Goal: Task Accomplishment & Management: Use online tool/utility

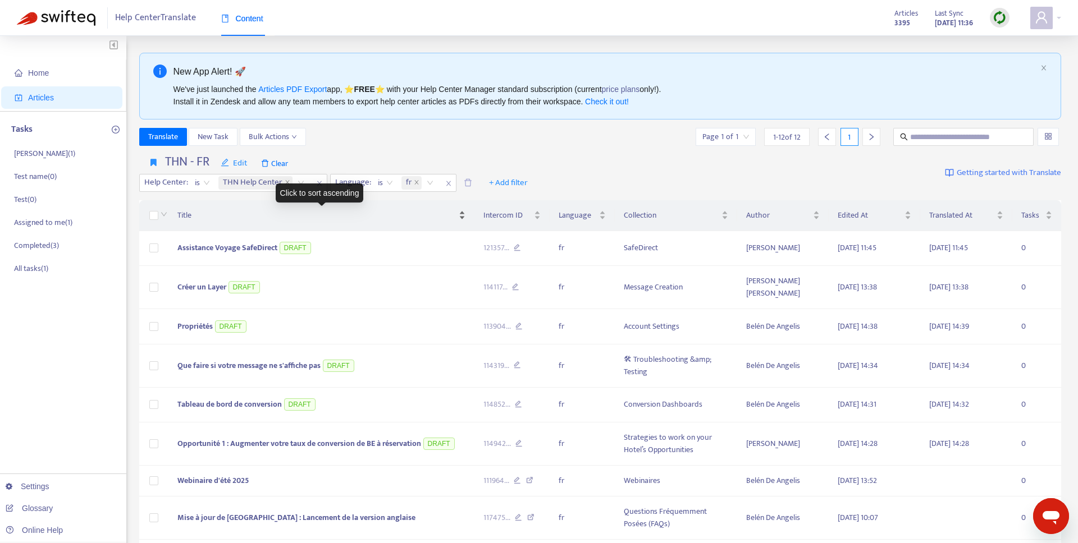
click at [190, 214] on span "Title" at bounding box center [316, 215] width 279 height 12
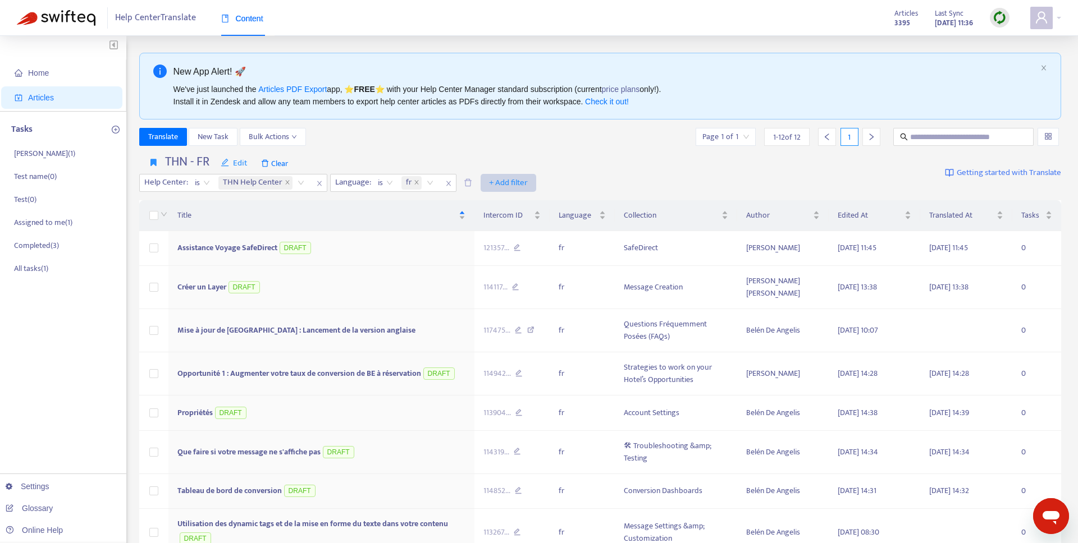
click at [506, 183] on span "+ Add filter" at bounding box center [508, 182] width 39 height 13
click at [512, 238] on span "Draft" at bounding box center [524, 241] width 70 height 12
click at [498, 186] on input "search" at bounding box center [501, 183] width 71 height 17
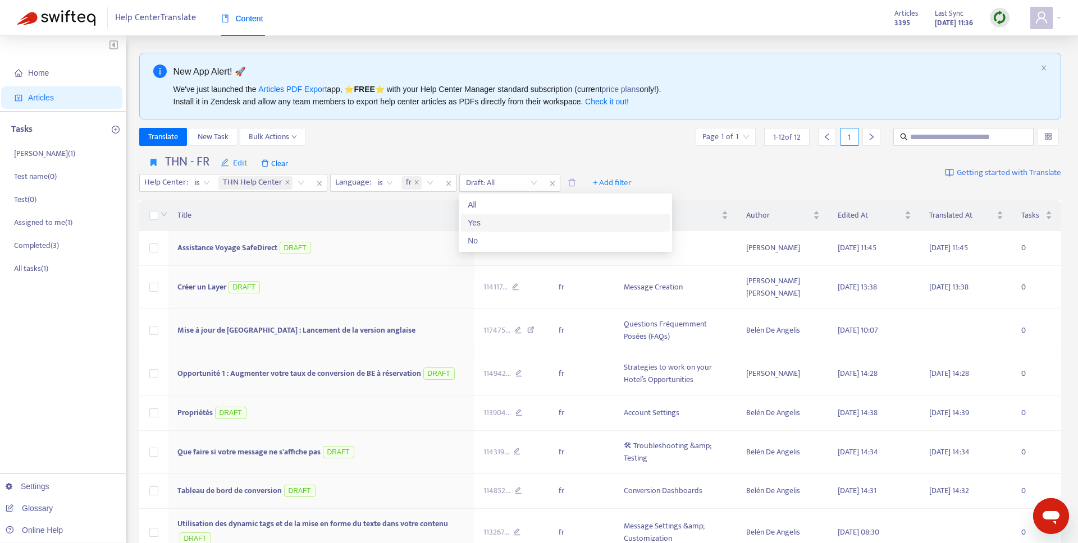
click at [475, 221] on div "Yes" at bounding box center [565, 223] width 195 height 12
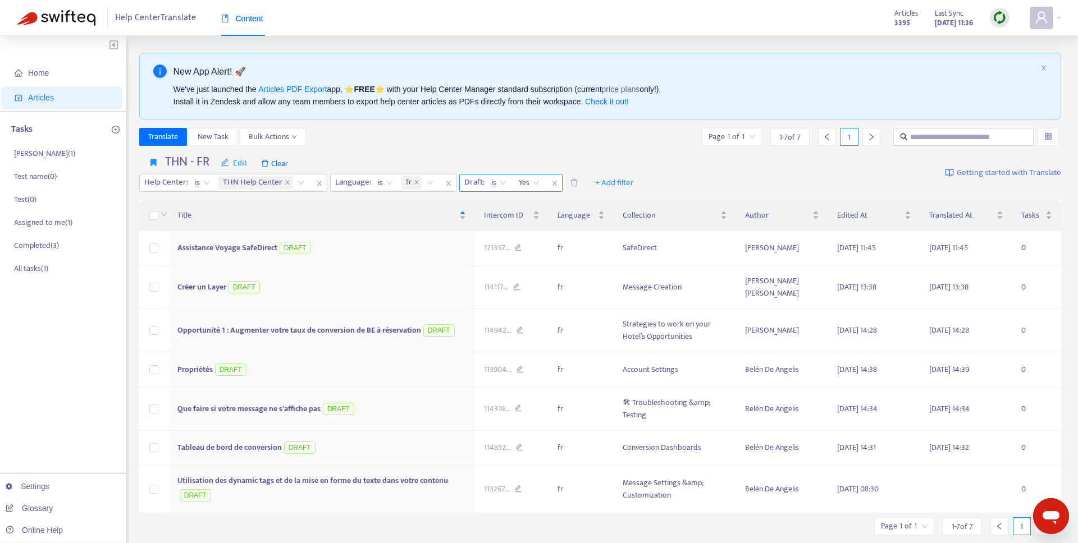
click at [495, 175] on span "is" at bounding box center [498, 183] width 15 height 17
click at [560, 141] on div "Translate New Task Bulk Actions Page 1 of 1 1 - 7 of 7 1" at bounding box center [600, 137] width 922 height 18
click at [553, 155] on div "THN - FR Edit Clear Help Center : is THN Help Center Language : is fr Draft : i…" at bounding box center [390, 173] width 503 height 38
click at [233, 162] on span "Edit" at bounding box center [234, 163] width 27 height 13
click at [228, 177] on li "Save" at bounding box center [243, 186] width 59 height 18
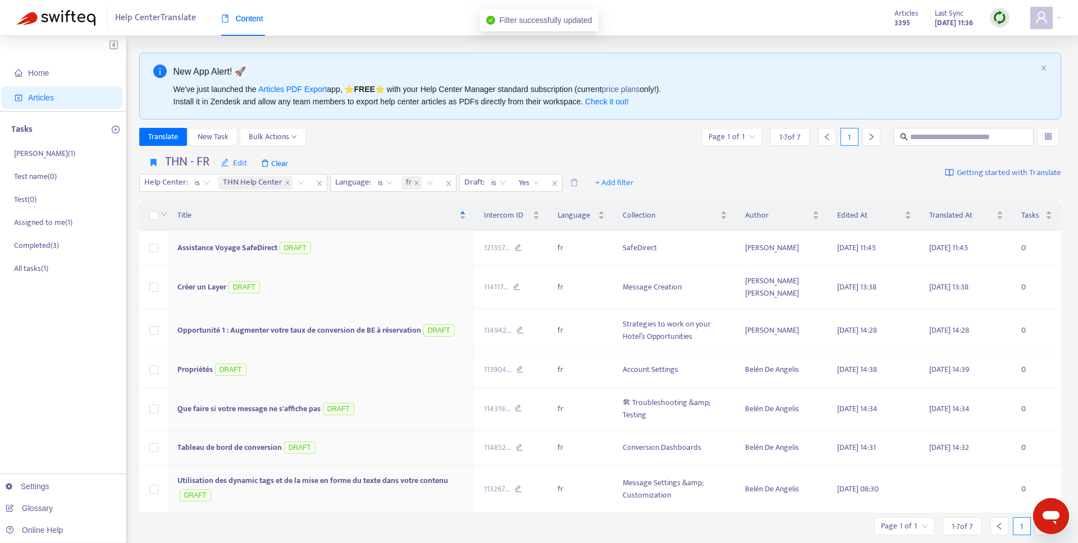
click at [421, 130] on div "Translate New Task Bulk Actions Page 1 of 1 1 - 7 of 7 1" at bounding box center [600, 137] width 922 height 18
click at [154, 161] on icon "button" at bounding box center [153, 162] width 6 height 8
click at [154, 163] on icon "button" at bounding box center [153, 162] width 6 height 8
click at [728, 177] on div "THN - FR Edit Clear Help Center : is THN Help Center Language : is fr Draft : i…" at bounding box center [600, 173] width 922 height 46
click at [575, 178] on icon "delete" at bounding box center [574, 182] width 8 height 8
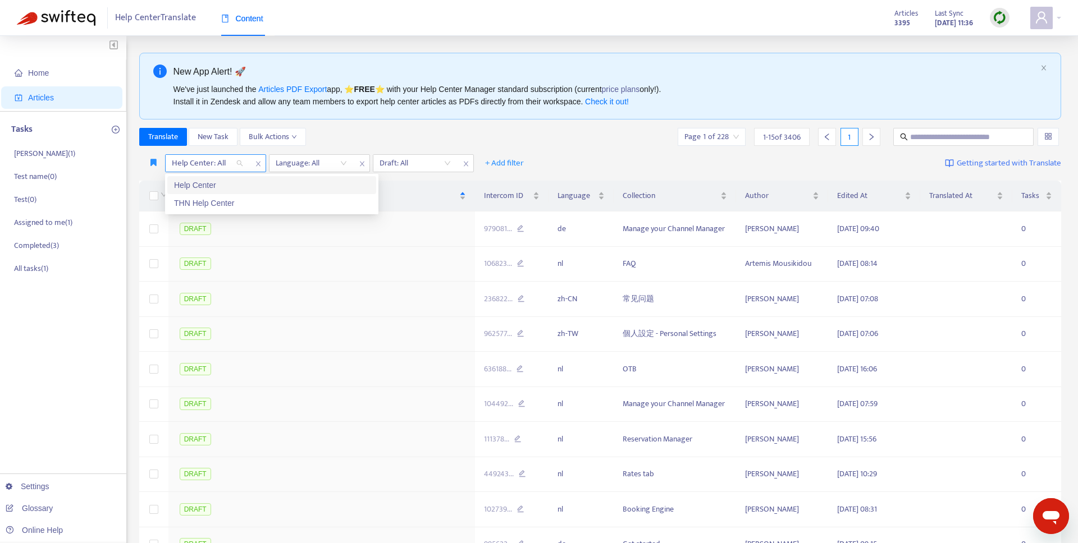
click at [234, 163] on div at bounding box center [202, 163] width 68 height 13
click at [225, 199] on div "THN Help Center" at bounding box center [271, 203] width 195 height 12
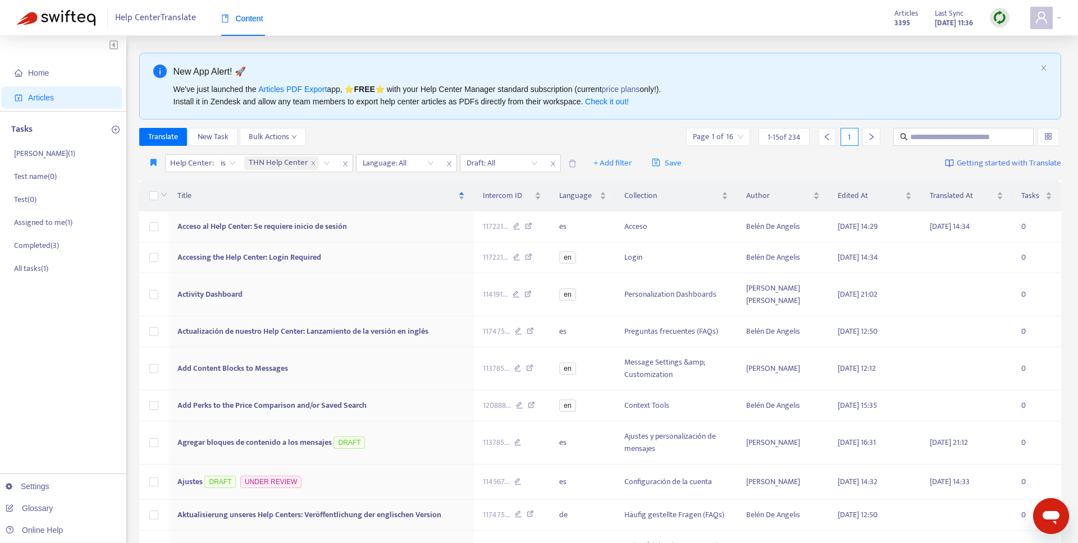
click at [425, 142] on div "Translate New Task Bulk Actions Page 1 of 16 1 - 15 of 234 1" at bounding box center [600, 137] width 922 height 18
click at [408, 158] on div at bounding box center [393, 163] width 68 height 13
click at [391, 239] on div "en" at bounding box center [461, 239] width 195 height 12
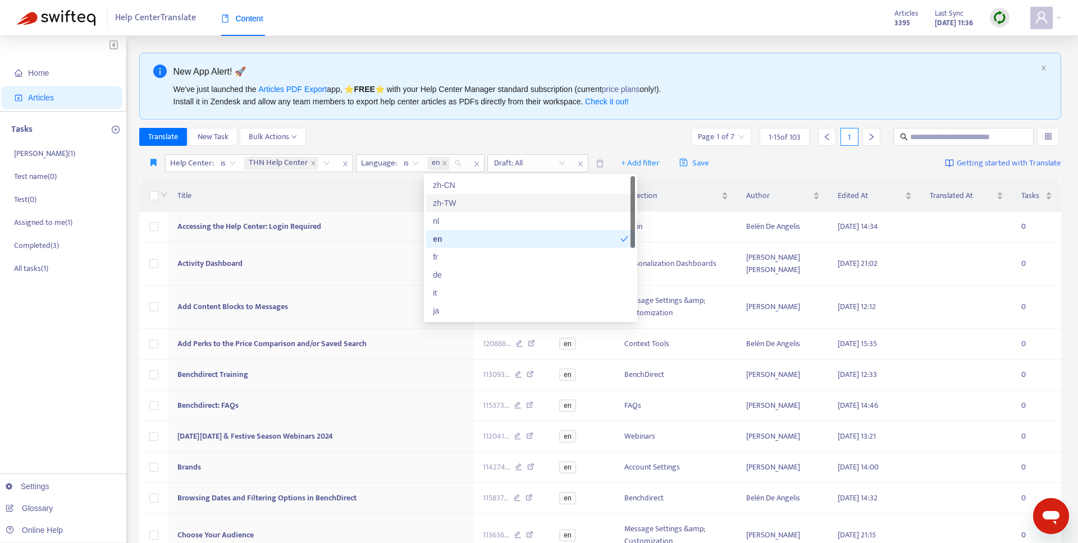
click at [509, 140] on div "Translate New Task Bulk Actions Page 1 of 7 1 - 15 of 103 1" at bounding box center [600, 137] width 922 height 18
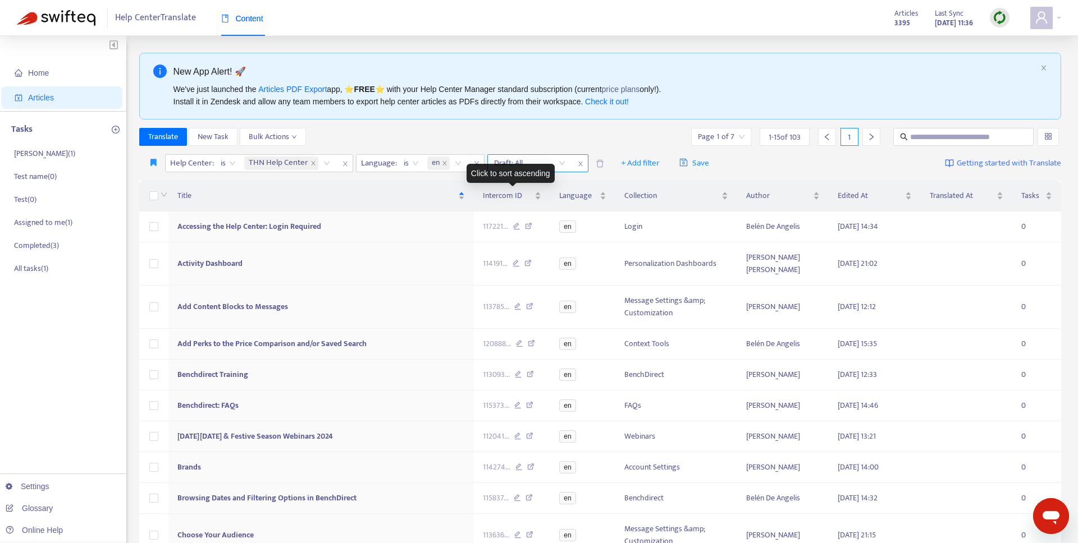
click at [520, 155] on input "search" at bounding box center [529, 163] width 71 height 17
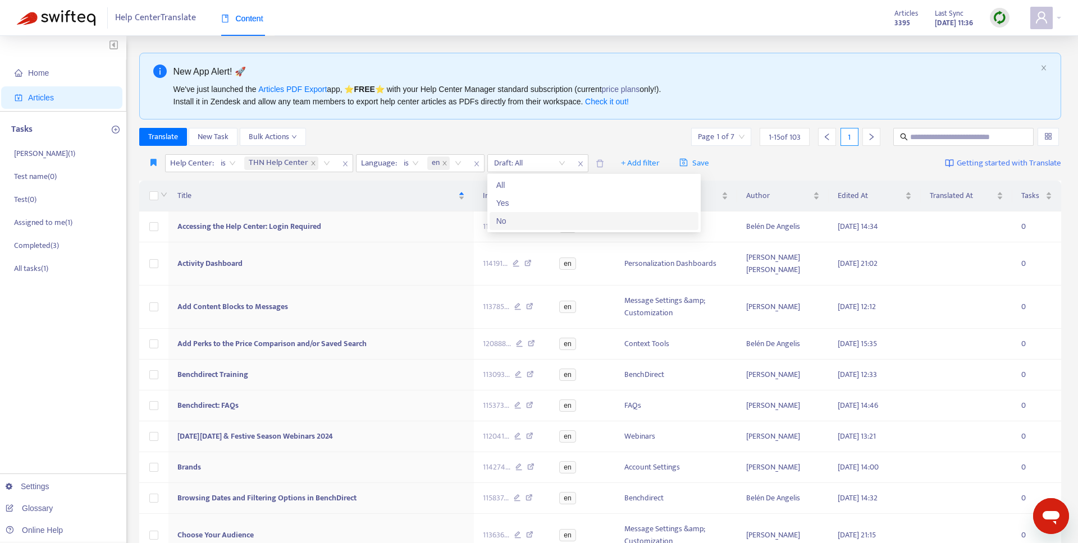
click at [513, 216] on div "No" at bounding box center [593, 221] width 195 height 12
click at [487, 149] on div "Translate New Task Bulk Actions Page 1 of 7 1 - 15 of 102 1" at bounding box center [600, 139] width 922 height 22
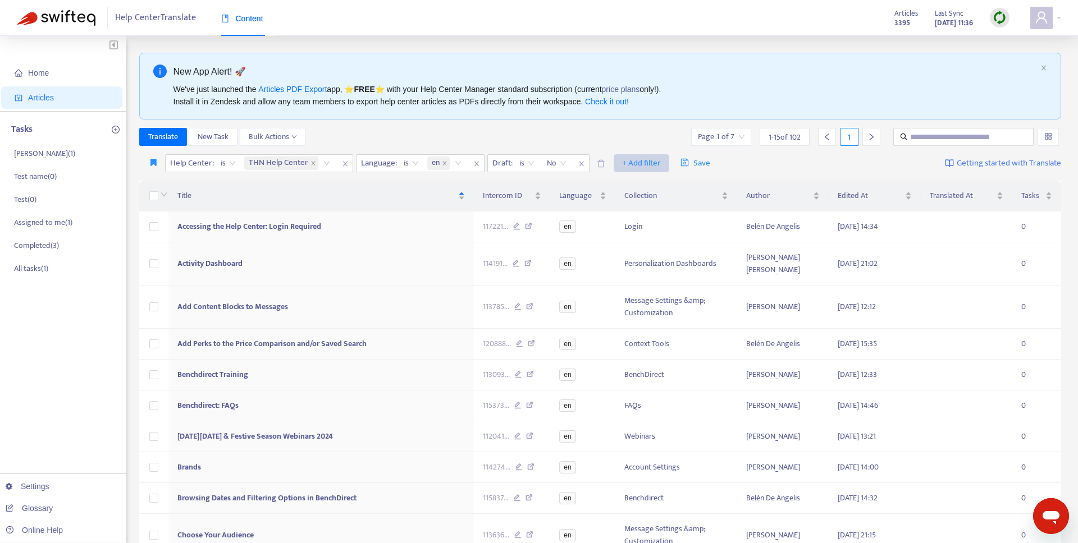
click at [626, 158] on span "+ Add filter" at bounding box center [641, 163] width 39 height 13
click at [640, 209] on span "Collection" at bounding box center [657, 204] width 70 height 12
click at [619, 155] on div "Collection: All" at bounding box center [635, 163] width 84 height 17
type input "****"
click at [695, 186] on div "Message Creation" at bounding box center [698, 185] width 195 height 12
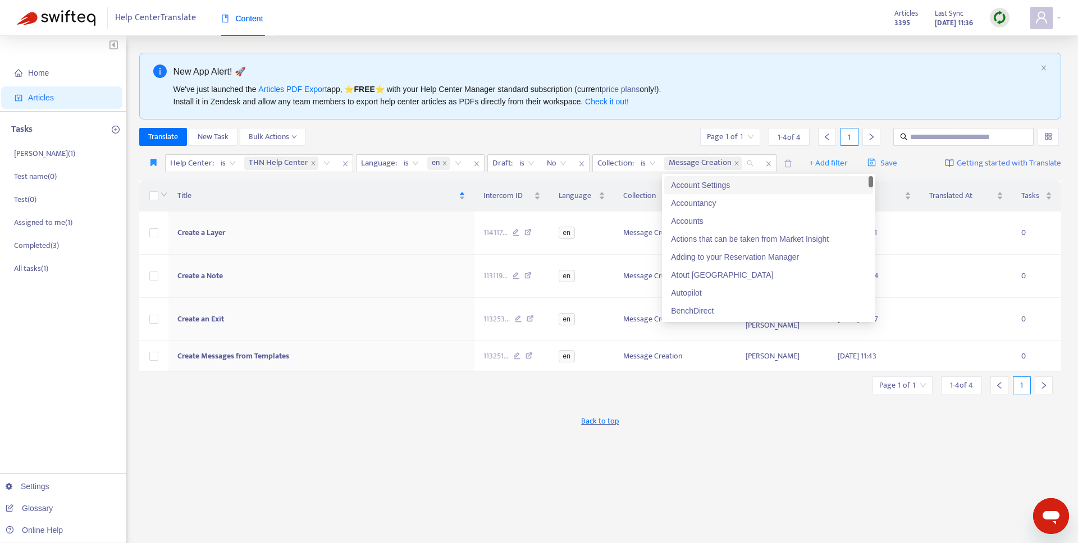
click at [621, 139] on div "Translate New Task Bulk Actions Page 1 of 1 1 - 4 of 4 1" at bounding box center [600, 137] width 922 height 18
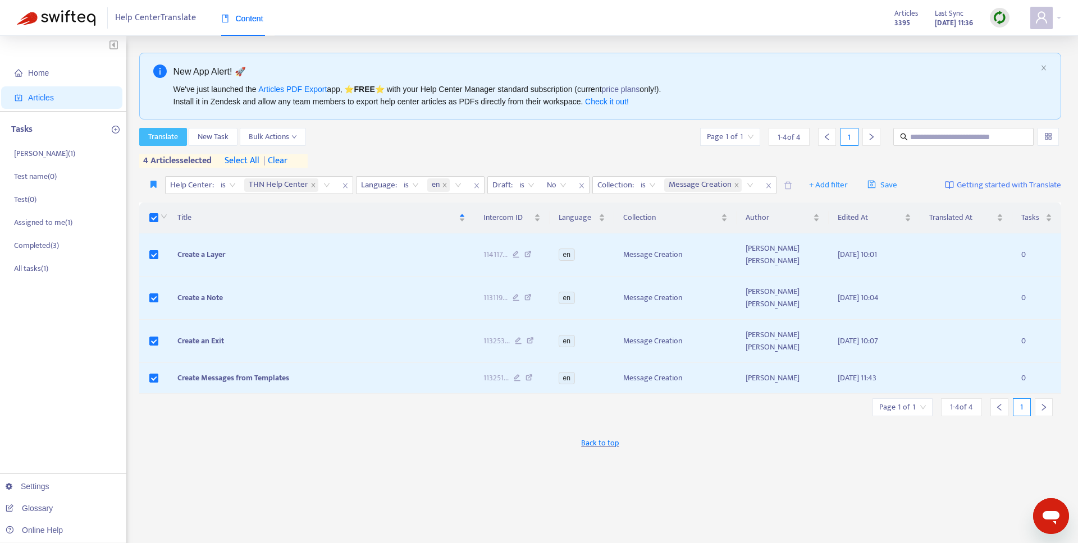
click at [162, 136] on span "Translate" at bounding box center [163, 137] width 30 height 12
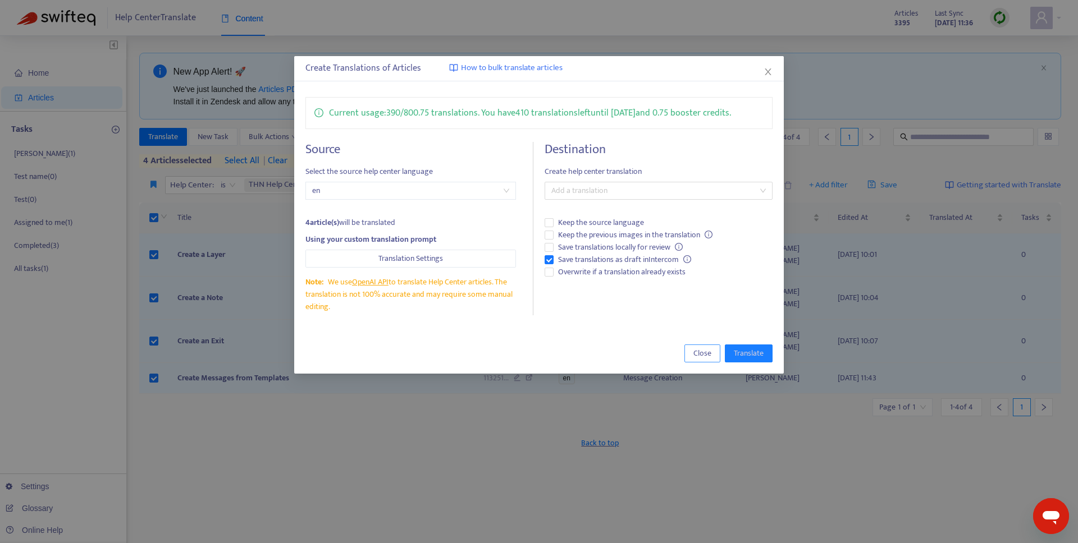
click at [709, 357] on span "Close" at bounding box center [702, 353] width 18 height 12
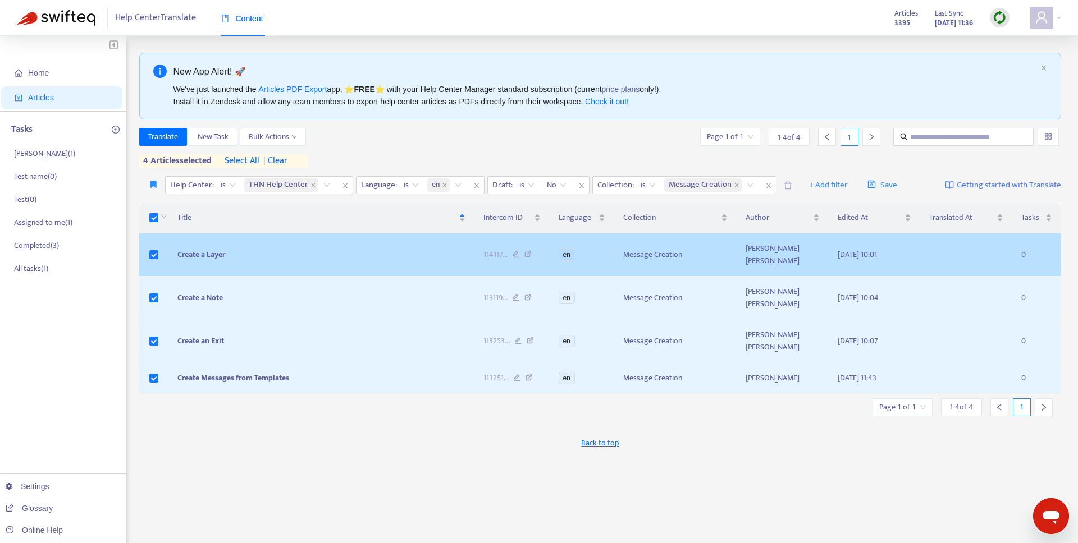
click at [241, 258] on td "Create a Layer" at bounding box center [321, 255] width 306 height 43
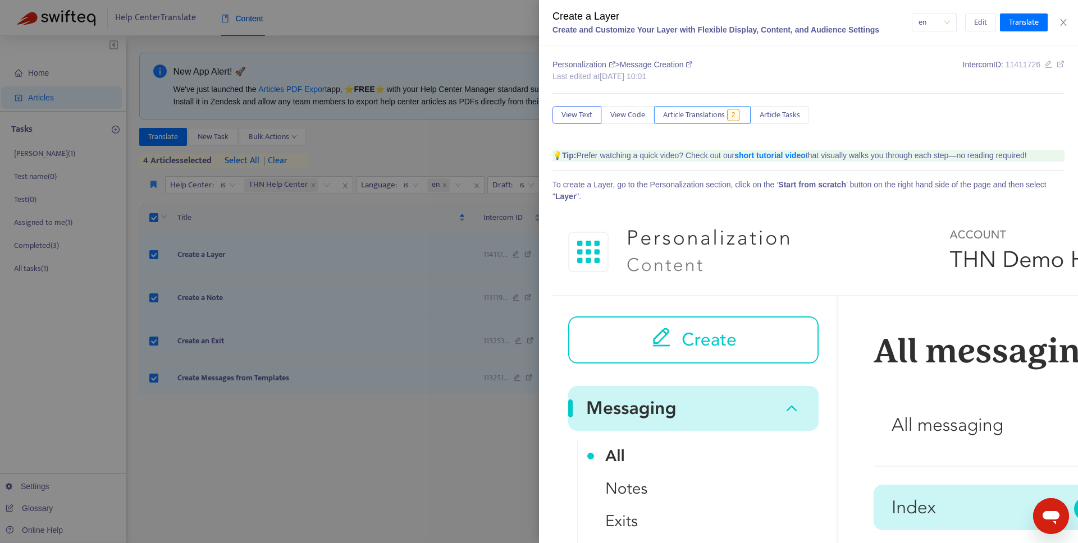
click at [709, 107] on button "Article Translations 2" at bounding box center [702, 115] width 97 height 18
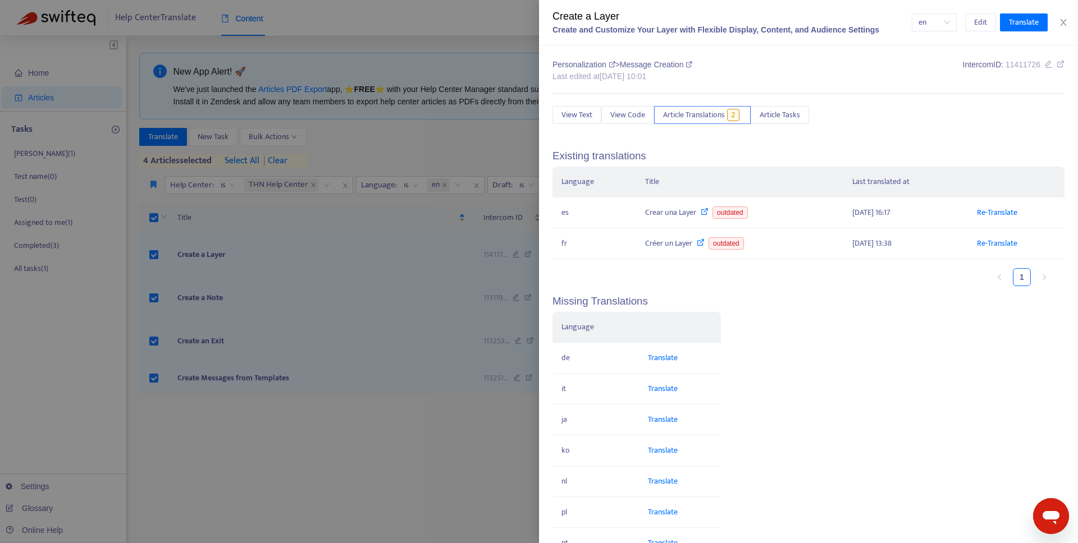
click at [367, 284] on div at bounding box center [539, 271] width 1078 height 543
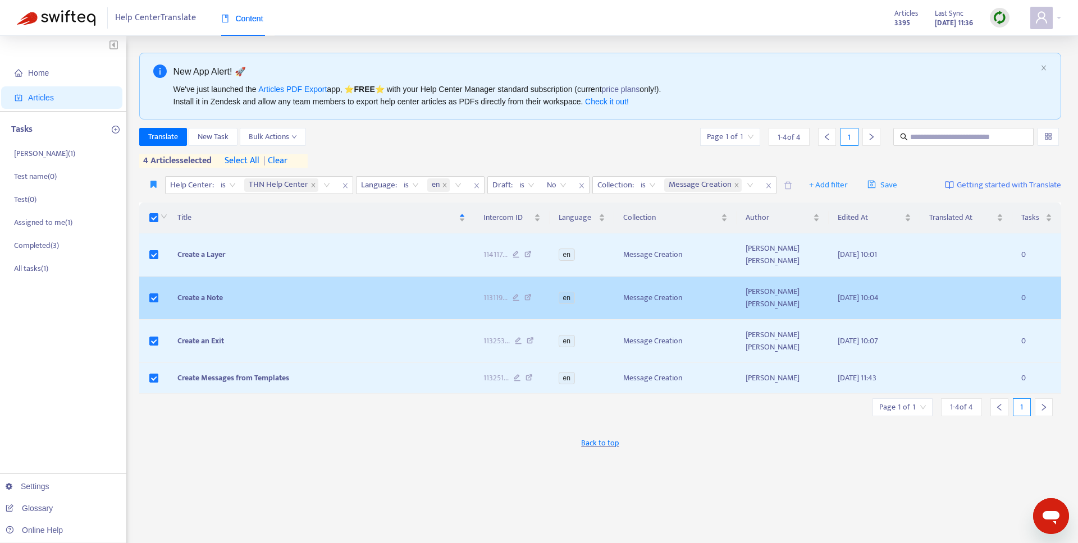
click at [250, 287] on td "Create a Note" at bounding box center [321, 298] width 306 height 43
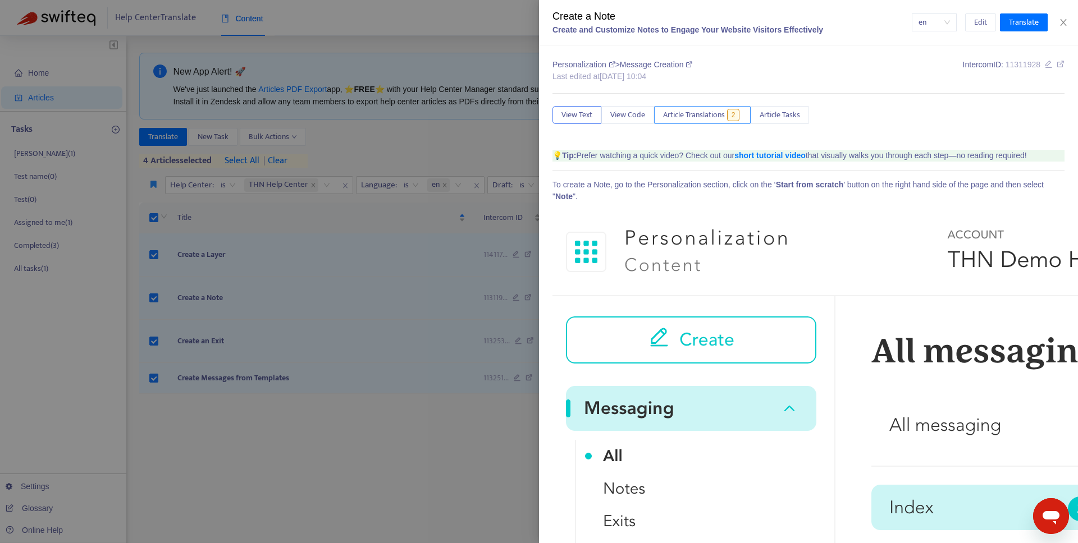
click at [724, 109] on span "Article Translations" at bounding box center [694, 115] width 62 height 12
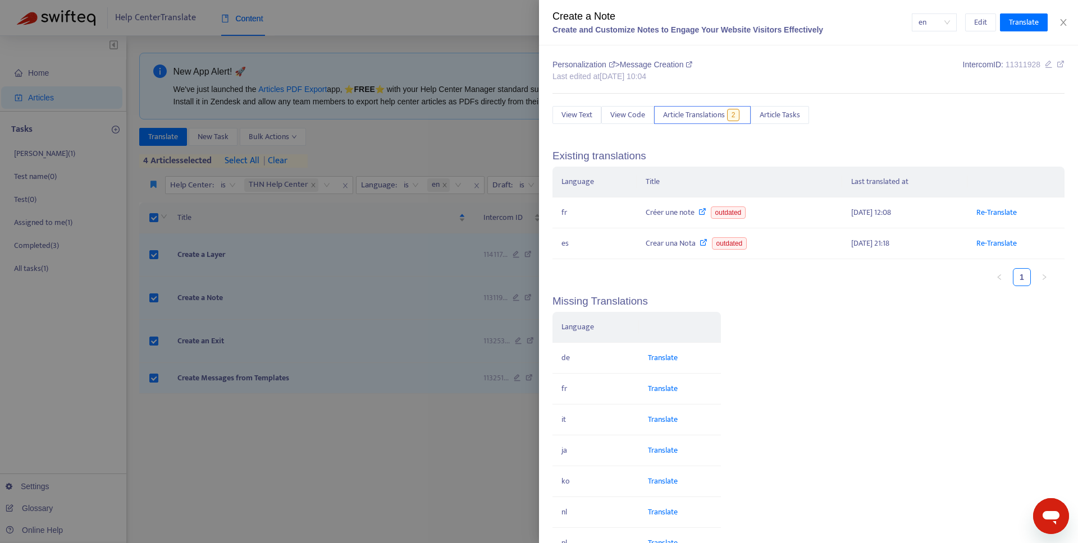
click at [213, 354] on div at bounding box center [539, 271] width 1078 height 543
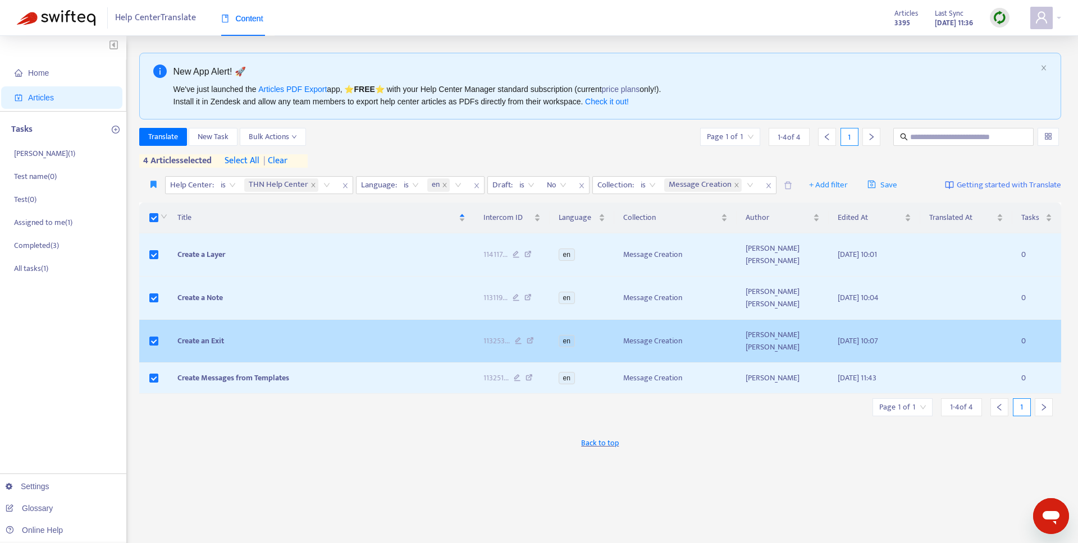
click at [208, 341] on span "Create an Exit" at bounding box center [200, 341] width 47 height 13
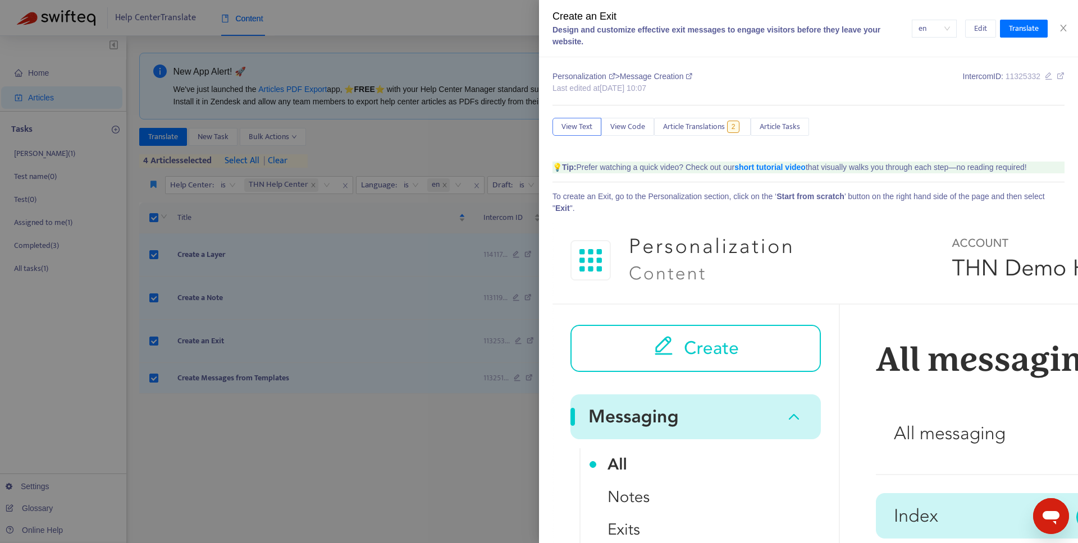
click at [679, 122] on span "Article Translations" at bounding box center [694, 127] width 62 height 12
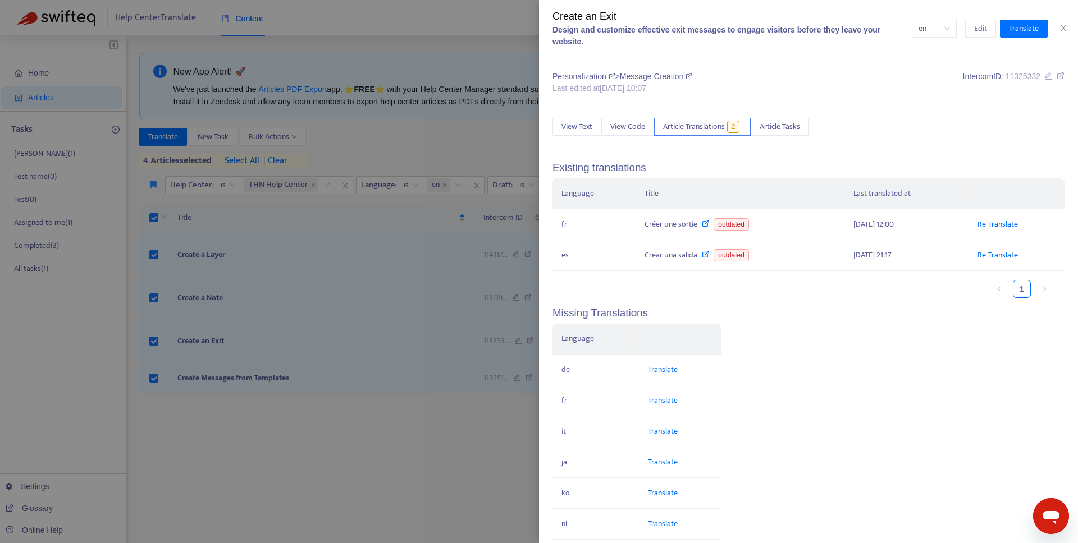
click at [253, 379] on div at bounding box center [539, 271] width 1078 height 543
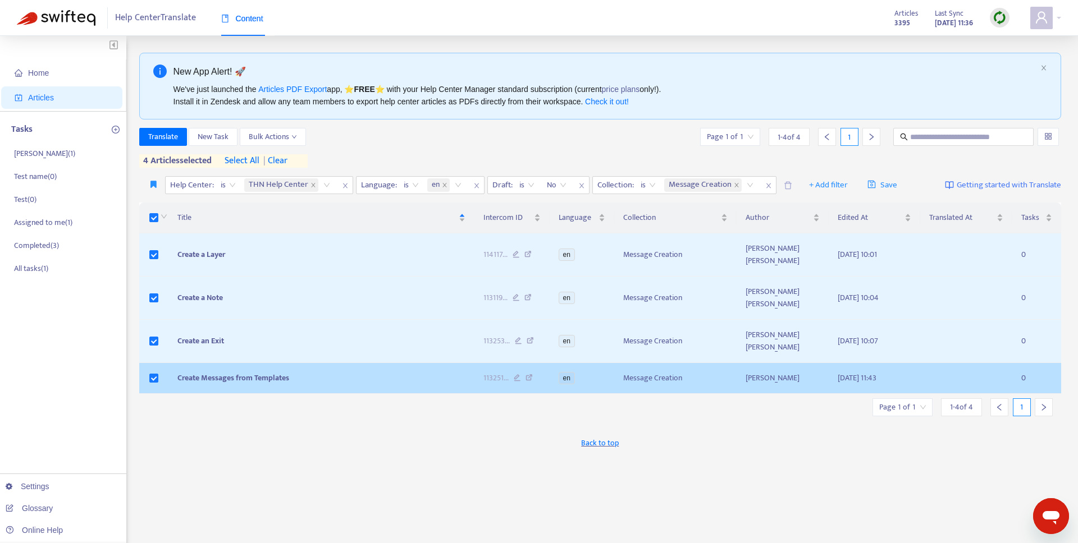
click at [253, 378] on span "Create Messages from Templates" at bounding box center [233, 378] width 112 height 13
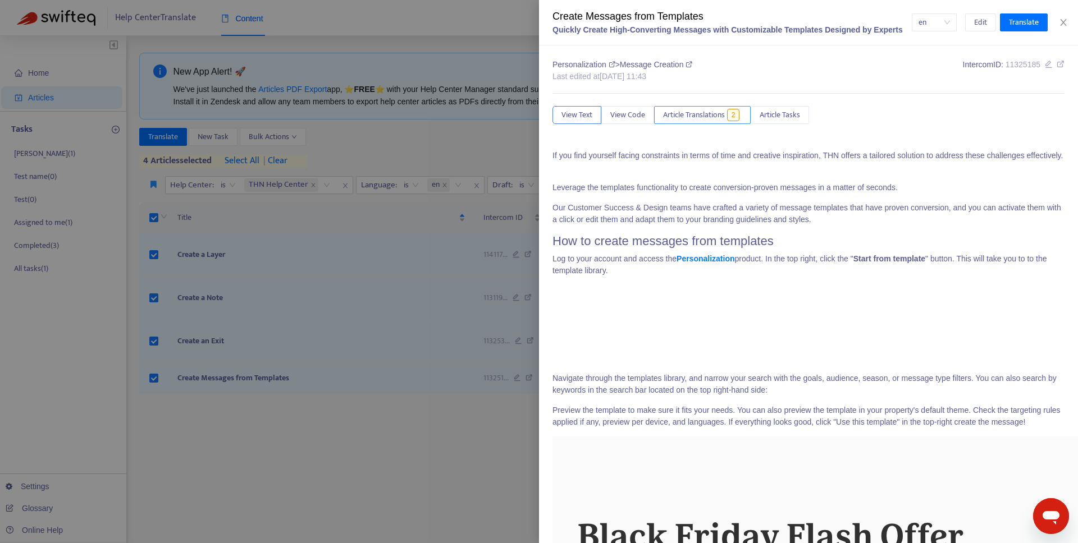
click at [687, 113] on span "Article Translations" at bounding box center [694, 115] width 62 height 12
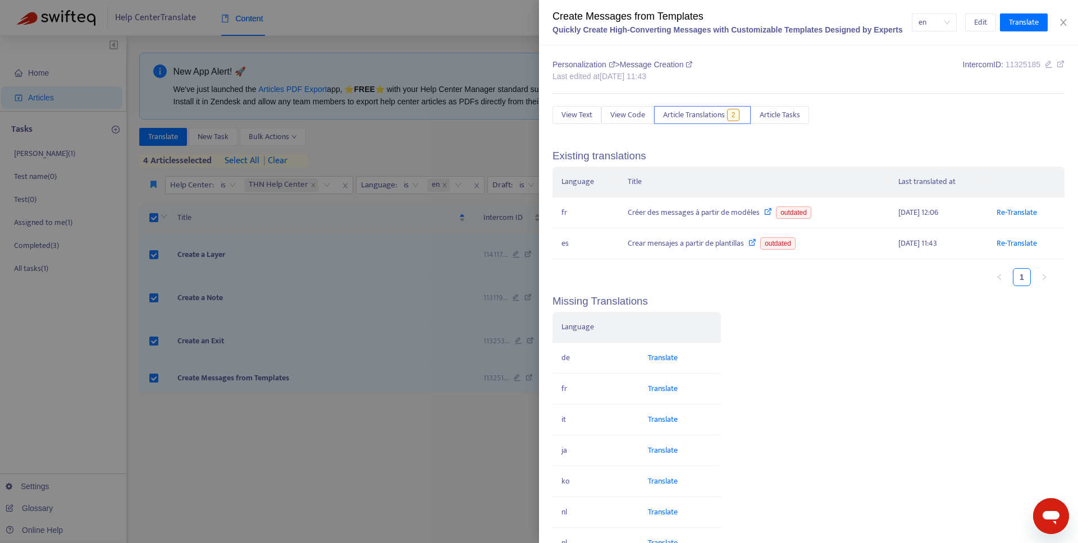
click at [287, 298] on div at bounding box center [539, 271] width 1078 height 543
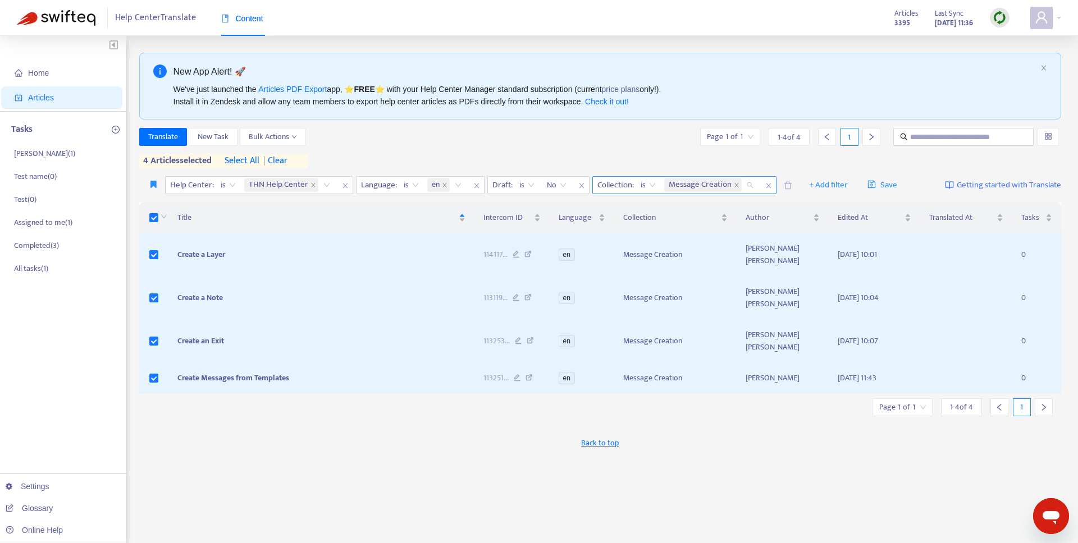
drag, startPoint x: 688, startPoint y: 185, endPoint x: 740, endPoint y: 192, distance: 52.7
click at [693, 185] on span "Message Creation" at bounding box center [700, 184] width 63 height 13
click at [740, 191] on div "Message Creation" at bounding box center [704, 185] width 80 height 16
click at [738, 187] on icon "close" at bounding box center [736, 186] width 4 height 4
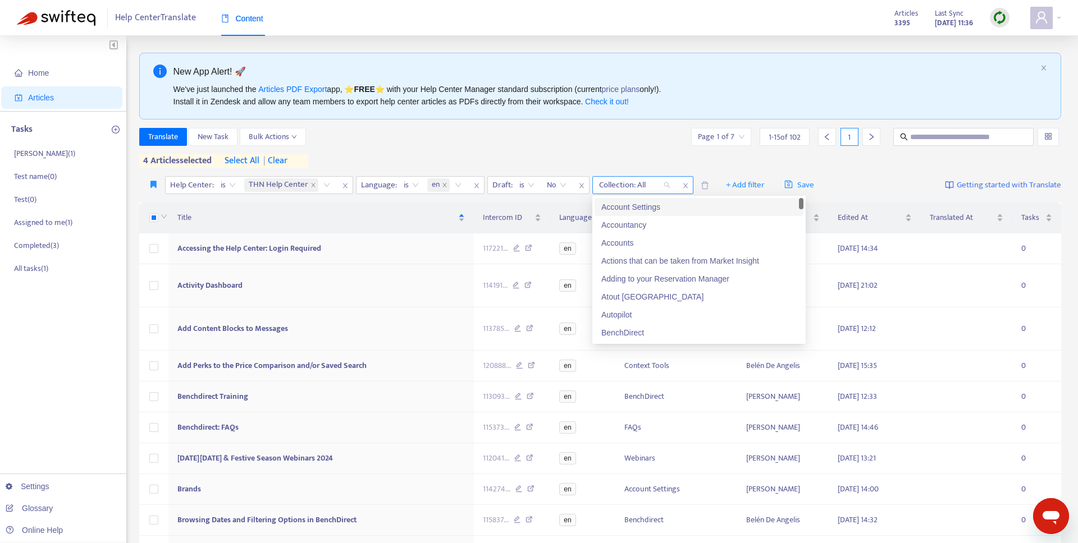
click at [657, 177] on div "Collection: All" at bounding box center [635, 185] width 84 height 17
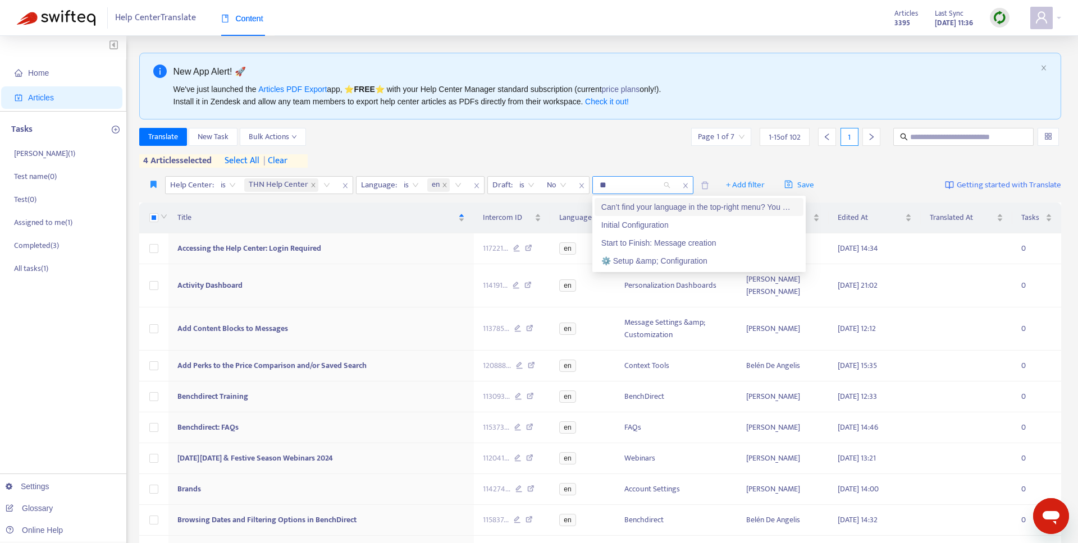
type input "*"
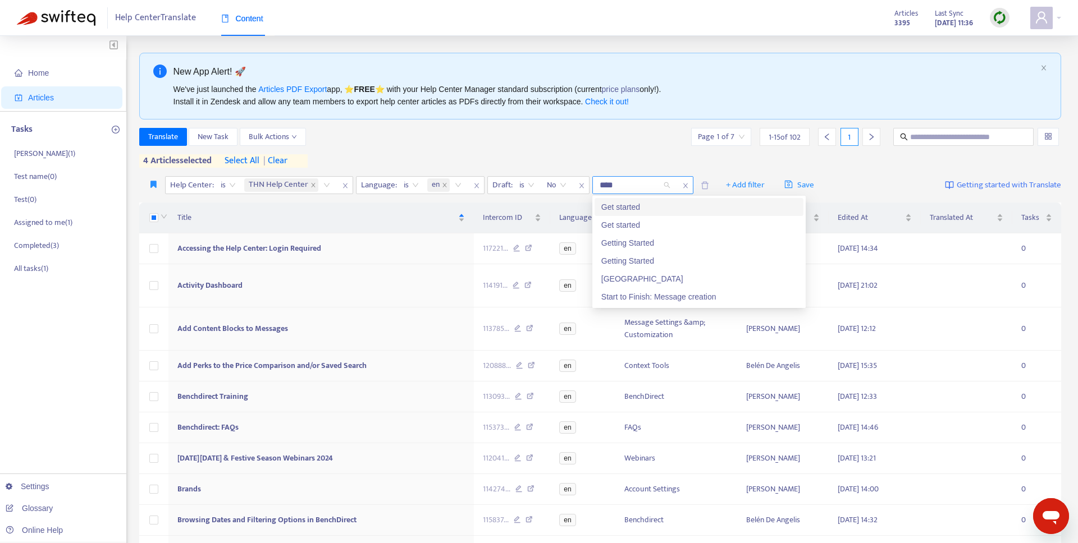
type input "*****"
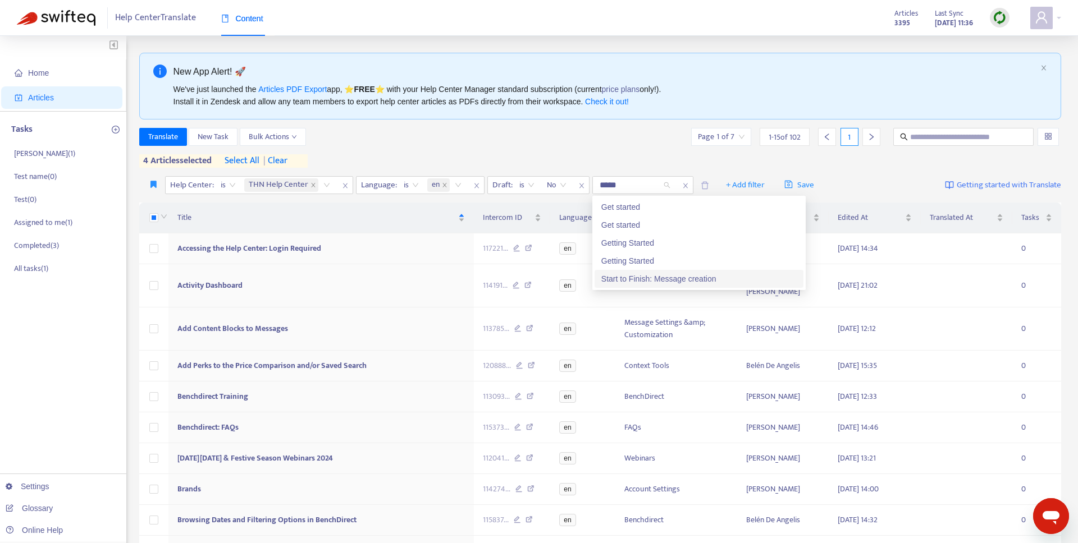
click at [708, 283] on div "Start to Finish: Message creation" at bounding box center [698, 279] width 195 height 12
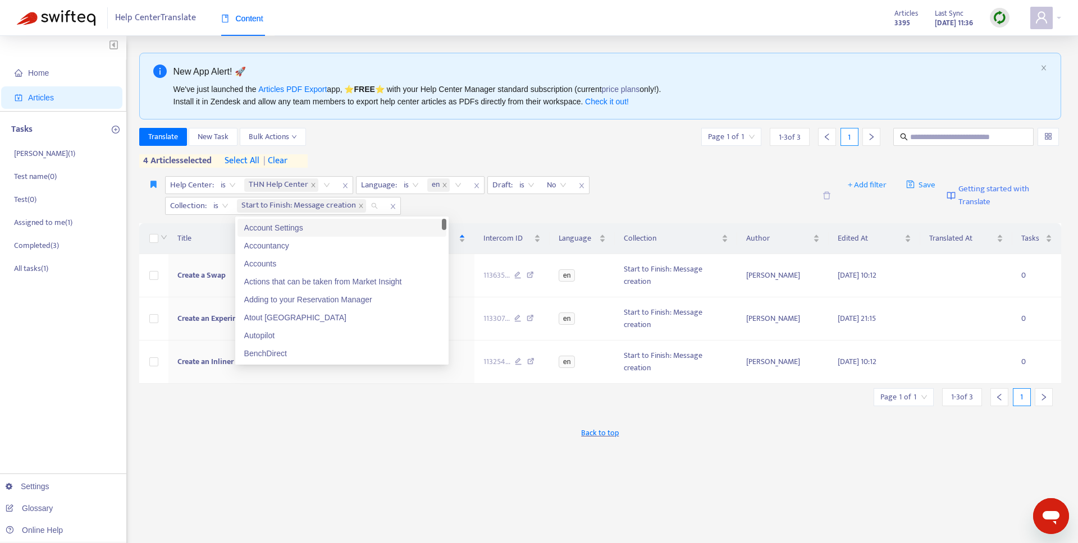
click at [498, 142] on div "Translate New Task Bulk Actions Page 1 of 1 1 - 3 of 3 1" at bounding box center [600, 137] width 922 height 18
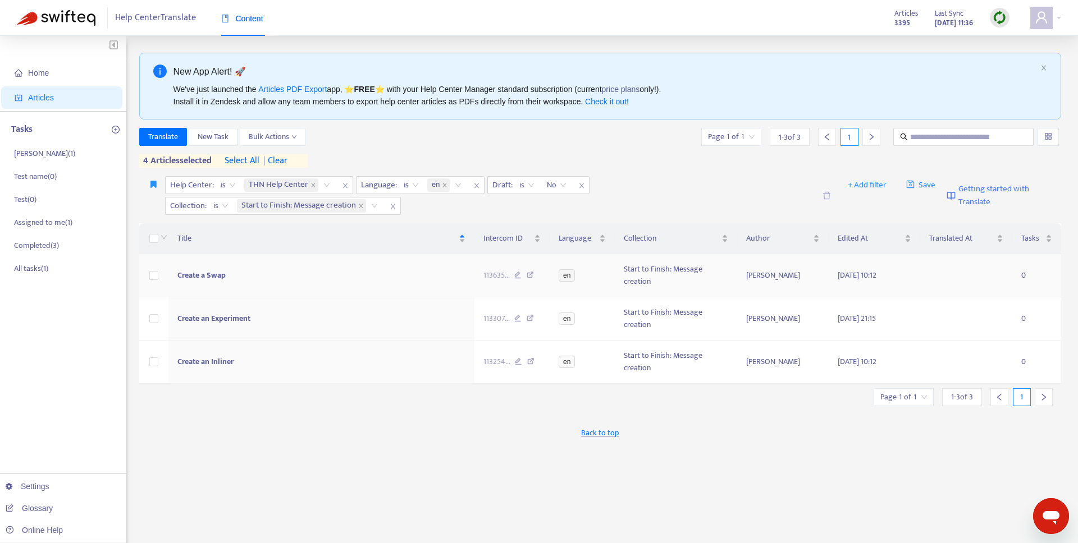
click at [382, 271] on td "Create a Swap" at bounding box center [321, 275] width 306 height 43
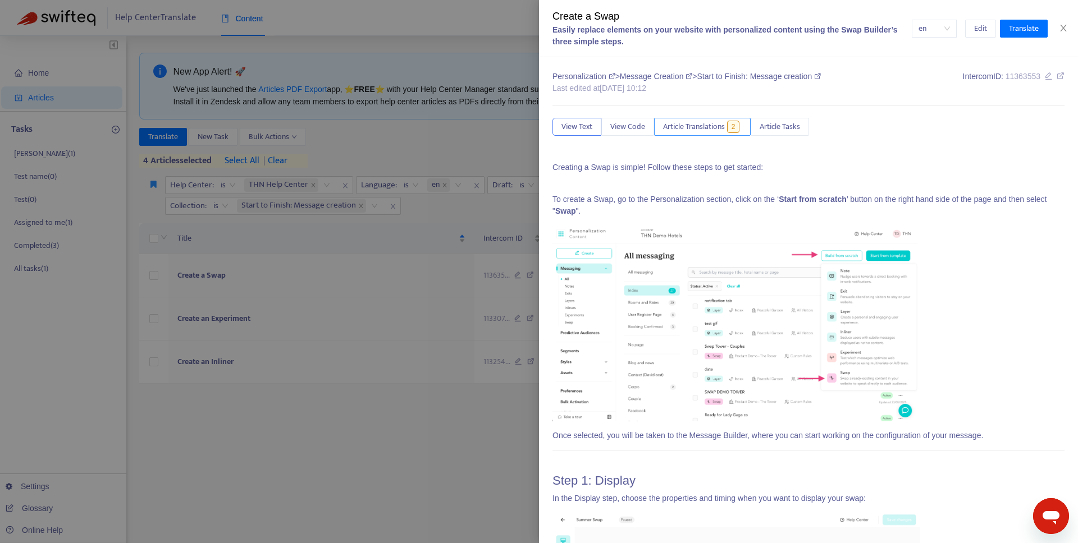
click at [686, 127] on span "Article Translations" at bounding box center [694, 127] width 62 height 12
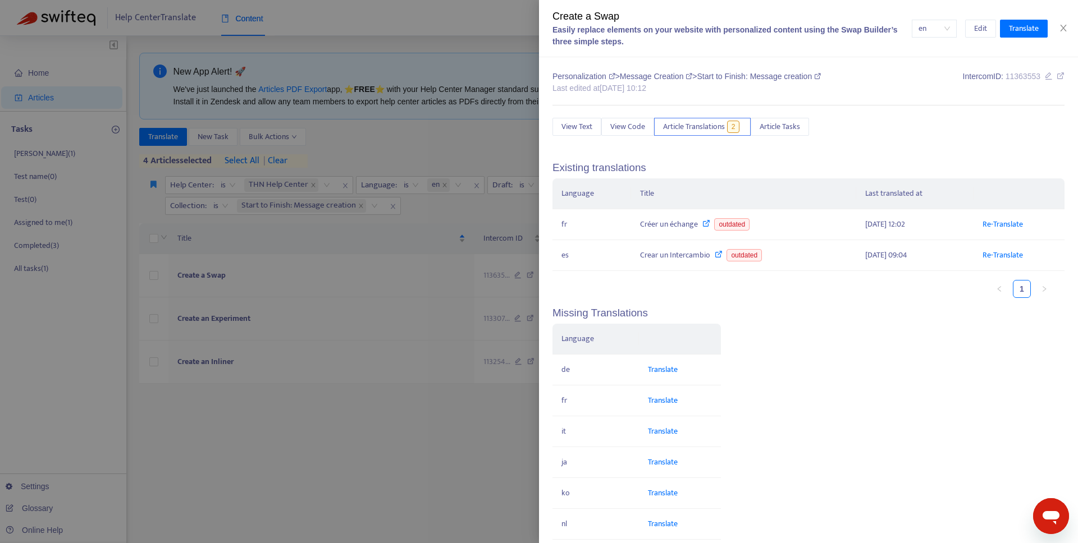
click at [337, 333] on div at bounding box center [539, 271] width 1078 height 543
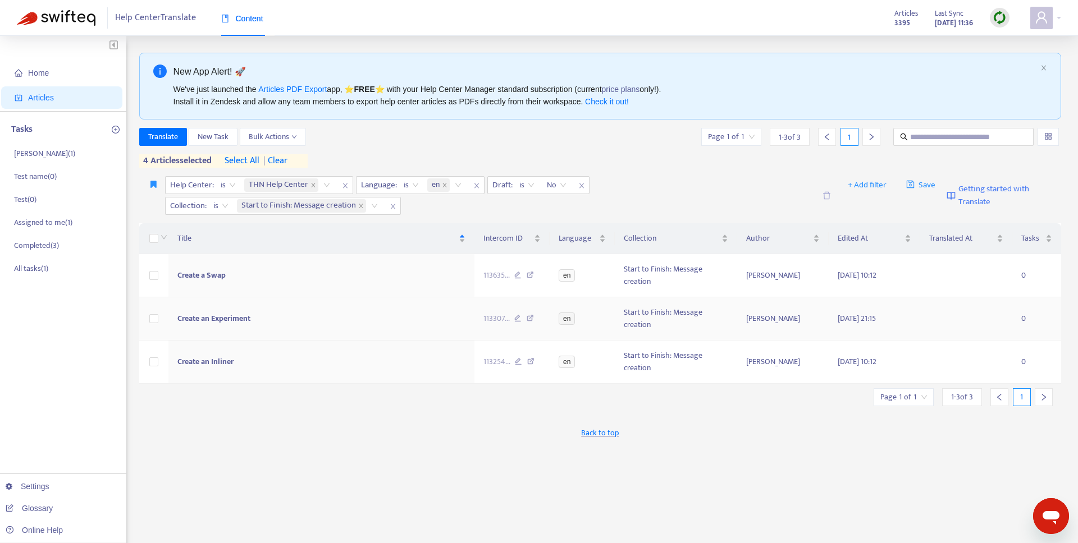
click at [333, 325] on td "Create an Experiment" at bounding box center [321, 318] width 306 height 43
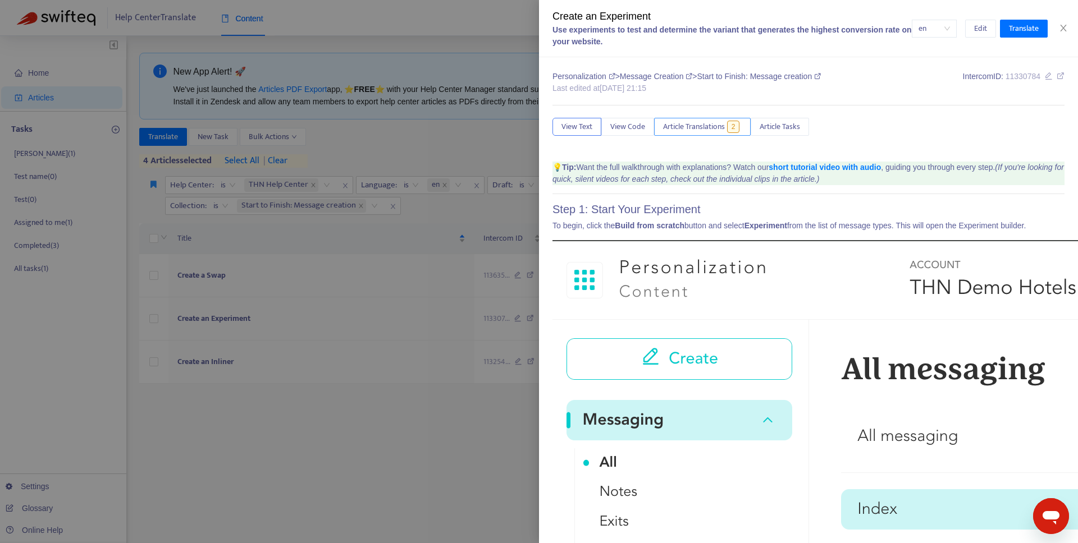
click at [698, 129] on span "Article Translations" at bounding box center [694, 127] width 62 height 12
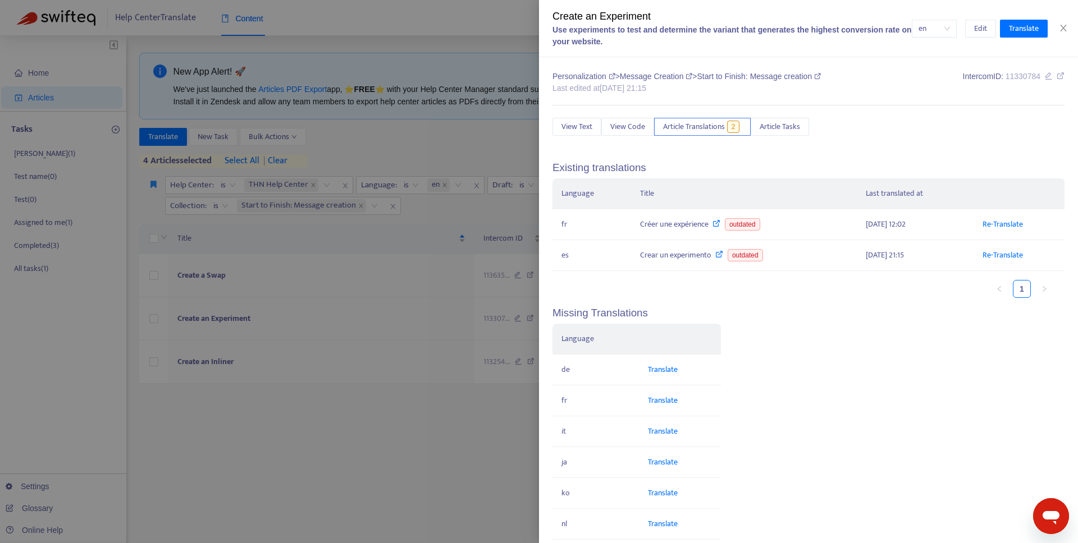
click at [322, 337] on div at bounding box center [539, 271] width 1078 height 543
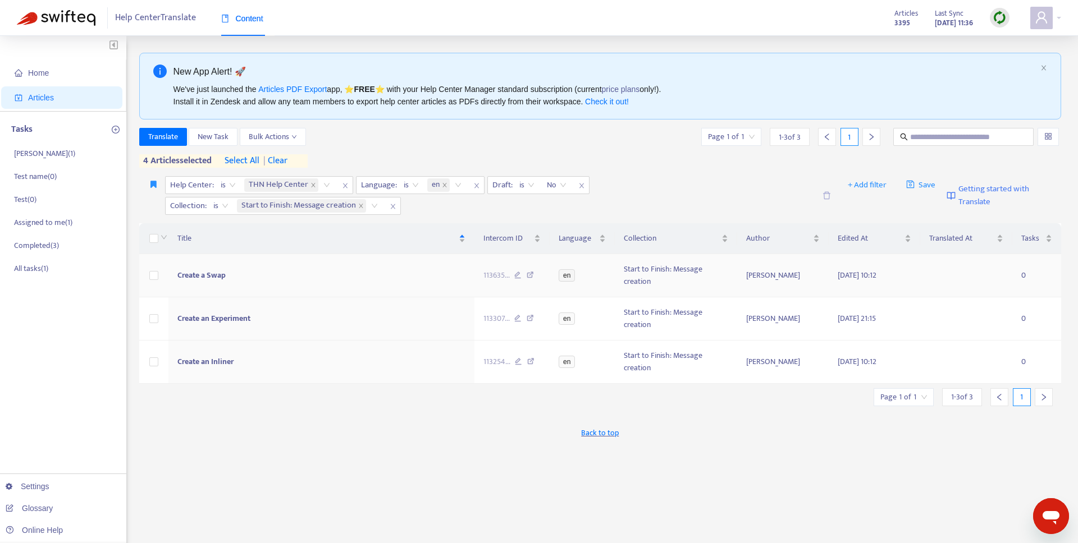
click at [313, 294] on td "Create a Swap" at bounding box center [321, 275] width 306 height 43
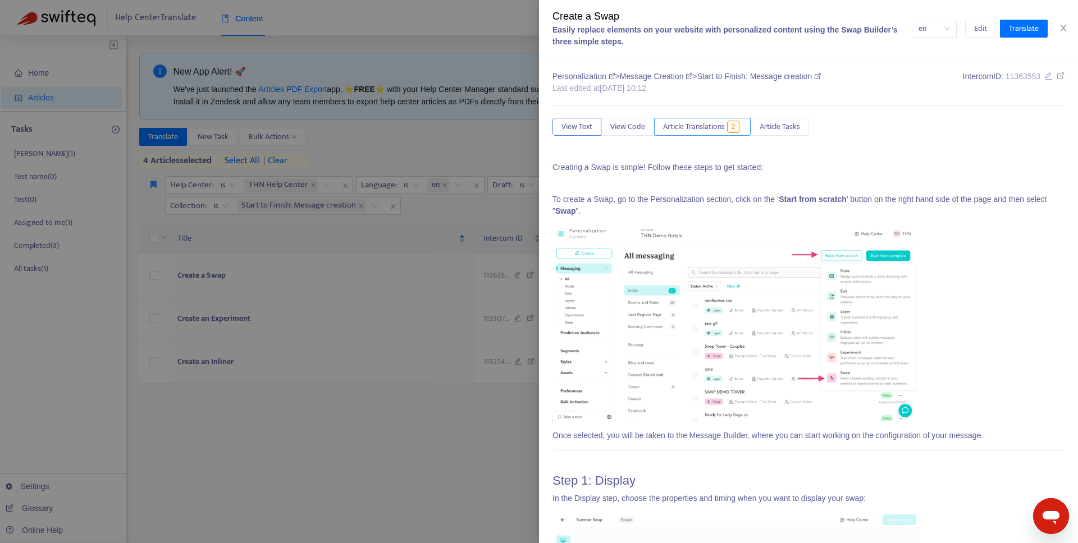
click at [694, 126] on span "Article Translations" at bounding box center [694, 127] width 62 height 12
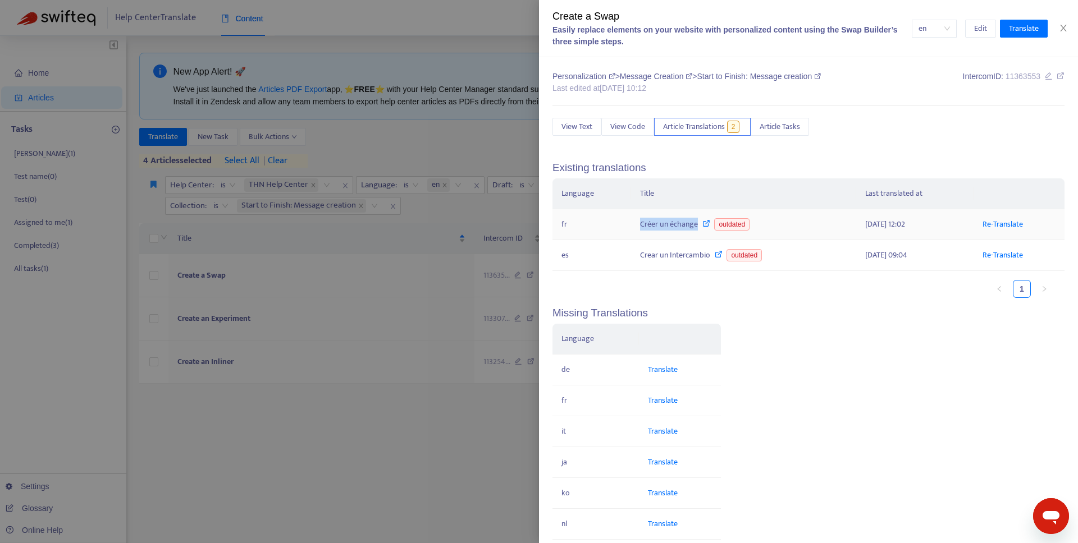
drag, startPoint x: 633, startPoint y: 223, endPoint x: 696, endPoint y: 227, distance: 63.0
click at [696, 227] on td "Créer un échange outdated" at bounding box center [743, 224] width 225 height 31
copy div "Créer un échange"
click at [457, 242] on div at bounding box center [539, 271] width 1078 height 543
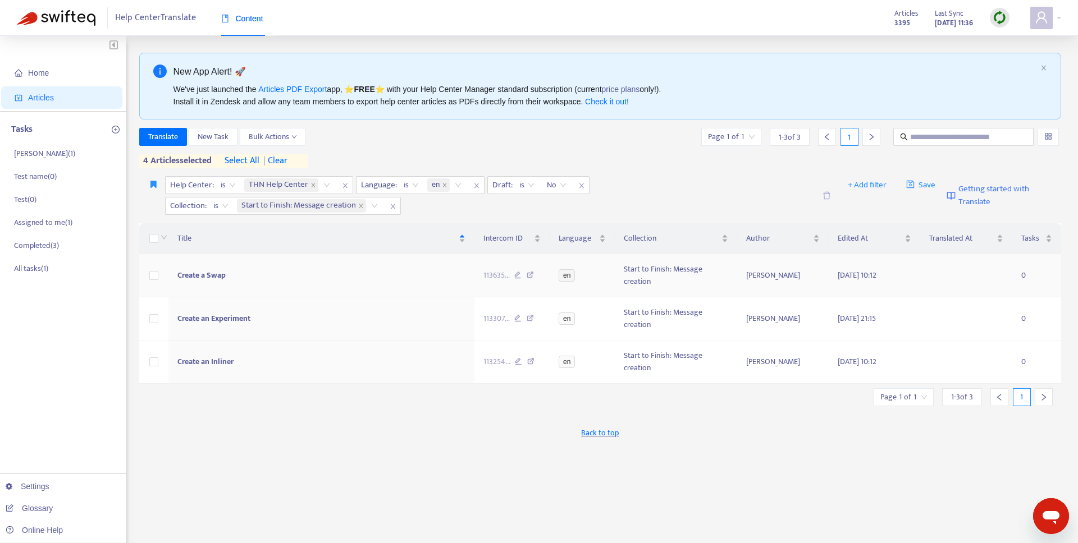
click at [304, 283] on td "Create a Swap" at bounding box center [321, 275] width 306 height 43
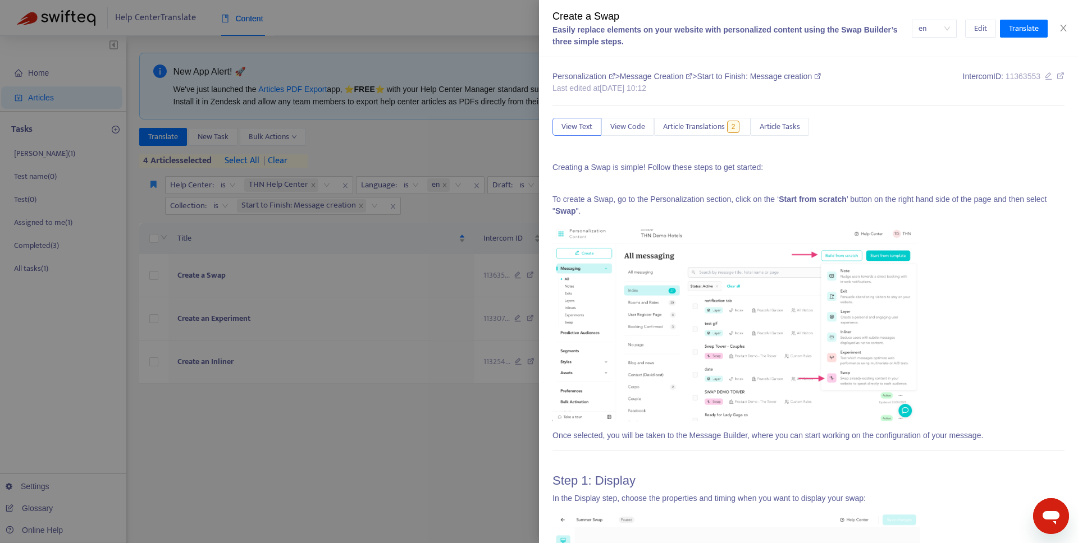
click at [255, 286] on div at bounding box center [539, 271] width 1078 height 543
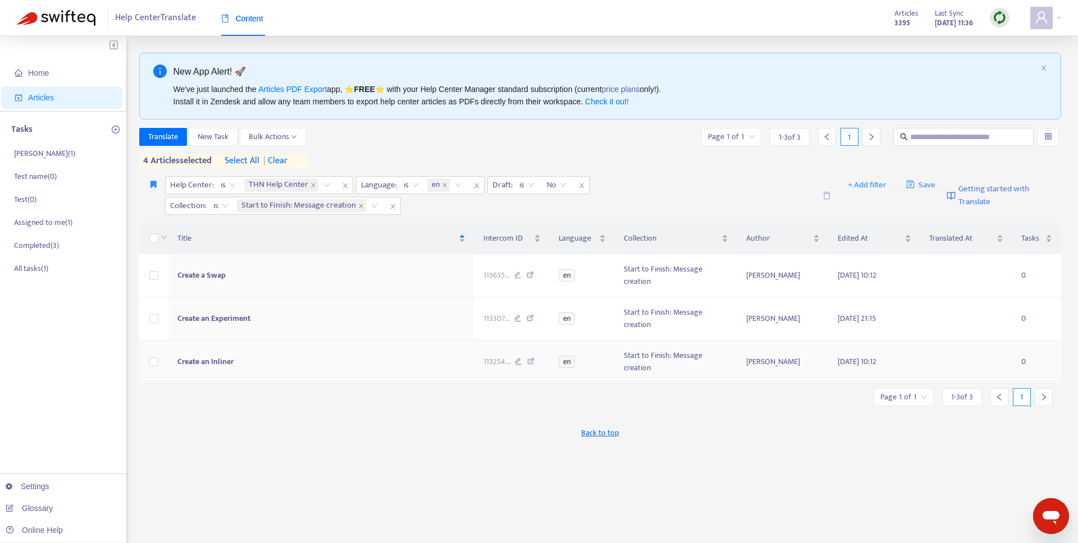
click at [215, 364] on span "Create an Inliner" at bounding box center [205, 361] width 56 height 13
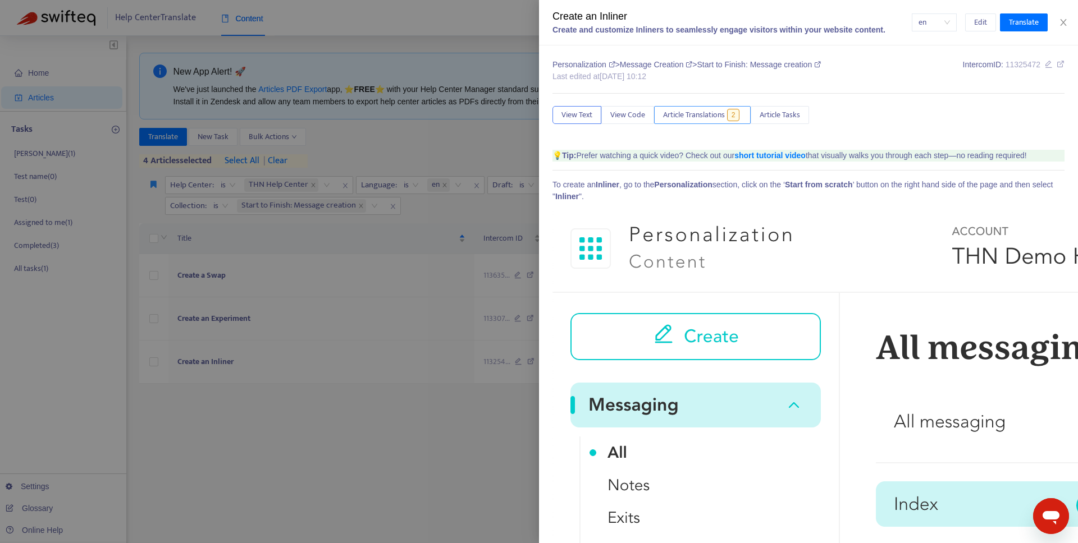
click at [698, 118] on span "Article Translations" at bounding box center [694, 115] width 62 height 12
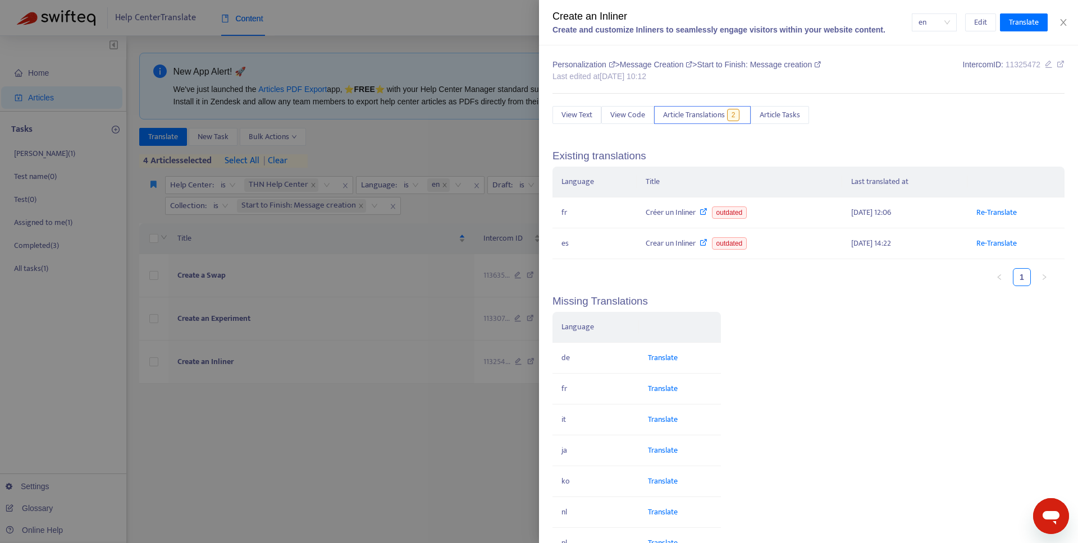
click at [454, 223] on div at bounding box center [539, 271] width 1078 height 543
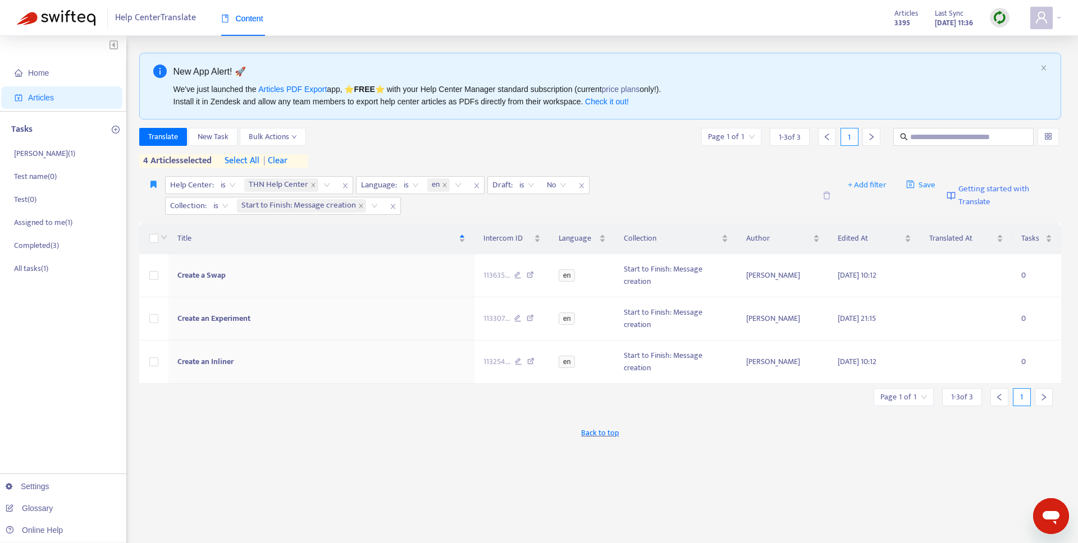
click at [287, 155] on span "| clear" at bounding box center [273, 160] width 28 height 13
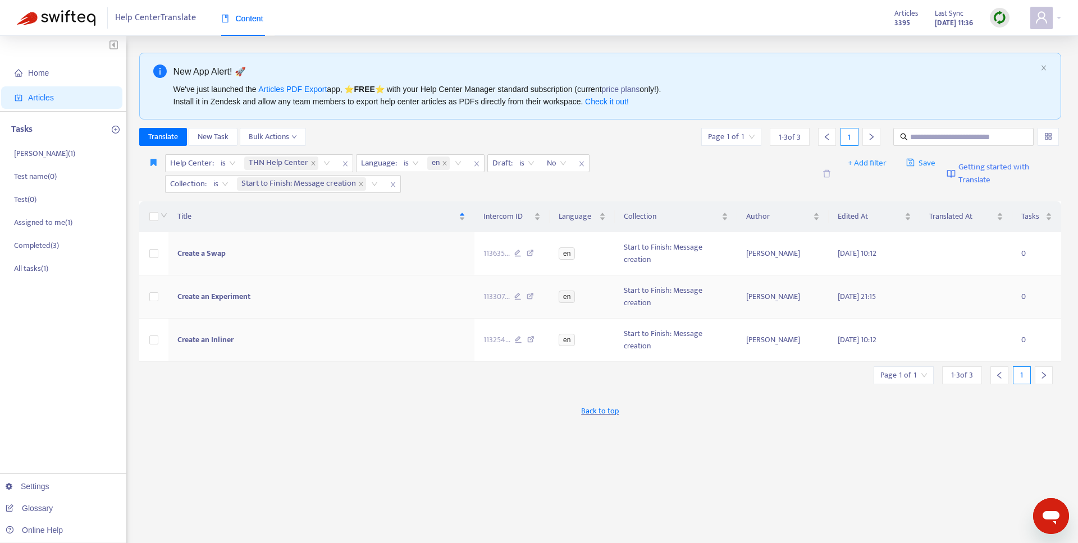
scroll to position [2, 0]
click at [394, 181] on icon "close" at bounding box center [393, 183] width 7 height 7
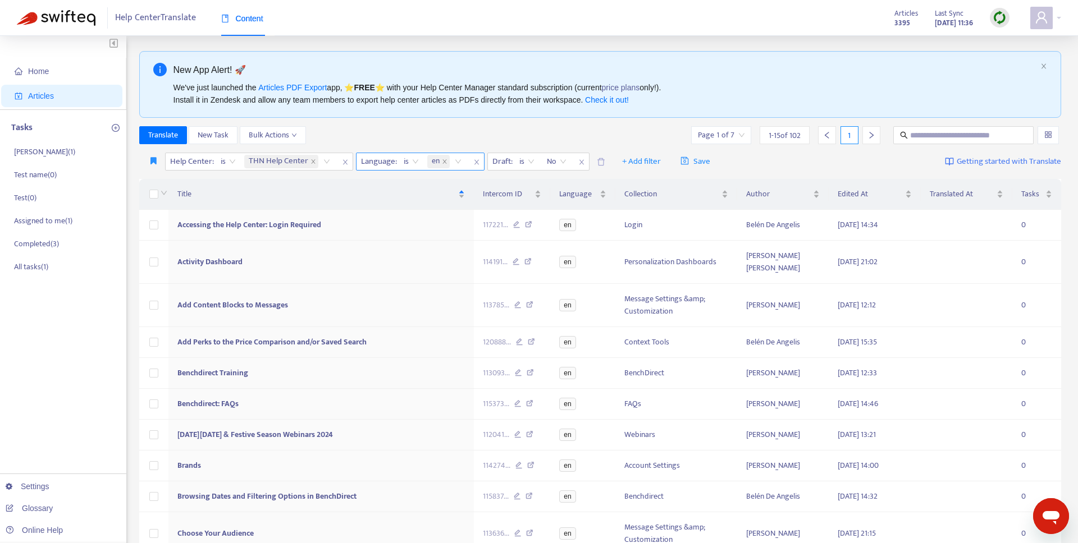
click at [459, 162] on div "en" at bounding box center [446, 161] width 43 height 17
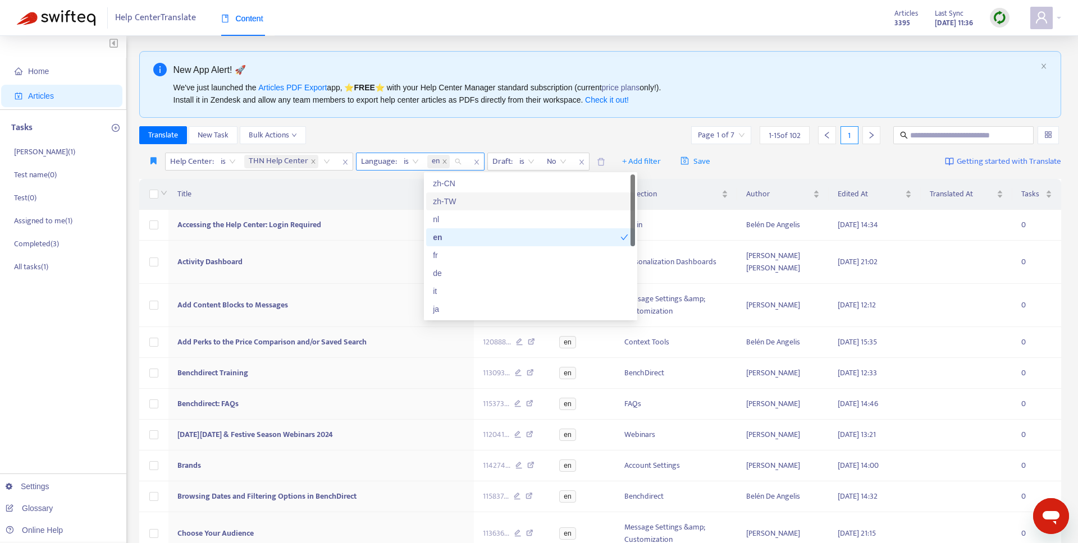
click at [474, 162] on icon "close" at bounding box center [476, 162] width 7 height 7
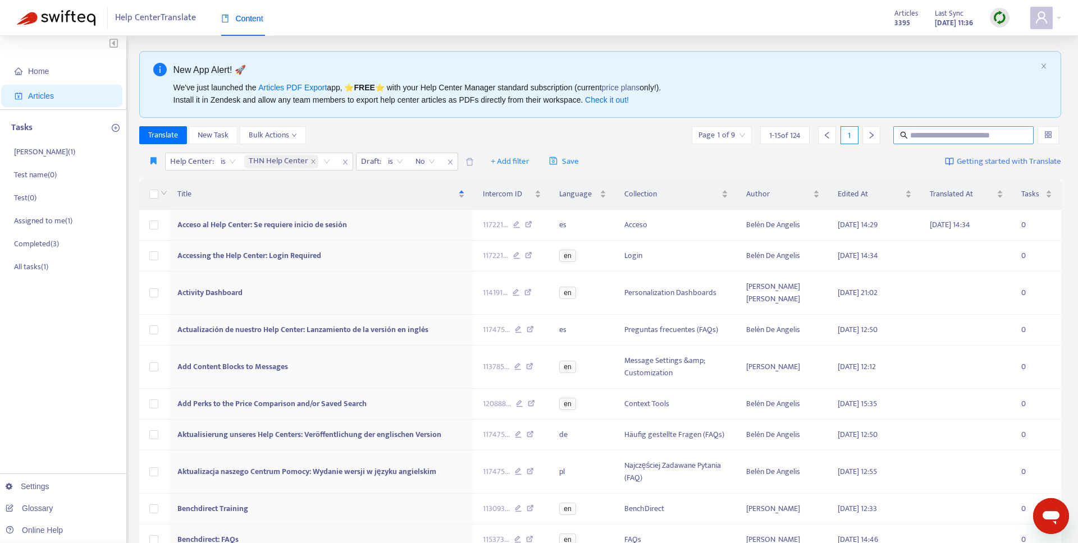
click at [943, 140] on input "text" at bounding box center [964, 135] width 108 height 12
paste input "**********"
type input "**********"
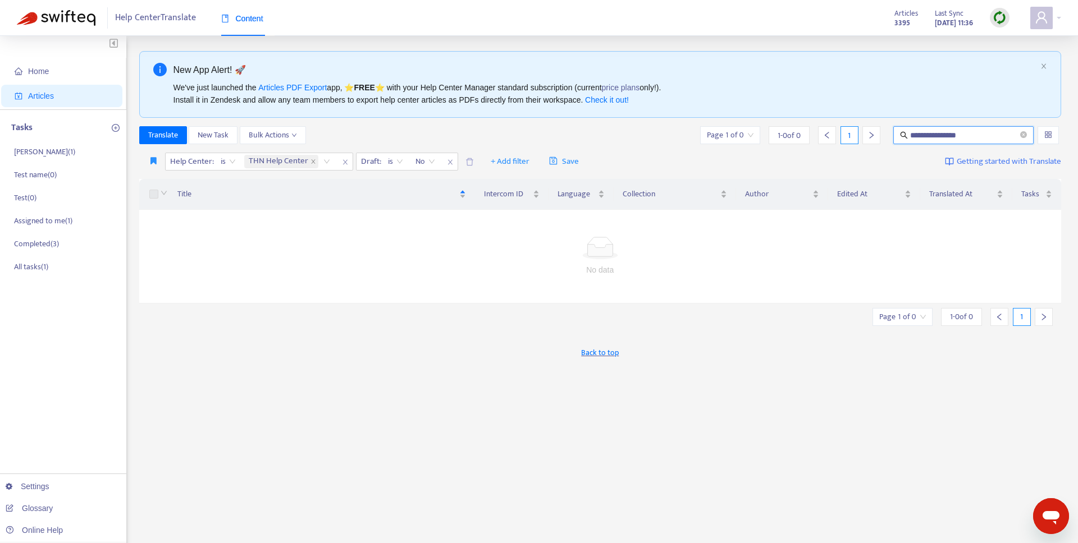
click at [982, 138] on input "**********" at bounding box center [964, 135] width 108 height 12
click at [1025, 134] on icon "close-circle" at bounding box center [1023, 134] width 7 height 7
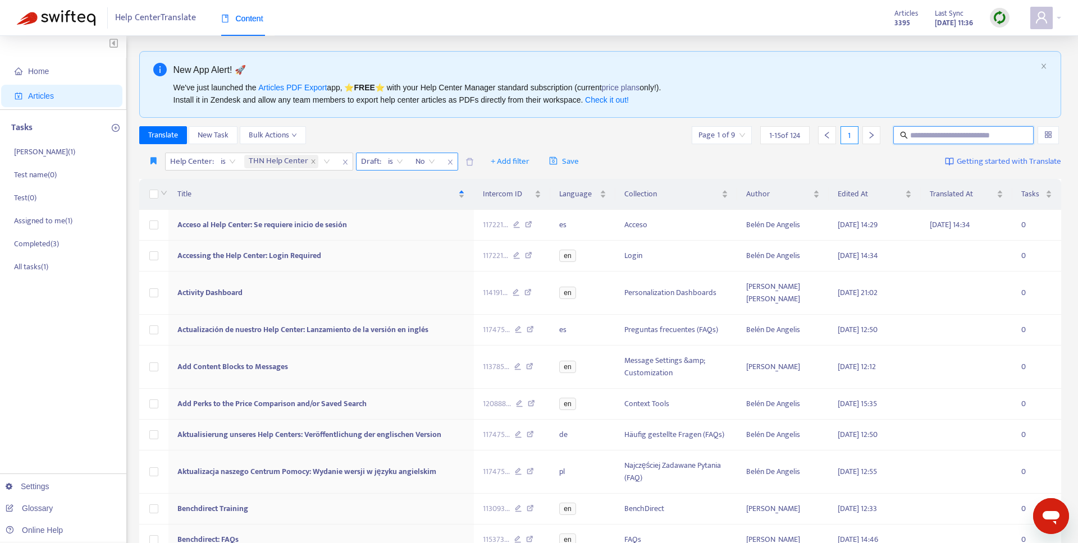
click at [418, 159] on span "No" at bounding box center [425, 161] width 20 height 17
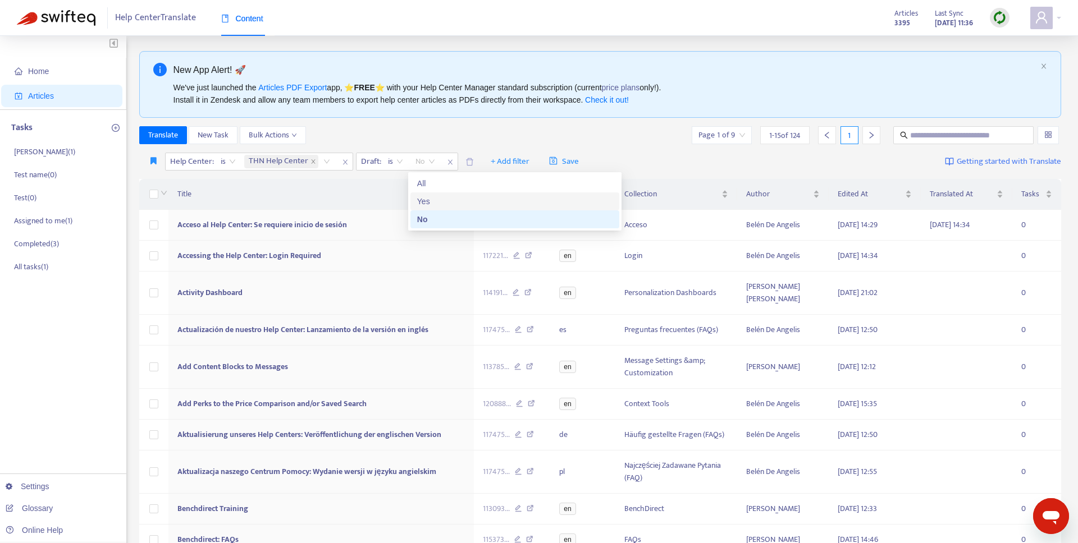
click at [420, 202] on div "Yes" at bounding box center [514, 201] width 195 height 12
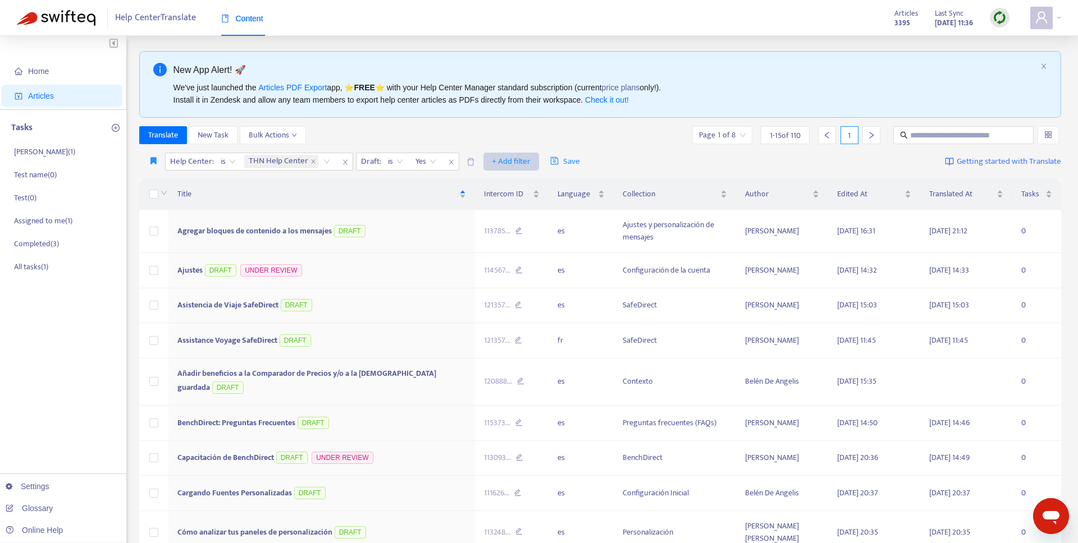
click at [514, 159] on span "+ Add filter" at bounding box center [511, 161] width 39 height 13
click at [411, 158] on div "Yes" at bounding box center [425, 161] width 33 height 17
click at [430, 182] on div "All" at bounding box center [514, 183] width 195 height 12
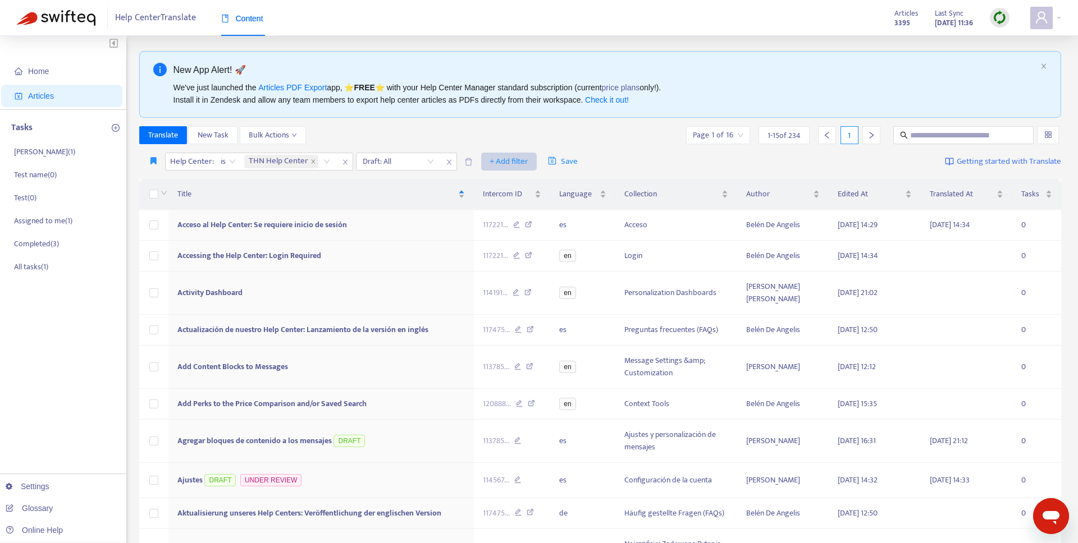
click at [492, 156] on span "+ Add filter" at bounding box center [508, 161] width 39 height 13
click at [505, 182] on span "Language" at bounding box center [524, 184] width 70 height 12
click at [499, 158] on div at bounding box center [497, 161] width 68 height 13
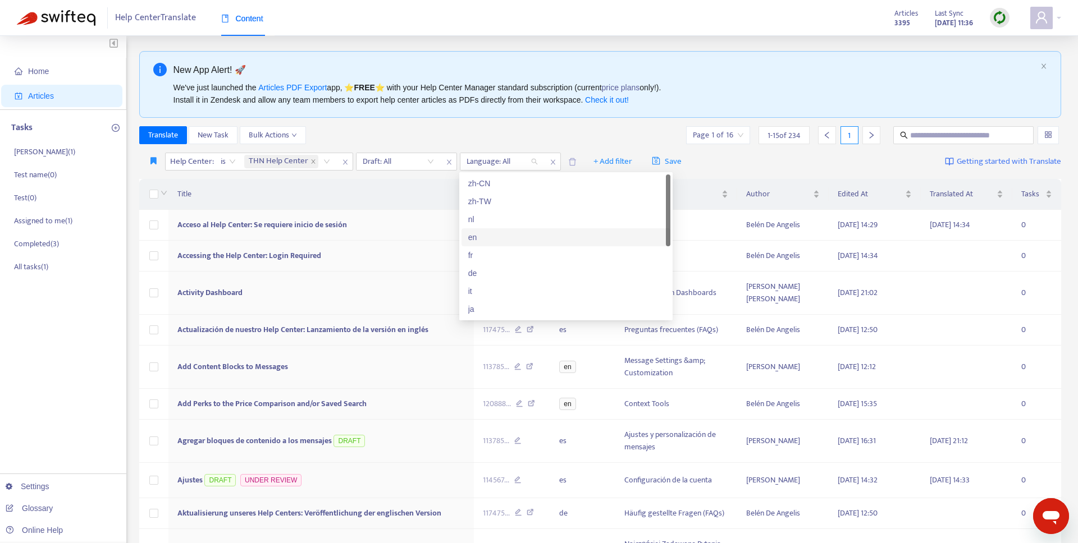
click at [485, 243] on div "en" at bounding box center [565, 237] width 195 height 12
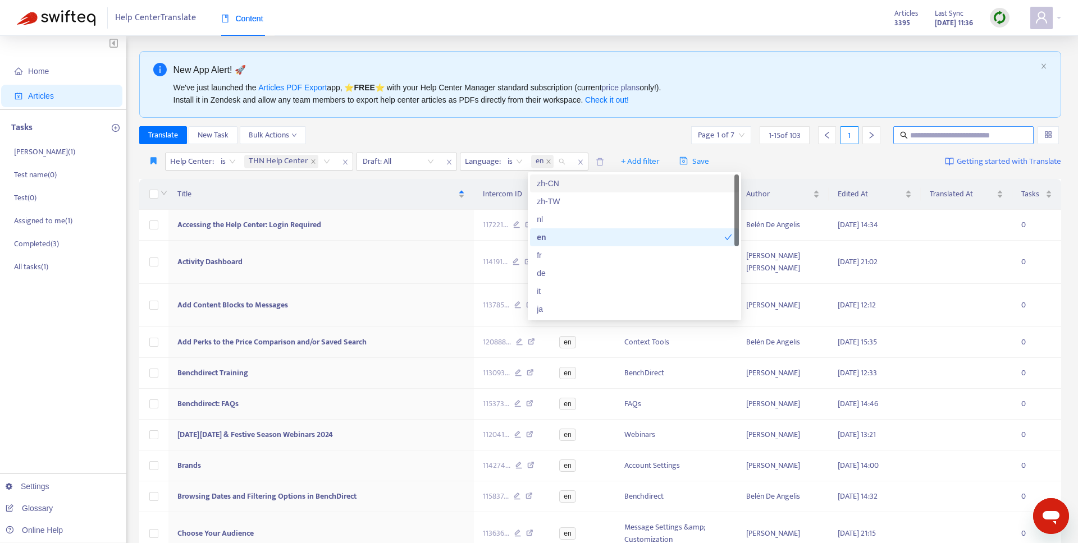
click at [938, 132] on input "text" at bounding box center [964, 135] width 108 height 12
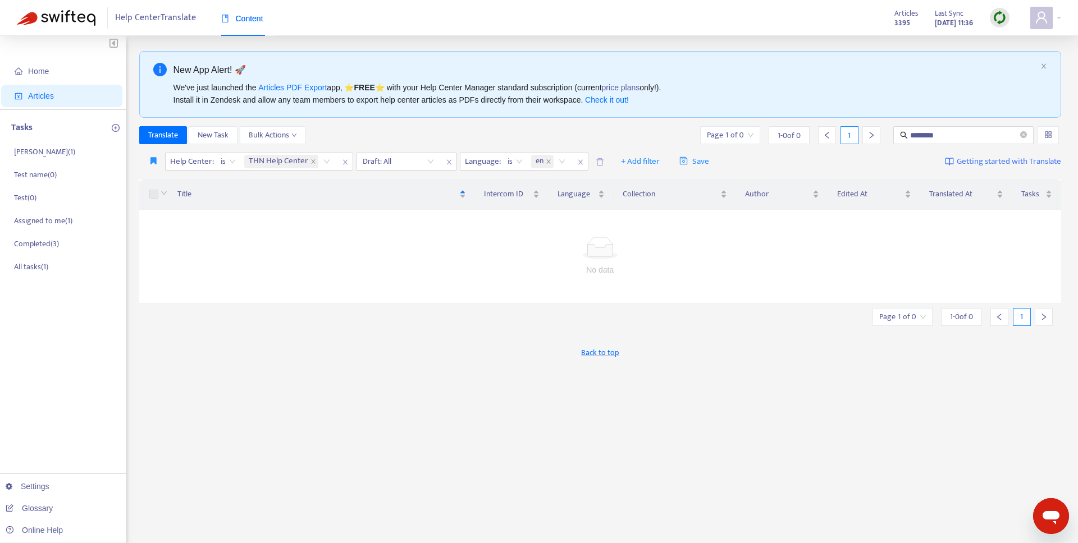
click at [446, 140] on div "Translate New Task Bulk Actions Page 1 of 0 1 - 0 of 0 1 ********" at bounding box center [600, 135] width 922 height 18
click at [448, 159] on icon "close" at bounding box center [449, 162] width 7 height 7
click at [489, 132] on div "Translate New Task Bulk Actions Page 1 of 0 1 - 0 of 0 1 ********" at bounding box center [600, 135] width 922 height 18
click at [950, 134] on input "********" at bounding box center [964, 135] width 108 height 12
drag, startPoint x: 951, startPoint y: 133, endPoint x: 828, endPoint y: 121, distance: 123.5
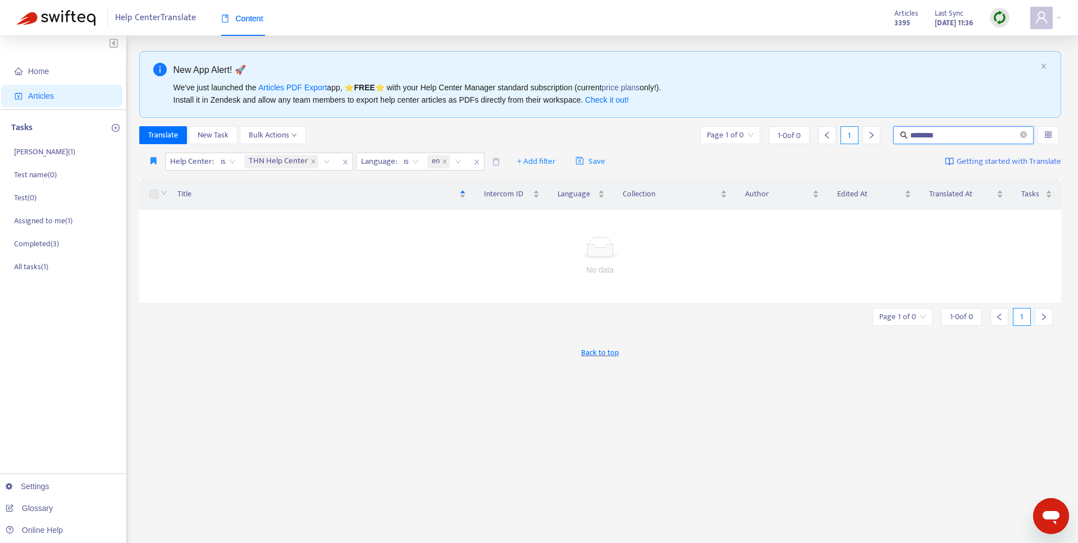
click at [828, 121] on div "New App Alert! 🚀 We've just launched the Articles PDF Export app, ⭐ FREE ⭐️ wit…" at bounding box center [600, 379] width 922 height 657
paste input "**********"
type input "**********"
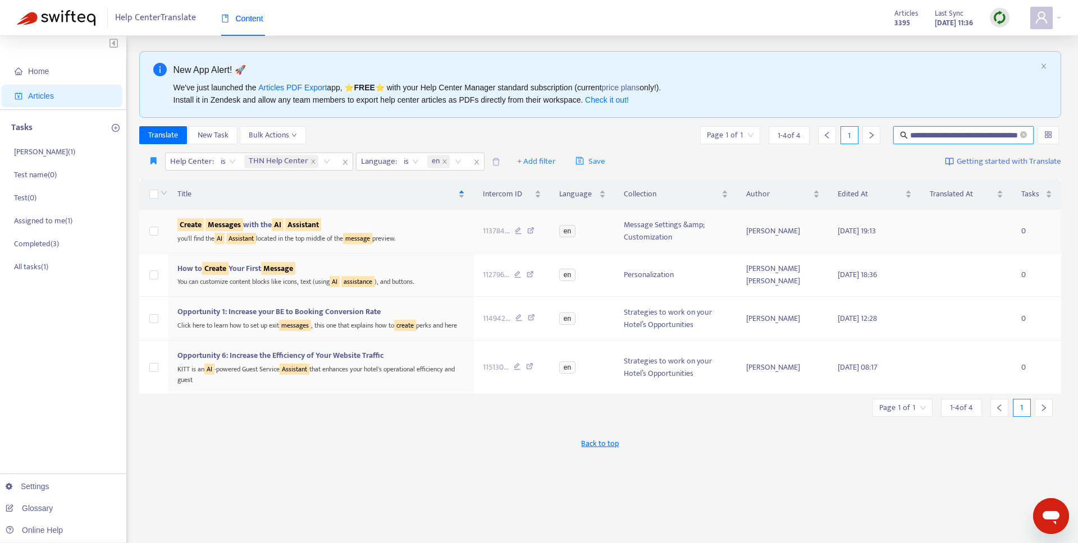
click at [329, 222] on div "Create Messages with the AI Assistant" at bounding box center [320, 225] width 287 height 12
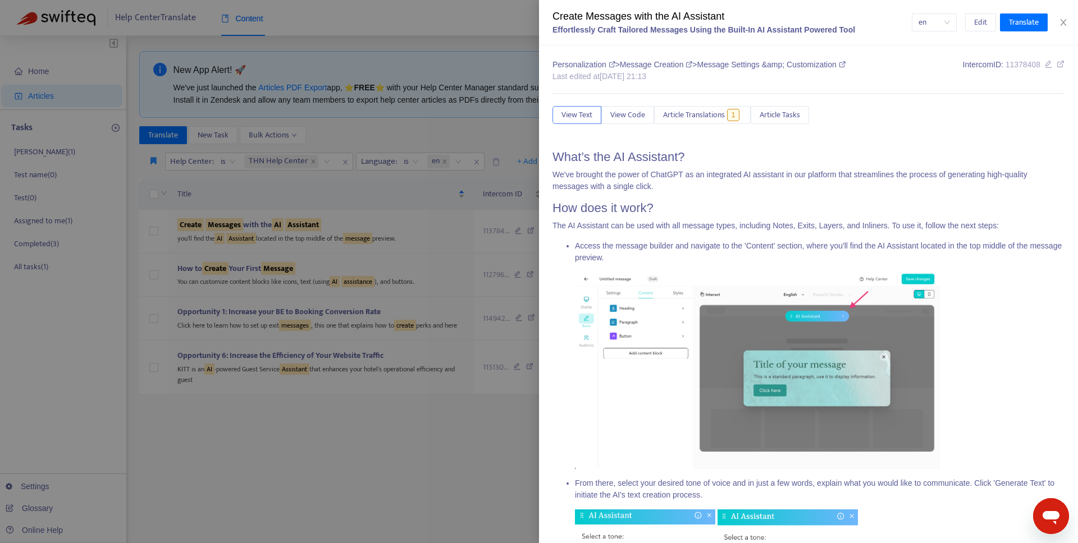
click at [747, 67] on span "Message Settings &amp; Customization" at bounding box center [771, 64] width 148 height 9
click at [1047, 64] on icon at bounding box center [1049, 64] width 8 height 8
click at [701, 112] on span "Article Translations" at bounding box center [694, 115] width 62 height 12
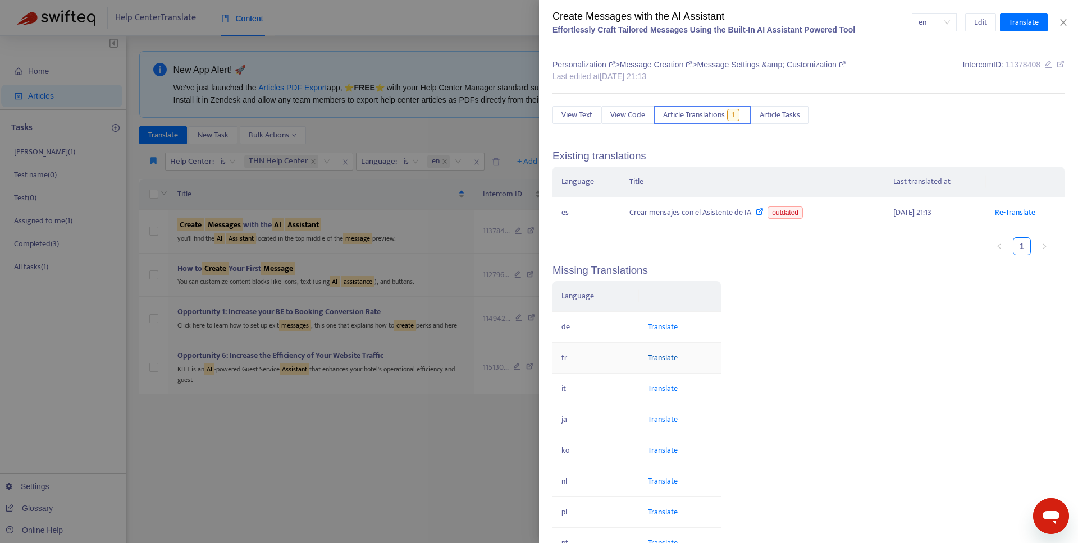
click at [665, 361] on link "Translate" at bounding box center [663, 357] width 30 height 13
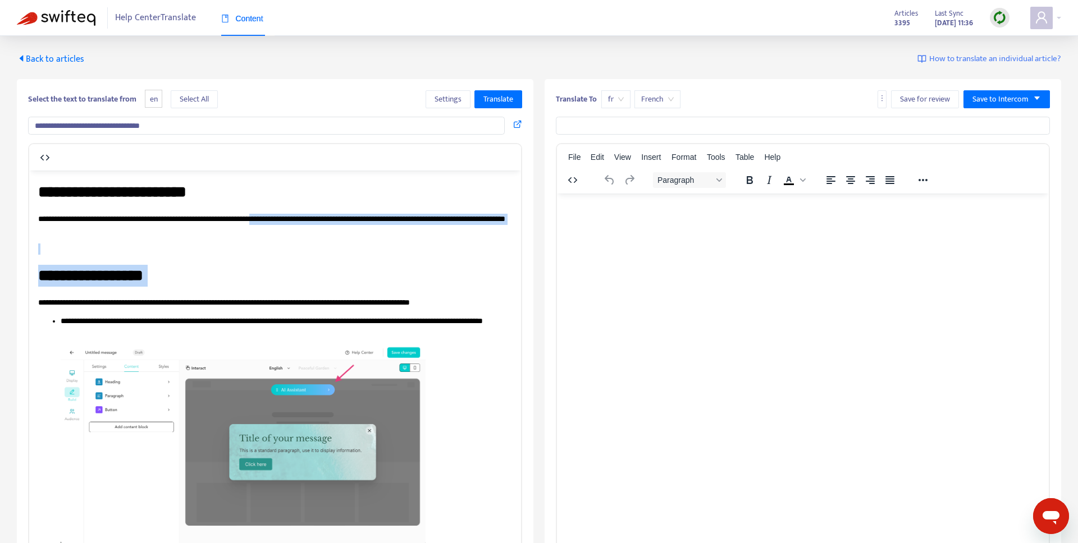
drag, startPoint x: 305, startPoint y: 222, endPoint x: 446, endPoint y: 294, distance: 158.4
click at [607, 134] on input "text" at bounding box center [803, 126] width 494 height 18
click at [776, 102] on div "Translate To fr French Save for review Save to Intercom" at bounding box center [803, 101] width 494 height 22
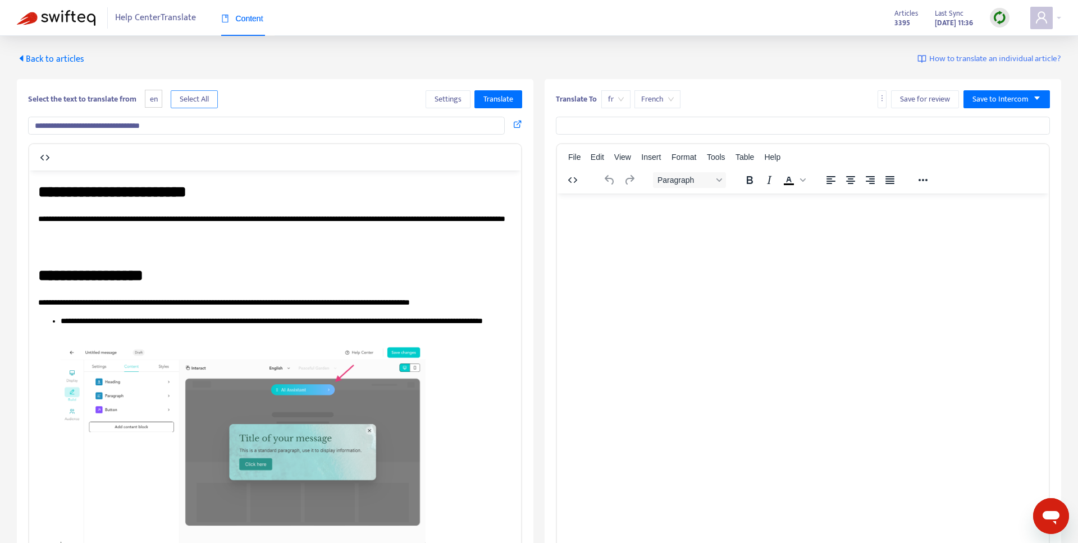
click at [190, 99] on span "Select All" at bounding box center [194, 99] width 29 height 12
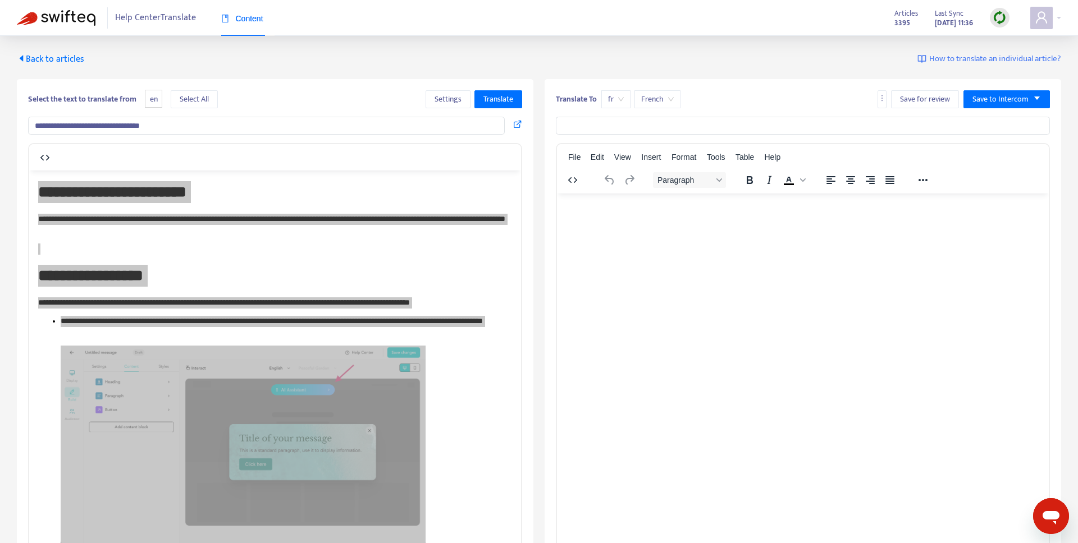
click at [240, 80] on div "**********" at bounding box center [275, 341] width 516 height 524
click at [21, 61] on icon "caret-left" at bounding box center [21, 58] width 9 height 9
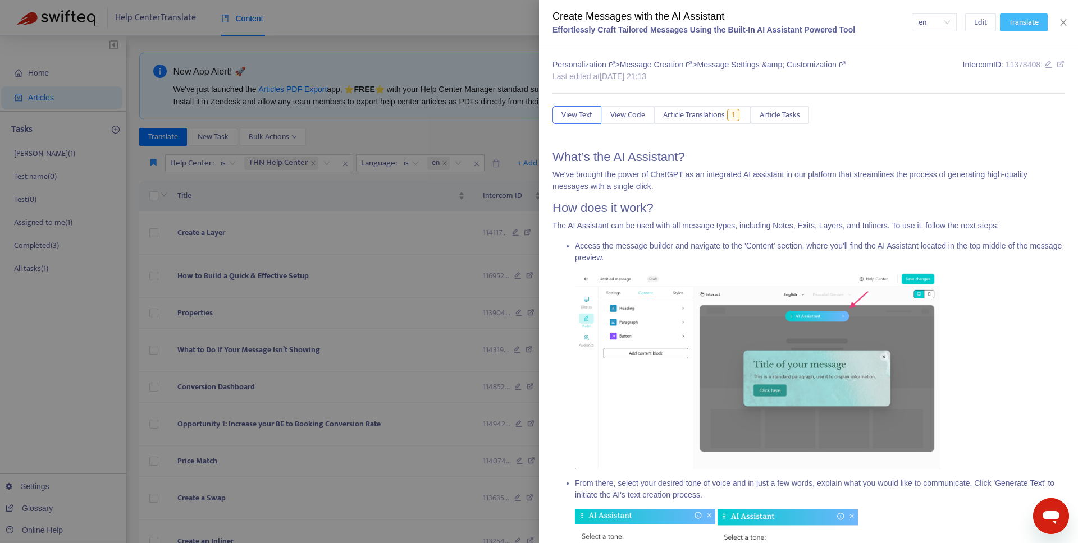
click at [1020, 14] on button "Translate" at bounding box center [1024, 22] width 48 height 18
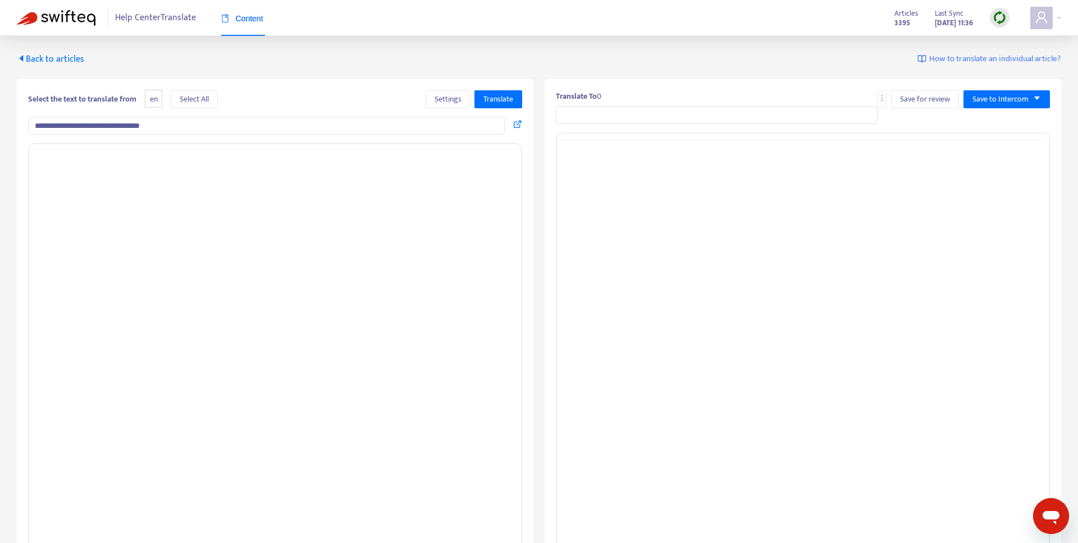
type input "**********"
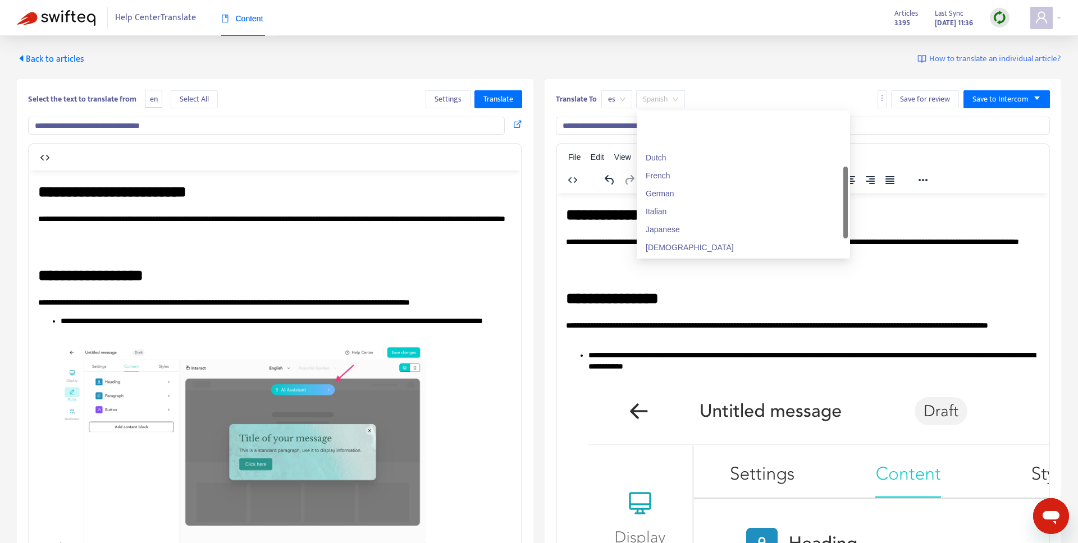
click at [656, 95] on span "Spanish" at bounding box center [660, 99] width 35 height 17
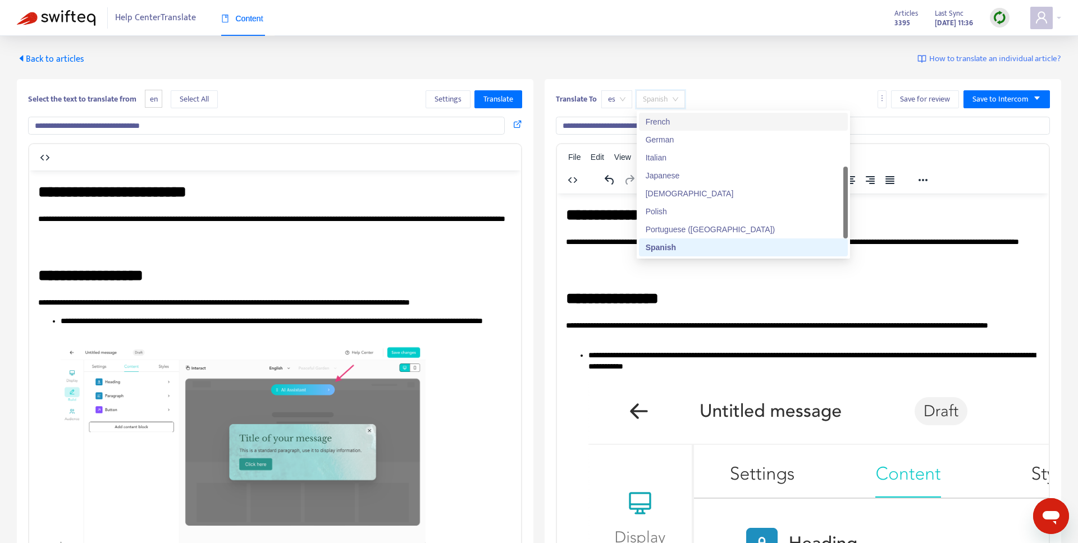
click at [662, 122] on div "French" at bounding box center [742, 122] width 195 height 12
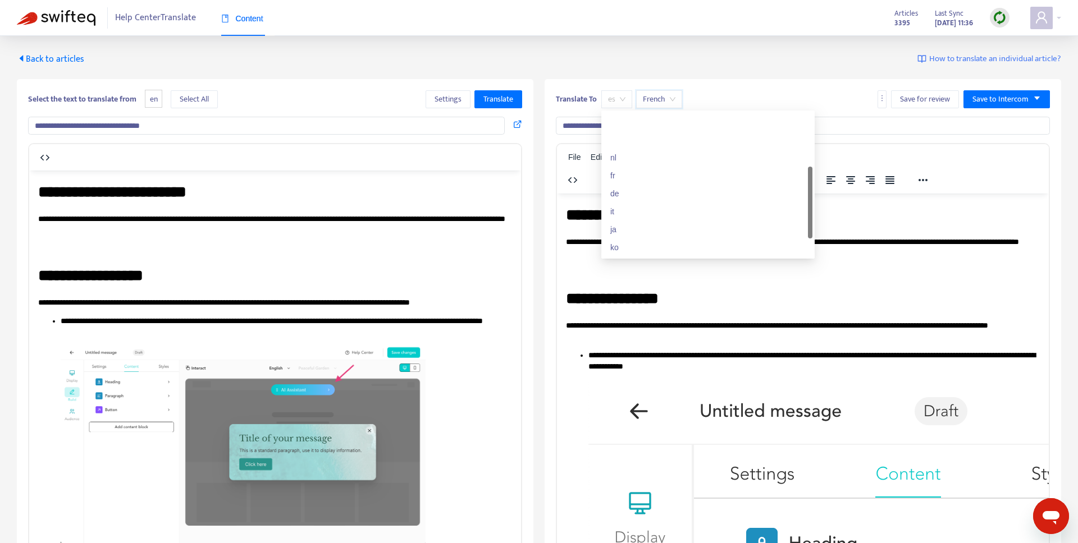
click at [621, 100] on span "es" at bounding box center [616, 99] width 17 height 17
click at [622, 116] on div "fr" at bounding box center [707, 122] width 195 height 12
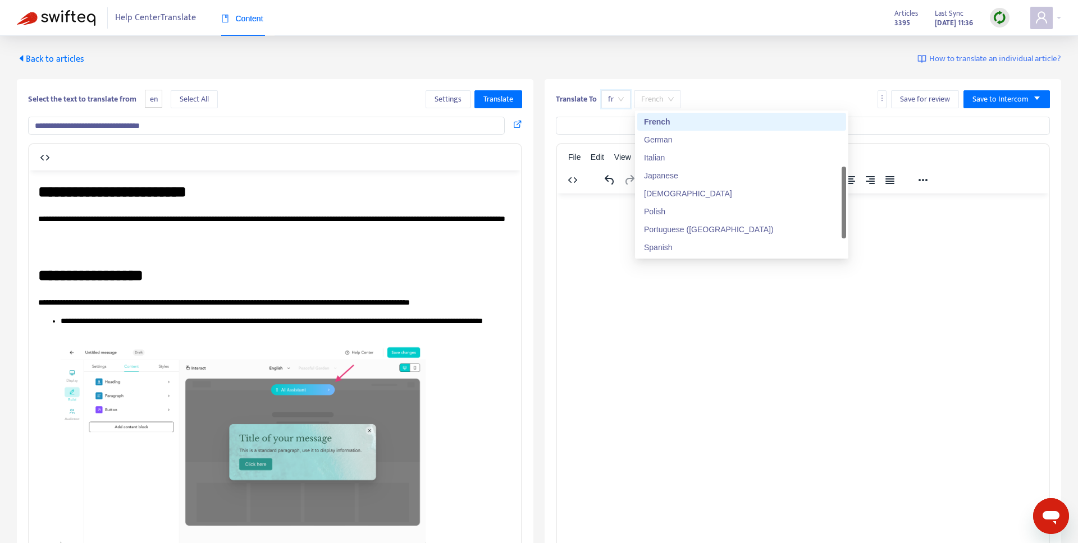
click at [664, 97] on span "French" at bounding box center [657, 99] width 33 height 17
click at [716, 72] on div "**********" at bounding box center [539, 328] width 1044 height 551
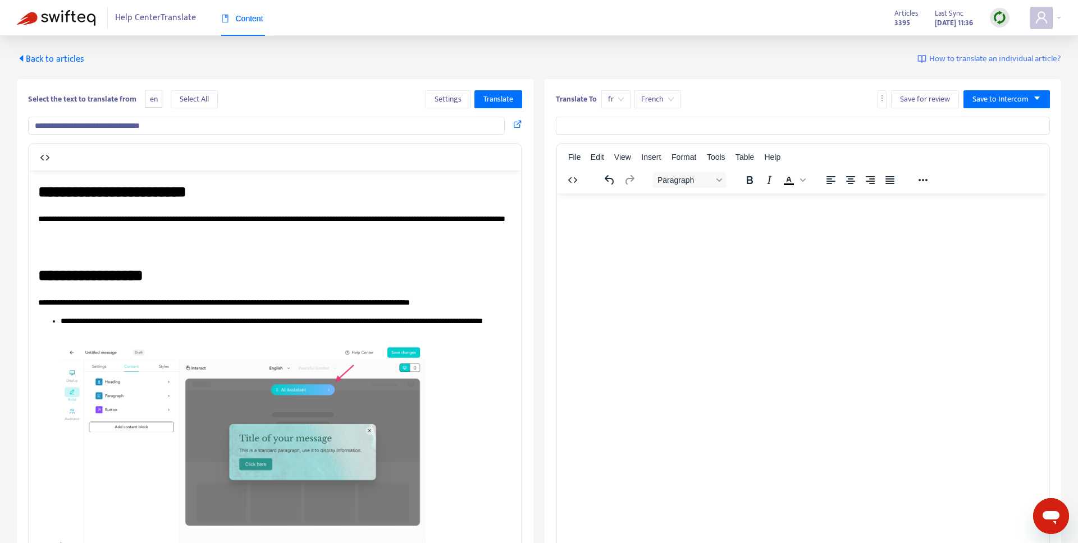
click at [34, 54] on span "Back to articles" at bounding box center [50, 59] width 67 height 15
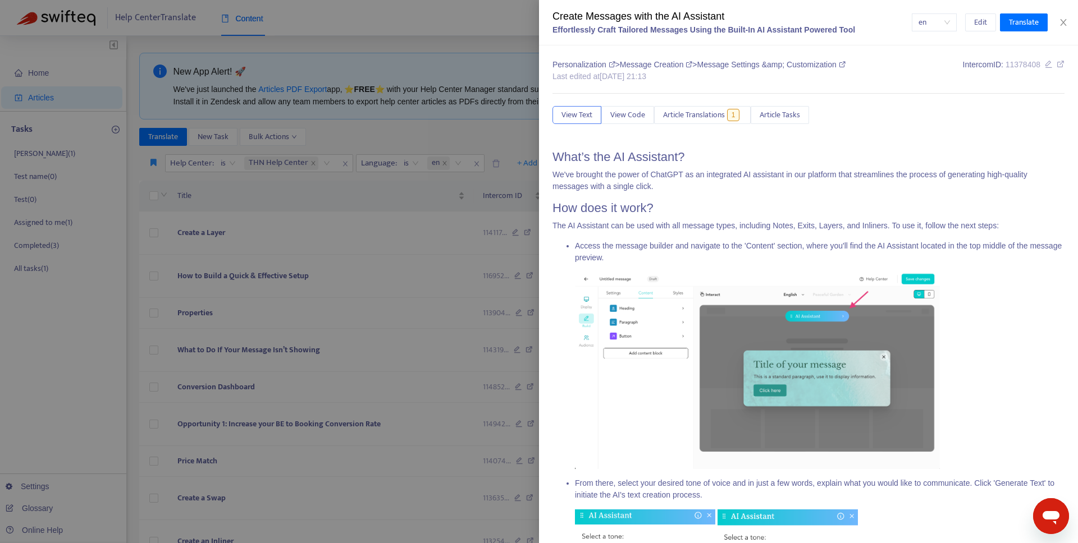
click at [373, 198] on div at bounding box center [539, 271] width 1078 height 543
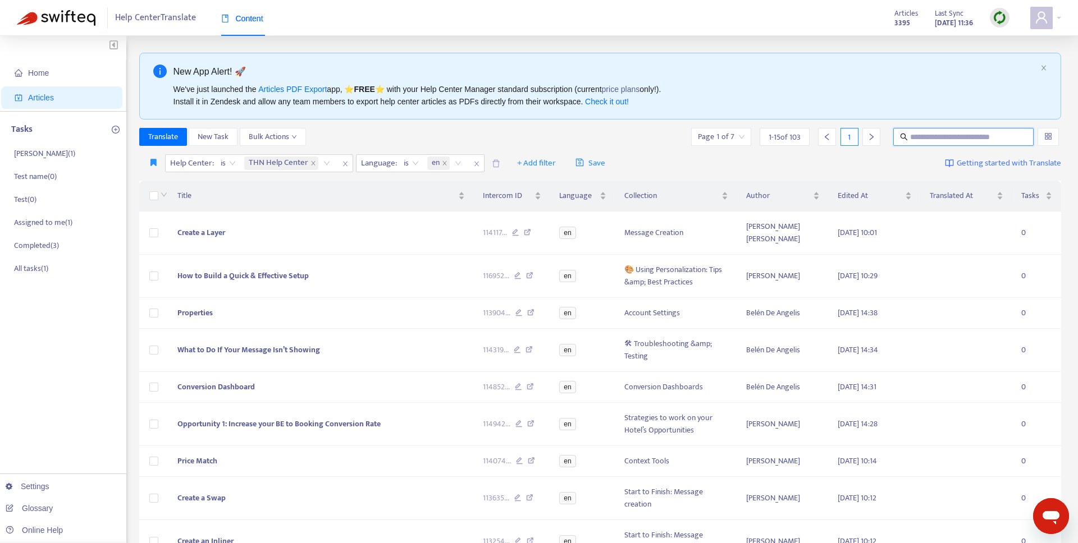
click at [917, 139] on input "text" at bounding box center [964, 137] width 108 height 12
type input "*"
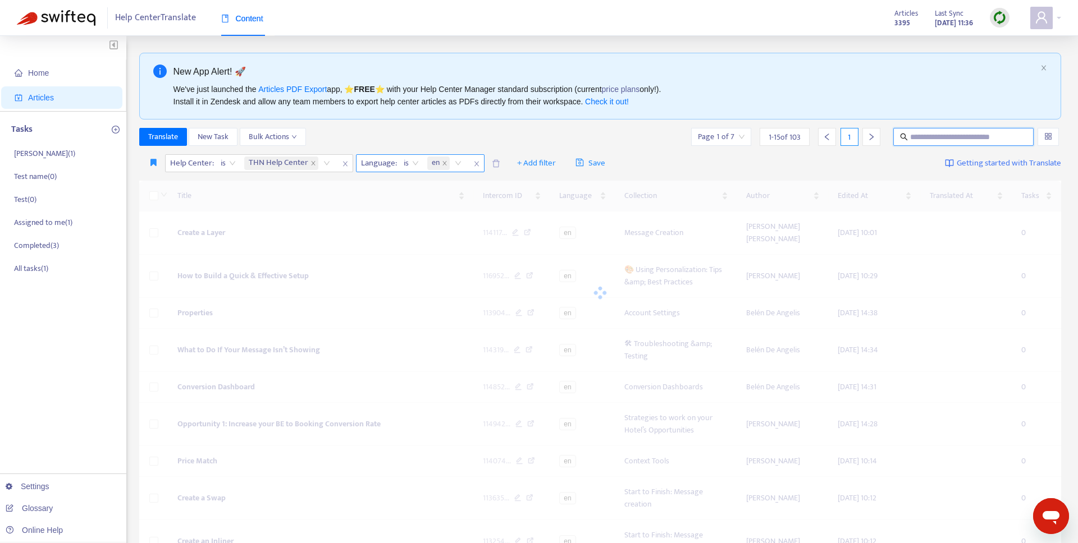
paste input "**********"
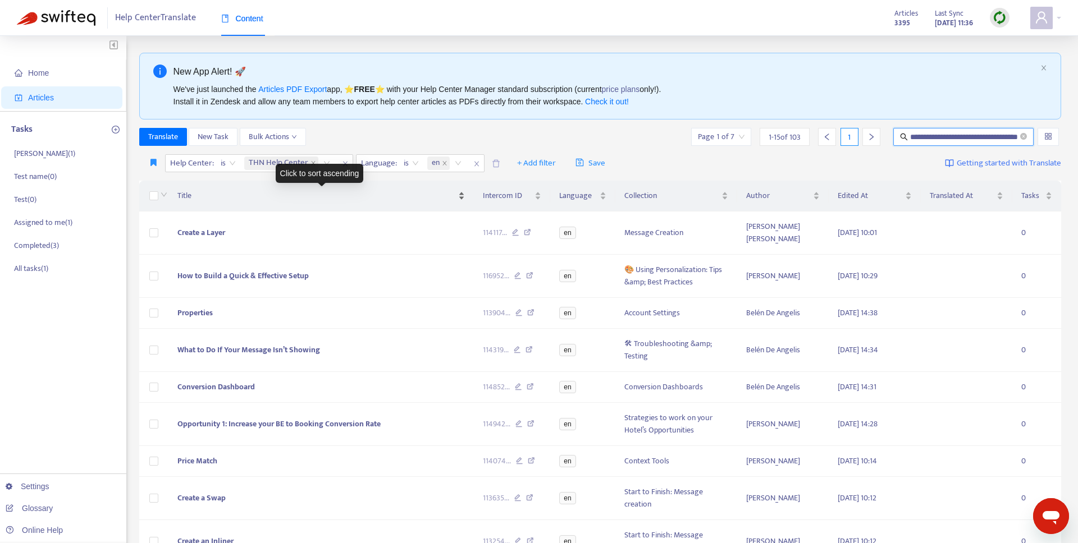
type input "**********"
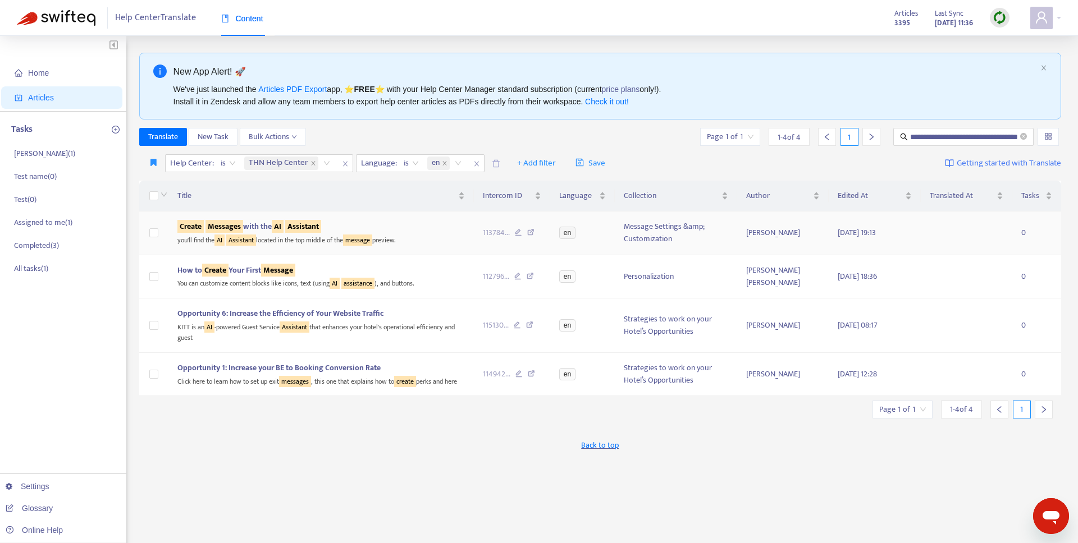
click at [146, 235] on td at bounding box center [153, 234] width 29 height 44
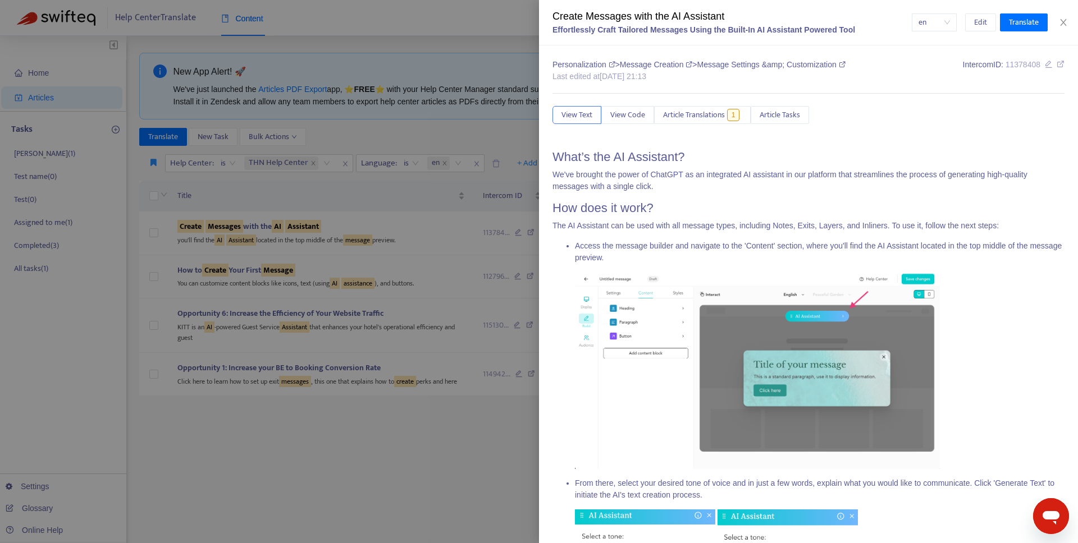
click at [158, 230] on div at bounding box center [539, 271] width 1078 height 543
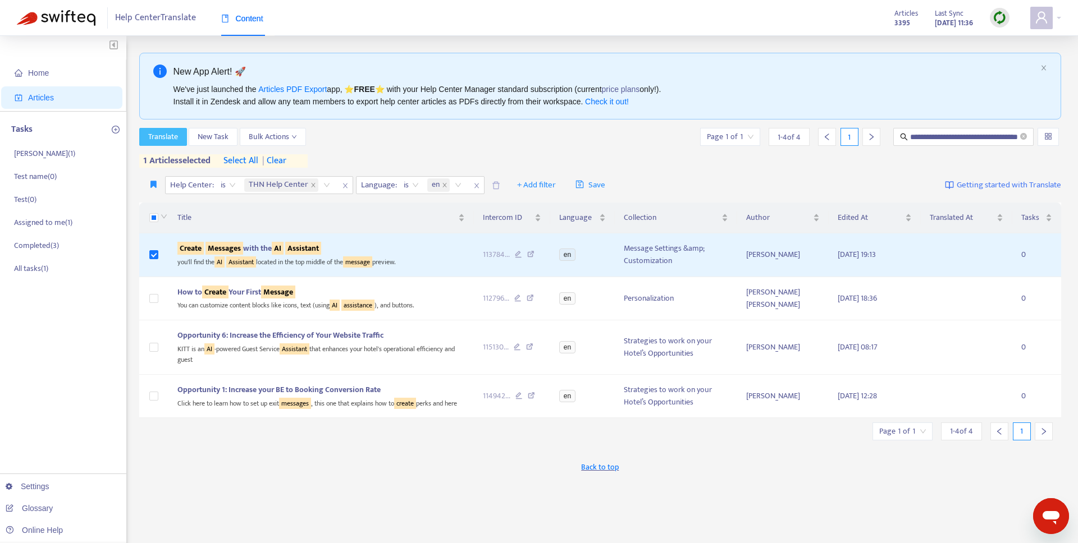
click at [176, 136] on span "Translate" at bounding box center [163, 137] width 30 height 12
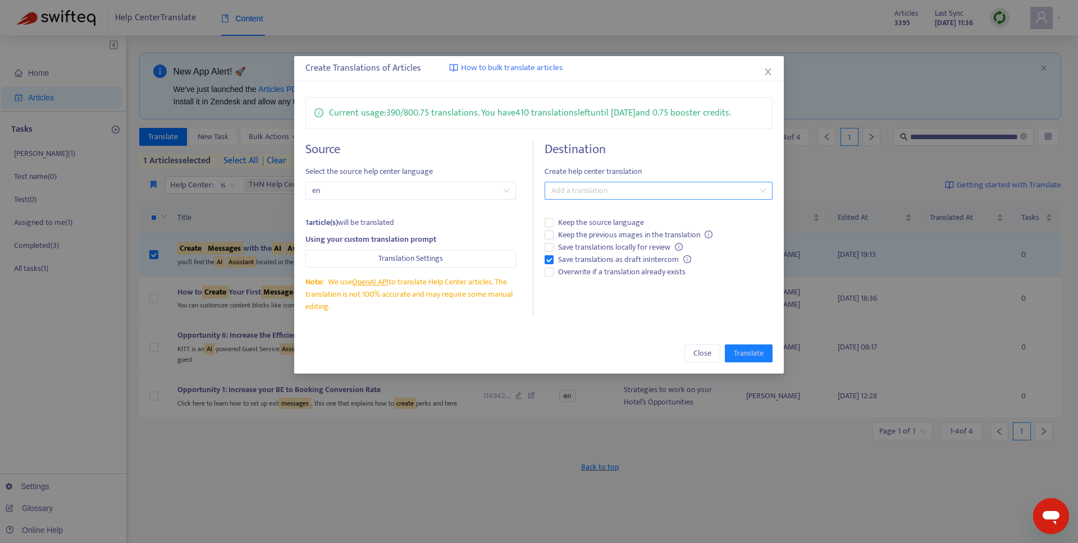
click at [592, 190] on div at bounding box center [652, 190] width 210 height 13
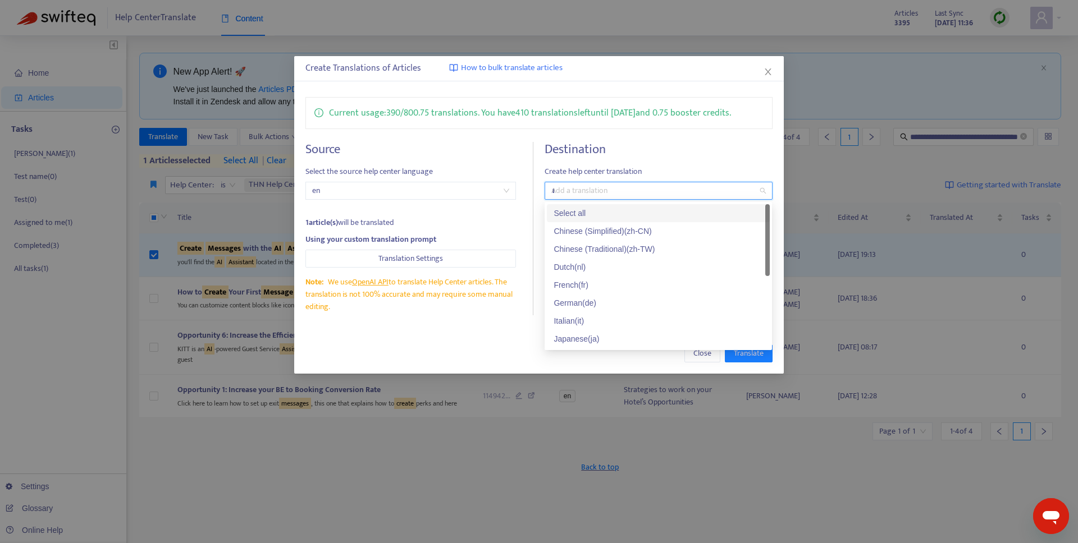
type input "**"
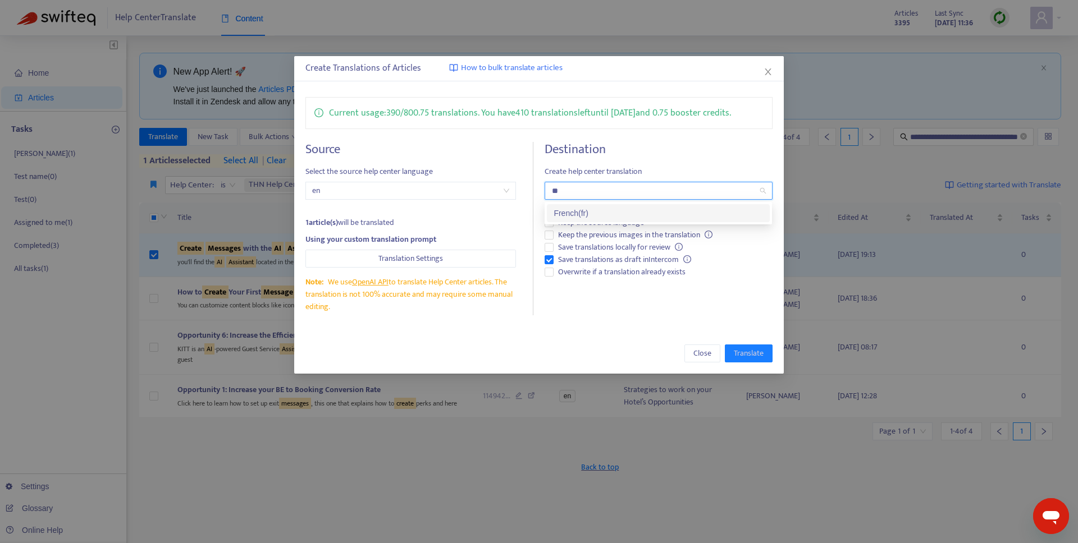
click at [597, 205] on div "French ( fr )" at bounding box center [658, 213] width 223 height 18
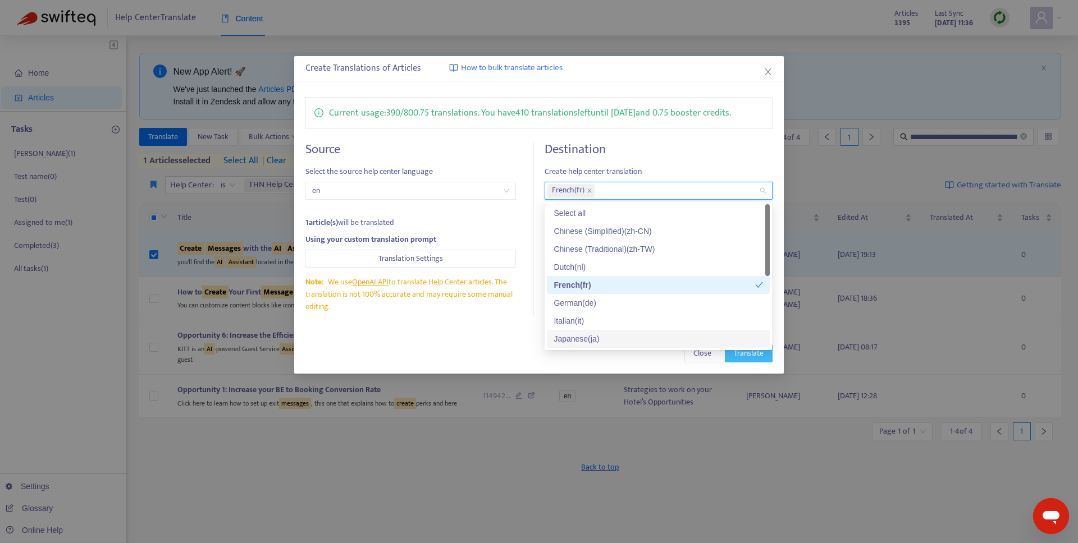
click at [750, 359] on span "Translate" at bounding box center [749, 353] width 30 height 12
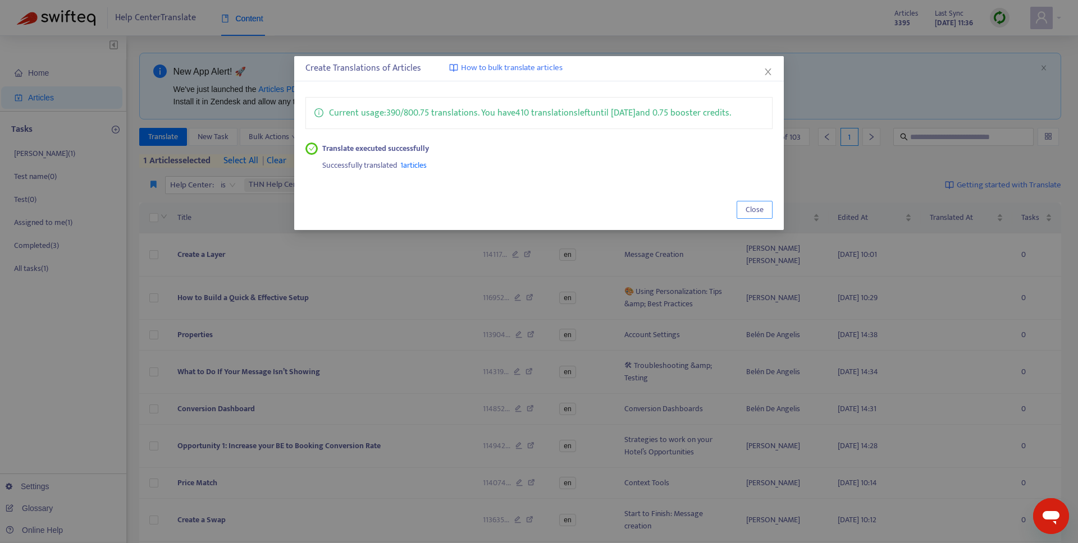
click at [747, 214] on span "Close" at bounding box center [754, 210] width 18 height 12
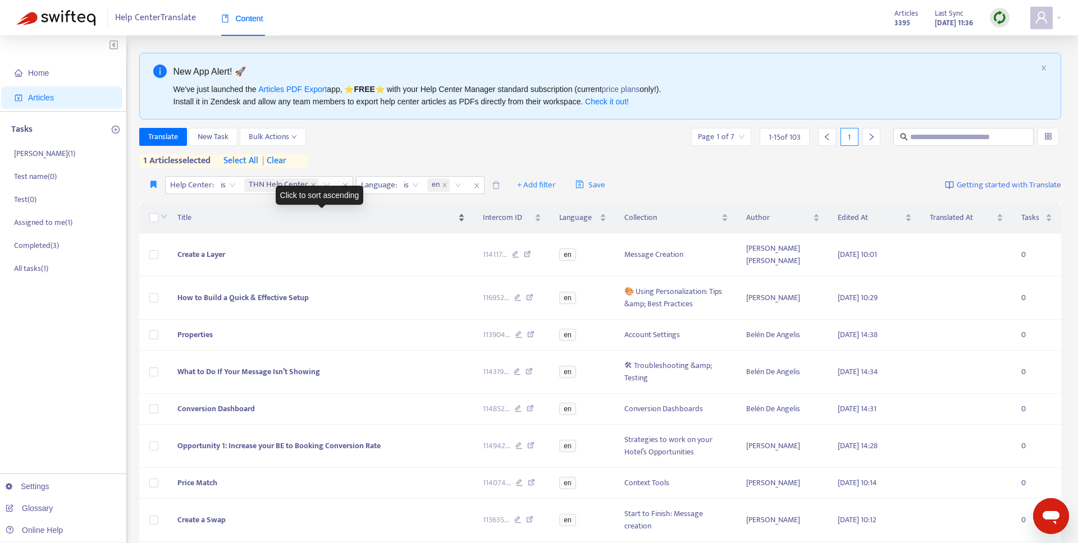
click at [177, 218] on div "Title" at bounding box center [320, 218] width 287 height 12
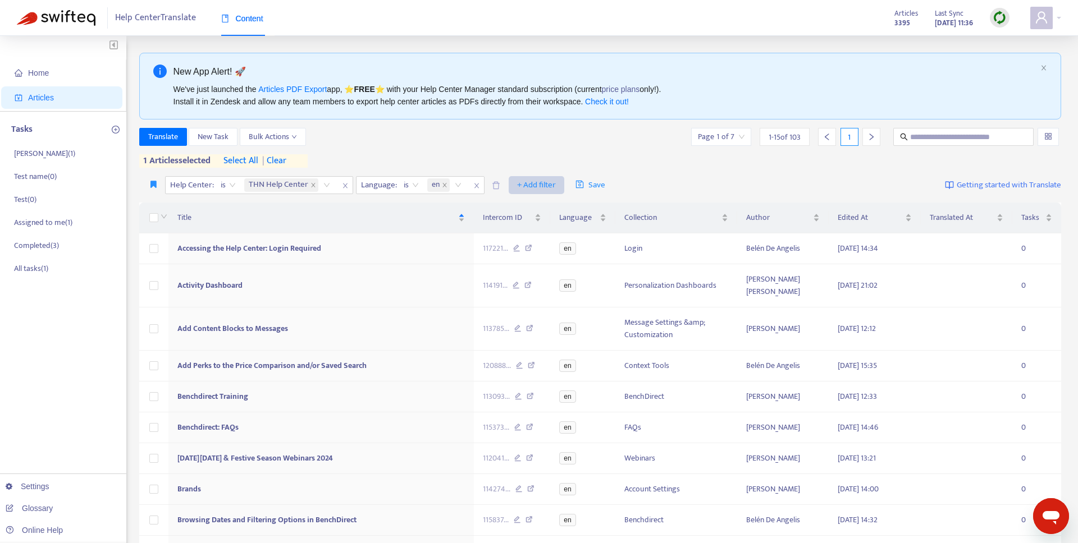
click at [544, 178] on span "+ Add filter" at bounding box center [536, 184] width 39 height 13
click at [537, 228] on span "Collection" at bounding box center [553, 225] width 70 height 12
click at [550, 186] on div at bounding box center [524, 184] width 68 height 13
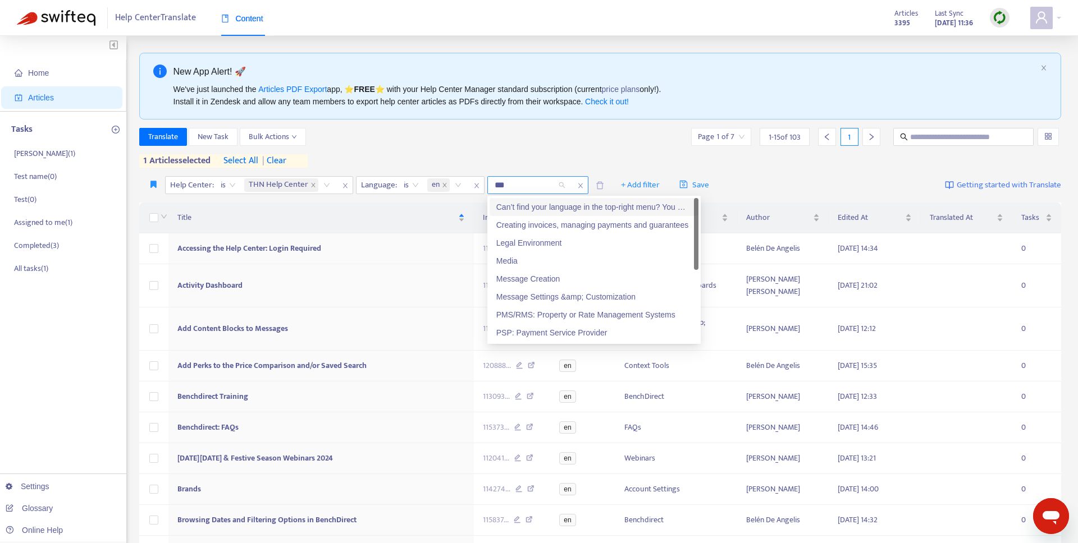
type input "****"
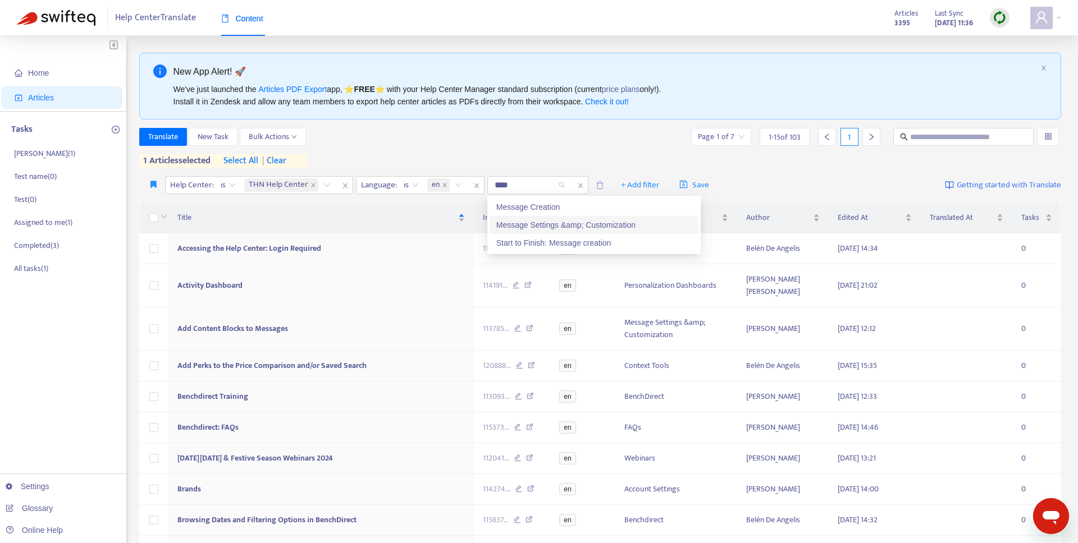
click at [576, 225] on div "Message Settings &amp; Customization" at bounding box center [593, 225] width 195 height 12
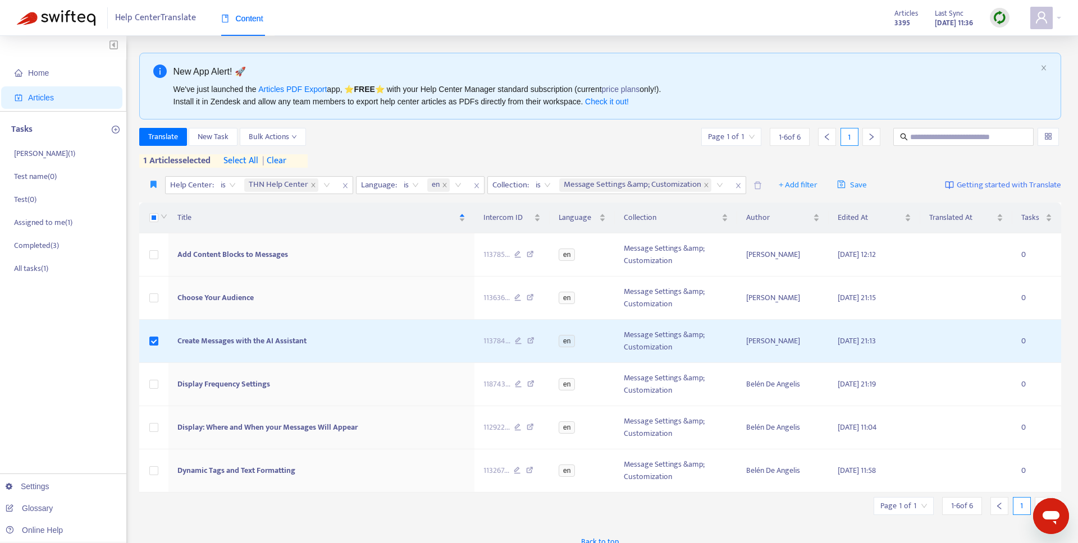
click at [528, 163] on div "Translate New Task Bulk Actions Page 1 of 1 1 - 6 of 6 1 1 articles selected se…" at bounding box center [600, 148] width 922 height 40
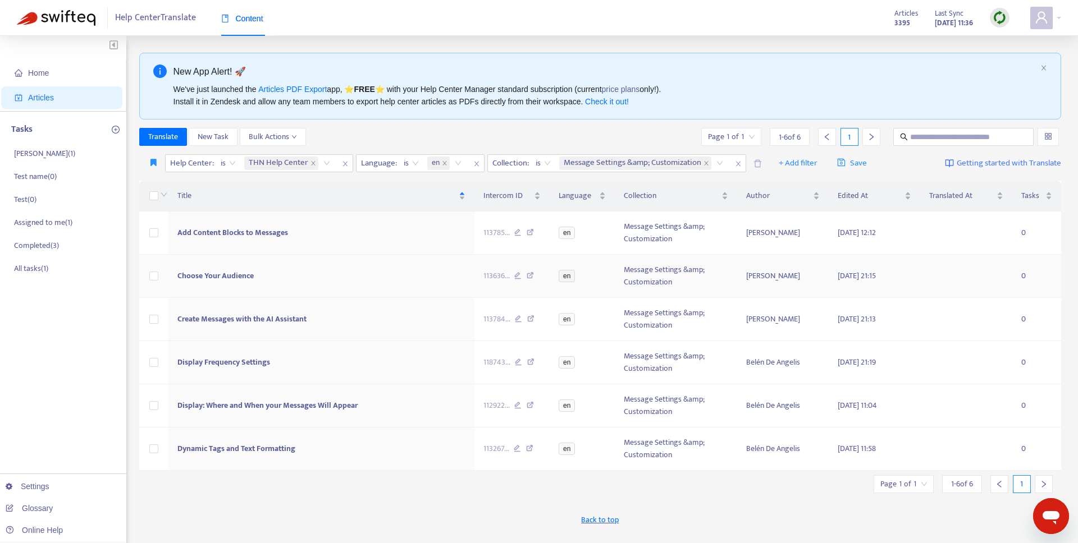
click at [157, 283] on td at bounding box center [153, 276] width 29 height 43
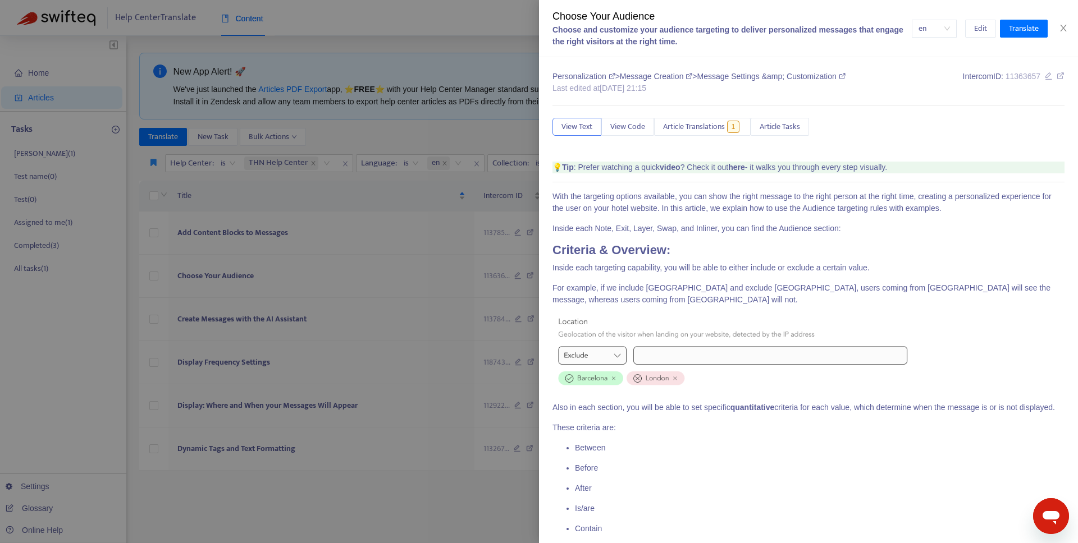
click at [154, 278] on div at bounding box center [539, 271] width 1078 height 543
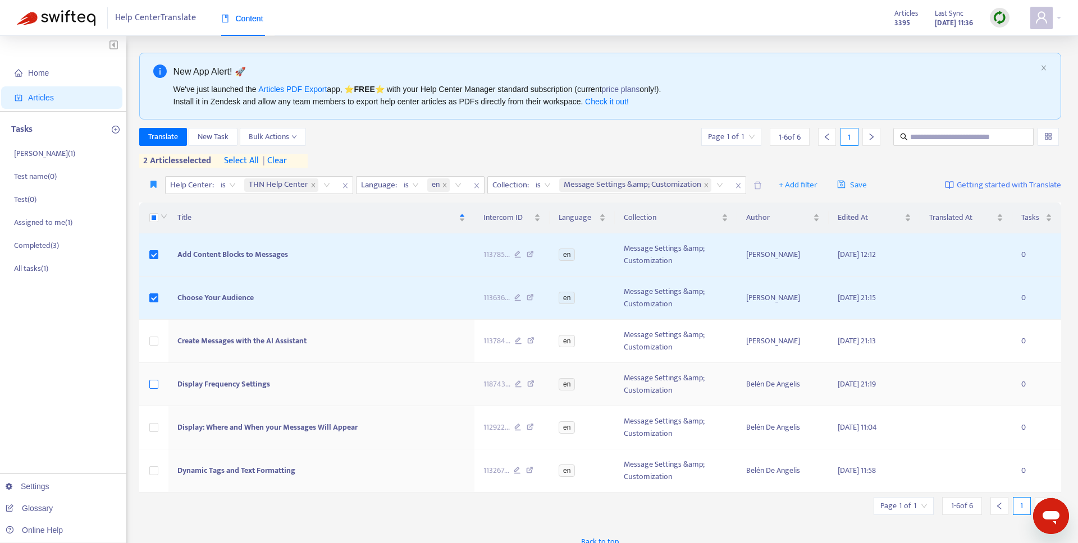
click at [153, 378] on label at bounding box center [153, 384] width 9 height 12
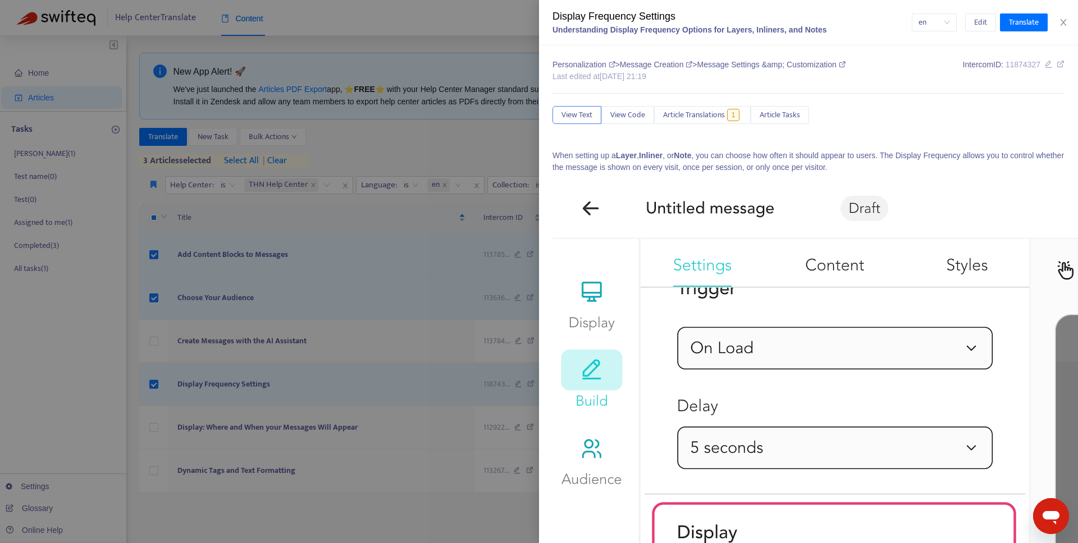
click at [153, 421] on div at bounding box center [539, 271] width 1078 height 543
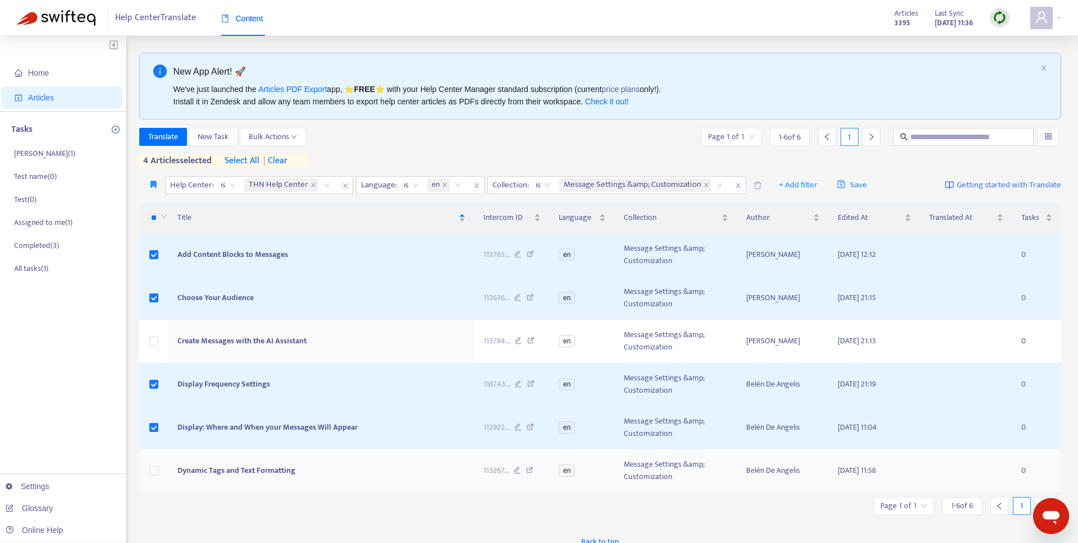
click at [158, 470] on td at bounding box center [153, 471] width 29 height 43
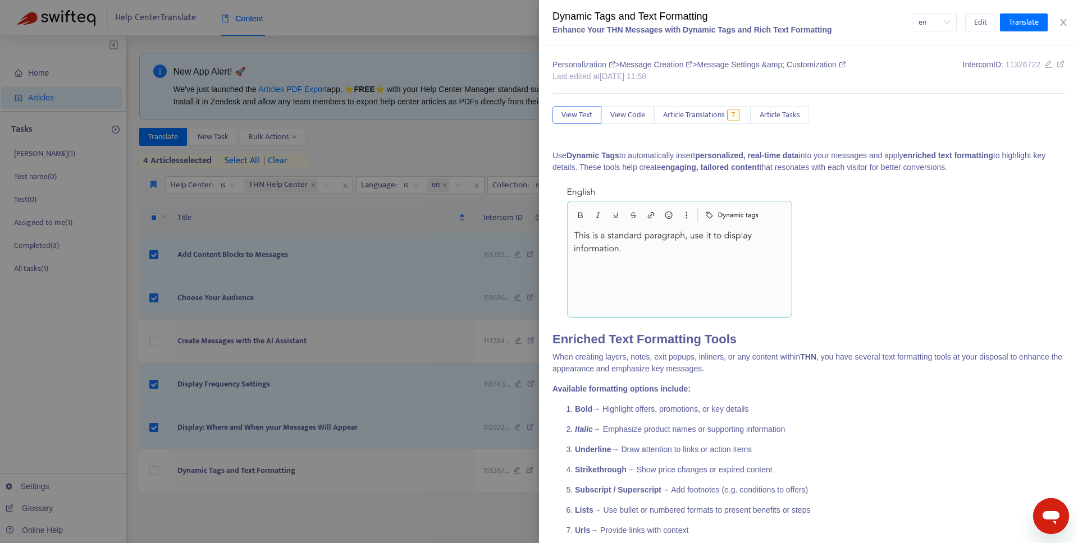
click at [155, 471] on div at bounding box center [539, 271] width 1078 height 543
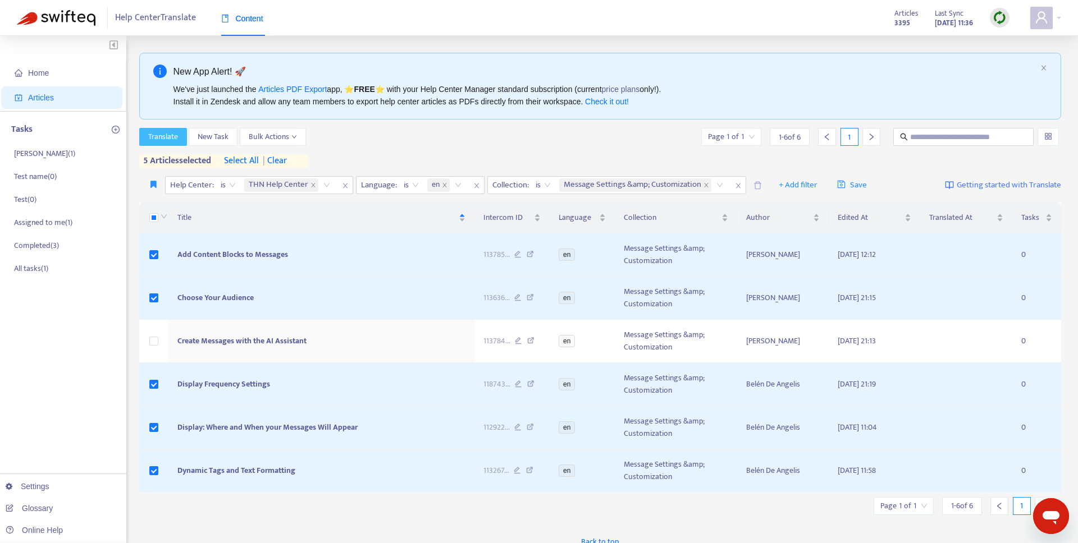
click at [171, 131] on span "Translate" at bounding box center [163, 137] width 30 height 12
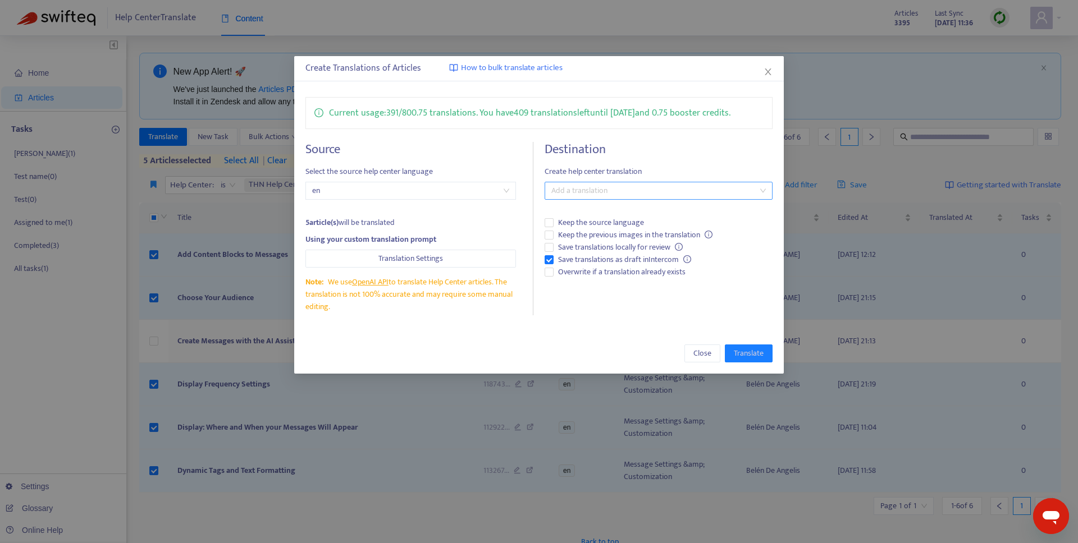
click at [669, 191] on div at bounding box center [652, 190] width 210 height 13
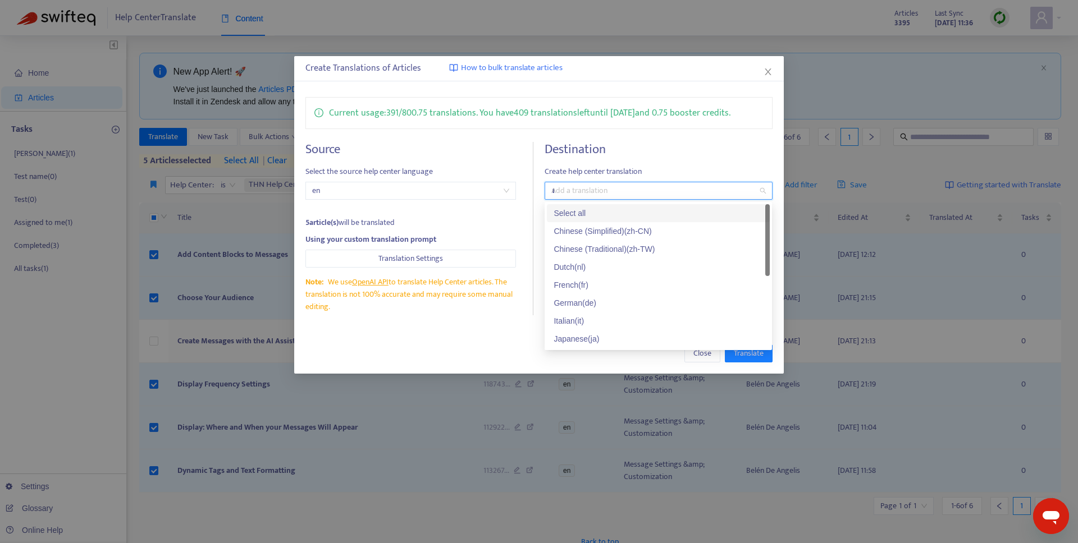
type input "**"
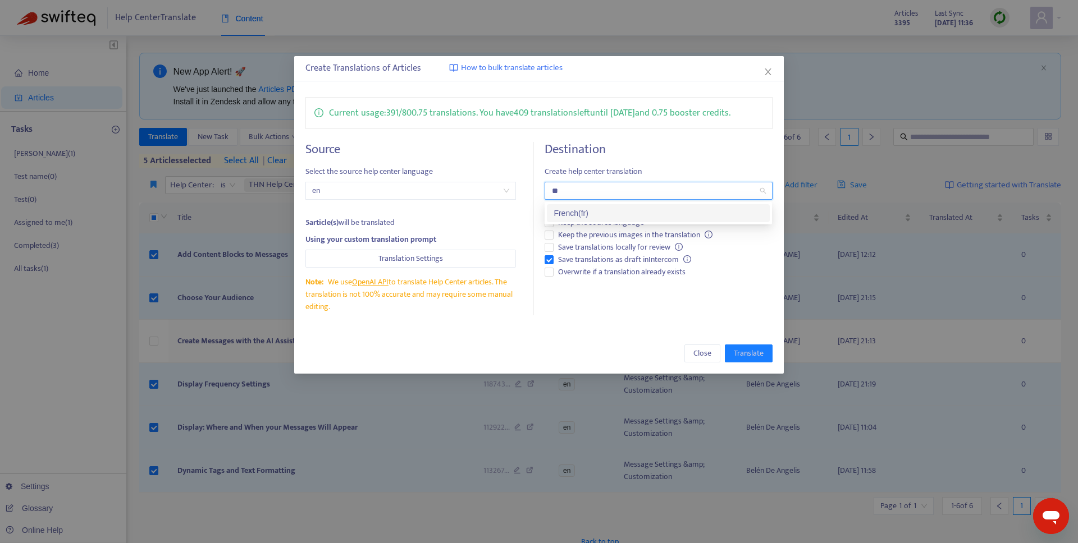
click at [641, 209] on div "French ( fr )" at bounding box center [657, 213] width 209 height 12
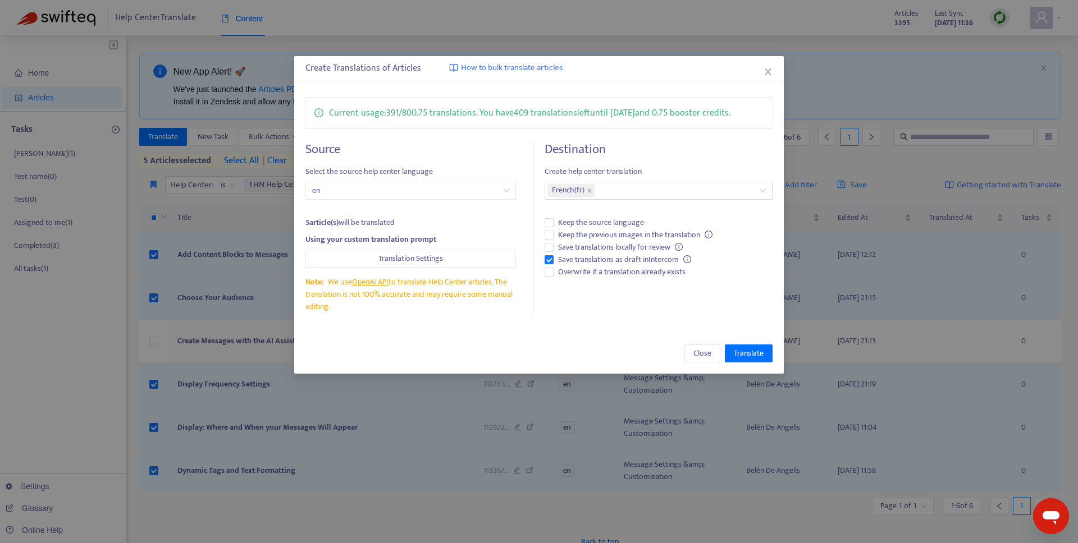
click at [737, 364] on div "Close Translate" at bounding box center [538, 353] width 489 height 40
click at [740, 353] on span "Translate" at bounding box center [749, 353] width 30 height 12
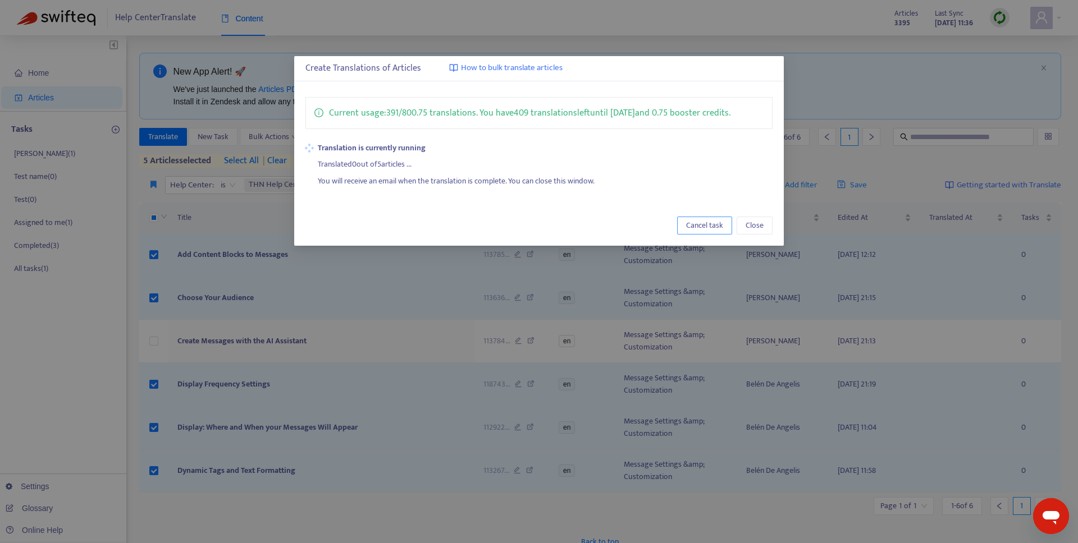
click at [708, 226] on span "Cancel task" at bounding box center [704, 225] width 37 height 12
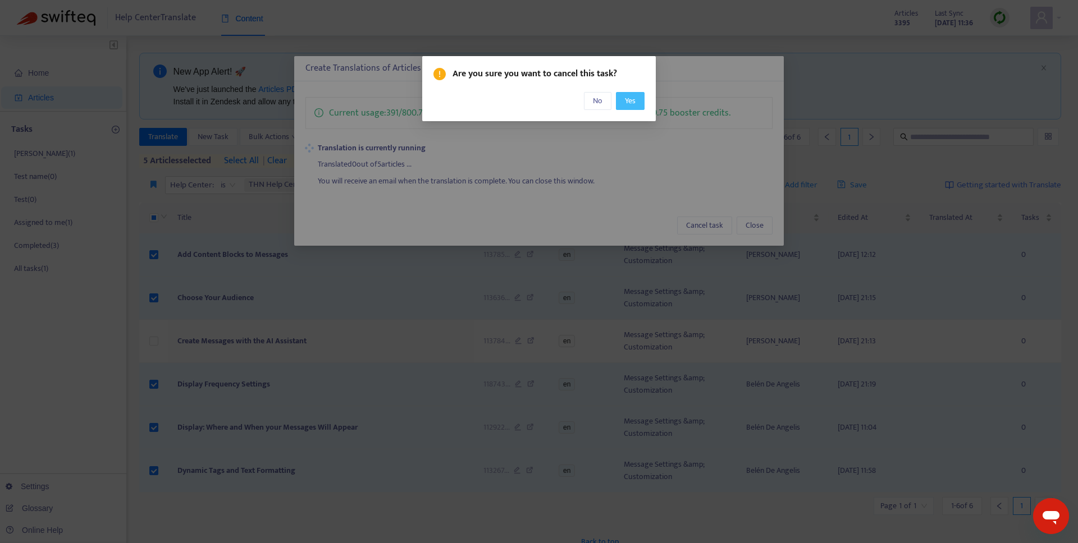
click at [640, 101] on button "Yes" at bounding box center [630, 101] width 29 height 18
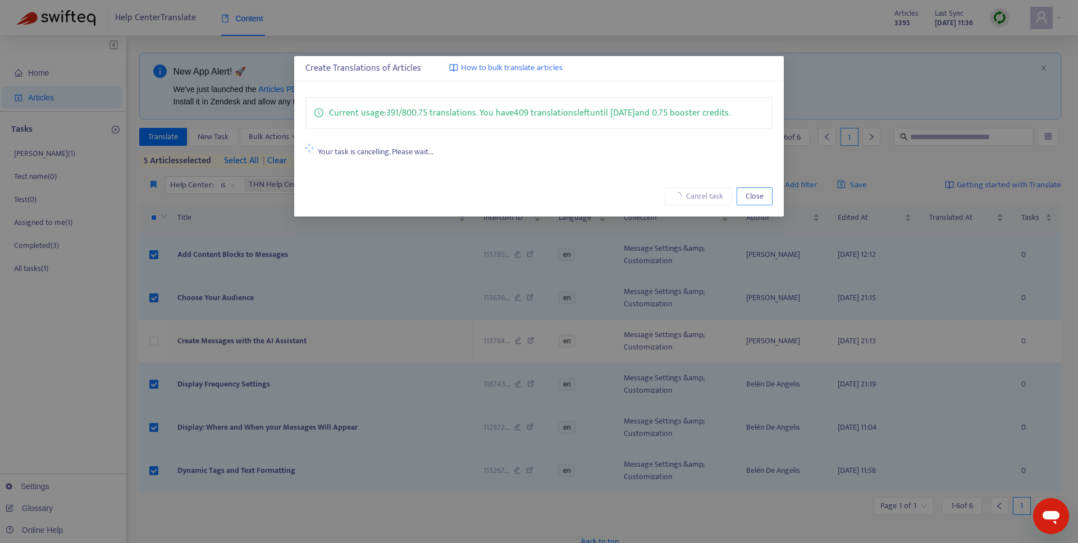
click at [756, 198] on span "Close" at bounding box center [754, 196] width 18 height 12
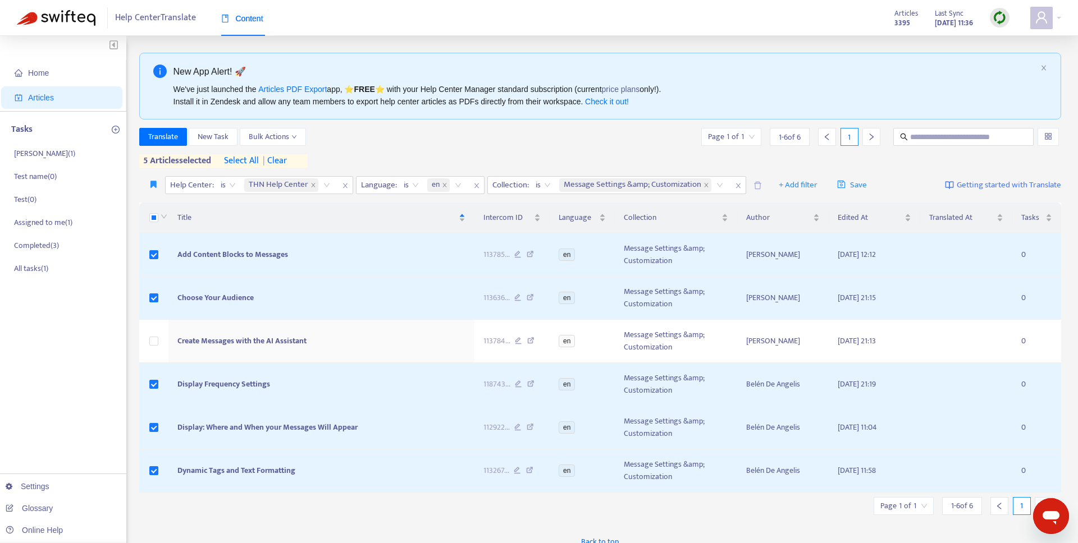
click at [143, 209] on th at bounding box center [153, 218] width 29 height 31
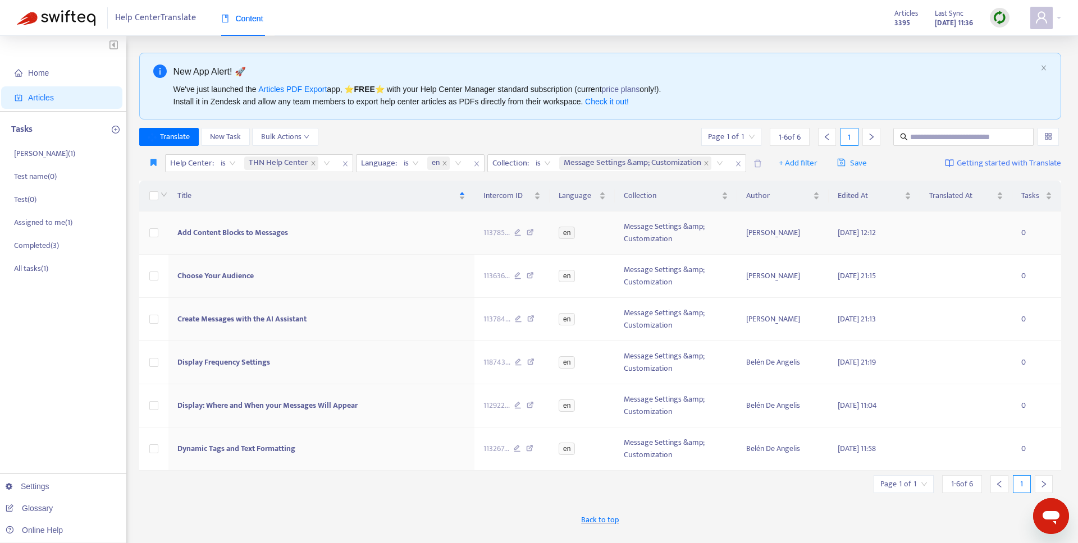
click at [221, 225] on td "Add Content Blocks to Messages" at bounding box center [321, 233] width 306 height 43
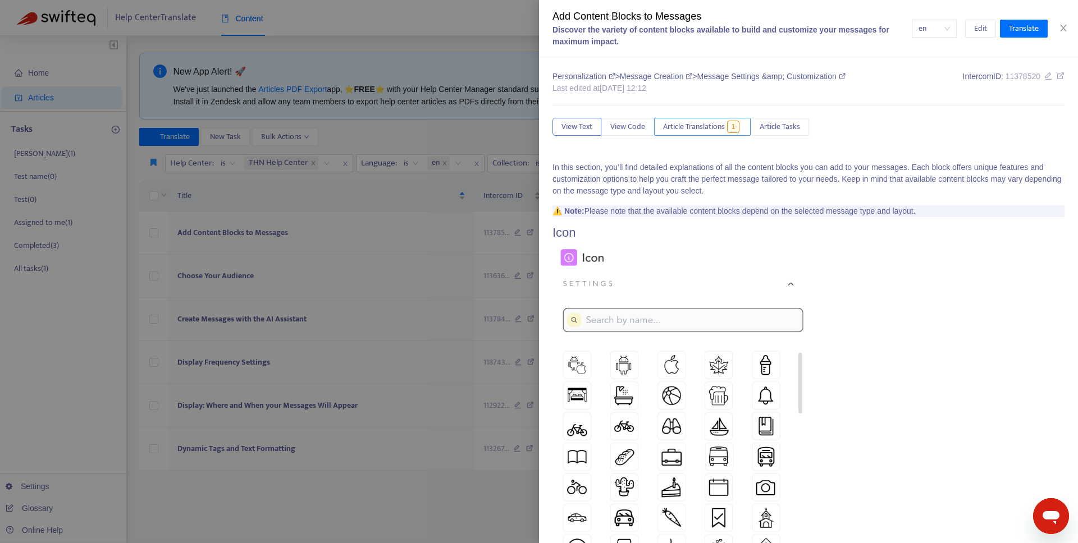
click at [696, 119] on button "Article Translations 1" at bounding box center [702, 127] width 97 height 18
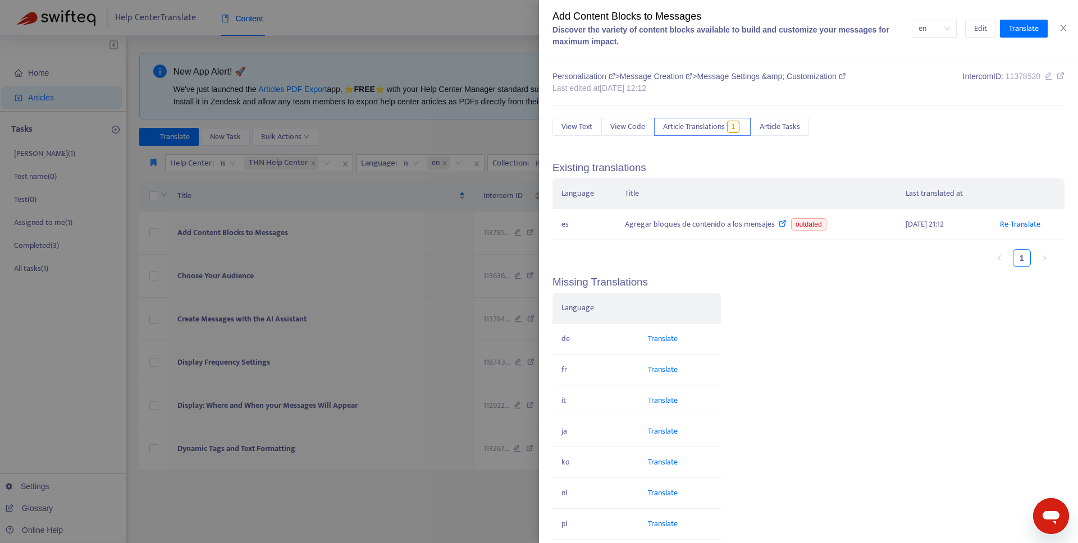
click at [418, 194] on div at bounding box center [539, 271] width 1078 height 543
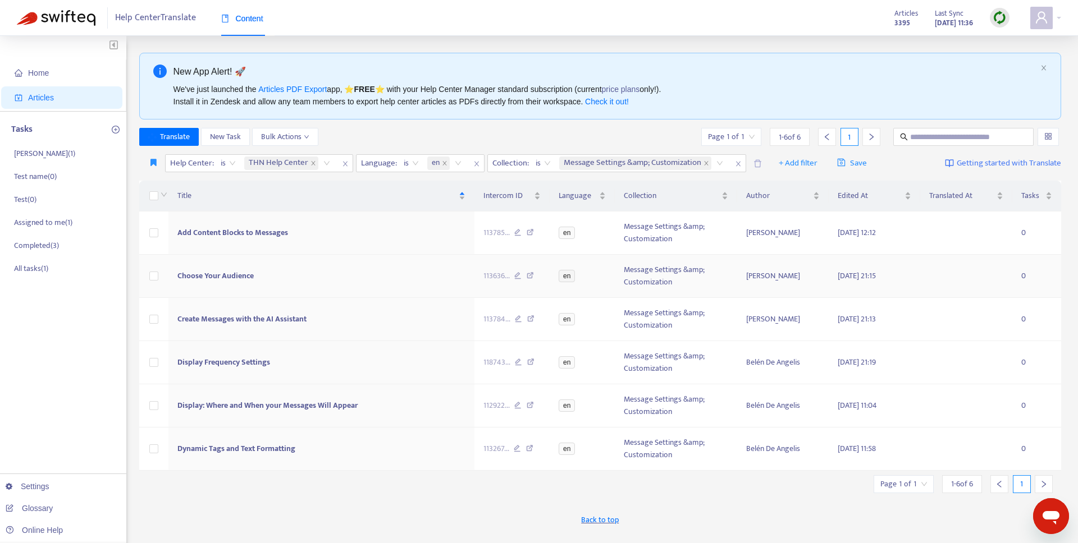
click at [212, 275] on span "Choose Your Audience" at bounding box center [215, 275] width 76 height 13
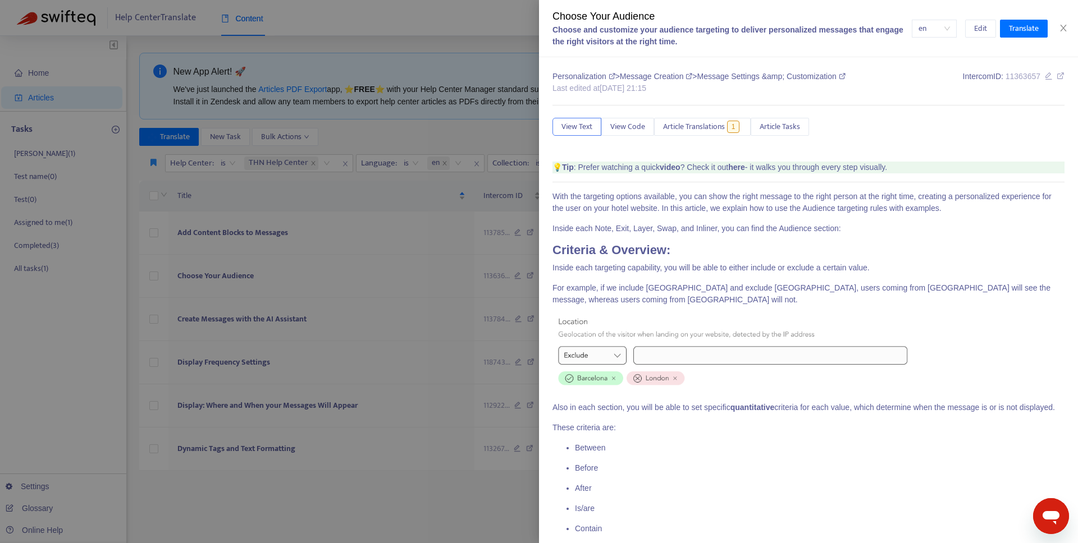
click at [301, 198] on div at bounding box center [539, 271] width 1078 height 543
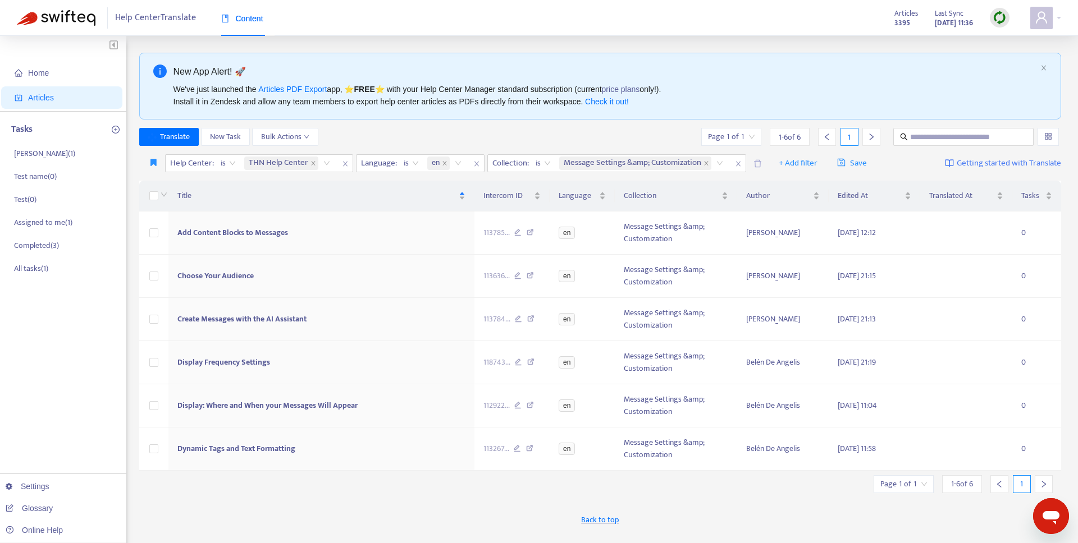
click at [154, 189] on th at bounding box center [153, 196] width 29 height 31
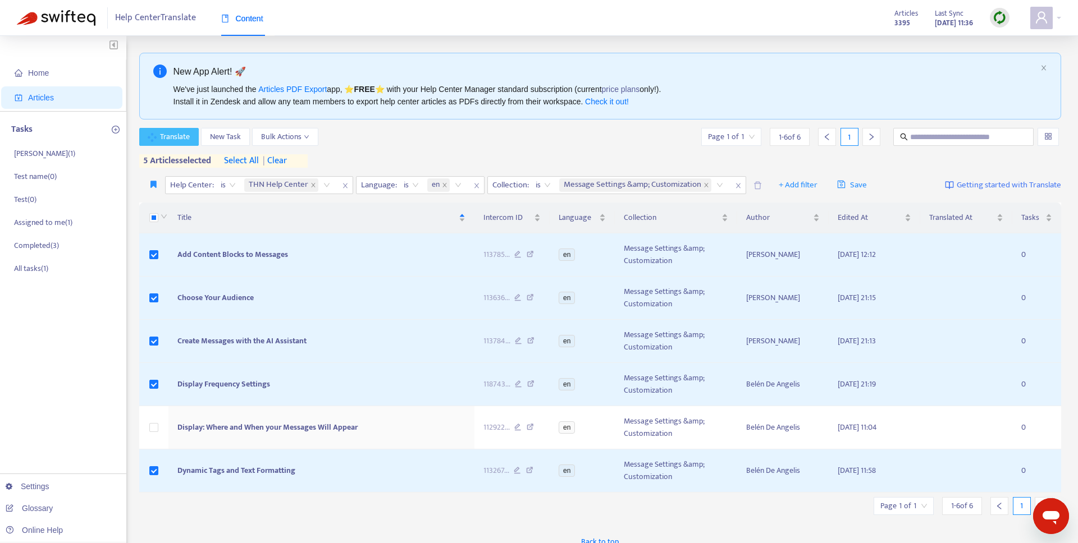
click at [185, 131] on span "Translate" at bounding box center [175, 137] width 30 height 12
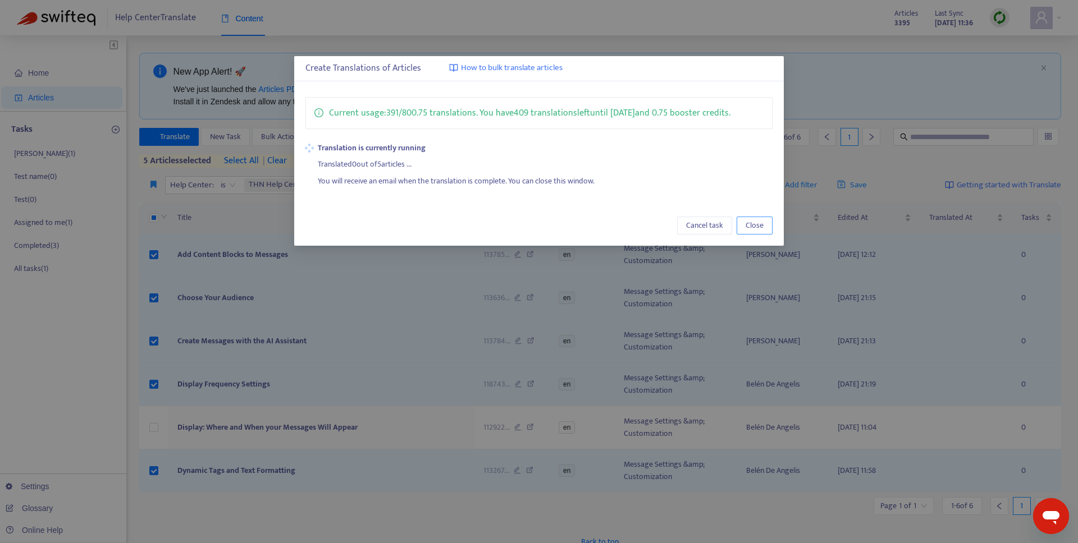
click at [749, 223] on span "Close" at bounding box center [754, 225] width 18 height 12
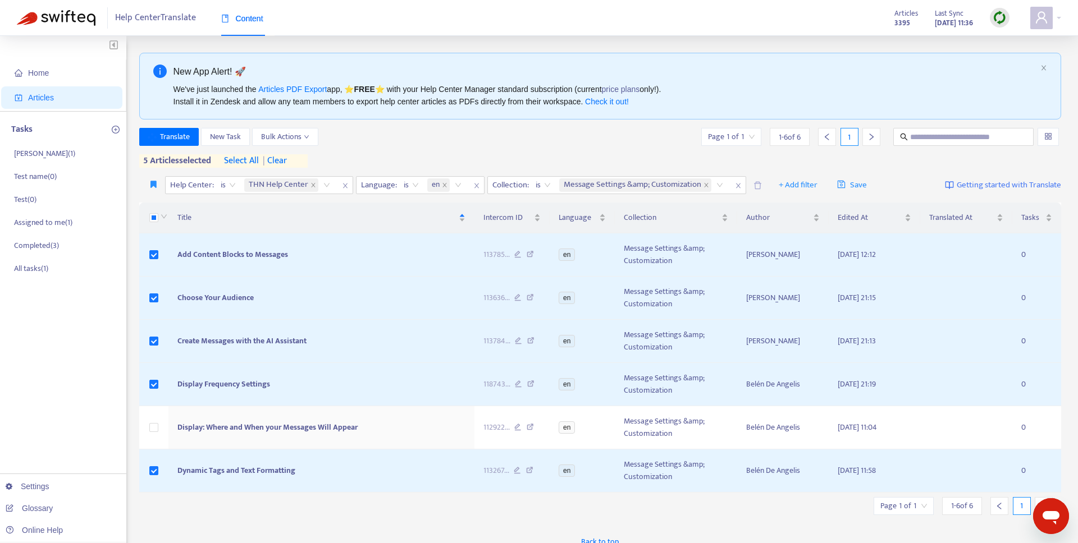
click at [346, 145] on div "Translate New Task Bulk Actions Page 1 of 1 1 - 6 of 6 1" at bounding box center [600, 137] width 922 height 18
click at [185, 142] on span "Translate" at bounding box center [175, 137] width 30 height 12
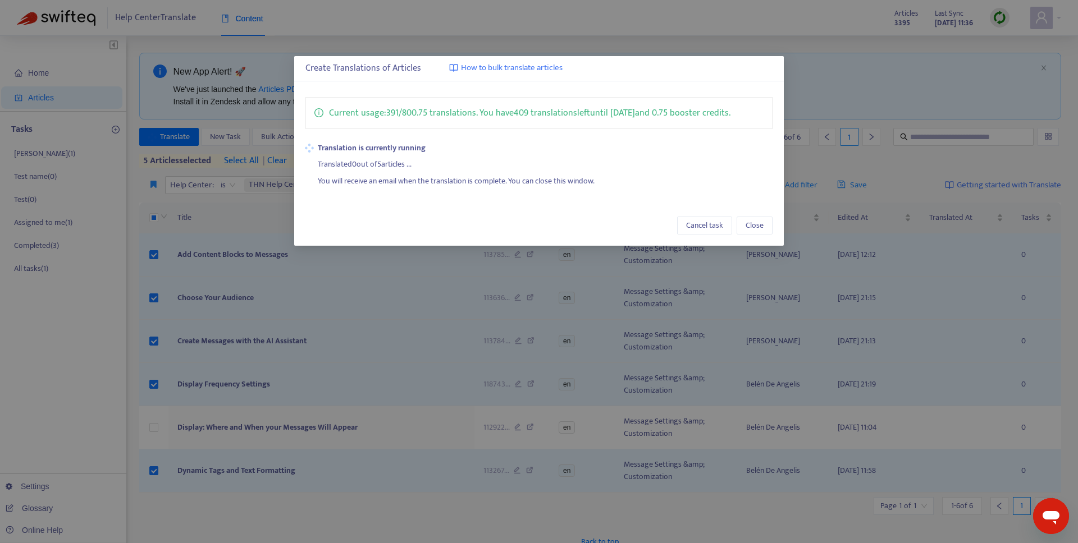
click at [877, 121] on div "Create Translations of Articles How to bulk translate articles Current usage: 3…" at bounding box center [539, 271] width 1078 height 543
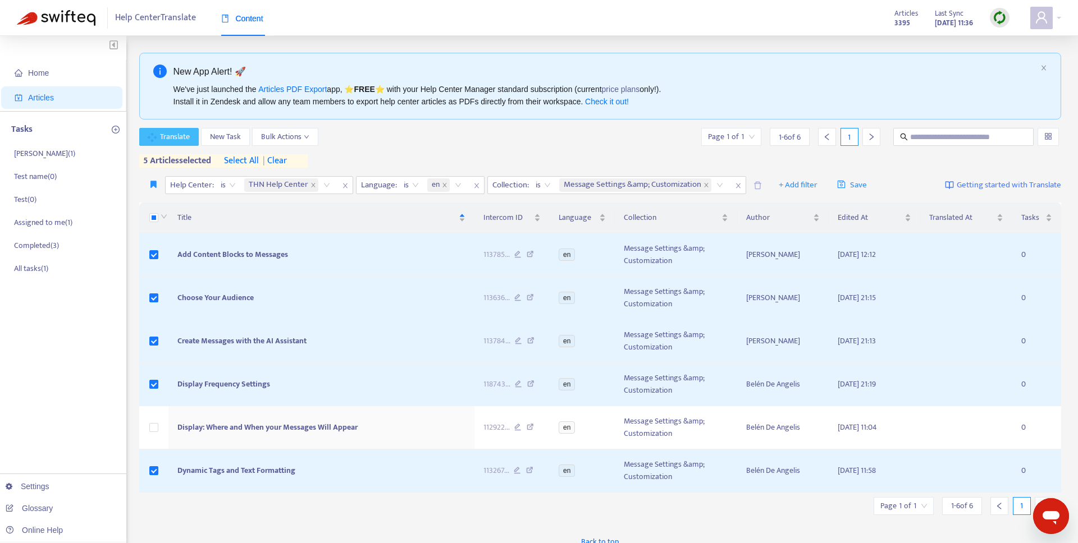
click at [172, 136] on span "Translate" at bounding box center [175, 137] width 30 height 12
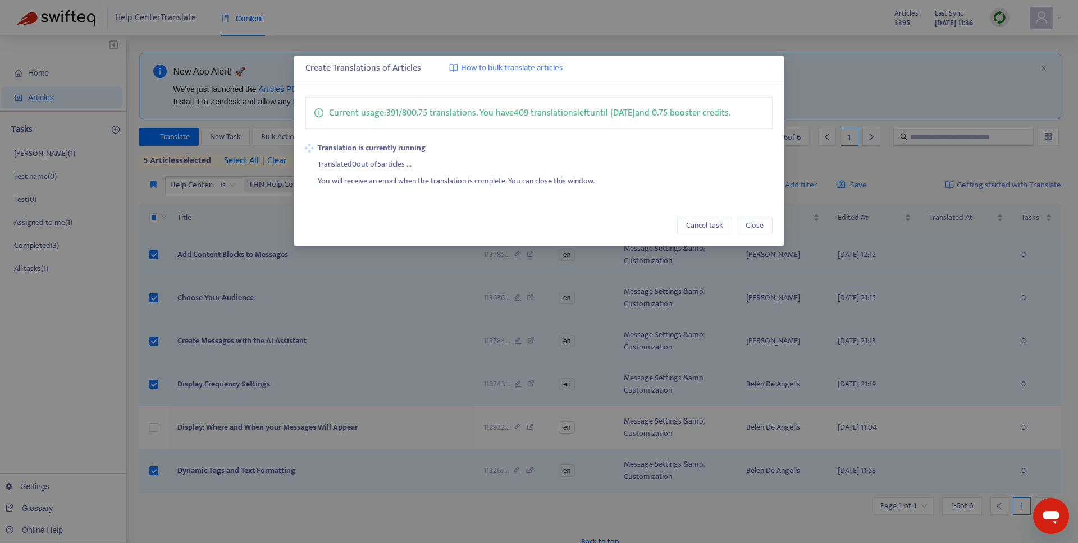
click at [823, 85] on div "Create Translations of Articles How to bulk translate articles Current usage: 3…" at bounding box center [539, 271] width 1078 height 543
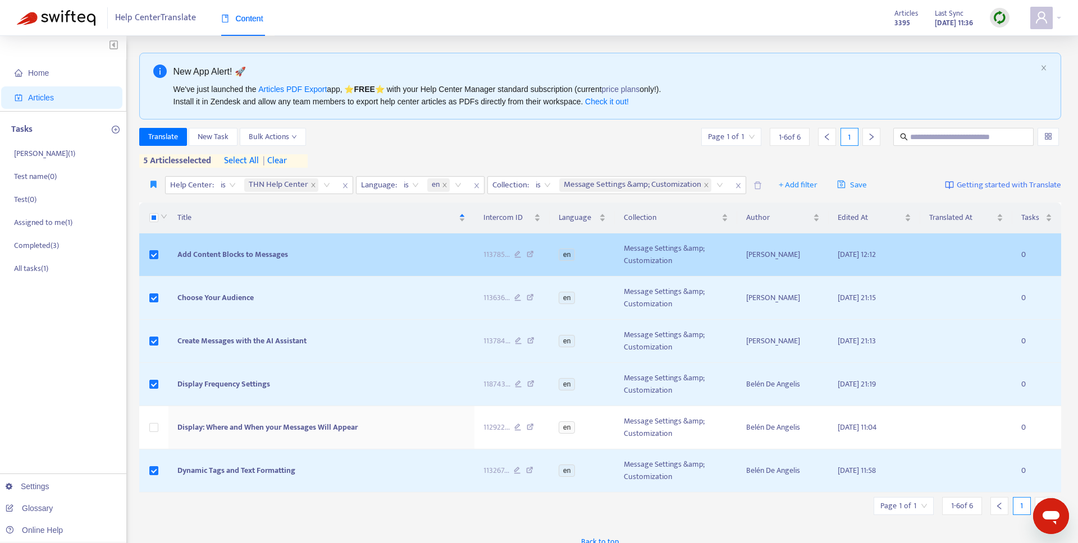
click at [225, 262] on td "Add Content Blocks to Messages" at bounding box center [321, 255] width 306 height 43
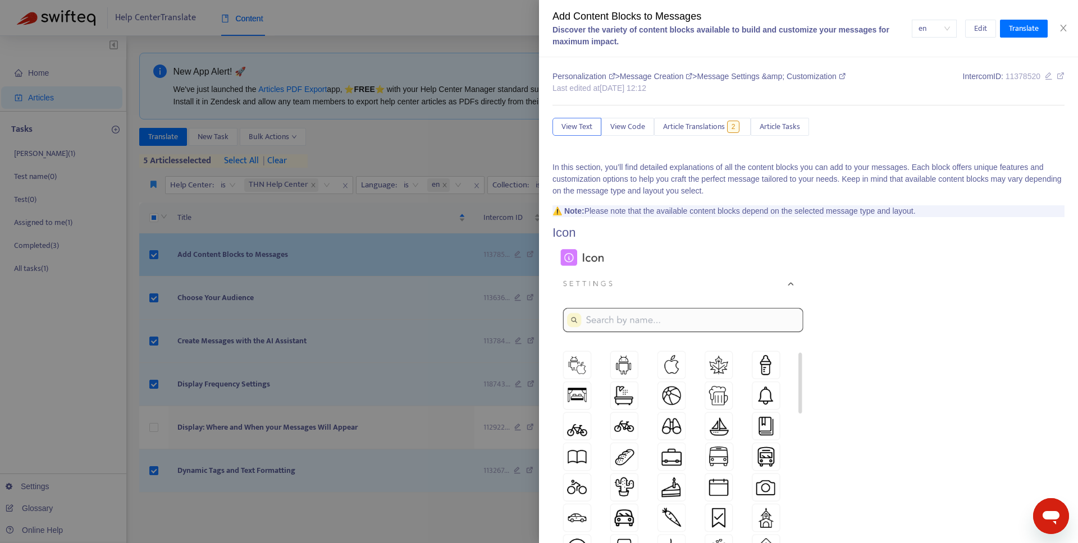
click at [225, 262] on div at bounding box center [539, 271] width 1078 height 543
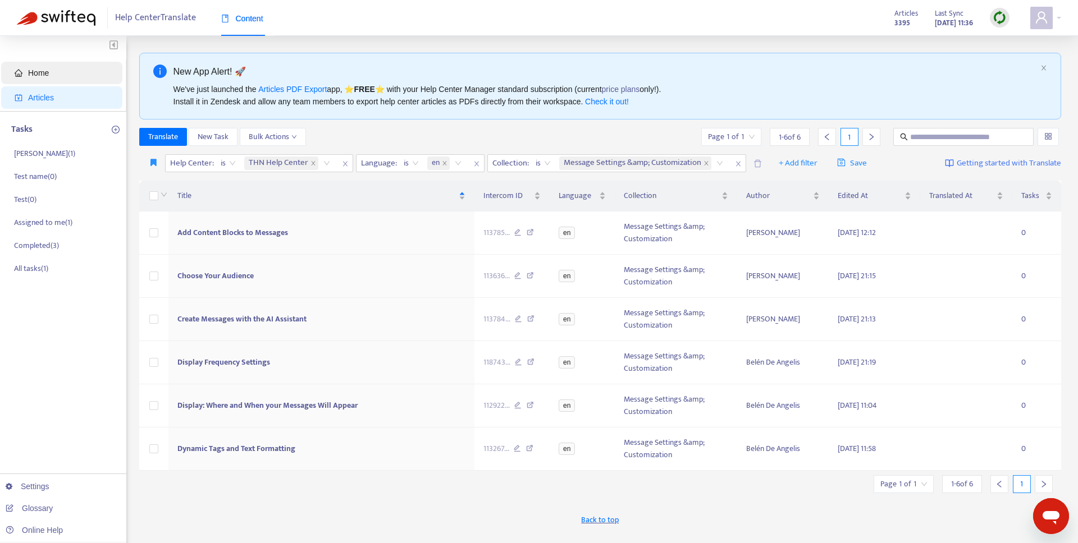
click at [37, 63] on span "Home" at bounding box center [64, 73] width 99 height 22
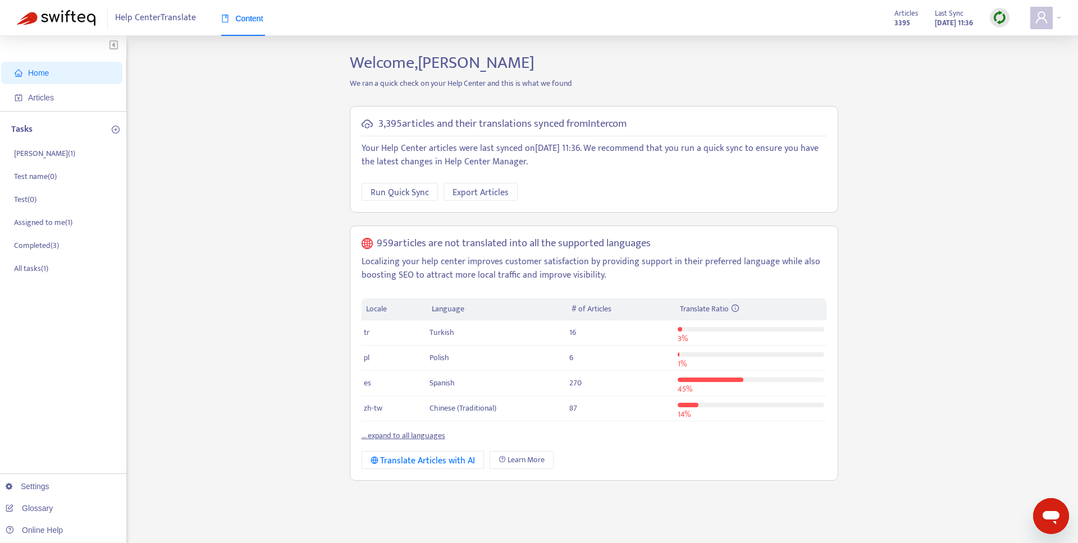
click at [401, 428] on div "Locale Language # of Articles Translate Ratio tr Turkish 16 3 % pl Polish 6 1 %…" at bounding box center [593, 370] width 465 height 143
click at [400, 437] on link "... expand to all languages" at bounding box center [403, 435] width 84 height 13
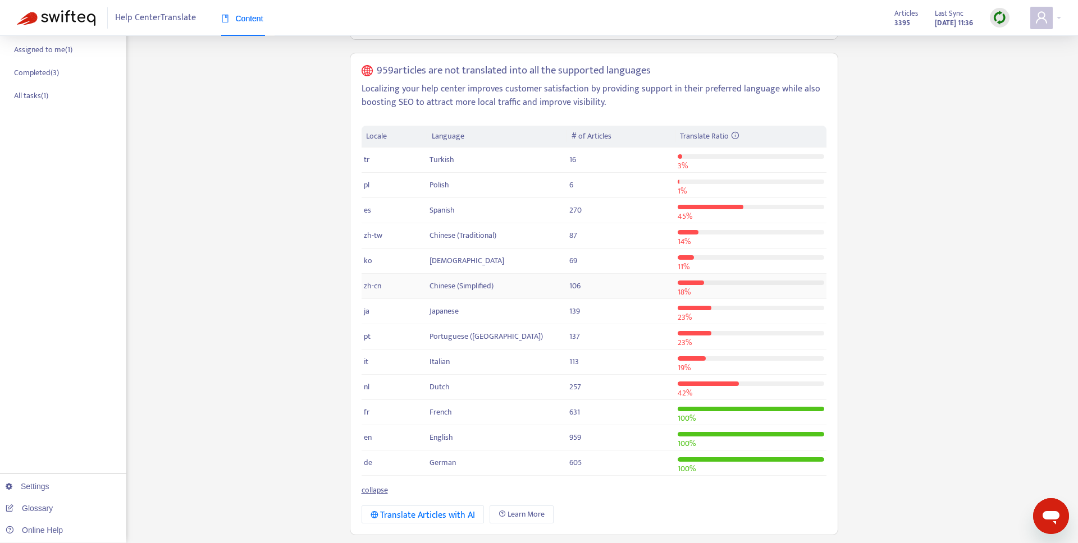
scroll to position [173, 0]
click at [465, 459] on td "German" at bounding box center [496, 462] width 139 height 25
click at [370, 459] on span "de" at bounding box center [368, 462] width 8 height 13
click at [687, 457] on div at bounding box center [750, 459] width 146 height 4
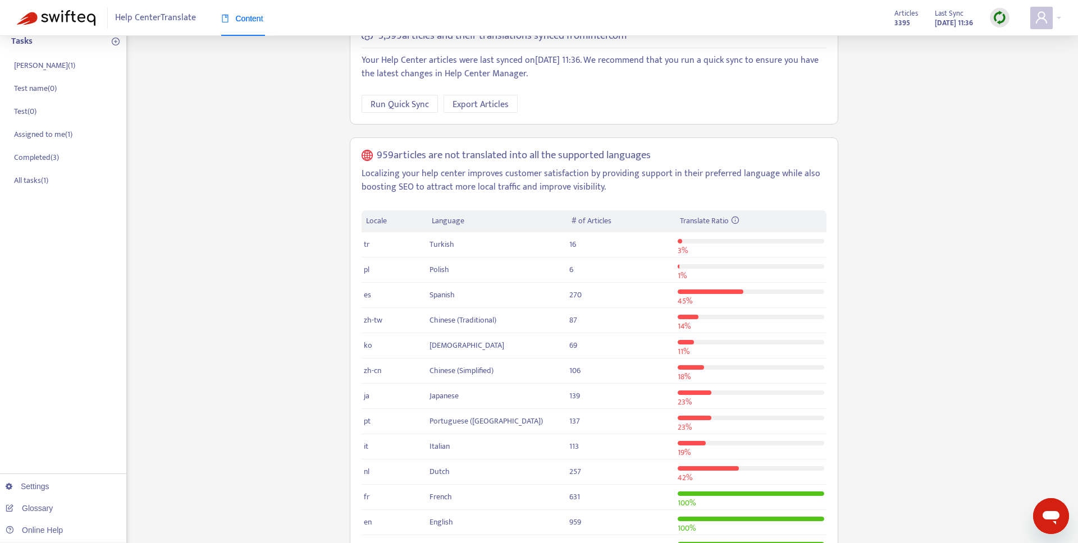
scroll to position [0, 0]
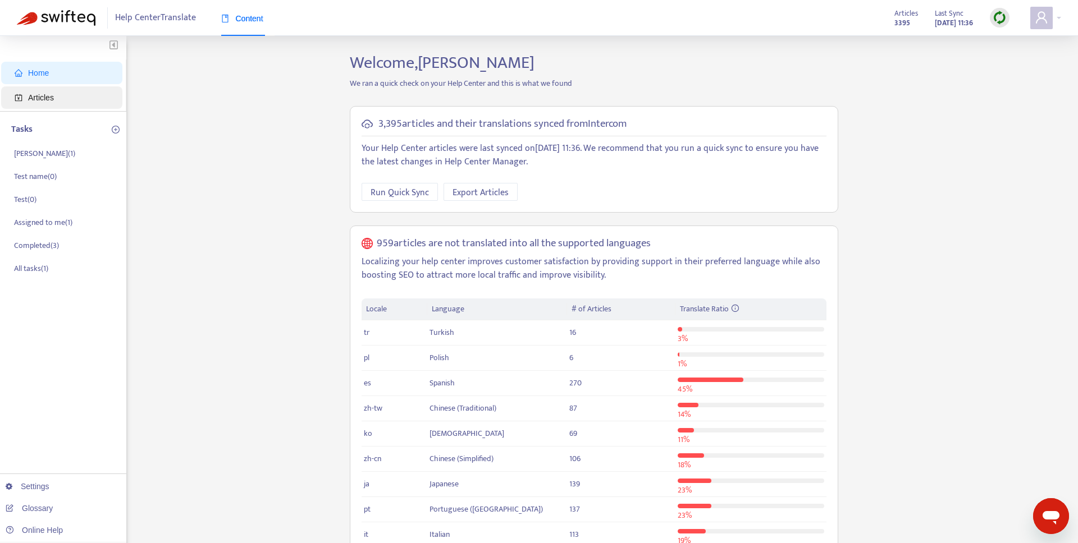
click at [59, 98] on span "Articles" at bounding box center [64, 97] width 99 height 22
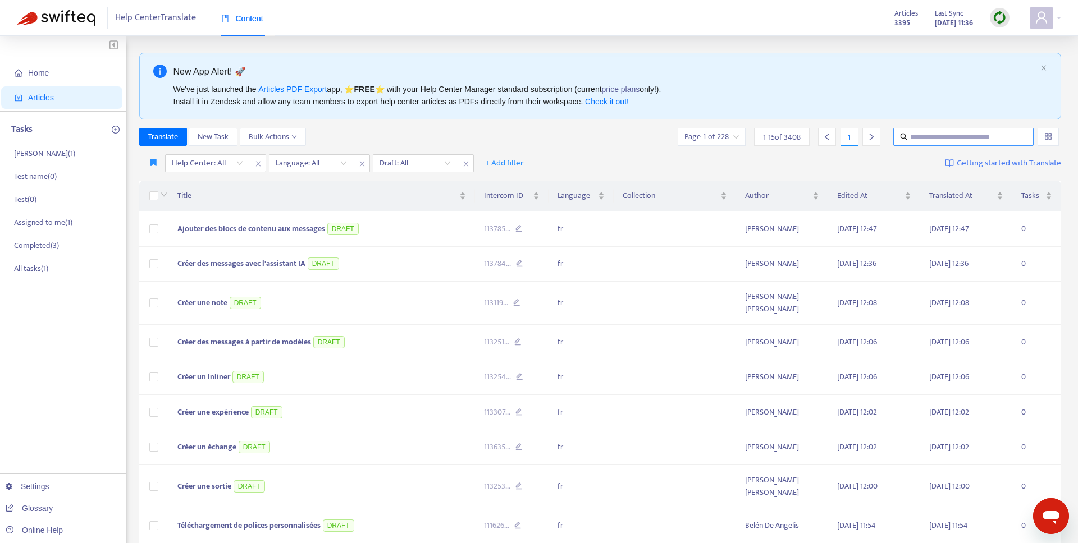
click at [959, 134] on input "text" at bounding box center [964, 137] width 108 height 12
type input "**********"
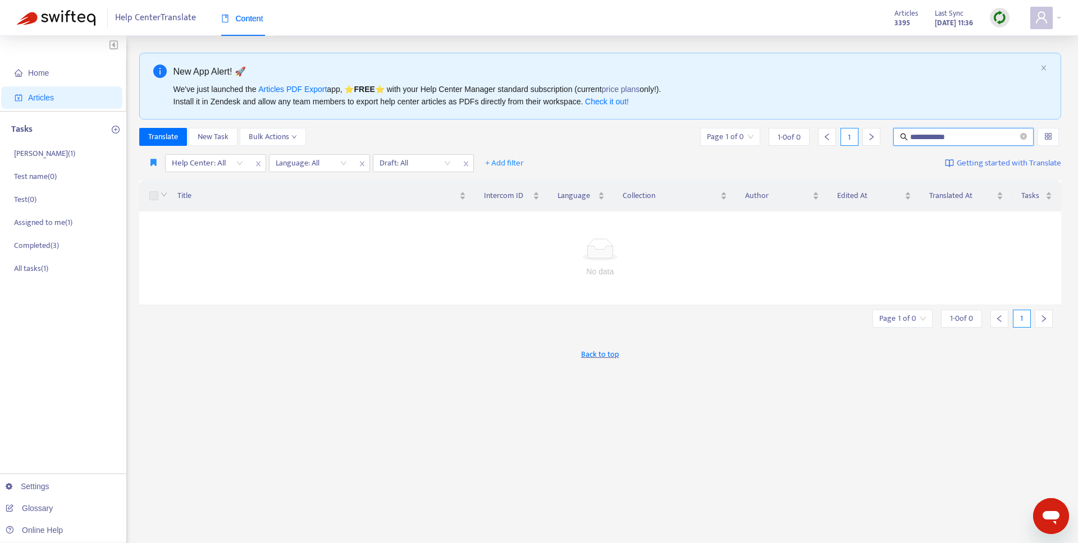
drag, startPoint x: 947, startPoint y: 141, endPoint x: 973, endPoint y: 140, distance: 25.8
click at [948, 141] on input "**********" at bounding box center [964, 137] width 108 height 12
drag, startPoint x: 1023, startPoint y: 136, endPoint x: 1013, endPoint y: 136, distance: 10.1
click at [1023, 136] on icon "close-circle" at bounding box center [1023, 136] width 7 height 7
paste input "**********"
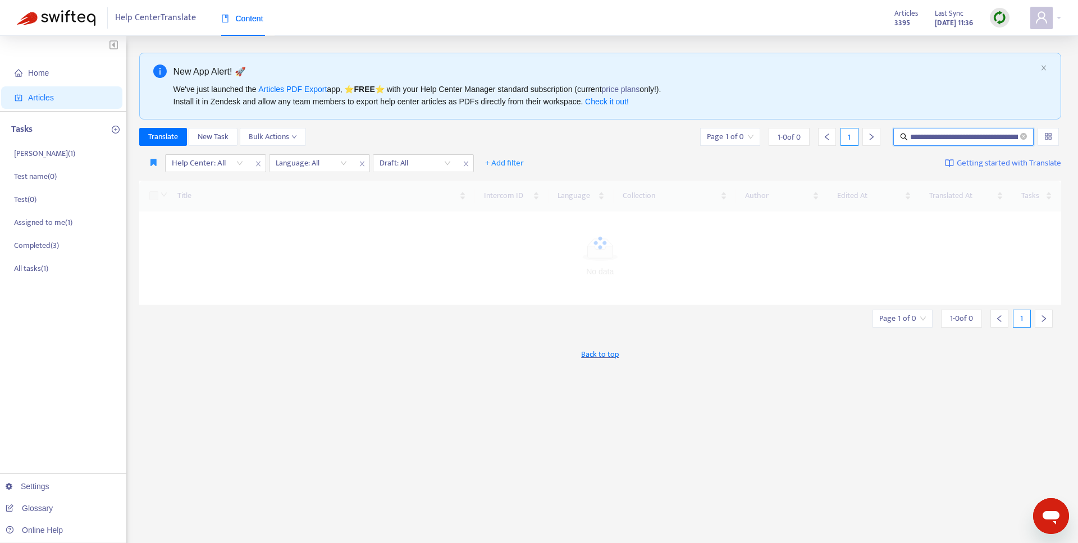
scroll to position [0, 64]
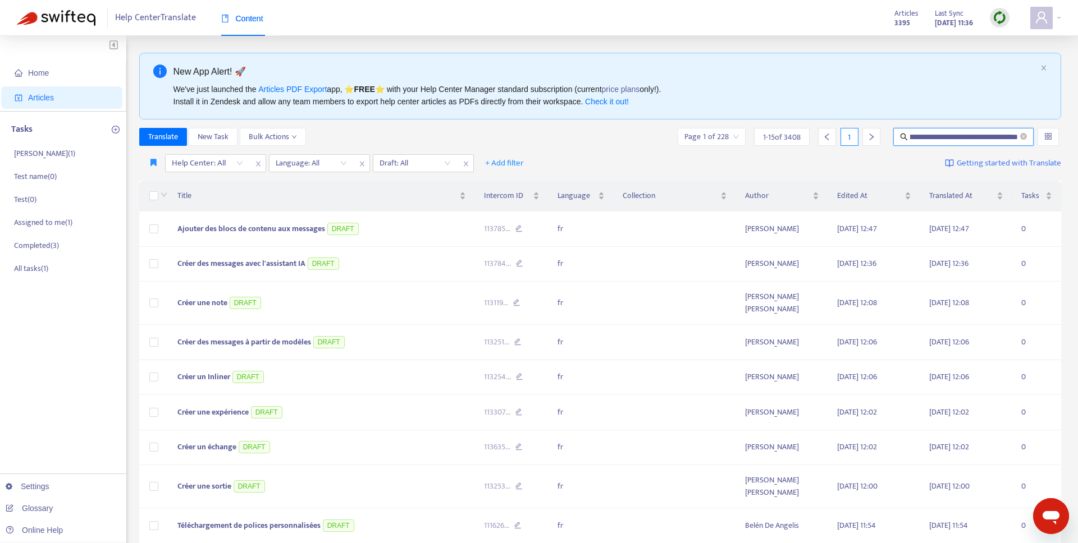
type input "**********"
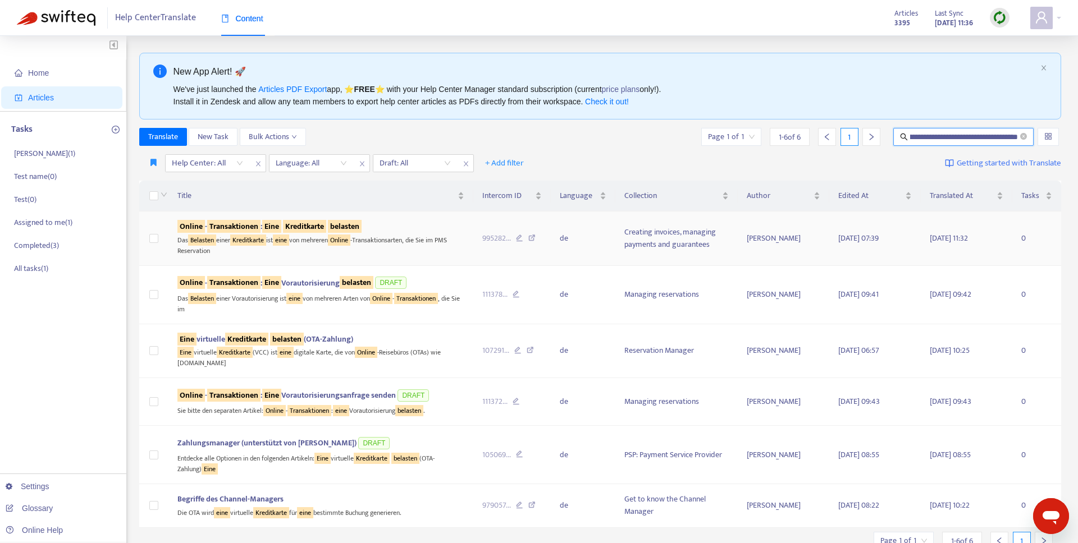
scroll to position [0, 0]
click at [262, 233] on div "Das Belasten einer Kreditkarte ist eine von mehreren Online -Transaktionsarten,…" at bounding box center [320, 244] width 287 height 23
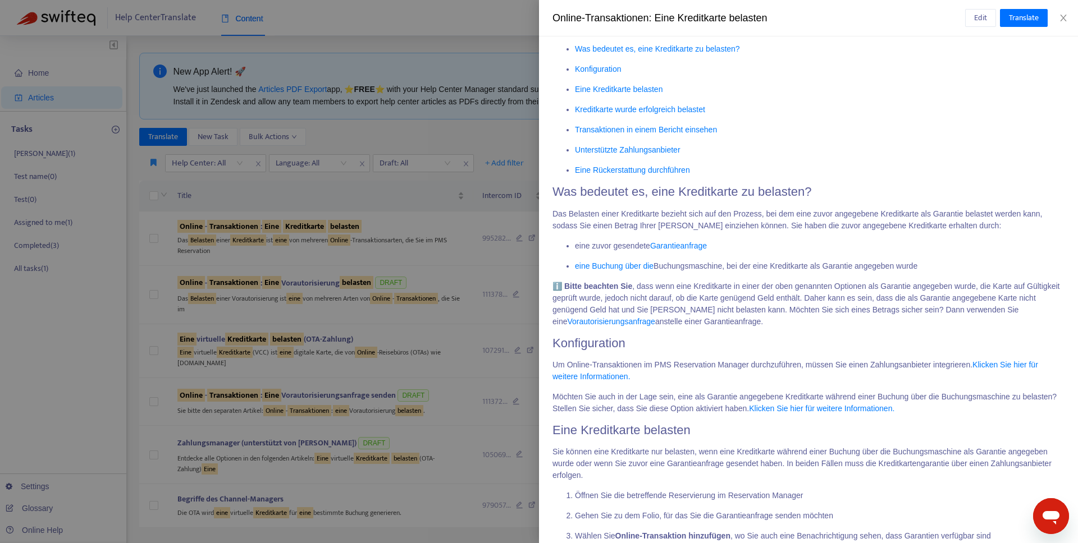
scroll to position [805, 0]
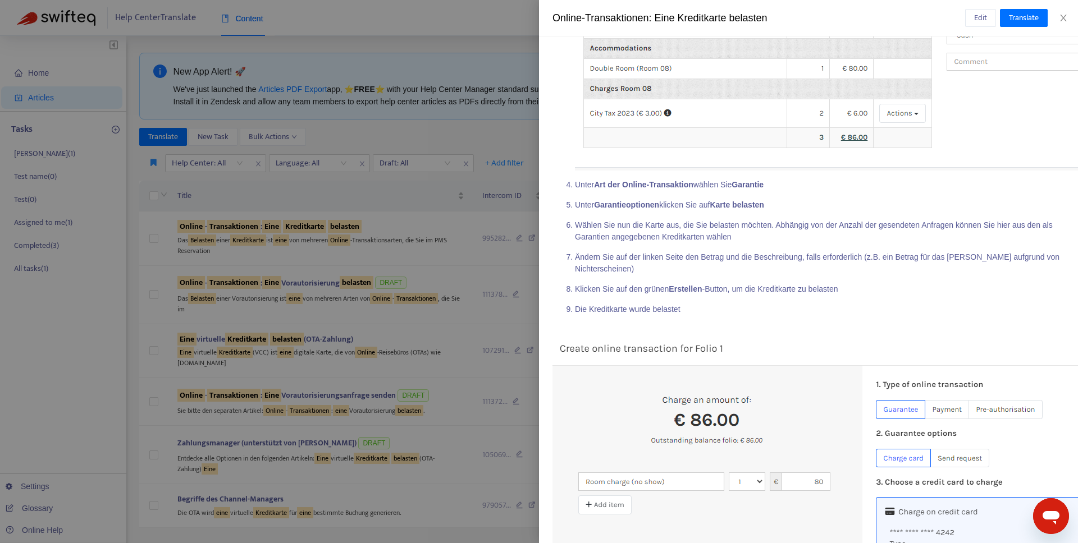
click at [383, 236] on div at bounding box center [539, 271] width 1078 height 543
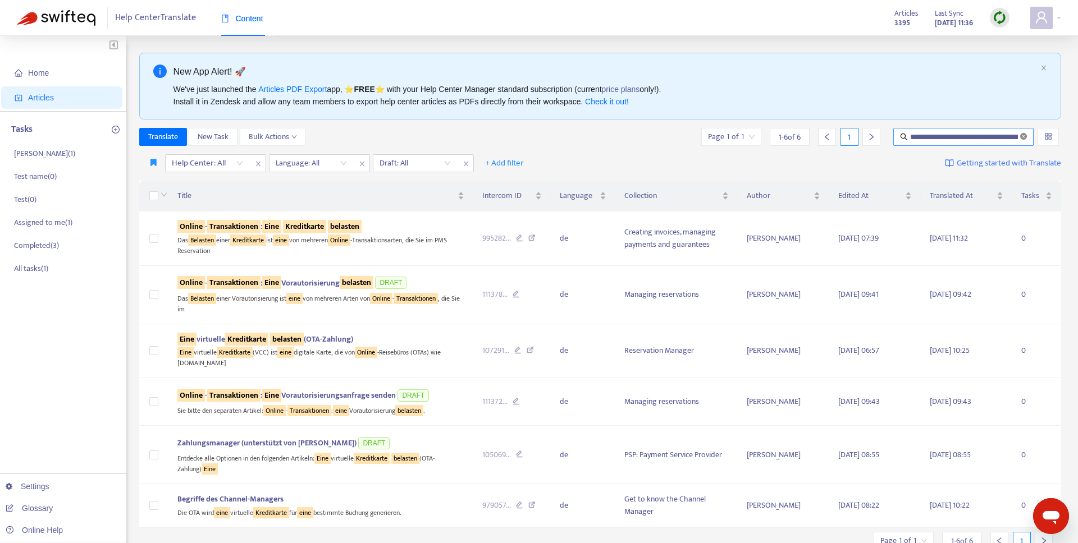
click at [1026, 135] on span "**********" at bounding box center [963, 137] width 140 height 18
click at [1026, 135] on icon "close-circle" at bounding box center [1023, 136] width 7 height 7
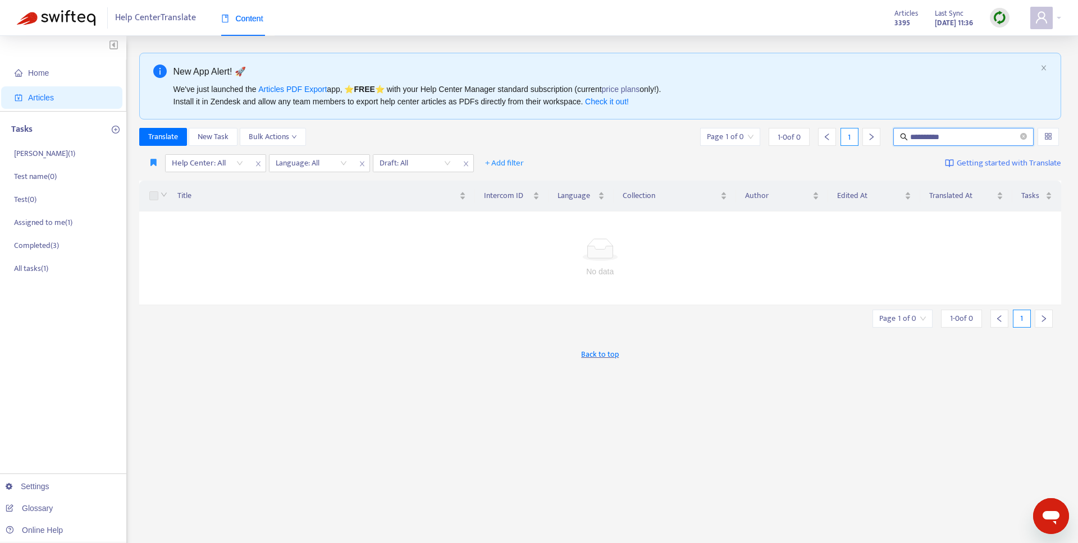
click at [979, 136] on input "**********" at bounding box center [964, 137] width 108 height 12
type input "*******"
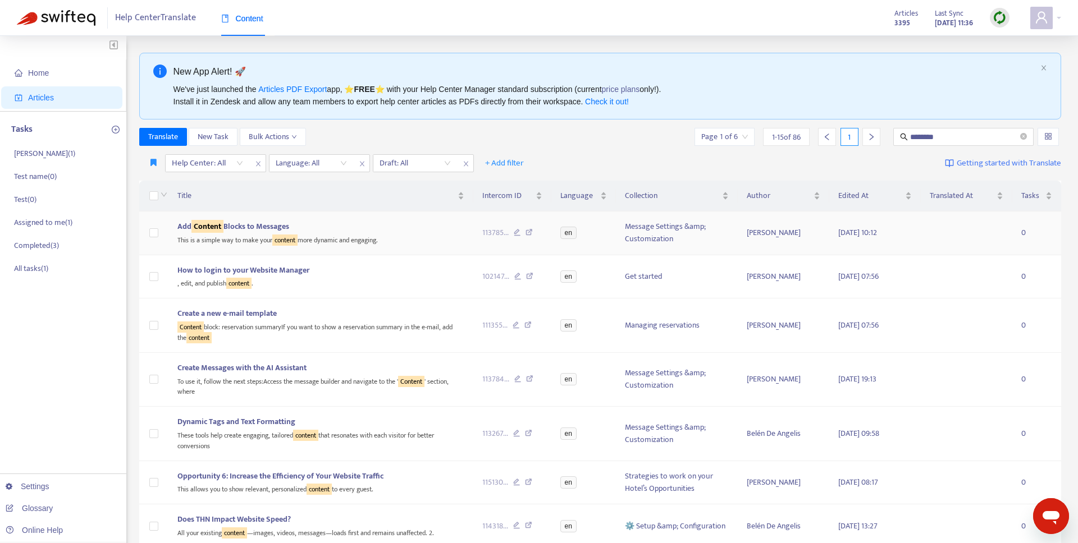
click at [349, 235] on div "This is a simple way to make your content more dynamic and engaging." at bounding box center [320, 239] width 287 height 13
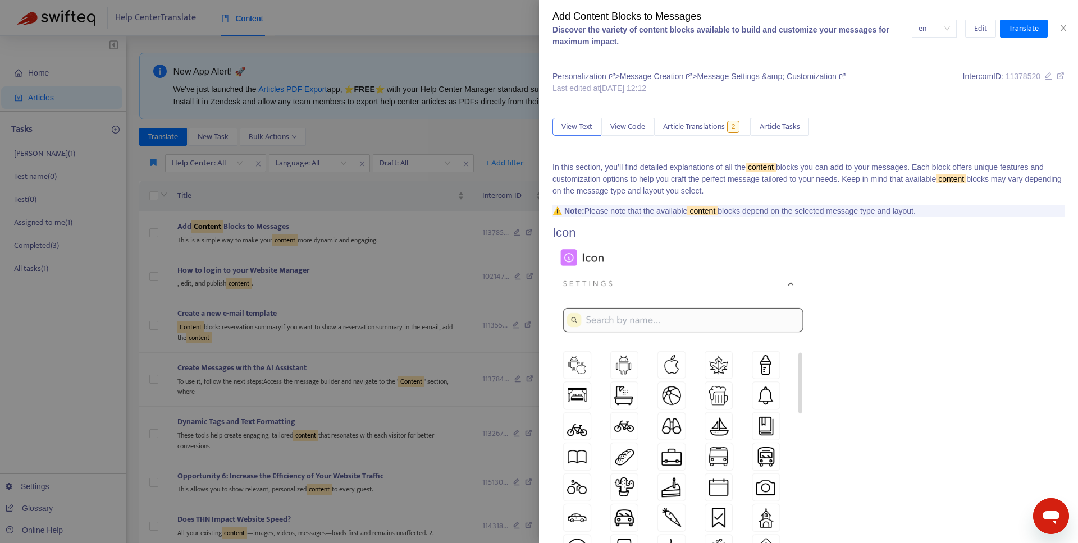
click at [309, 192] on div at bounding box center [539, 271] width 1078 height 543
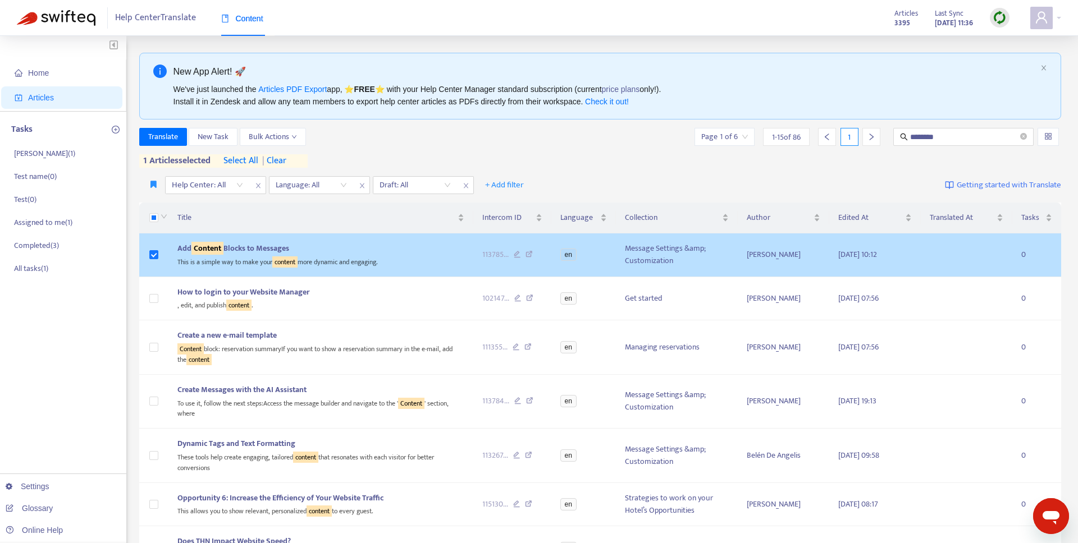
click at [380, 257] on div "This is a simple way to make your content more dynamic and engaging." at bounding box center [320, 261] width 287 height 13
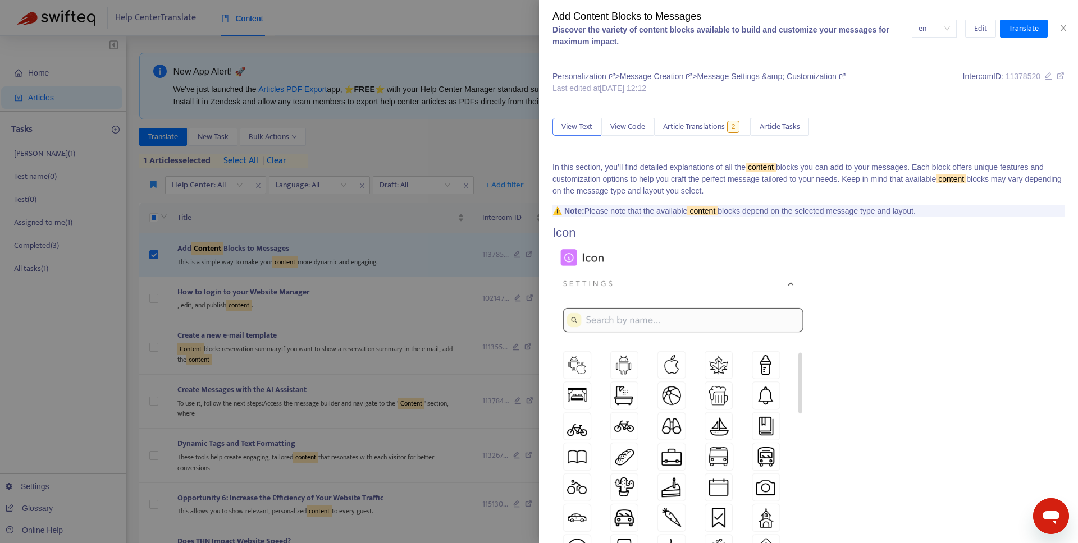
click at [226, 216] on div at bounding box center [539, 271] width 1078 height 543
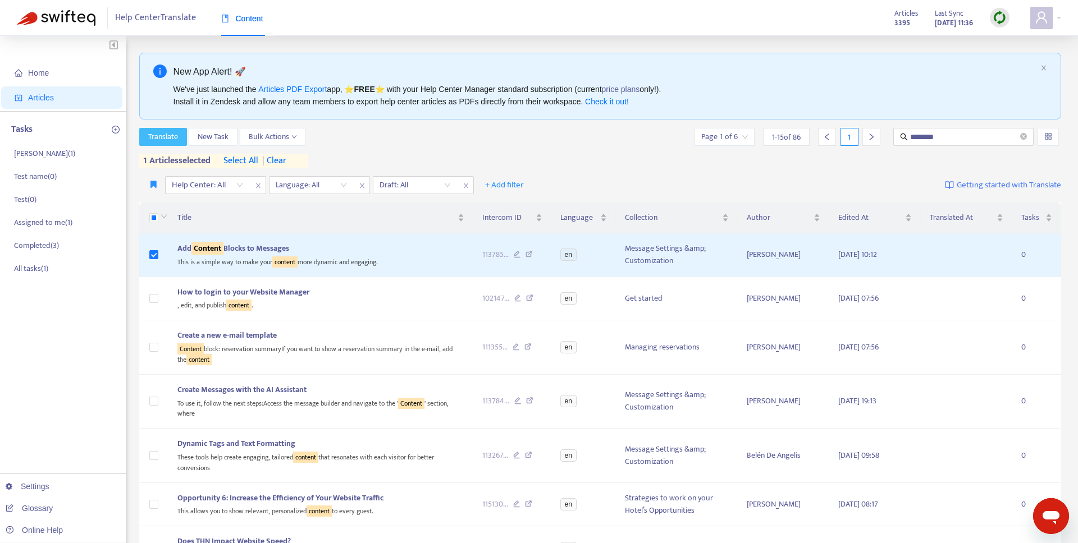
click at [170, 137] on span "Translate" at bounding box center [163, 137] width 30 height 12
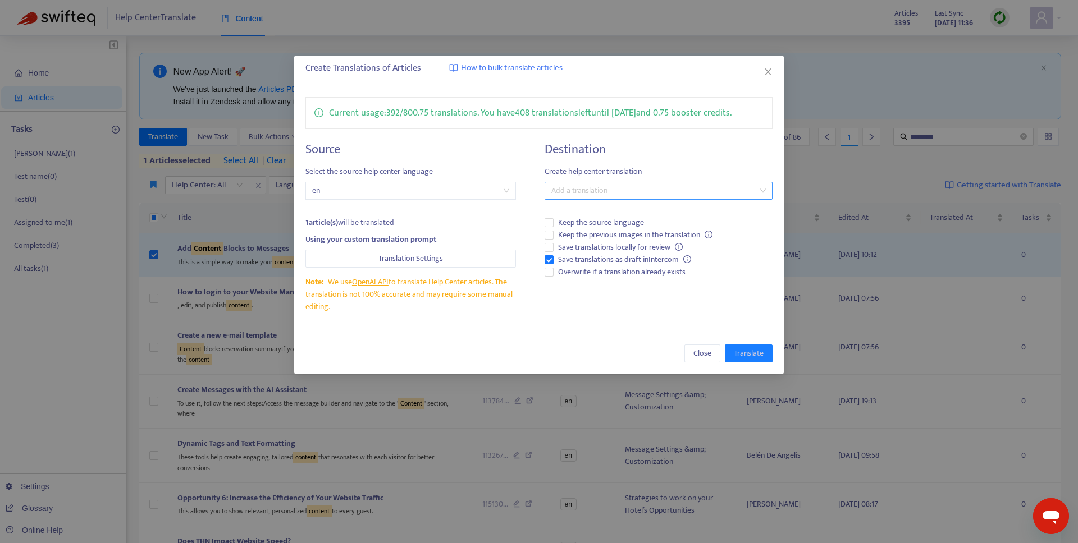
click at [593, 194] on div at bounding box center [652, 190] width 210 height 13
type input "*"
type input "**"
click at [594, 212] on div "German ( de )" at bounding box center [657, 213] width 209 height 12
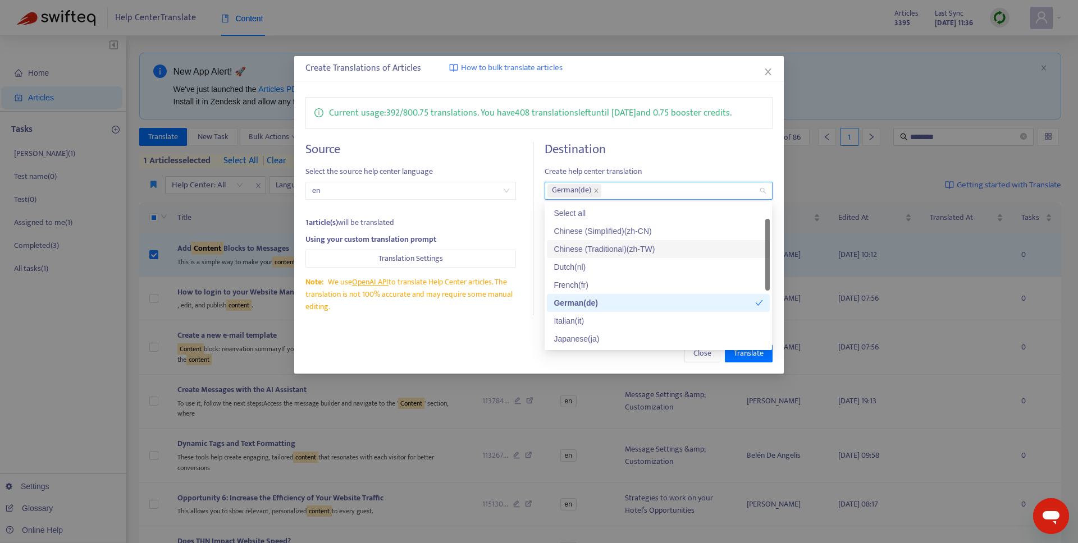
scroll to position [90, 0]
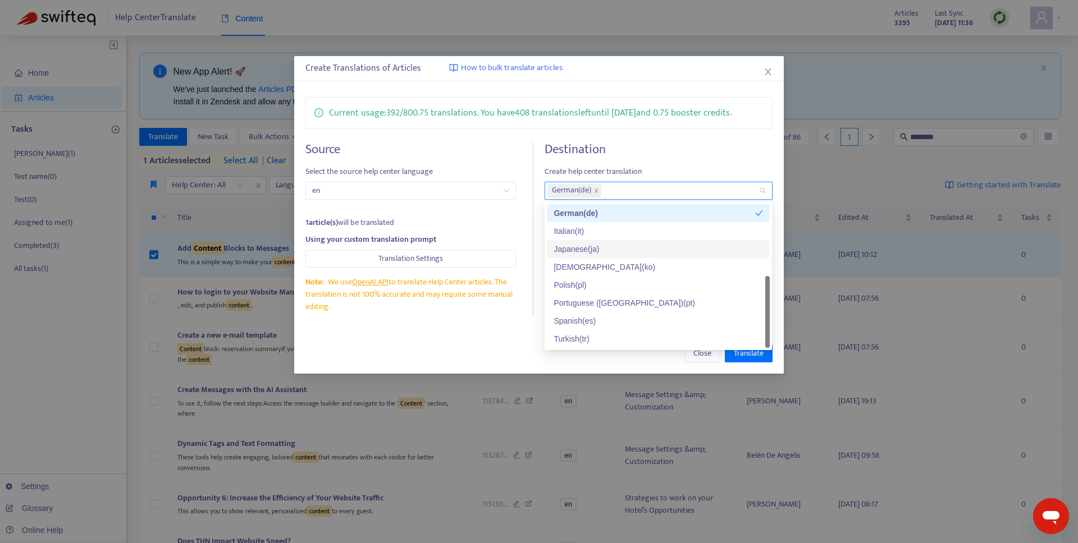
click at [482, 237] on div "Using your custom translation prompt" at bounding box center [410, 240] width 210 height 12
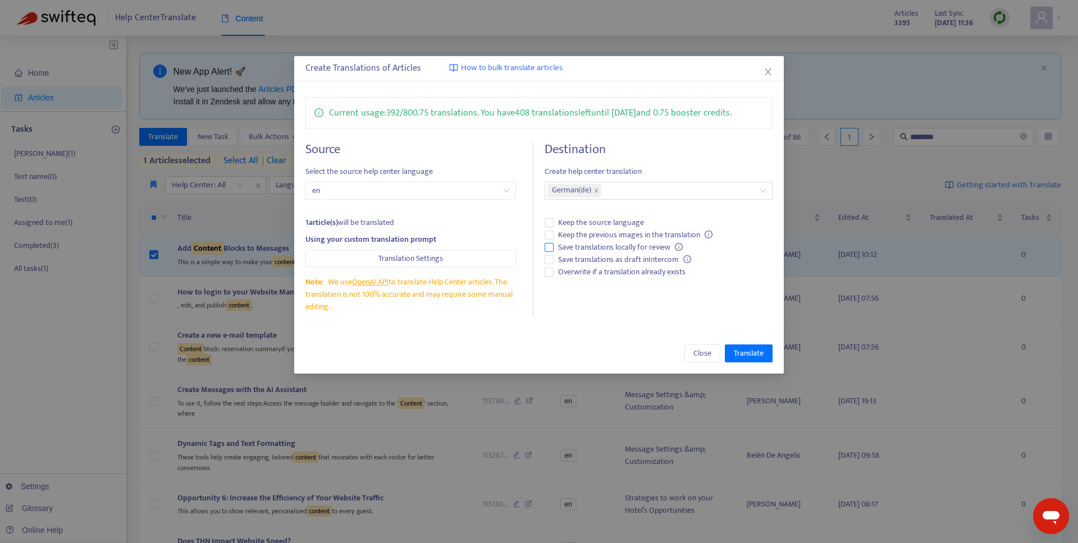
click at [662, 248] on span "Save translations locally for review" at bounding box center [620, 247] width 134 height 12
click at [374, 258] on button "Translation Settings" at bounding box center [410, 259] width 210 height 18
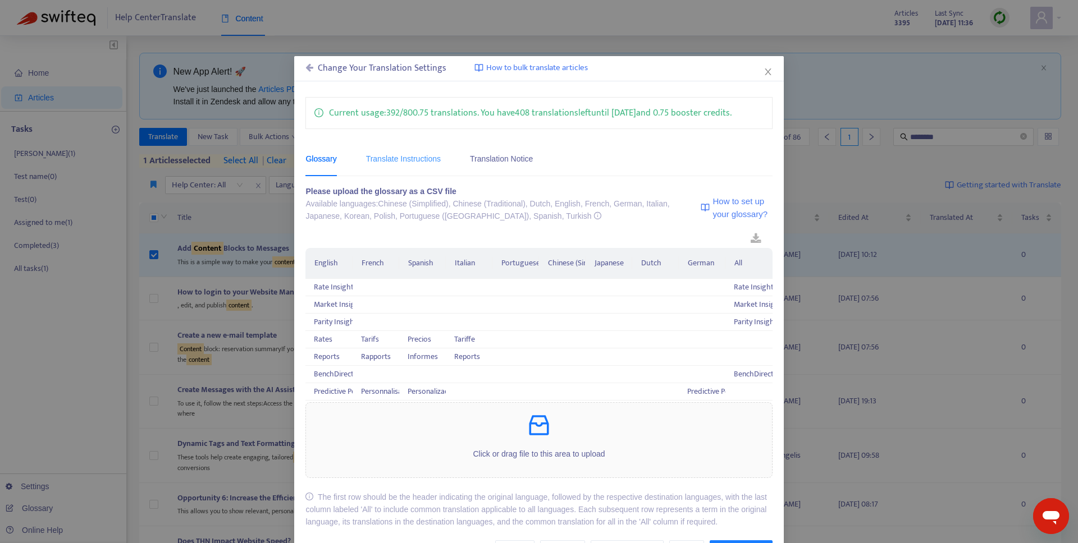
click at [422, 150] on div "Translate Instructions" at bounding box center [403, 159] width 75 height 34
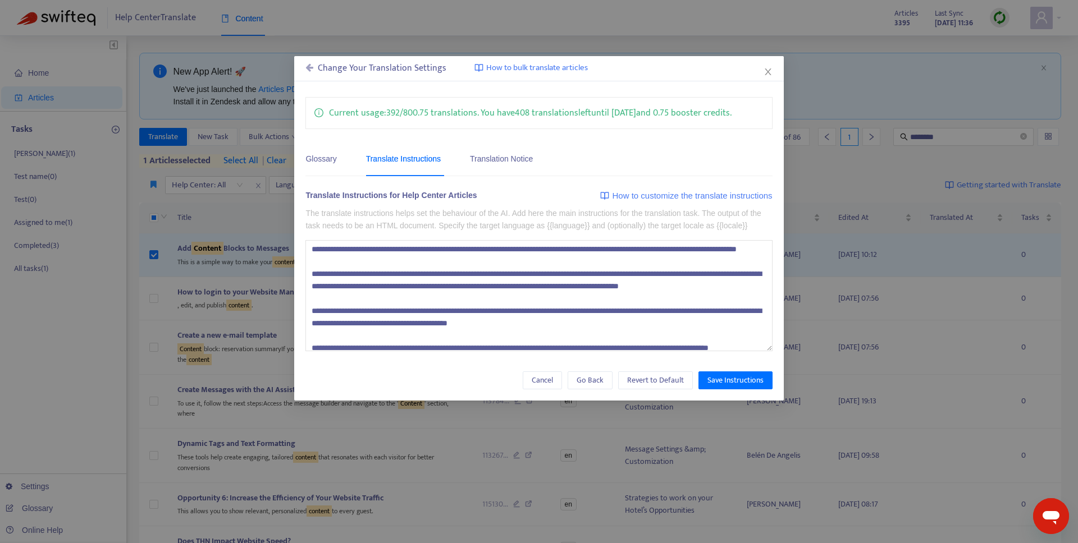
scroll to position [0, 0]
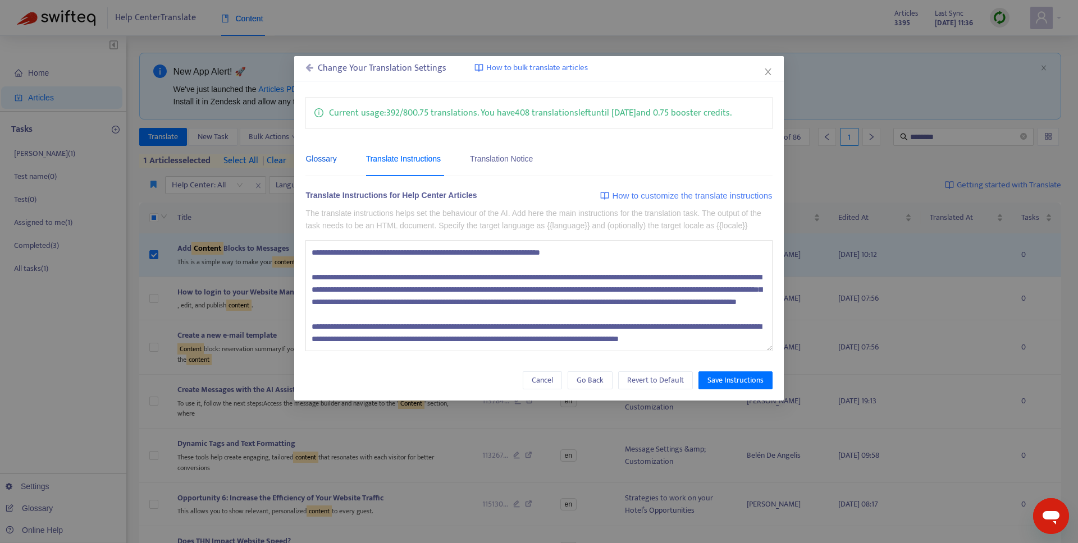
click at [315, 158] on div "Glossary" at bounding box center [320, 159] width 31 height 12
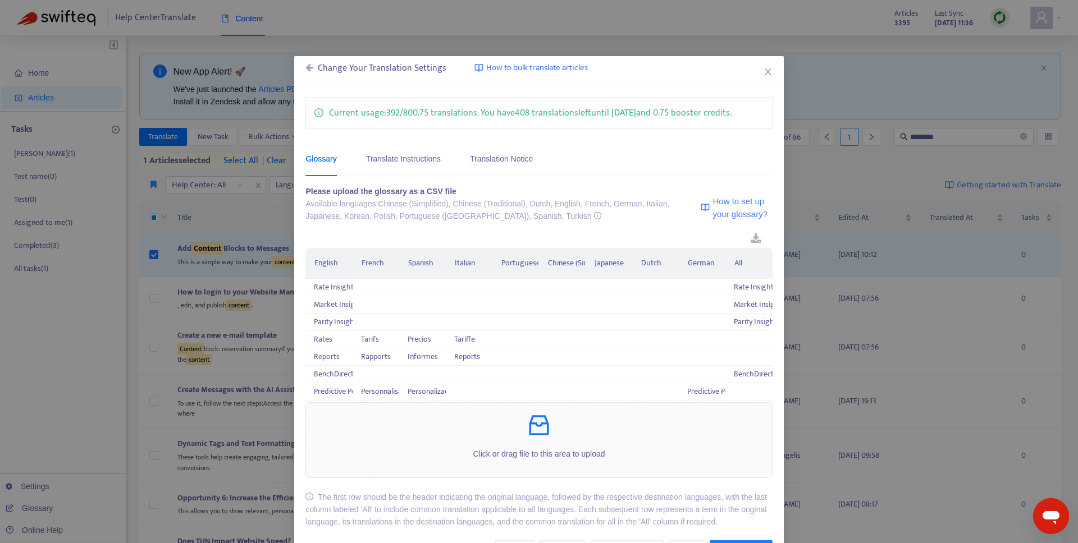
scroll to position [40, 0]
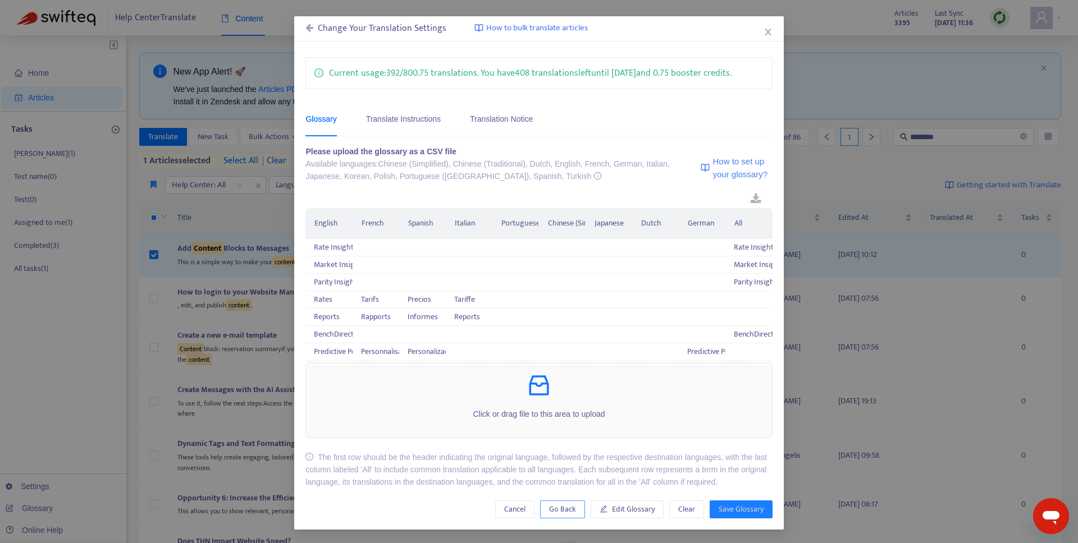
click at [566, 511] on span "Go Back" at bounding box center [562, 509] width 27 height 12
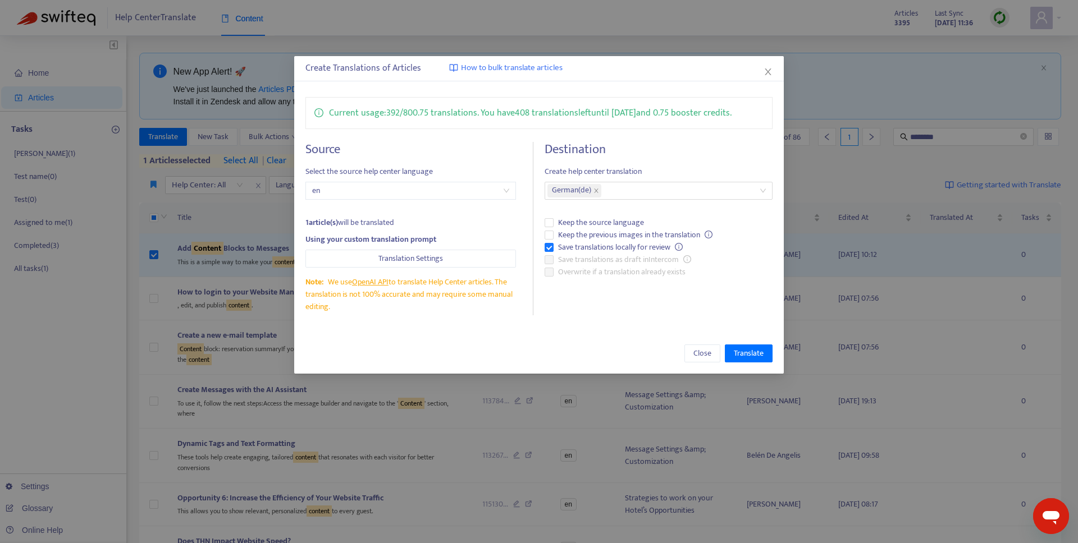
scroll to position [0, 0]
click at [747, 345] on button "Translate" at bounding box center [749, 354] width 48 height 18
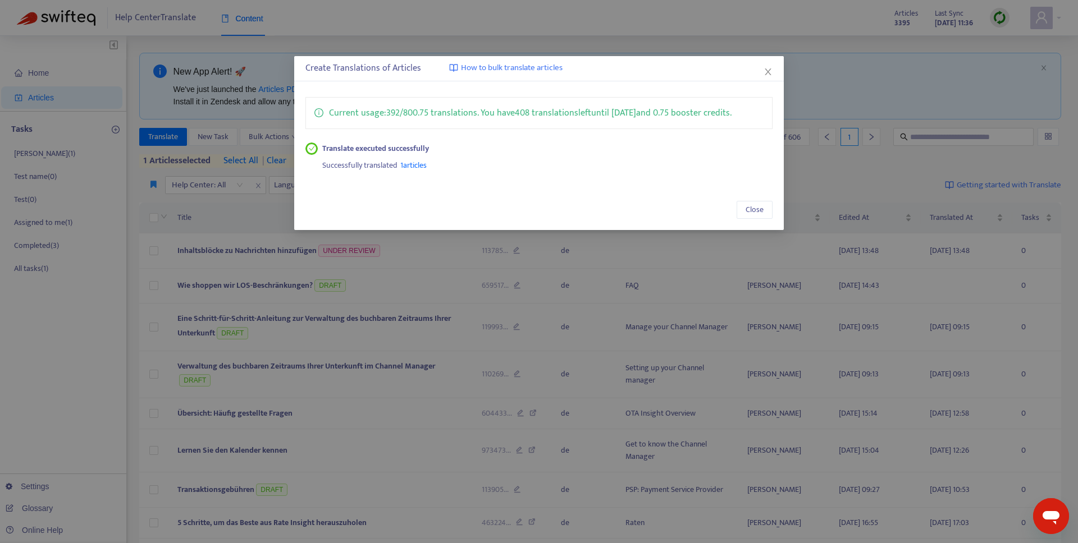
click at [417, 164] on span "1 articles" at bounding box center [413, 165] width 26 height 13
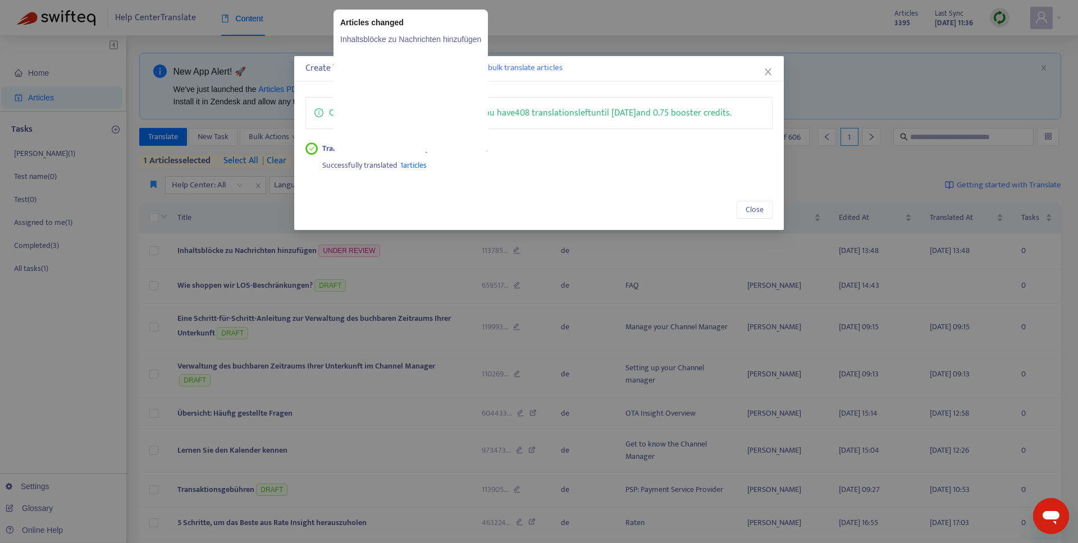
click at [410, 163] on span "1 articles" at bounding box center [413, 165] width 26 height 13
click at [419, 36] on link "Inhaltsblöcke zu Nachrichten hinzufügen" at bounding box center [410, 39] width 141 height 12
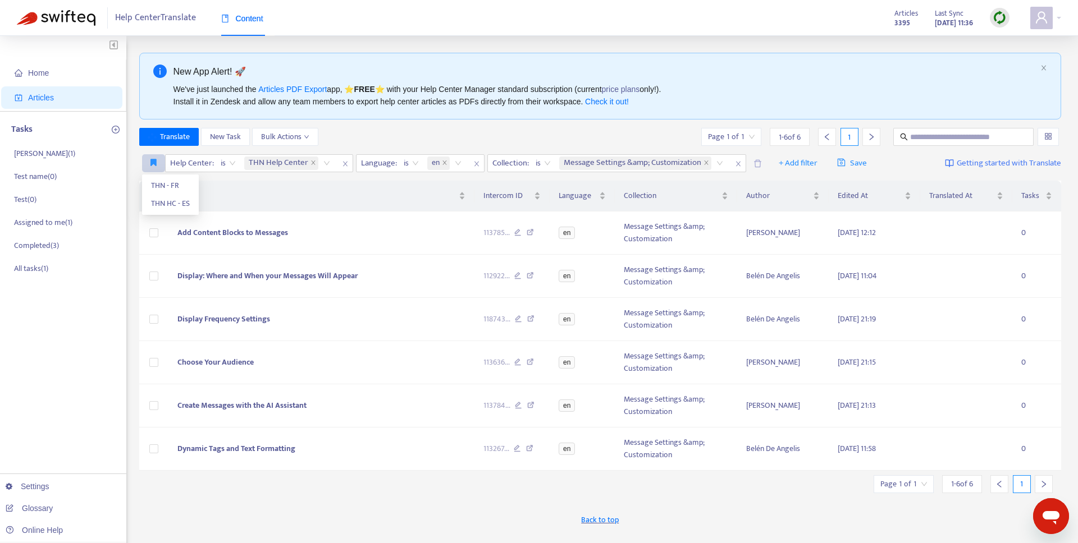
click at [152, 162] on icon "button" at bounding box center [153, 162] width 6 height 8
click at [177, 190] on div "Title" at bounding box center [321, 196] width 288 height 12
click at [150, 159] on icon "button" at bounding box center [153, 162] width 6 height 8
click at [167, 183] on span "THN - FR" at bounding box center [170, 186] width 39 height 12
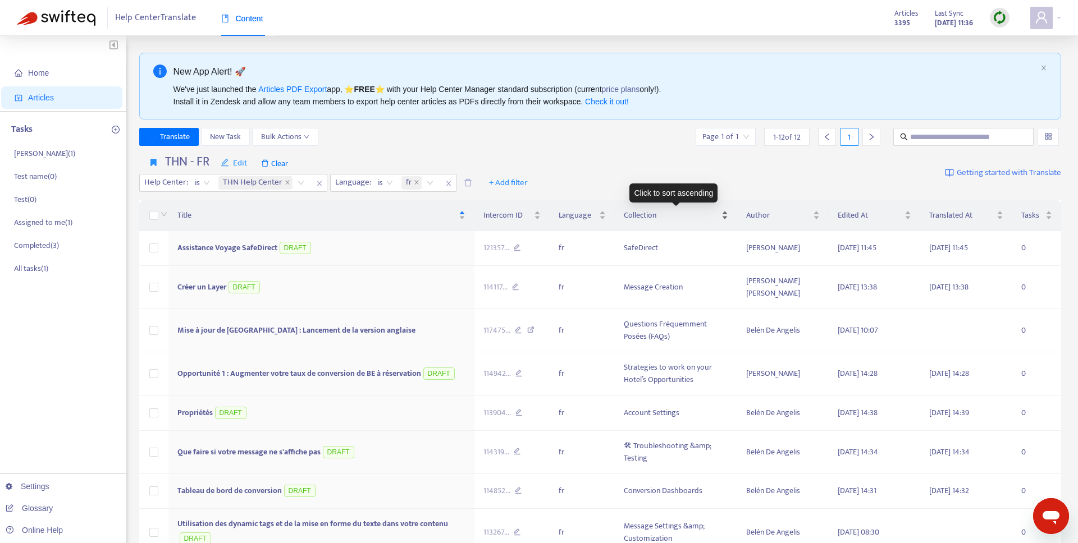
click at [648, 211] on span "Collection" at bounding box center [671, 215] width 95 height 12
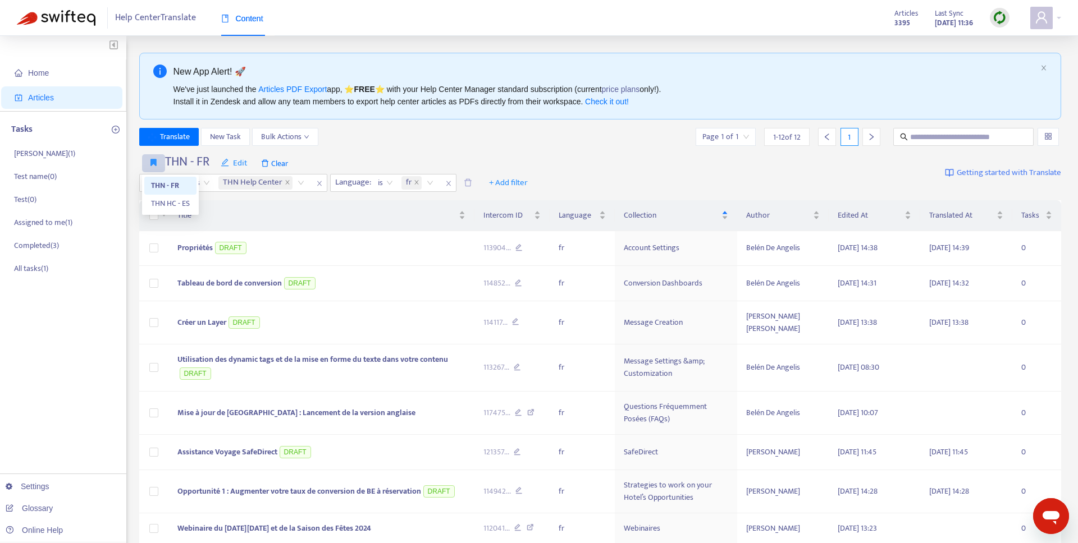
click at [155, 162] on icon "button" at bounding box center [153, 162] width 6 height 8
click at [427, 181] on div "fr" at bounding box center [419, 183] width 40 height 17
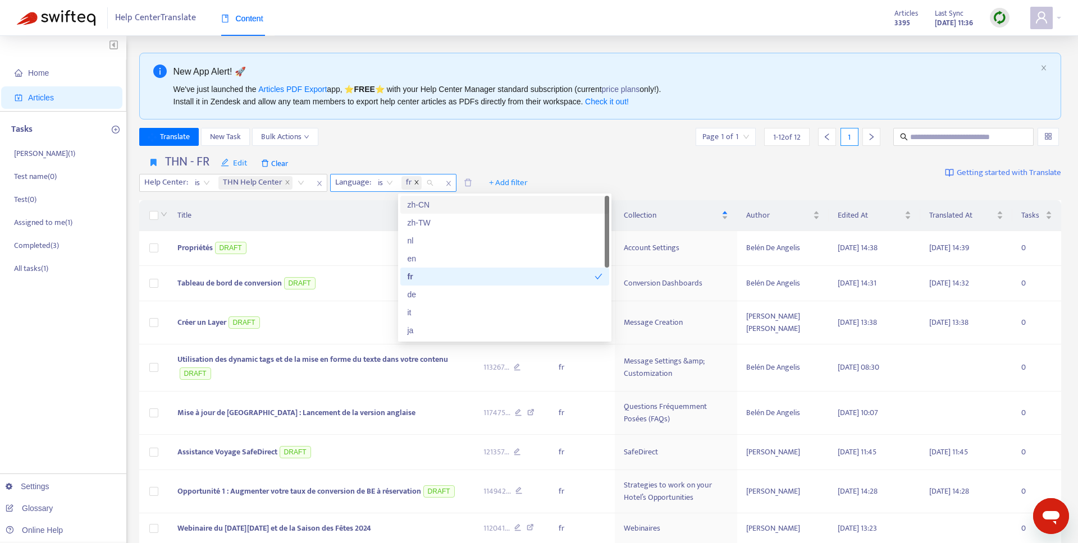
click at [414, 181] on icon "close" at bounding box center [417, 183] width 6 height 6
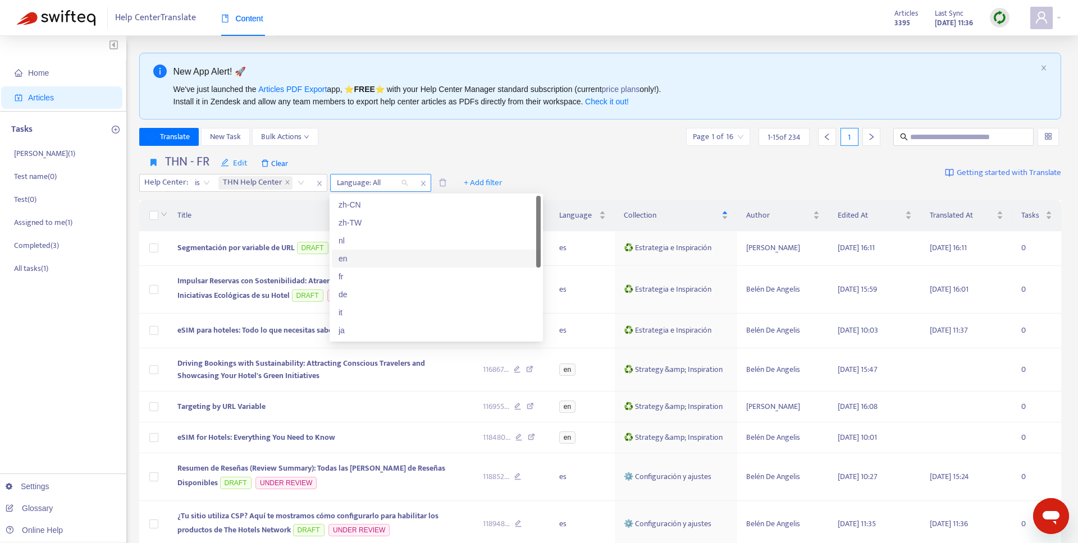
click at [362, 261] on div "en" at bounding box center [435, 259] width 195 height 12
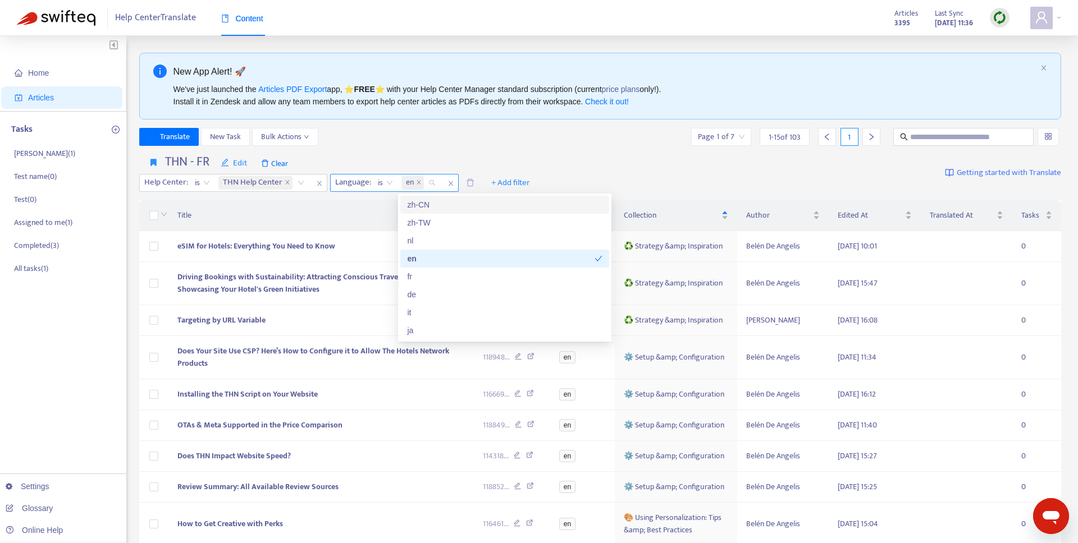
click at [495, 139] on div "Translate New Task Bulk Actions Page 1 of 7 1 - 15 of 103 1" at bounding box center [600, 137] width 922 height 18
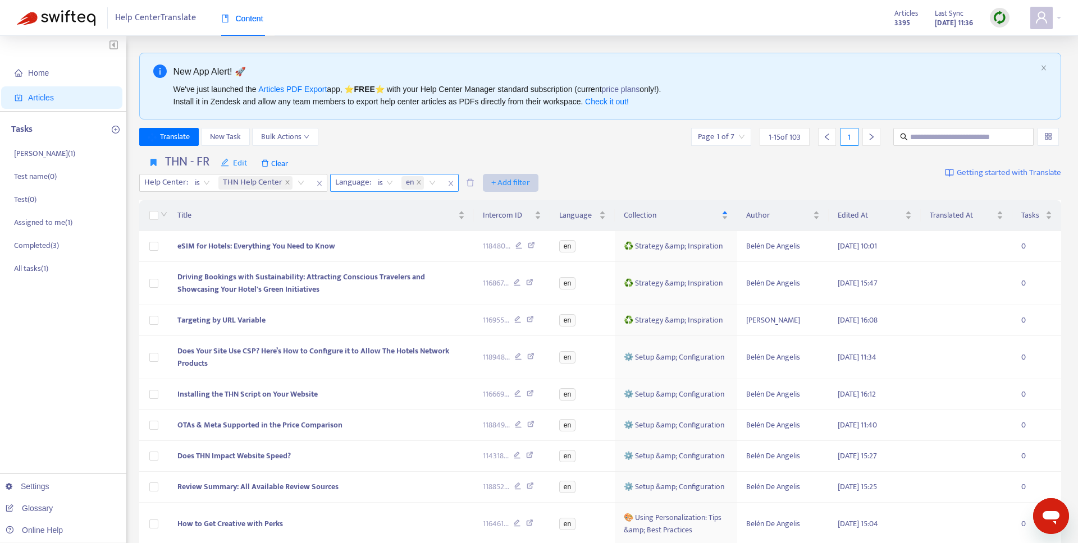
click at [514, 180] on span "+ Add filter" at bounding box center [510, 182] width 39 height 13
click at [515, 221] on span "Collection" at bounding box center [527, 223] width 70 height 12
click at [509, 181] on div at bounding box center [498, 182] width 68 height 13
type input "******"
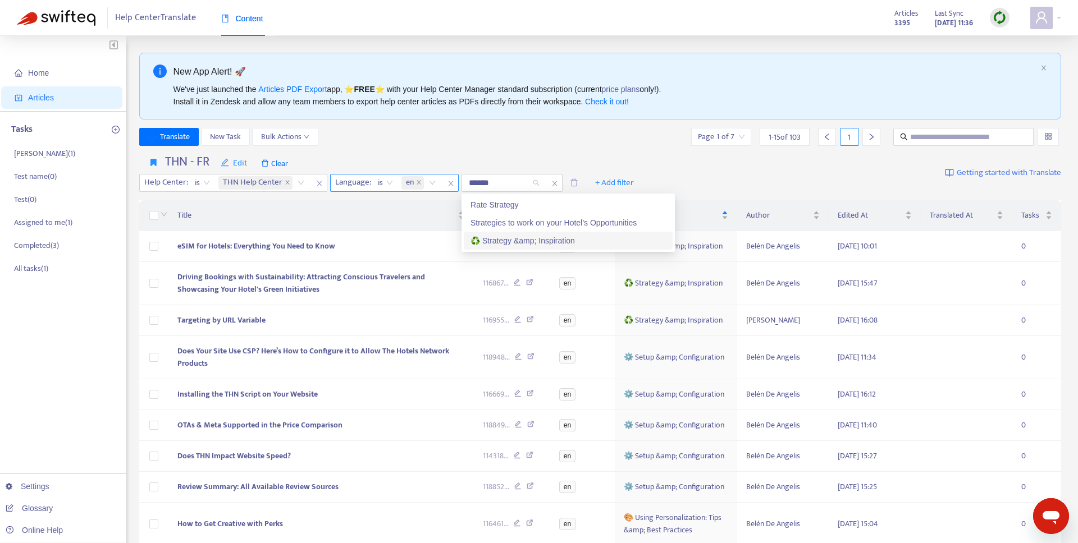
click at [528, 241] on div "♻️ Strategy &amp; Inspiration" at bounding box center [567, 241] width 195 height 12
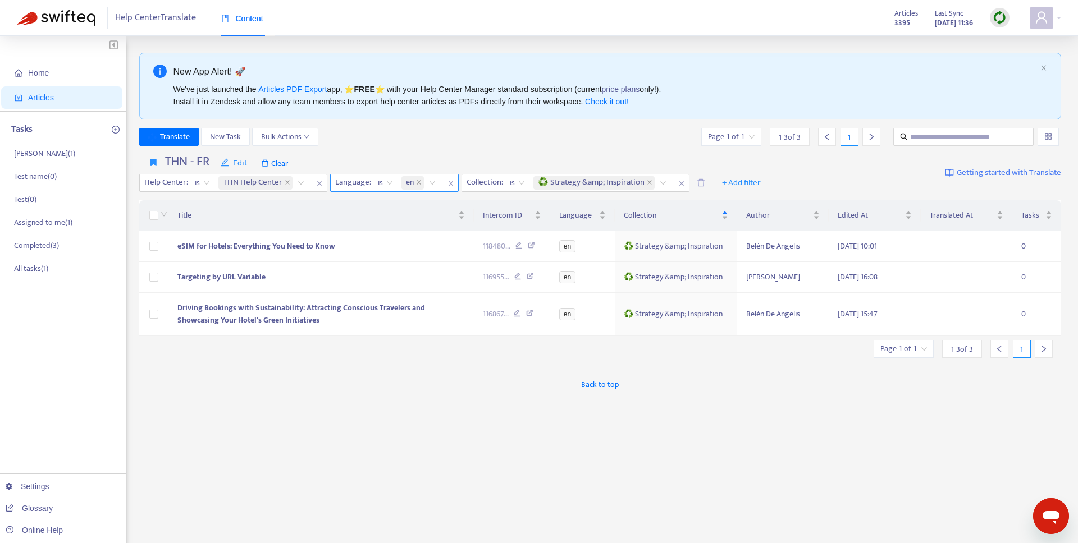
click at [378, 347] on div "New App Alert! 🚀 We've just launched the Articles PDF Export app, ⭐ FREE ⭐️ wit…" at bounding box center [600, 381] width 922 height 657
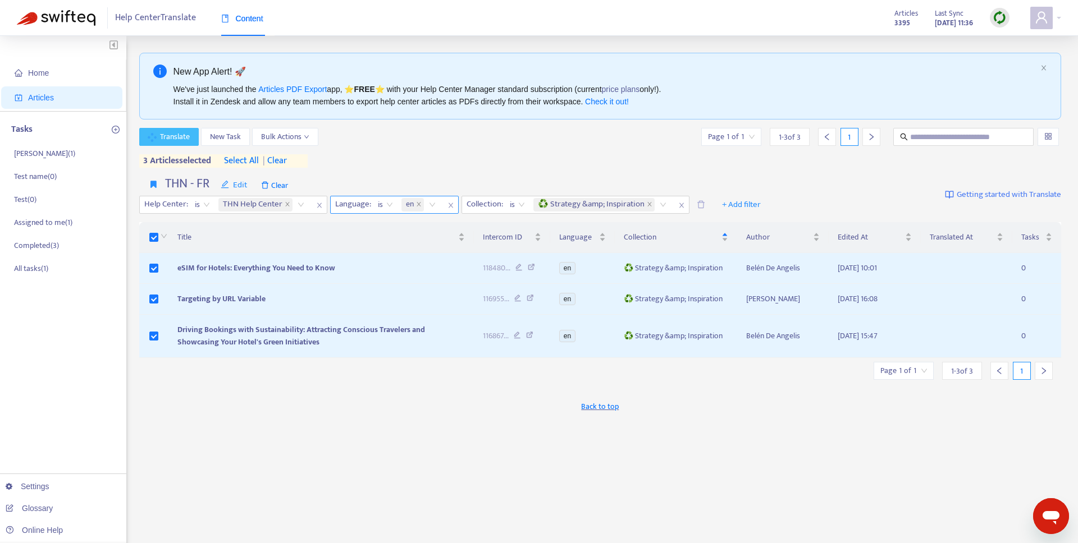
click at [171, 134] on span "Translate" at bounding box center [175, 137] width 30 height 12
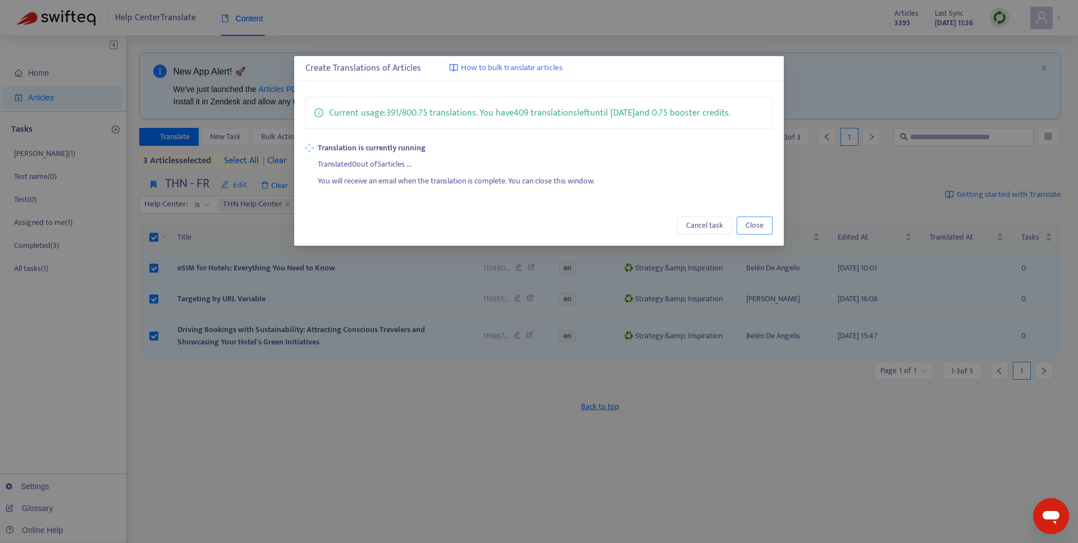
click at [759, 227] on span "Close" at bounding box center [754, 225] width 18 height 12
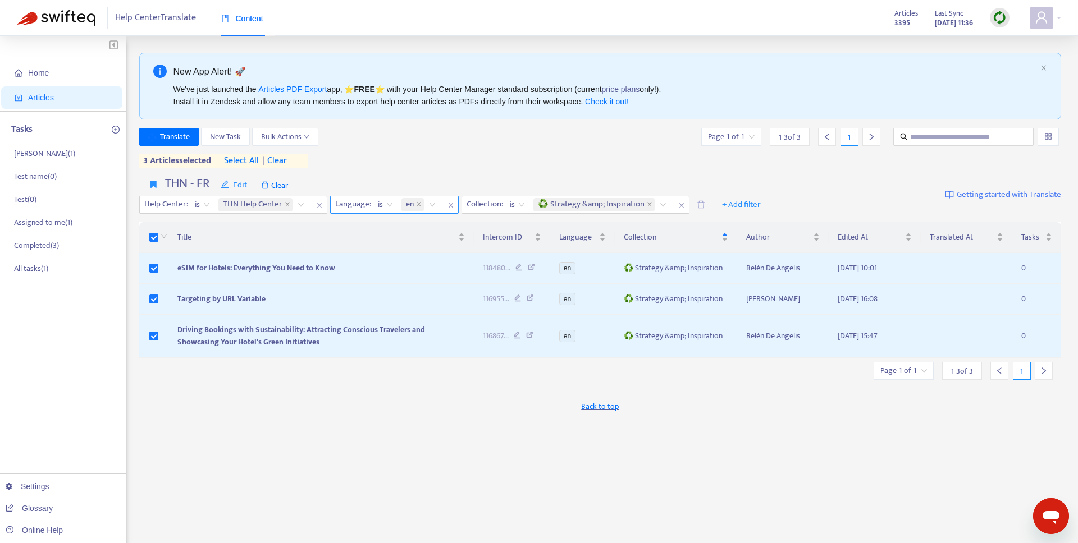
click at [455, 172] on div "THN - FR Edit Clear Help Center : is THN Help Center Language : is en Collectio…" at bounding box center [600, 195] width 922 height 46
click at [259, 141] on button "Bulk Actions" at bounding box center [285, 137] width 66 height 18
click at [399, 136] on div "Translate New Task Bulk Actions Page 1 of 1 1 - 3 of 3 1" at bounding box center [600, 137] width 922 height 18
click at [287, 159] on span "| clear" at bounding box center [273, 160] width 28 height 13
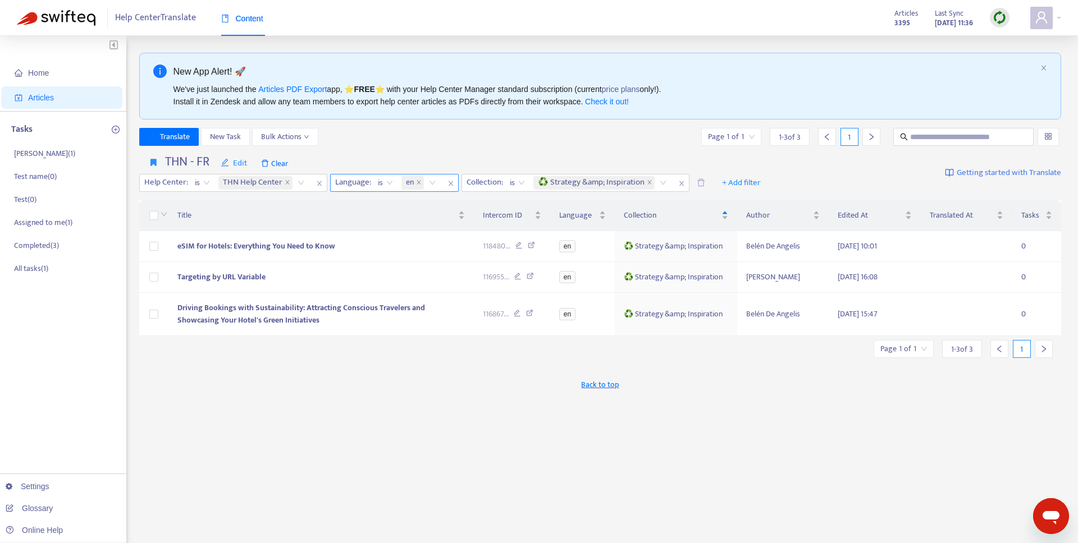
click at [368, 145] on div "Translate New Task Bulk Actions Page 1 of 1 1 - 3 of 3 1" at bounding box center [600, 137] width 922 height 18
click at [681, 181] on icon "close" at bounding box center [681, 183] width 7 height 7
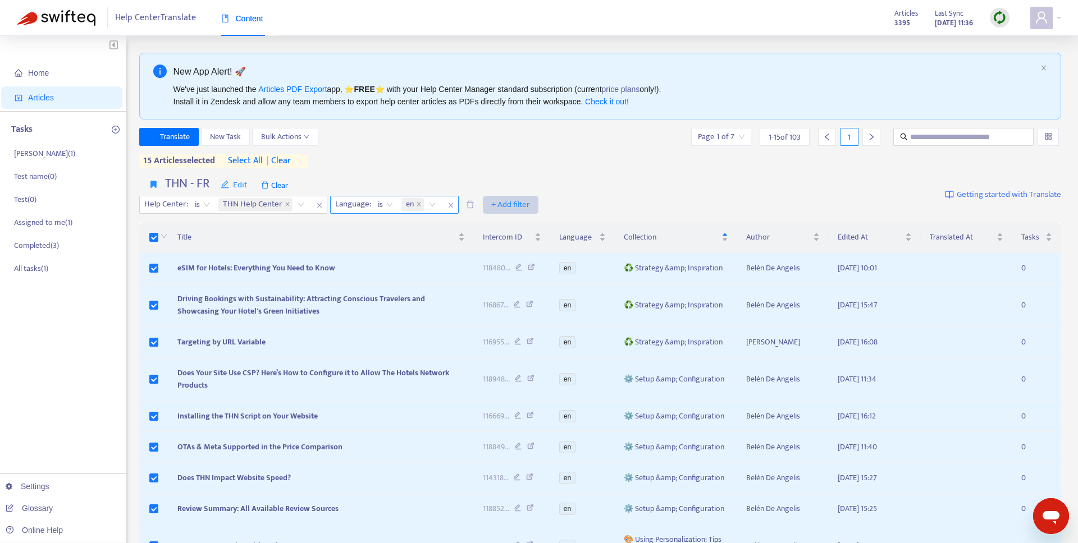
click at [514, 203] on span "+ Add filter" at bounding box center [510, 204] width 39 height 13
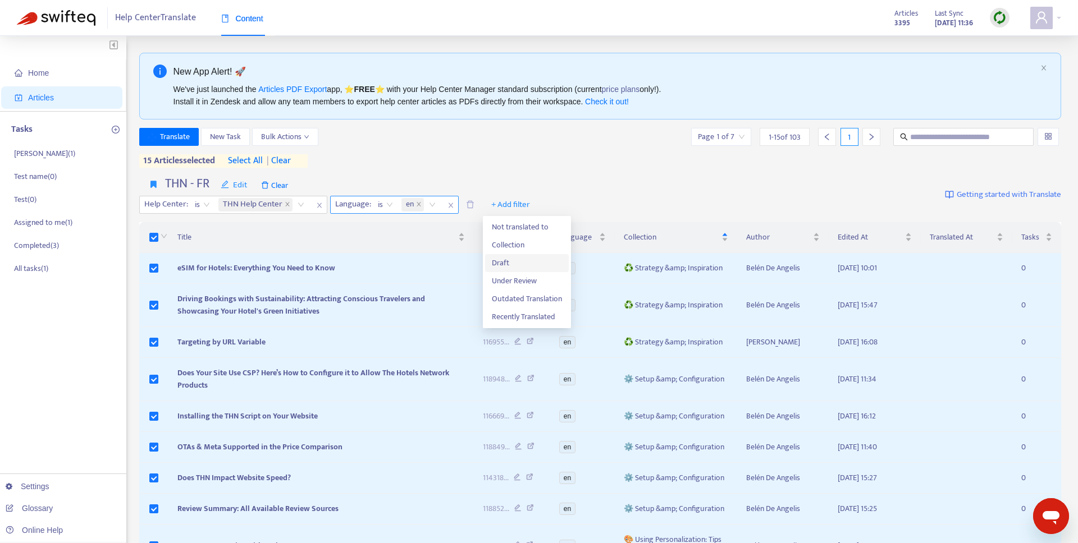
click at [508, 260] on span "Draft" at bounding box center [527, 263] width 70 height 12
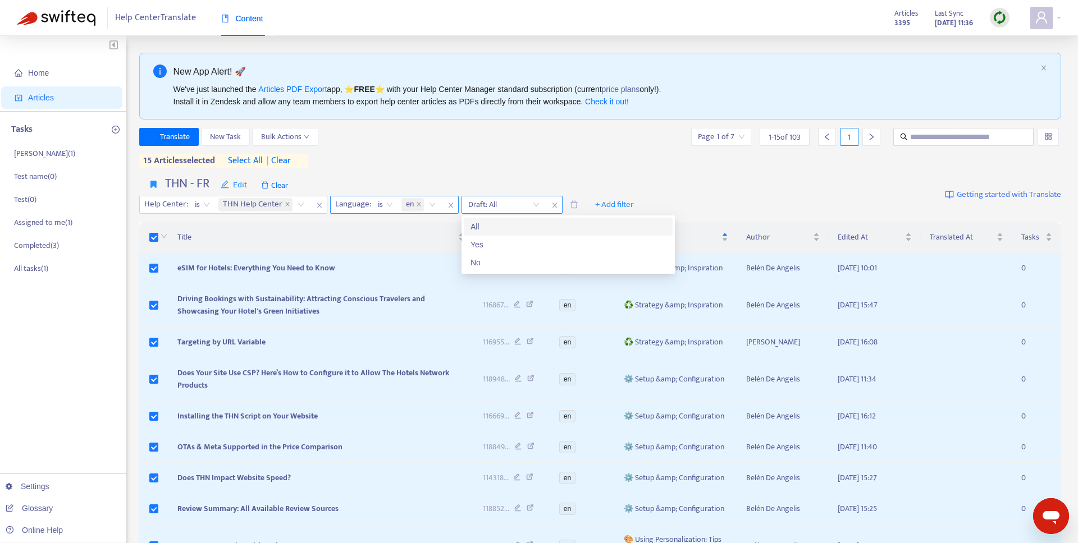
click at [524, 202] on input "search" at bounding box center [503, 204] width 71 height 17
click at [496, 242] on div "Yes" at bounding box center [567, 245] width 195 height 12
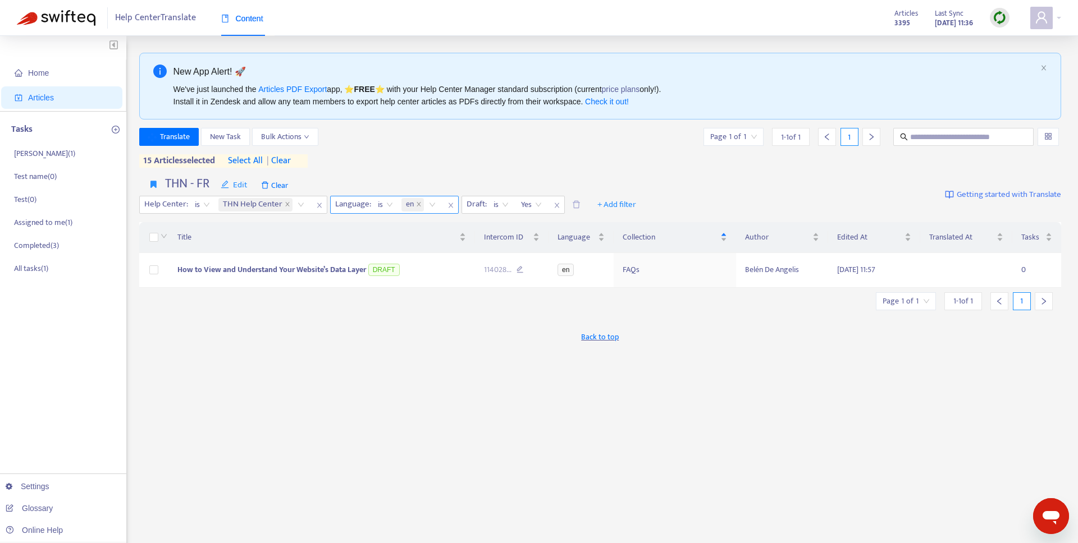
click at [487, 161] on div "Translate New Task Bulk Actions Page 1 of 1 1 - 1 of 1 1 15 articles selected s…" at bounding box center [600, 148] width 922 height 40
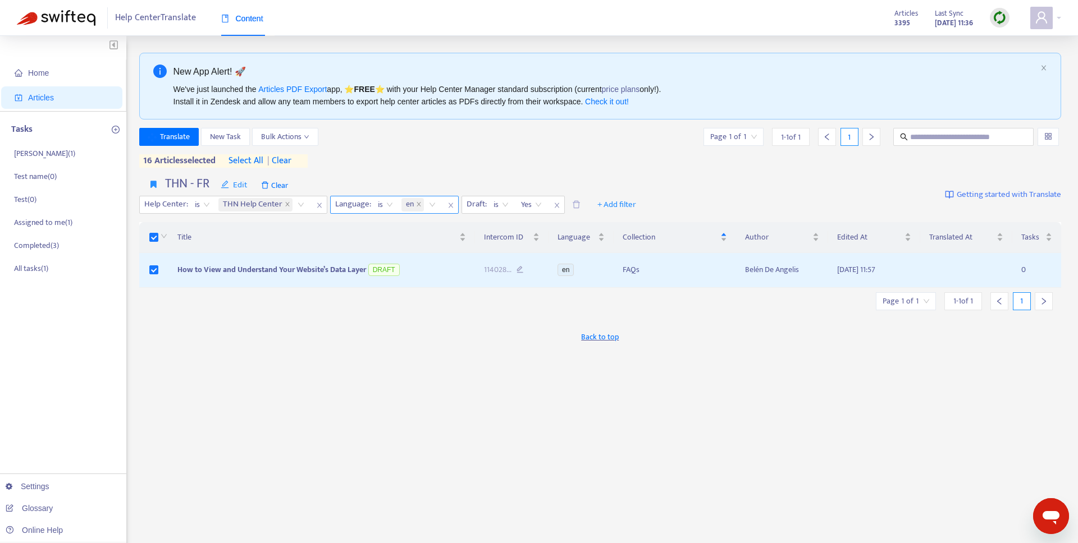
click at [1000, 303] on icon "left" at bounding box center [999, 301] width 4 height 7
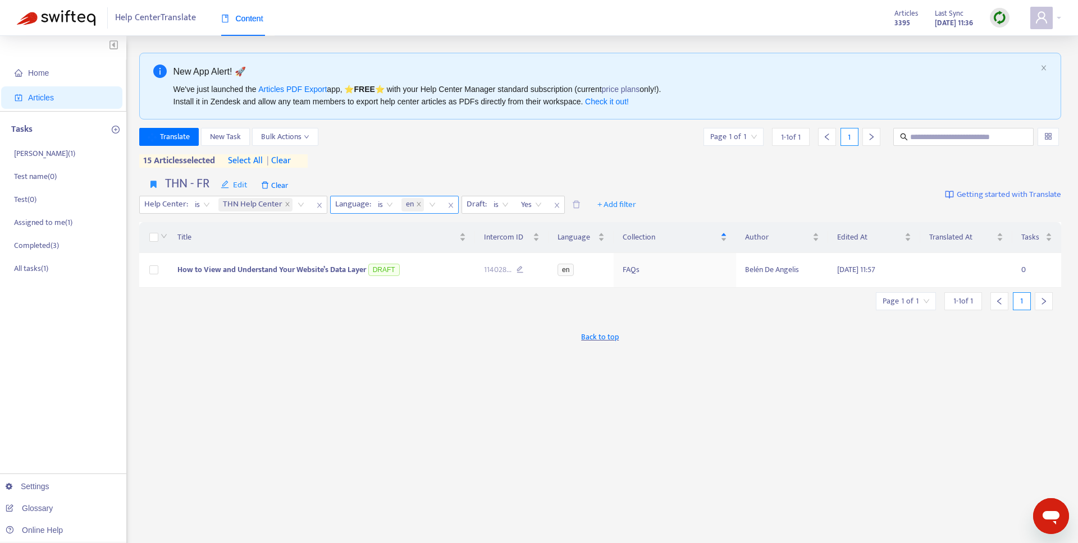
click at [807, 346] on div "Back to top" at bounding box center [600, 337] width 922 height 28
click at [541, 203] on span "Yes" at bounding box center [531, 204] width 21 height 17
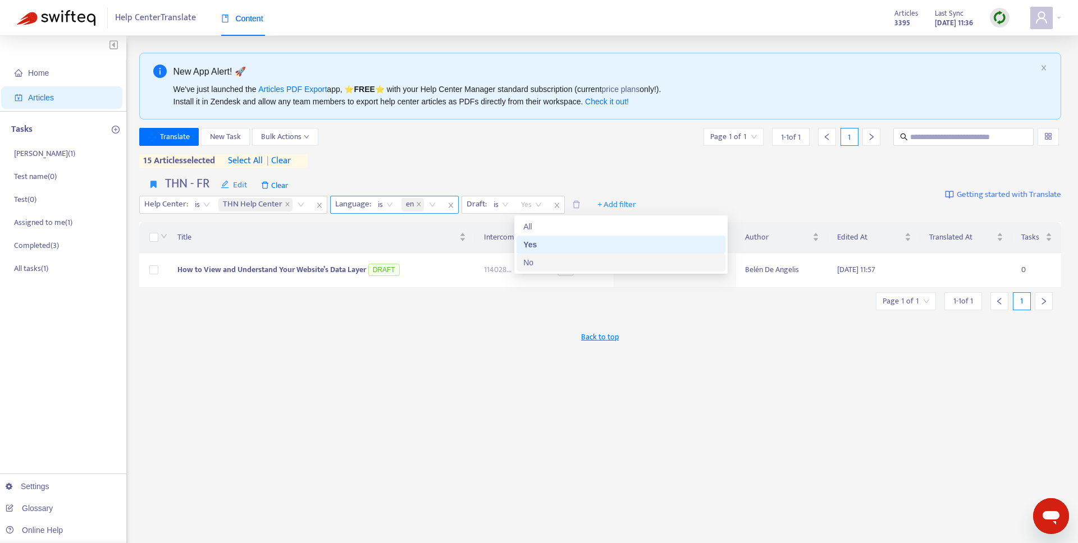
click at [538, 262] on div "No" at bounding box center [620, 263] width 195 height 12
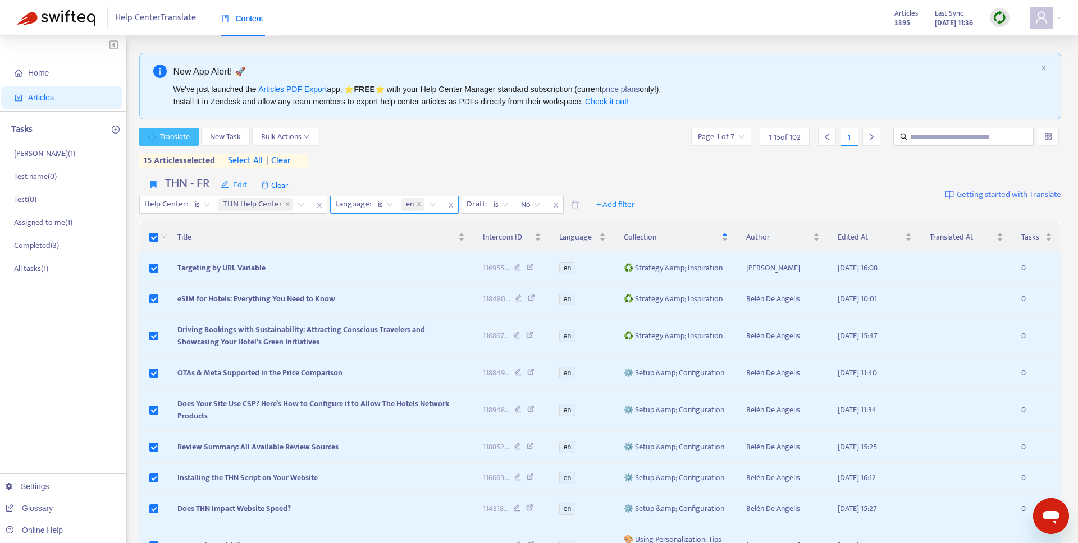
click at [166, 133] on span "Translate" at bounding box center [175, 137] width 30 height 12
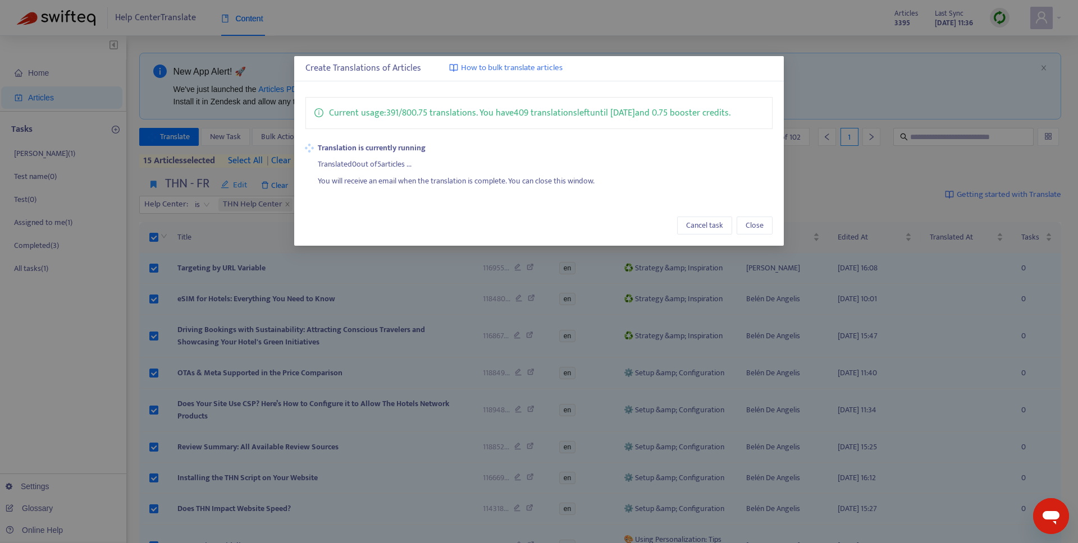
click at [168, 211] on div "Create Translations of Articles How to bulk translate articles Current usage: 3…" at bounding box center [539, 271] width 1078 height 543
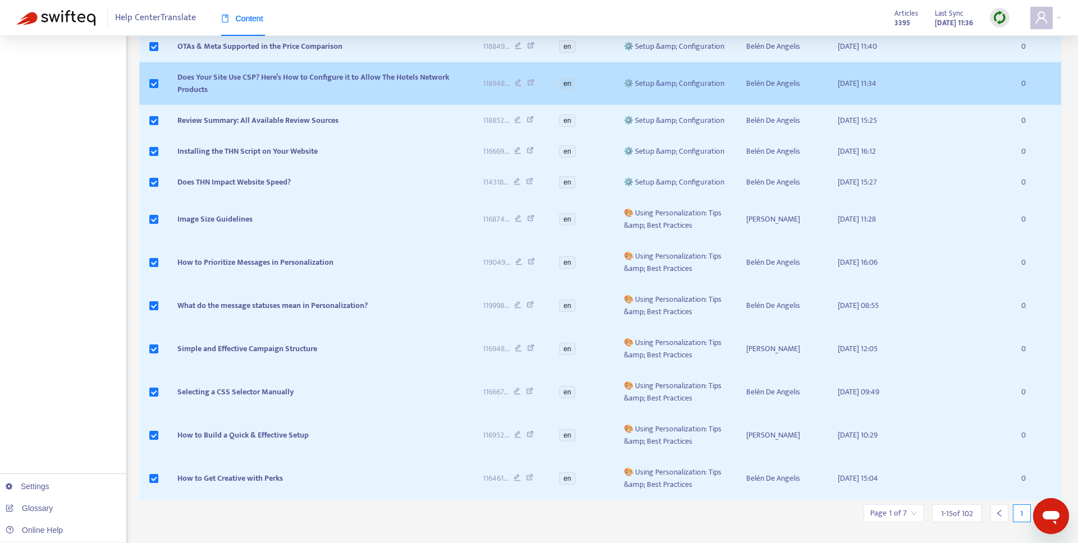
scroll to position [347, 0]
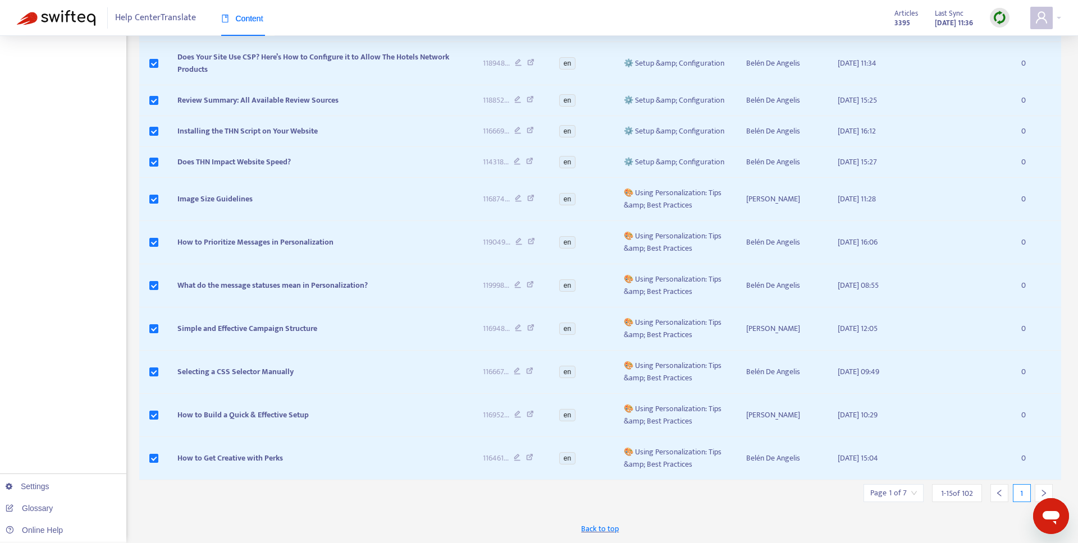
click at [1040, 491] on icon "right" at bounding box center [1044, 493] width 8 height 8
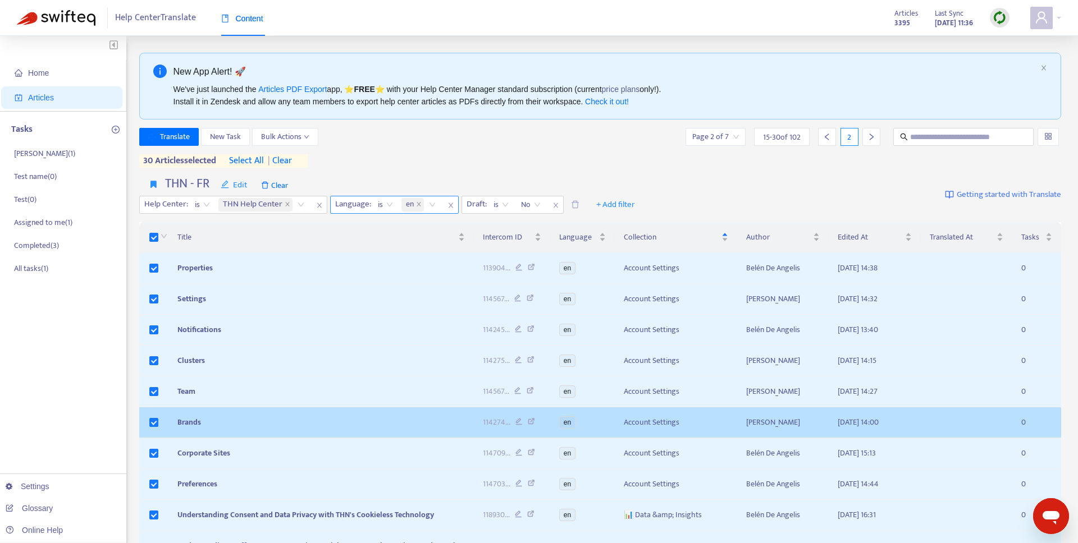
scroll to position [310, 0]
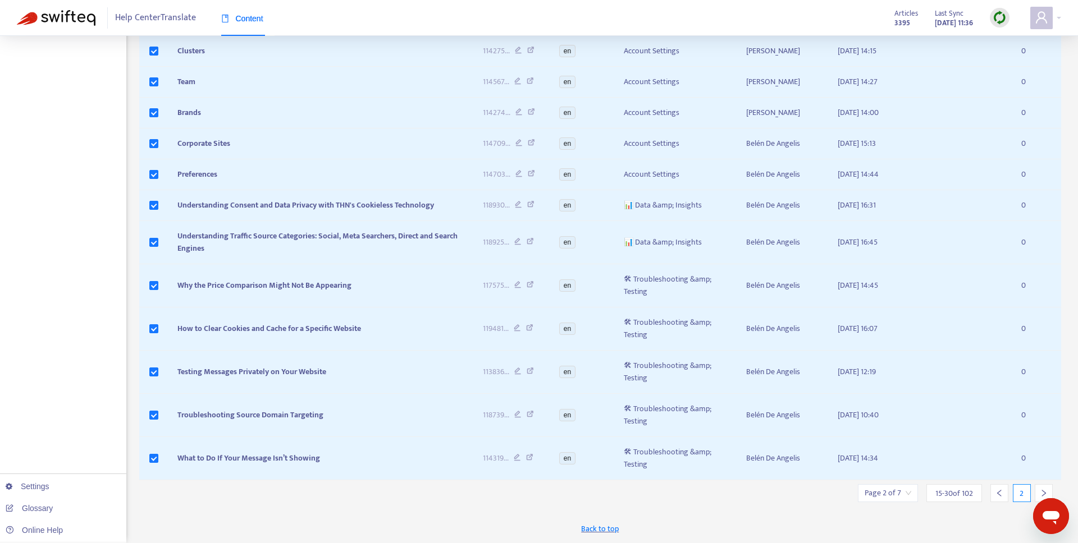
click at [1043, 492] on icon "right" at bounding box center [1044, 493] width 4 height 7
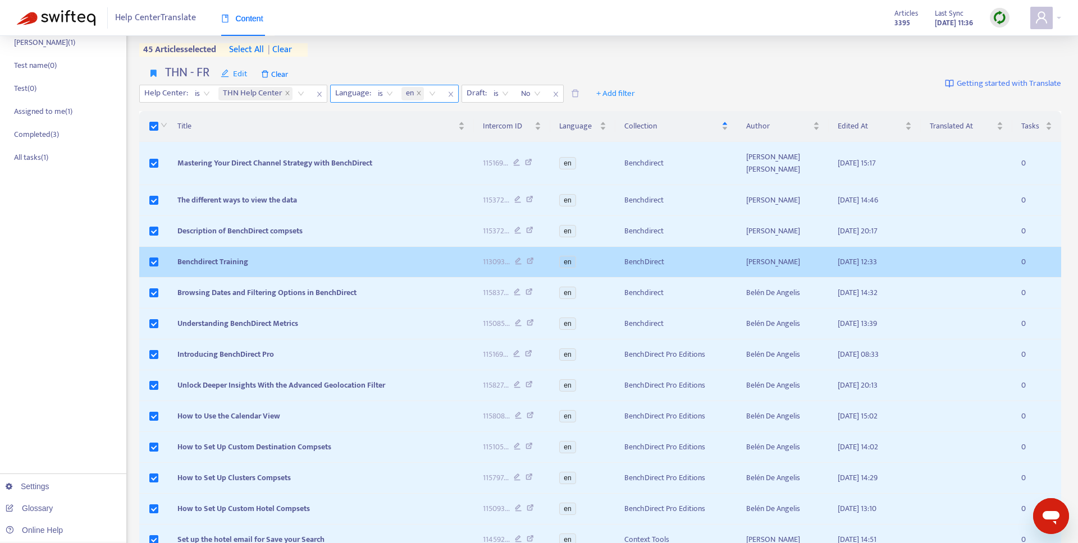
scroll to position [248, 0]
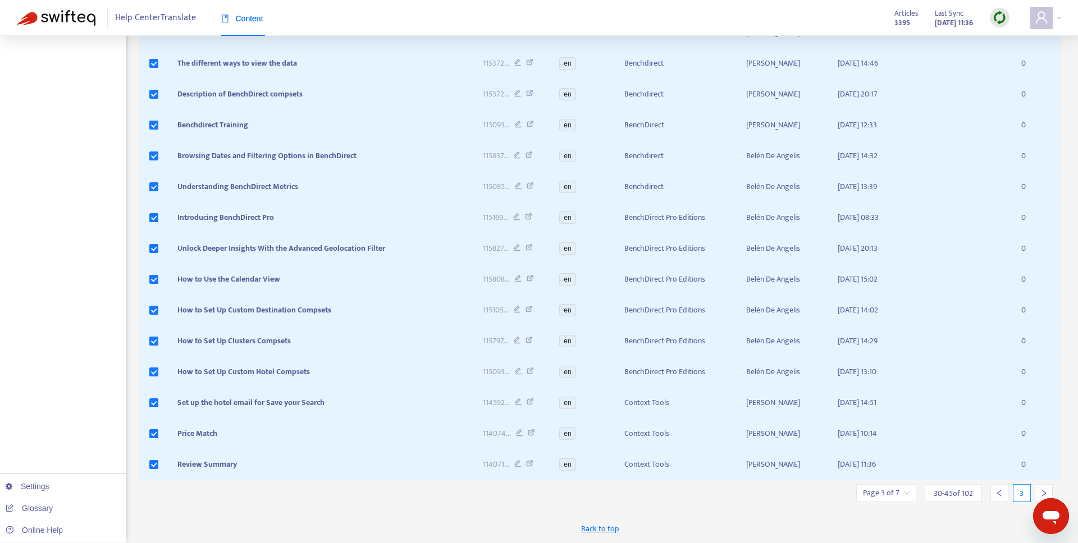
click at [1045, 486] on div at bounding box center [1043, 493] width 18 height 18
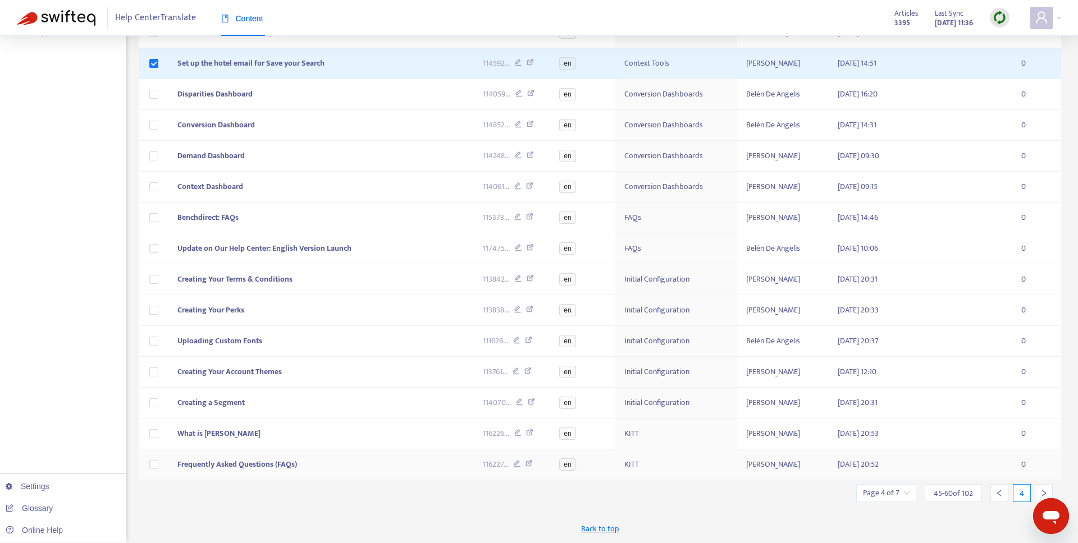
scroll to position [0, 0]
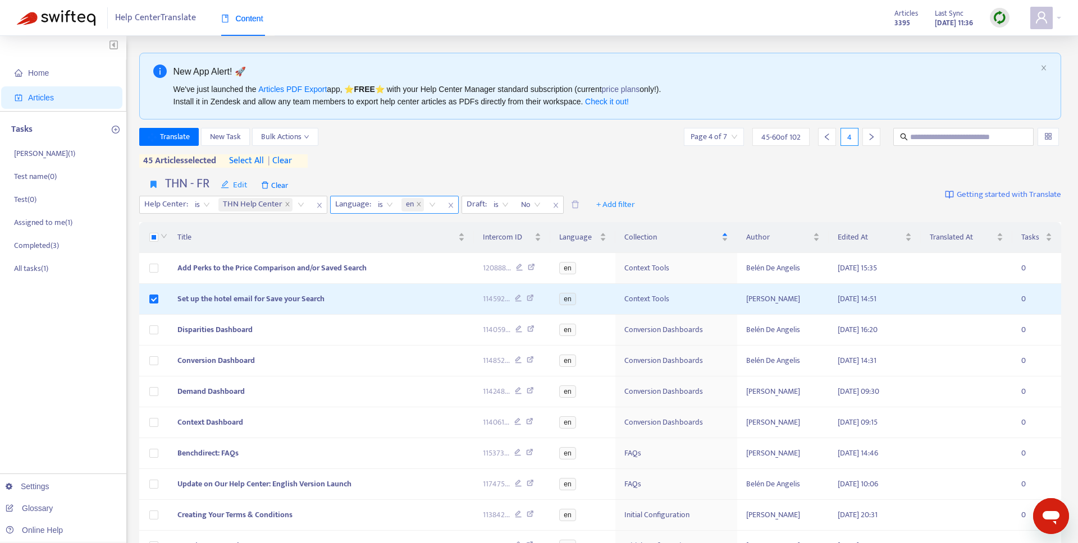
click at [158, 237] on div at bounding box center [162, 237] width 9 height 12
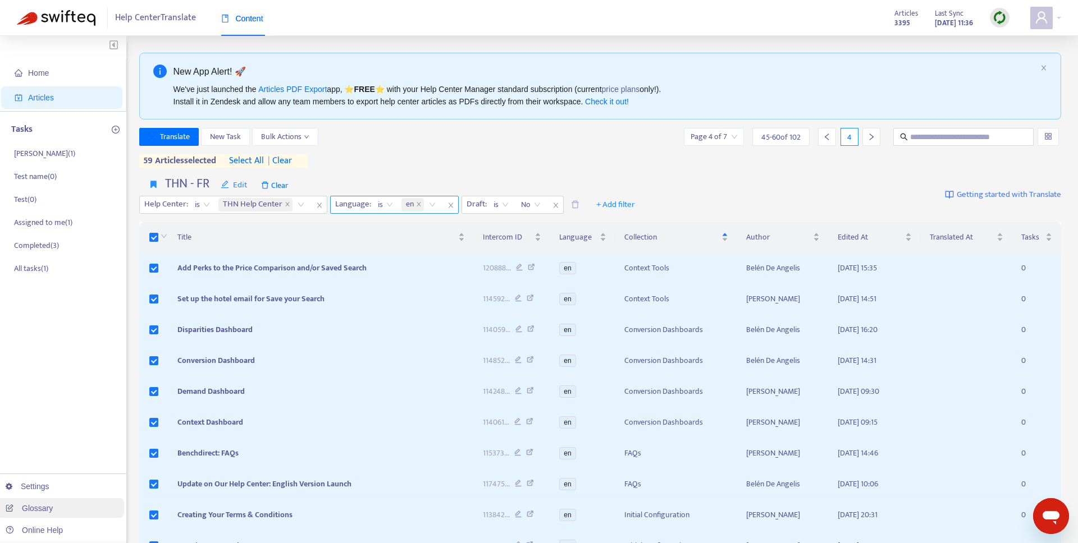
click at [30, 511] on link "Glossary" at bounding box center [29, 508] width 47 height 9
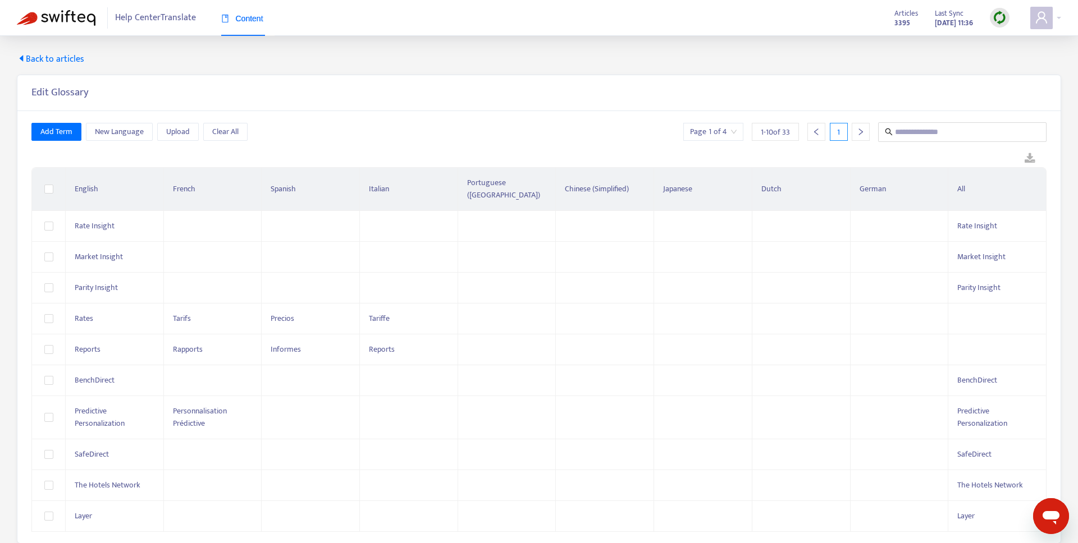
click at [83, 180] on th "English" at bounding box center [115, 189] width 98 height 43
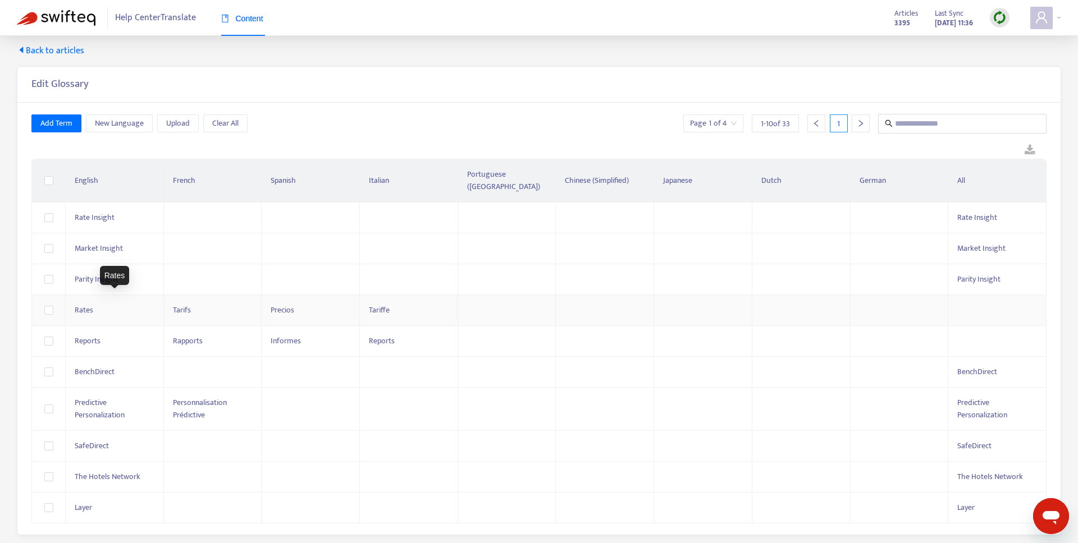
scroll to position [10, 0]
click at [858, 120] on icon "right" at bounding box center [861, 122] width 8 height 8
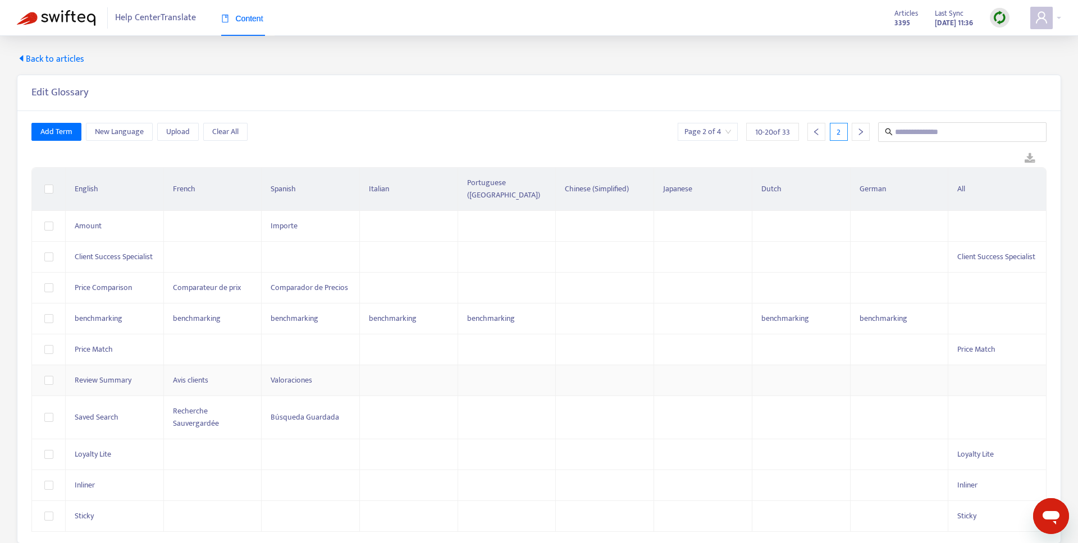
scroll to position [4, 0]
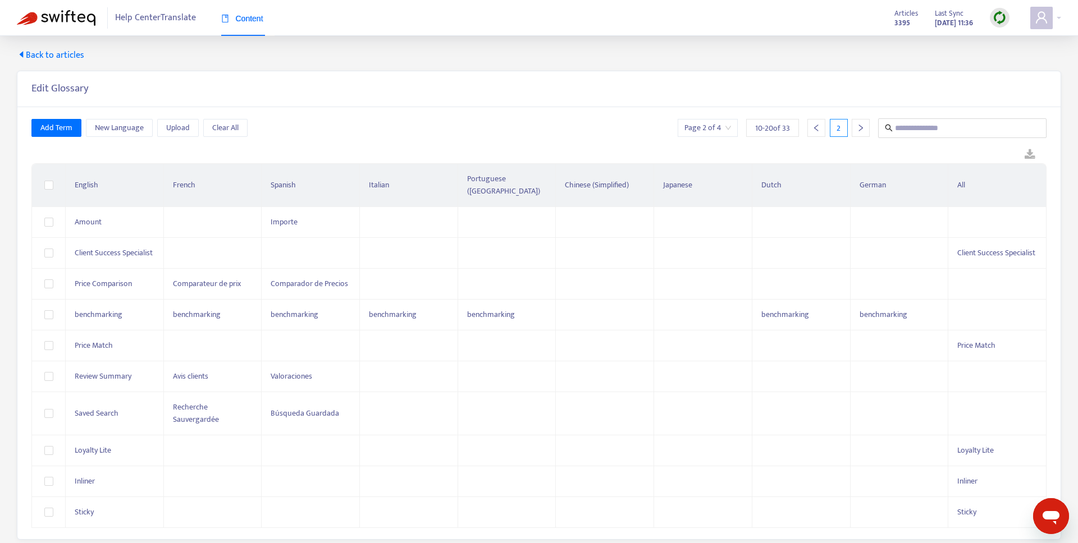
click at [813, 125] on icon "left" at bounding box center [816, 128] width 8 height 8
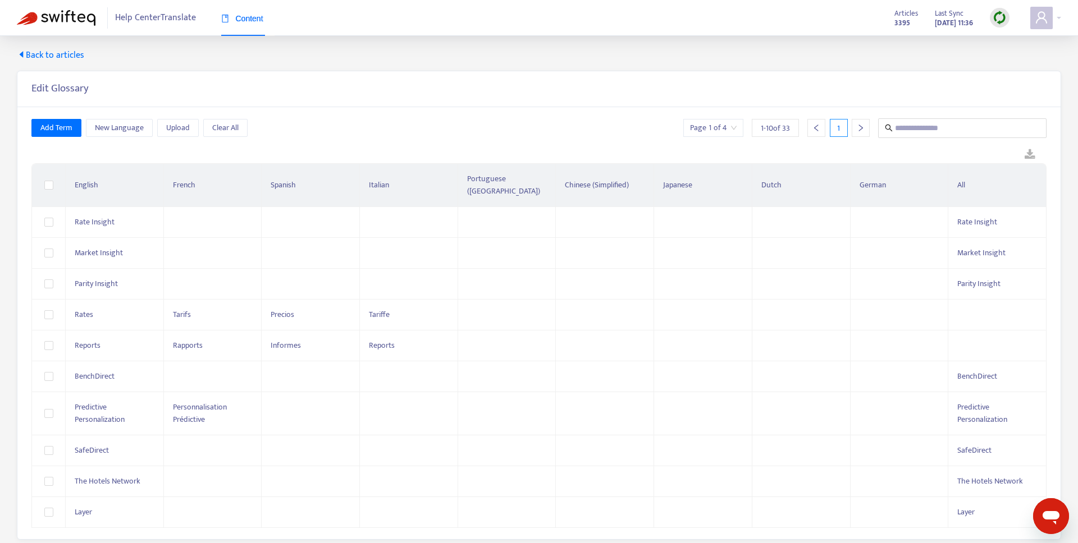
click at [863, 128] on icon "right" at bounding box center [861, 128] width 8 height 8
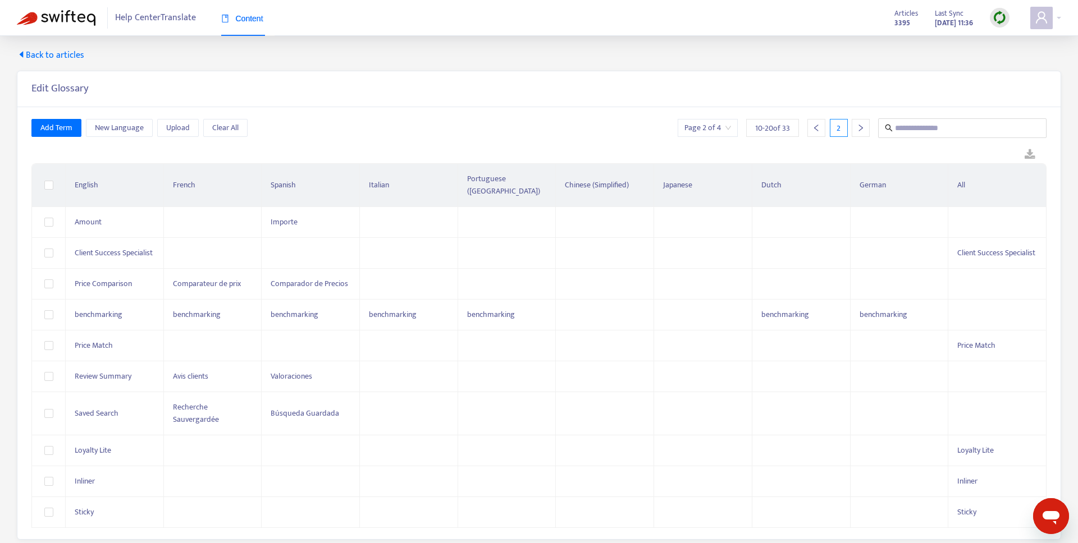
click at [860, 125] on icon "right" at bounding box center [861, 128] width 8 height 8
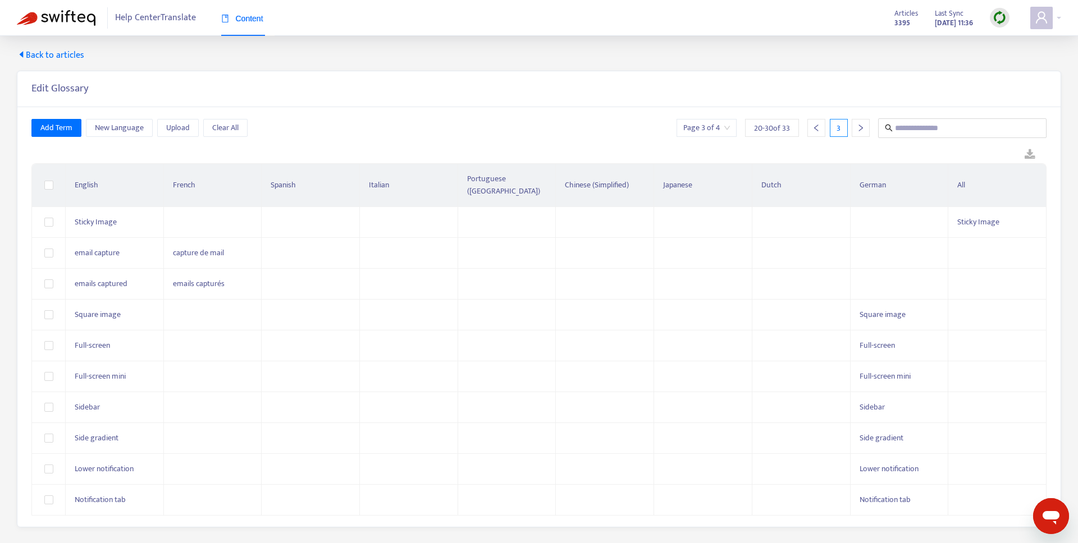
click at [867, 128] on div at bounding box center [860, 128] width 18 height 18
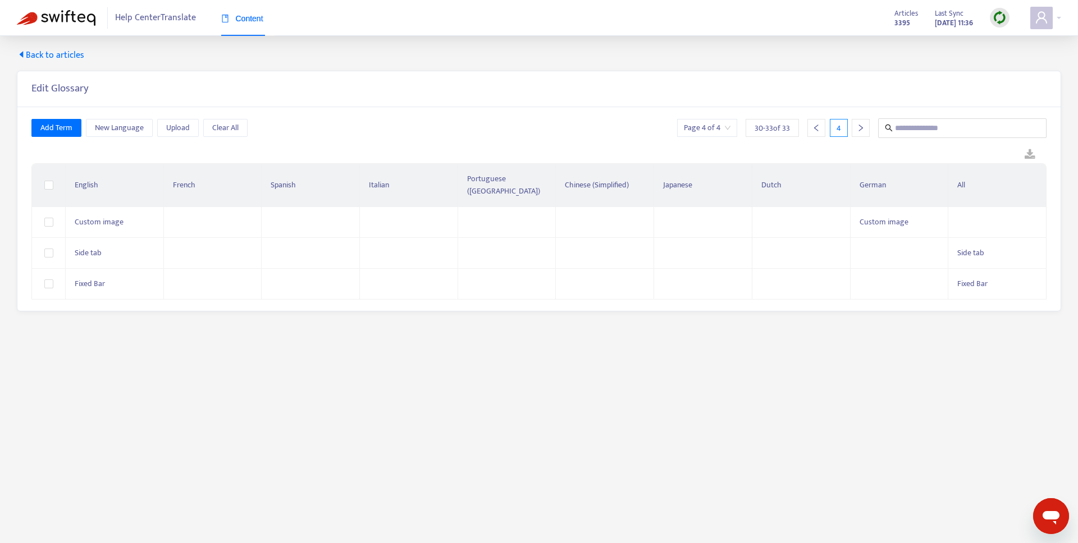
click at [809, 123] on div at bounding box center [816, 128] width 18 height 18
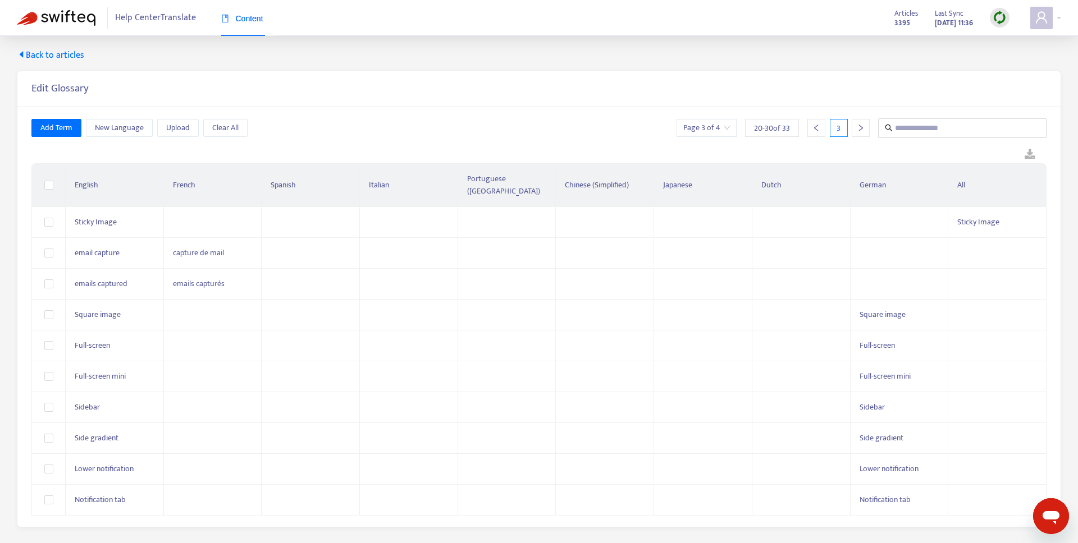
click at [814, 128] on icon "left" at bounding box center [816, 128] width 4 height 7
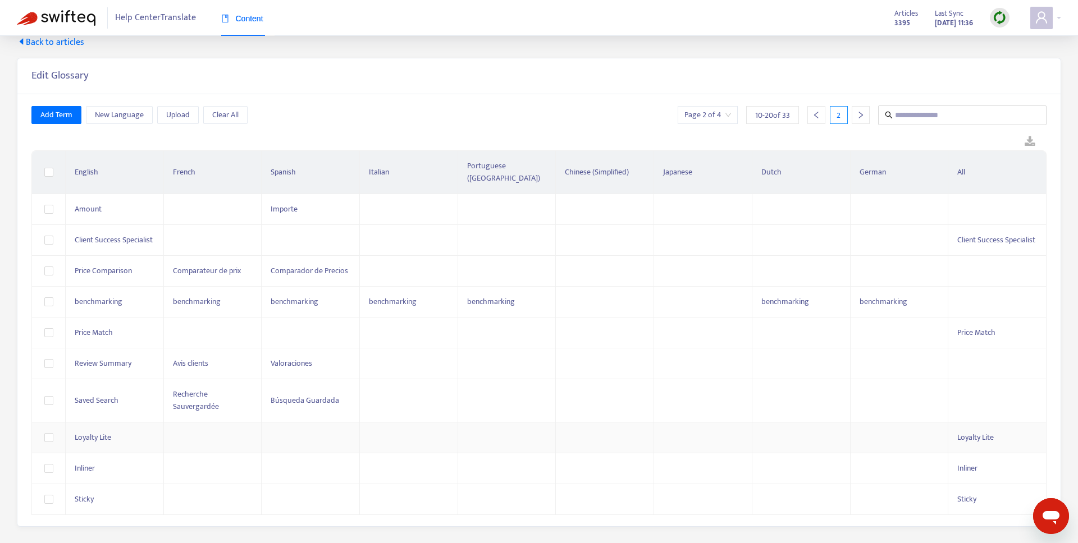
scroll to position [21, 0]
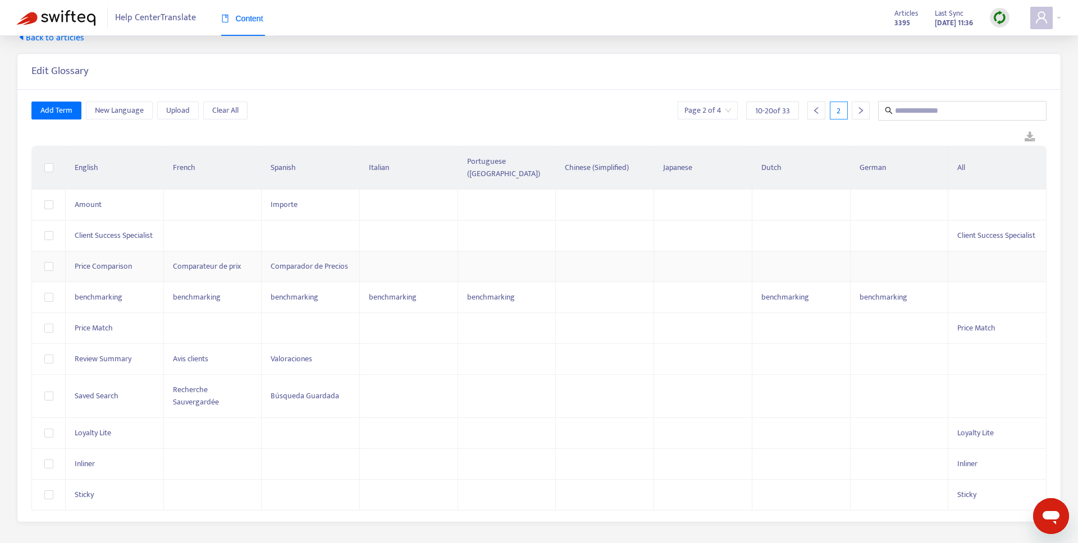
click at [873, 254] on td at bounding box center [899, 266] width 98 height 31
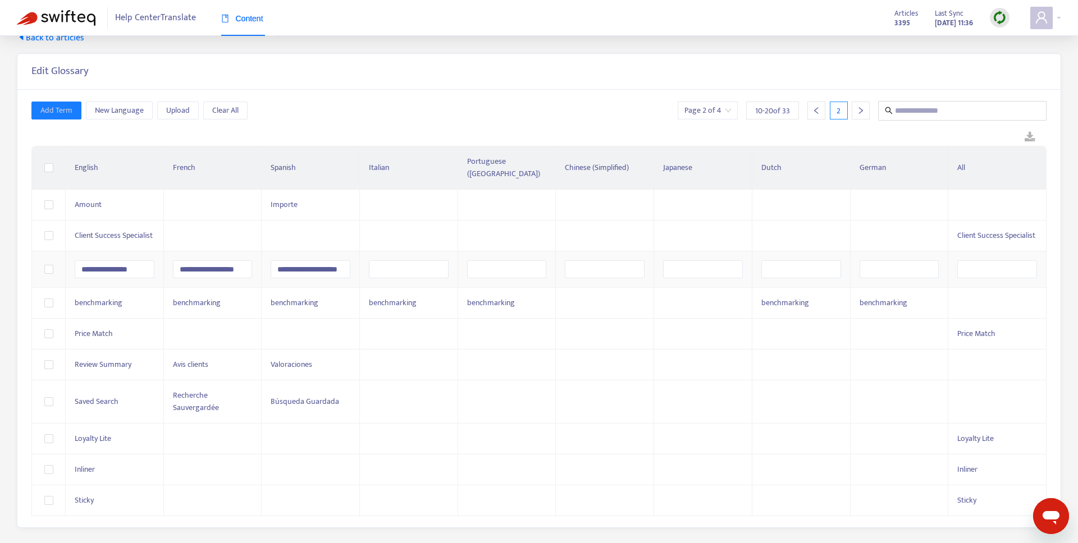
type input "**********"
click at [788, 131] on div at bounding box center [538, 137] width 1015 height 17
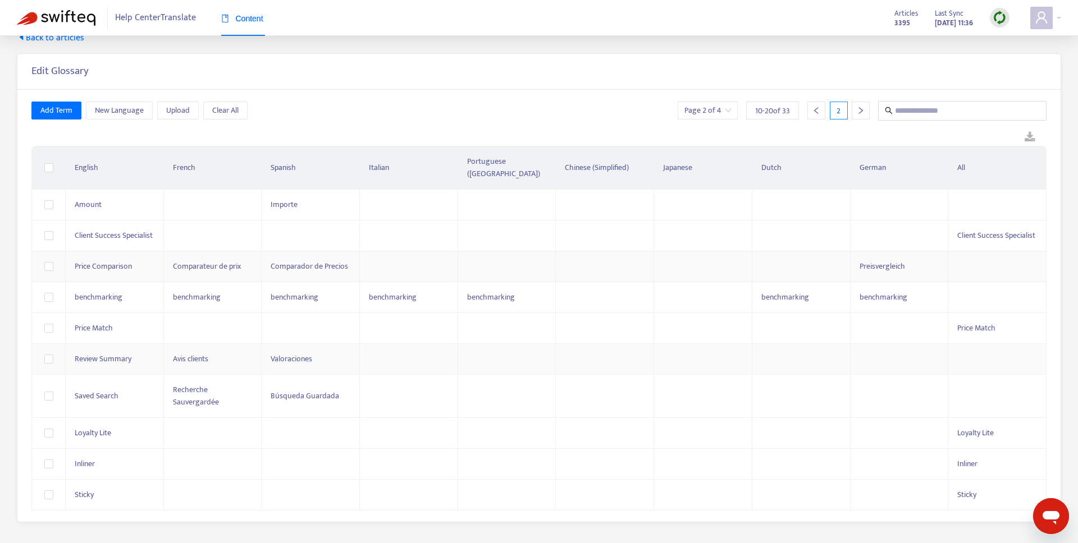
click at [866, 344] on td at bounding box center [899, 359] width 98 height 31
click at [866, 353] on input "text" at bounding box center [899, 362] width 80 height 18
type input "**********"
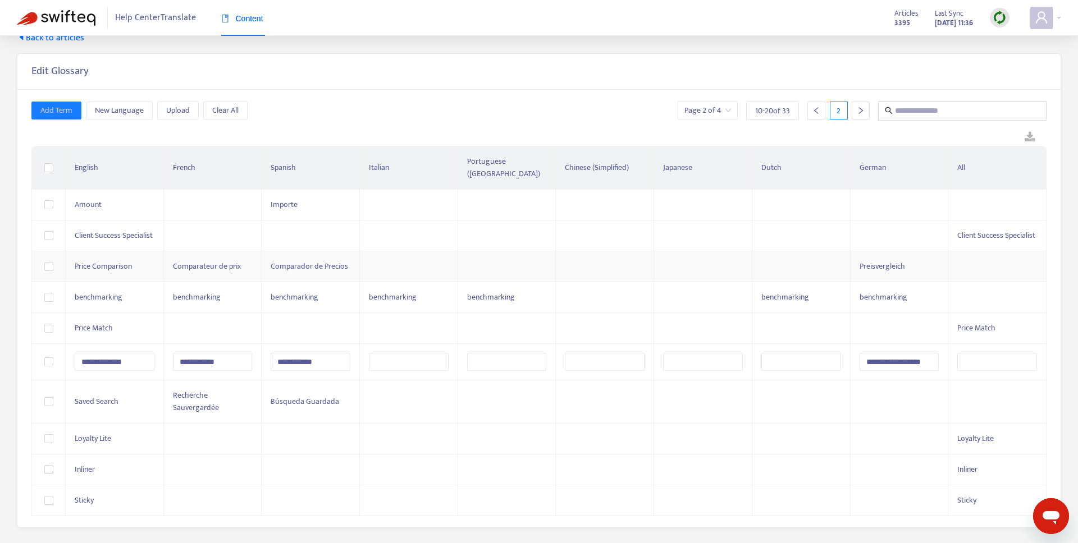
click at [873, 131] on div at bounding box center [538, 137] width 1015 height 17
click at [859, 381] on td at bounding box center [899, 396] width 98 height 43
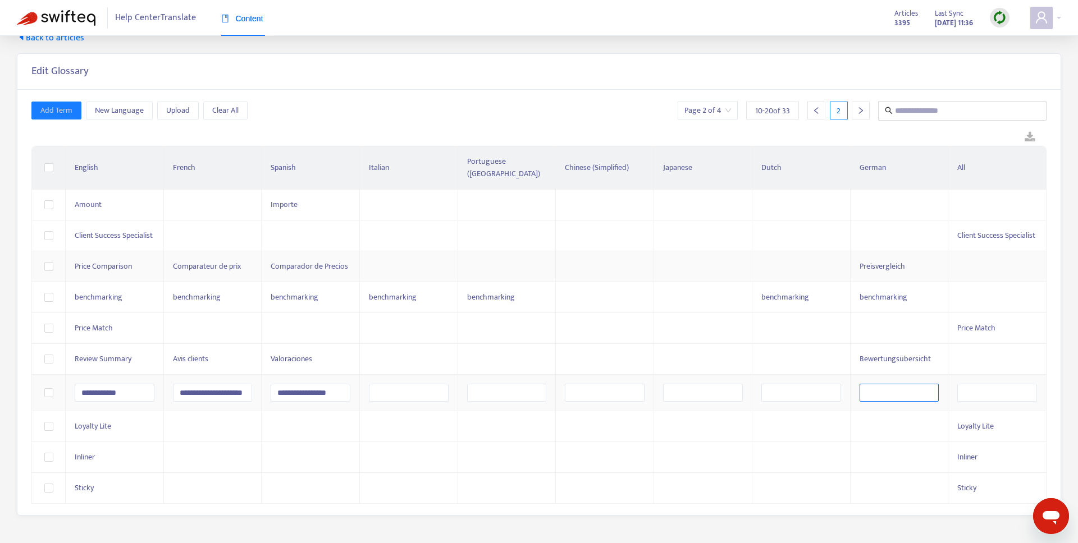
click at [859, 384] on input "text" at bounding box center [899, 393] width 80 height 18
paste input "**********"
type input "**********"
click at [637, 126] on div "**********" at bounding box center [538, 302] width 1015 height 403
click at [811, 111] on div at bounding box center [816, 111] width 18 height 18
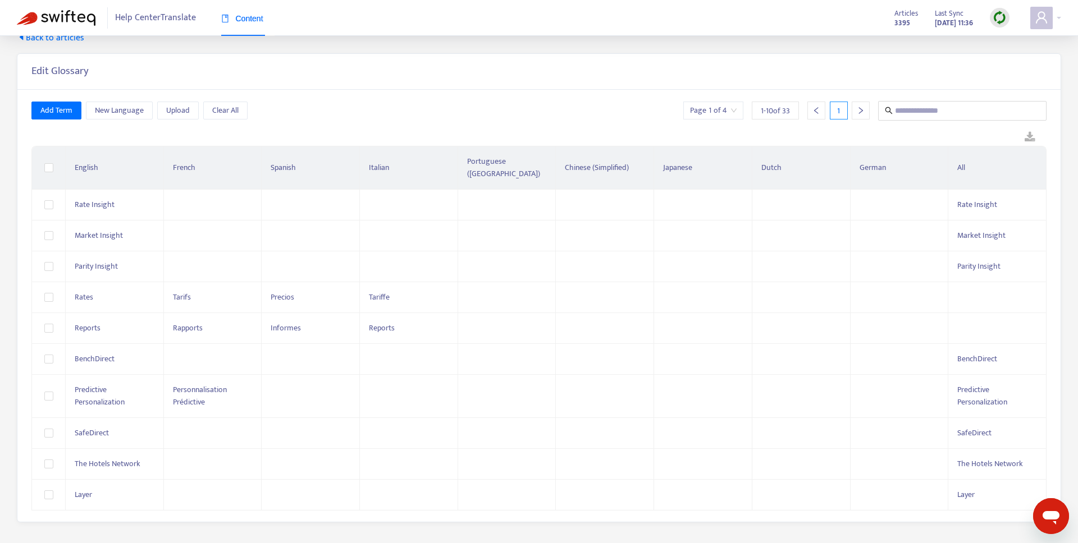
click at [862, 112] on icon "right" at bounding box center [861, 111] width 8 height 8
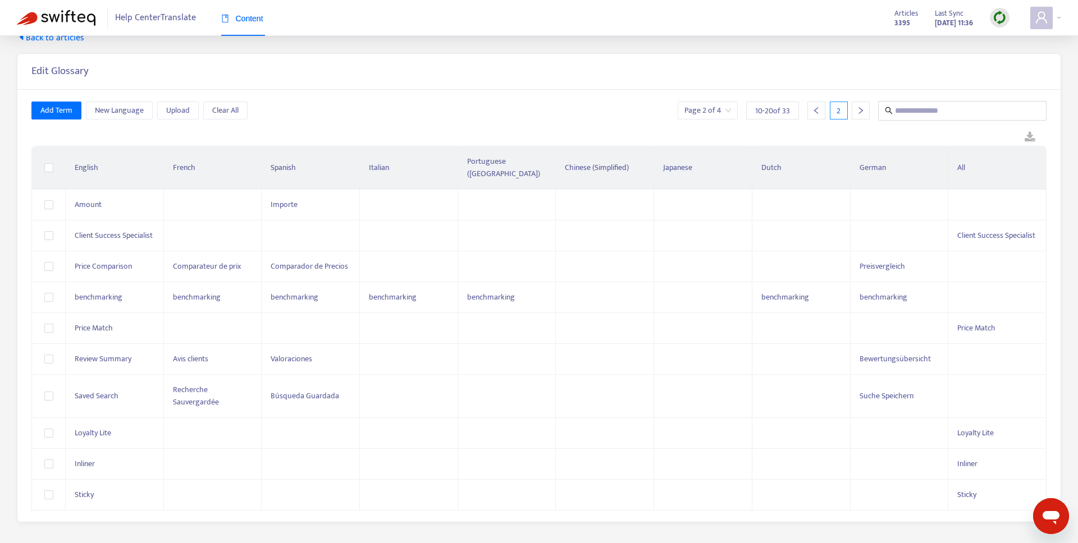
click at [862, 112] on icon "right" at bounding box center [861, 111] width 8 height 8
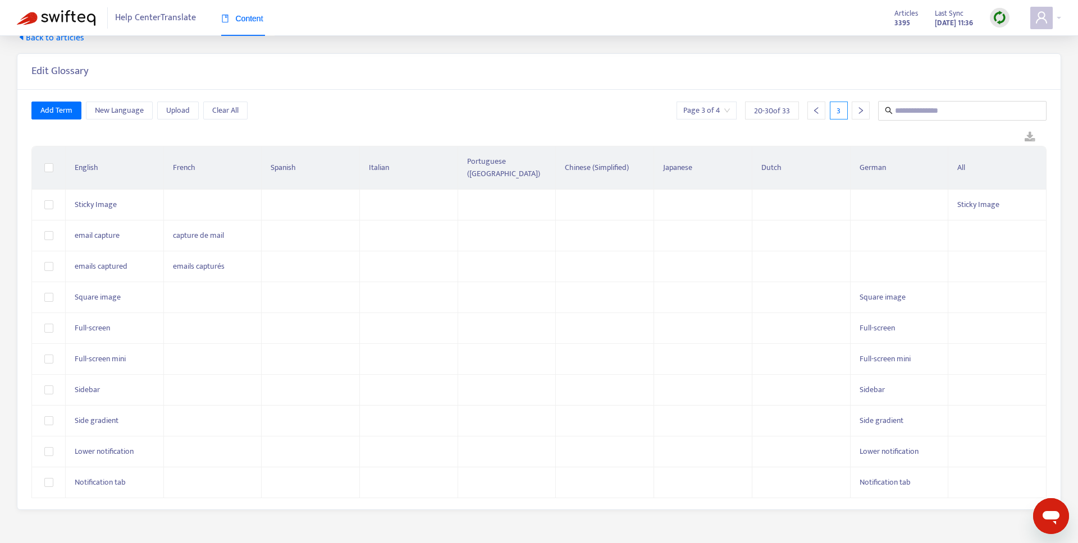
click at [862, 112] on icon "right" at bounding box center [861, 111] width 8 height 8
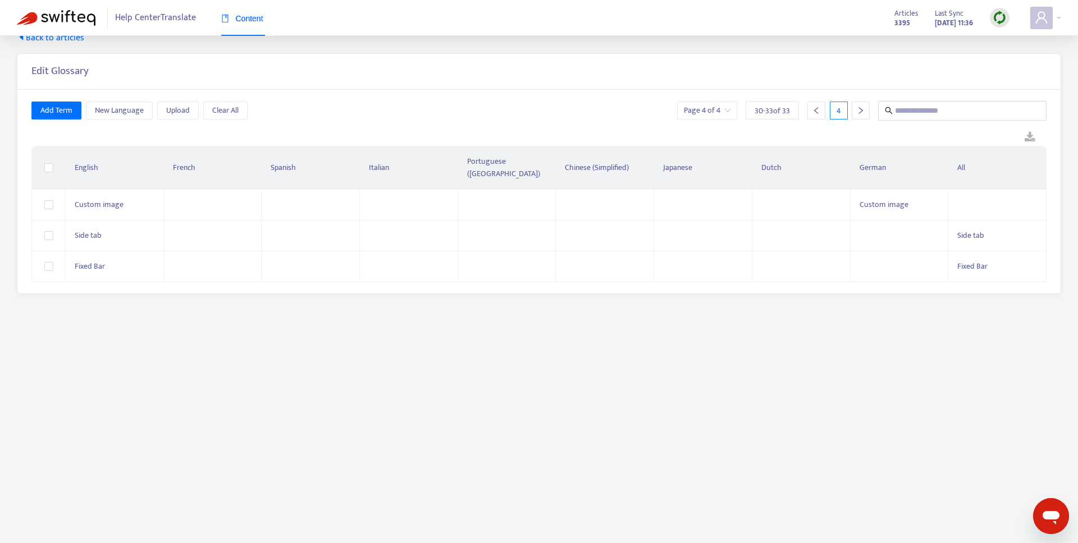
click at [818, 114] on icon "left" at bounding box center [816, 111] width 8 height 8
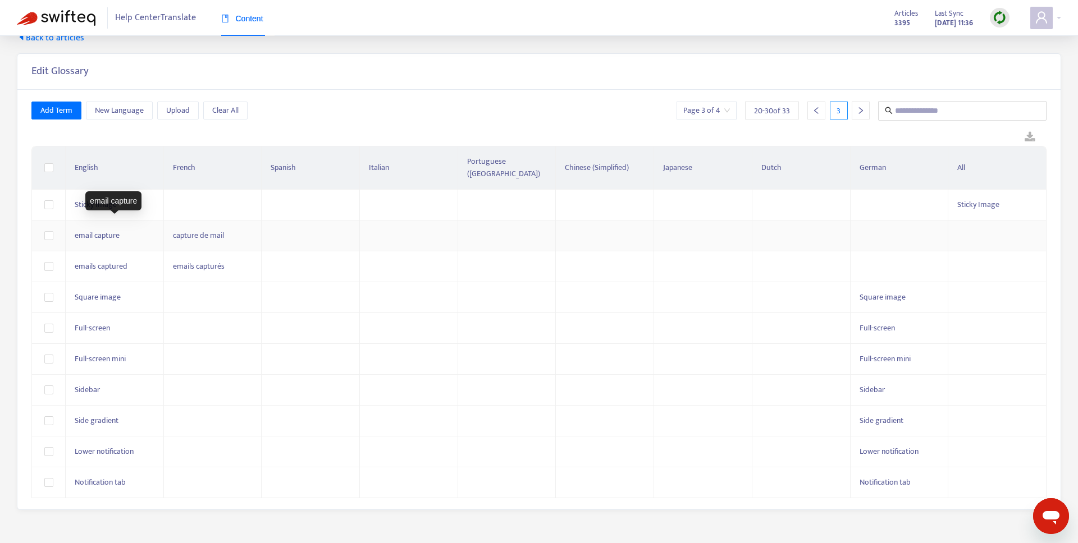
click at [81, 229] on span "email capture" at bounding box center [97, 235] width 45 height 13
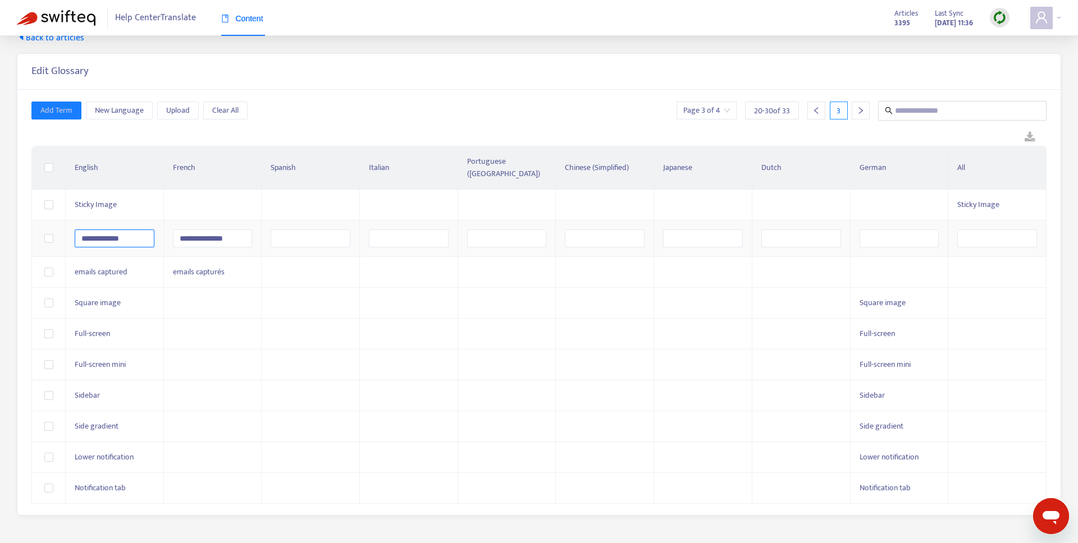
click at [47, 222] on tr "**********" at bounding box center [539, 239] width 1014 height 36
click at [974, 230] on input "text" at bounding box center [997, 239] width 80 height 18
paste input "**********"
type input "**********"
click at [111, 265] on span "emails captured" at bounding box center [101, 271] width 53 height 13
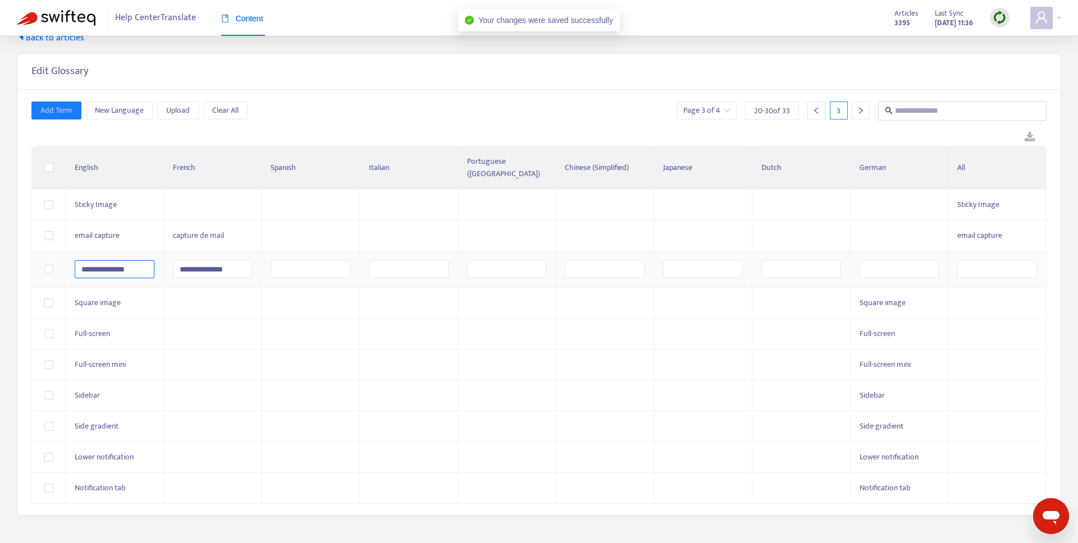
click at [130, 261] on input "**********" at bounding box center [115, 269] width 80 height 18
click at [49, 254] on tr "**********" at bounding box center [539, 269] width 1014 height 36
click at [977, 260] on input "text" at bounding box center [997, 269] width 80 height 18
paste input "**********"
type input "**********"
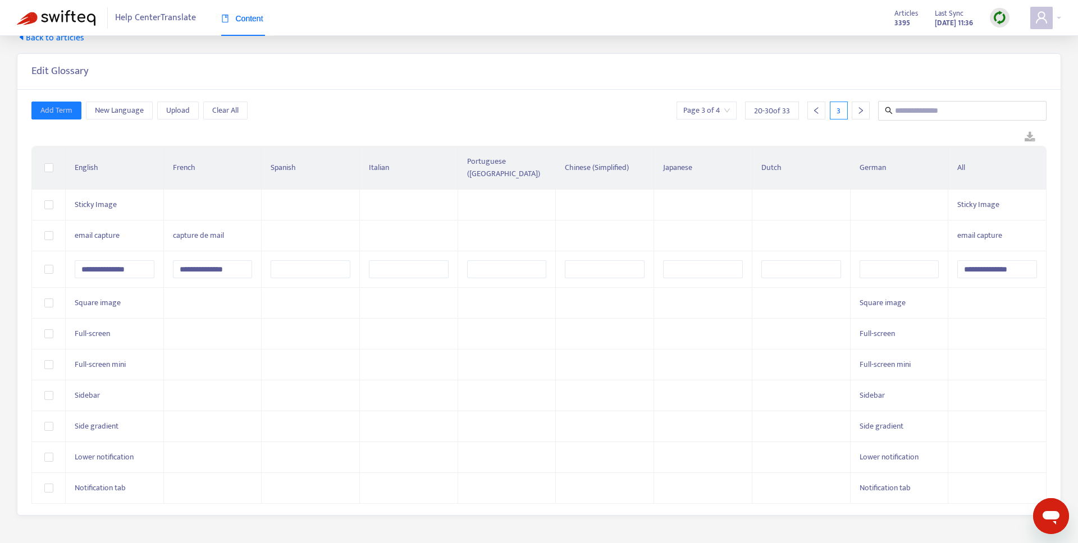
click at [571, 108] on div "Add Term New Language Upload Clear All Page 3 of 4 20 - 30 of 33 3" at bounding box center [538, 111] width 1015 height 20
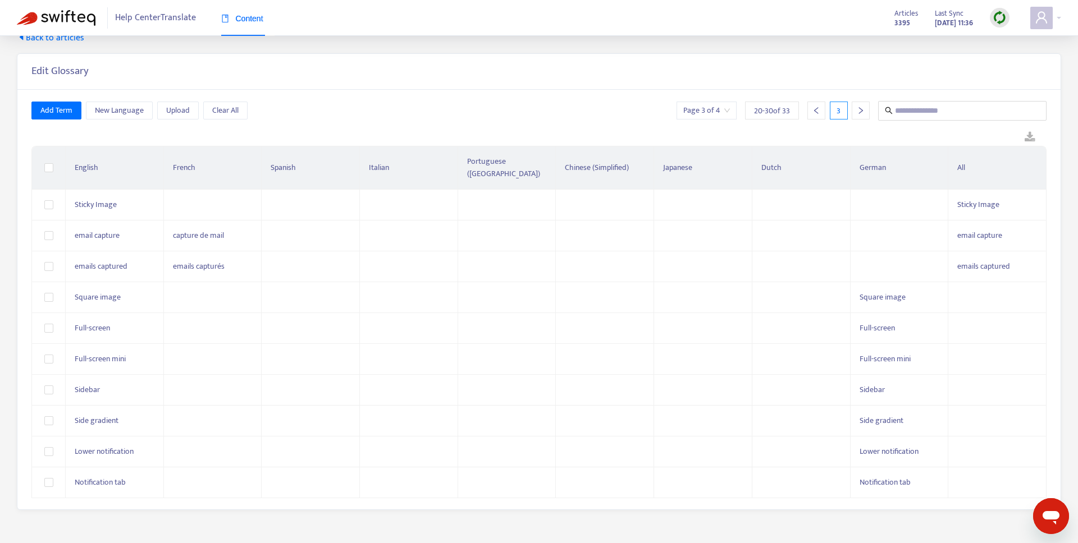
click at [813, 102] on div at bounding box center [816, 111] width 18 height 18
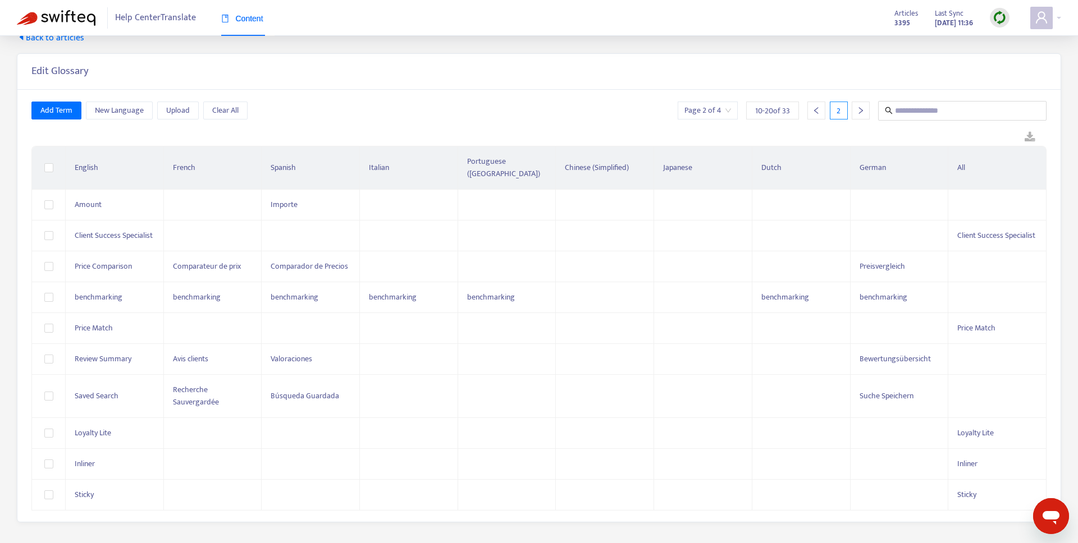
click at [822, 107] on div at bounding box center [816, 111] width 18 height 18
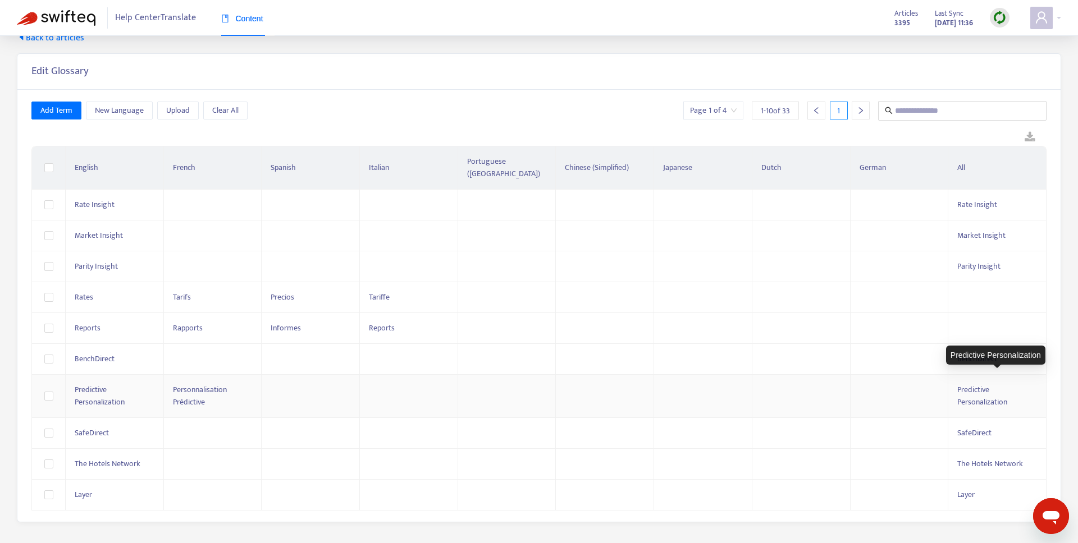
click at [977, 392] on span "Predictive Personalization" at bounding box center [982, 395] width 50 height 25
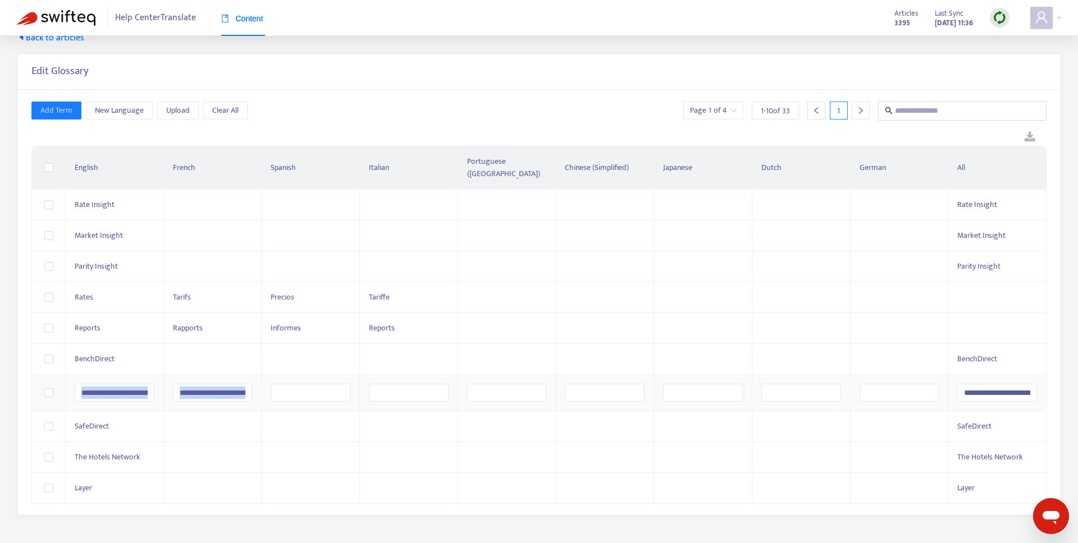
click at [977, 392] on td "**********" at bounding box center [997, 393] width 98 height 36
click at [916, 384] on input "text" at bounding box center [899, 393] width 80 height 18
paste input "**********"
type input "**********"
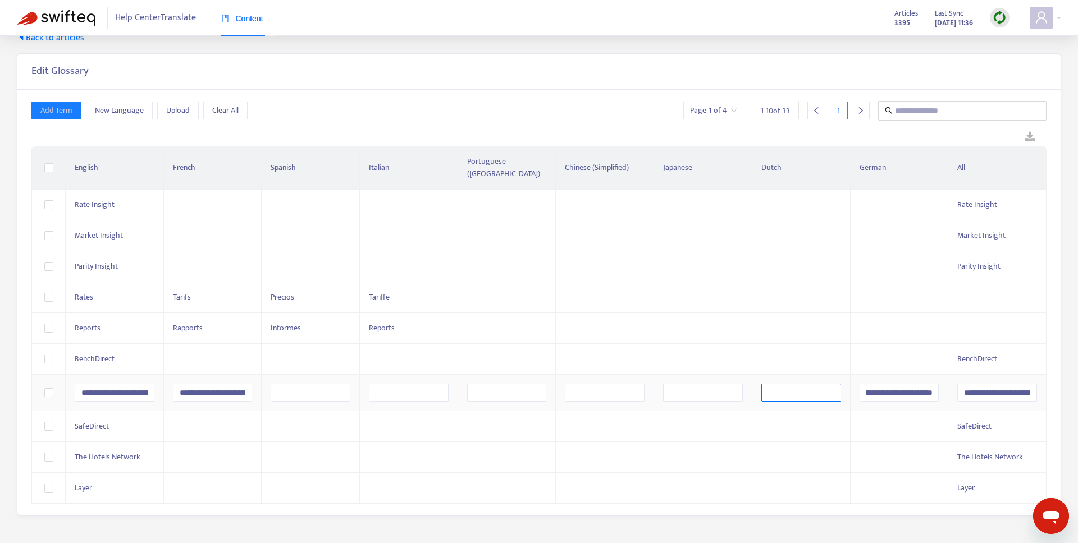
scroll to position [0, 0]
click at [815, 384] on input "text" at bounding box center [801, 393] width 80 height 18
paste input "**********"
type input "**********"
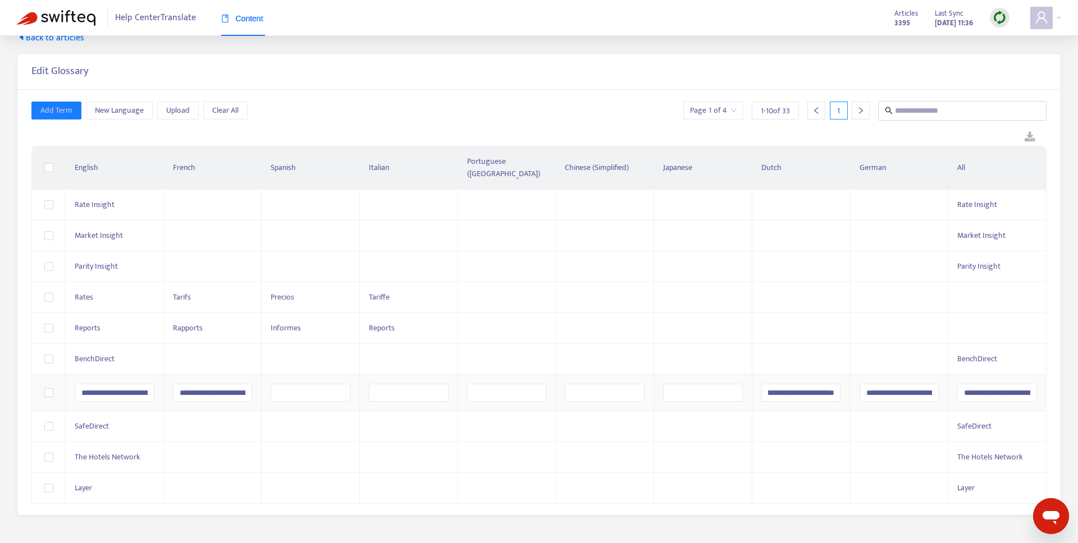
click at [411, 390] on td at bounding box center [409, 393] width 98 height 36
click at [407, 384] on input "text" at bounding box center [409, 393] width 80 height 18
paste input "**********"
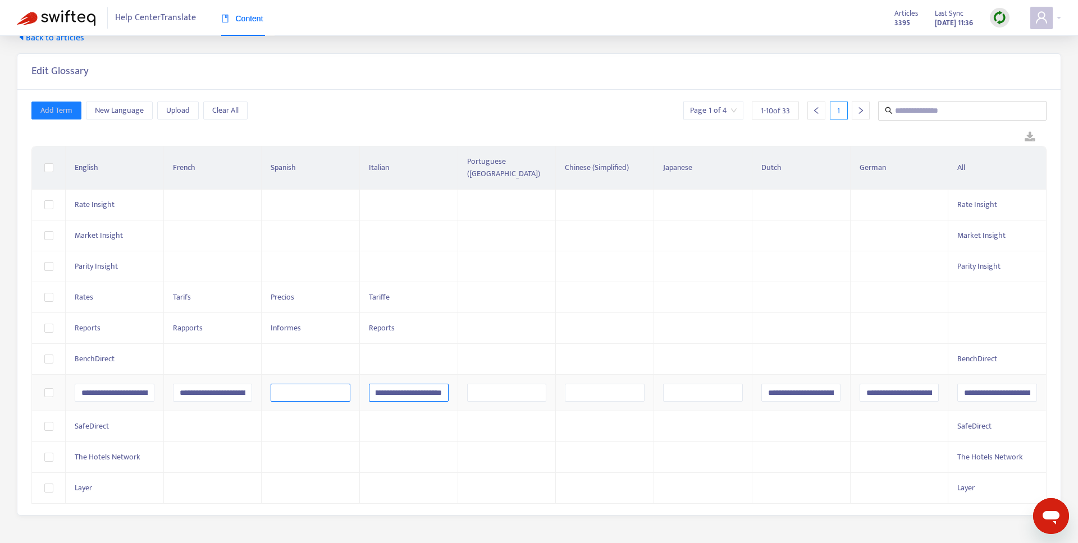
type input "**********"
click at [333, 384] on input "text" at bounding box center [311, 393] width 80 height 18
paste input "**********"
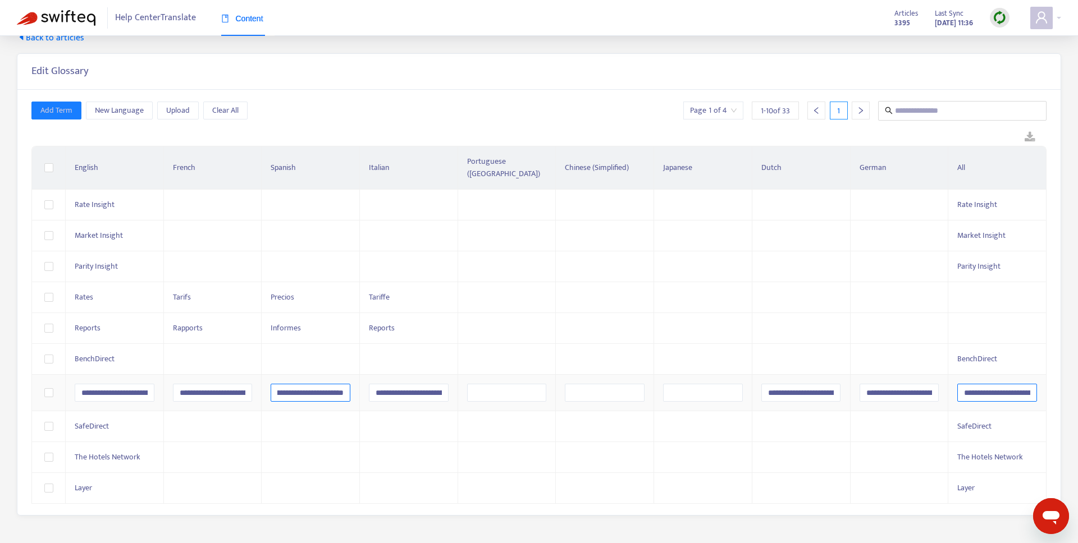
type input "**********"
click at [967, 384] on input "**********" at bounding box center [997, 393] width 80 height 18
click at [958, 384] on input "**********" at bounding box center [997, 393] width 80 height 18
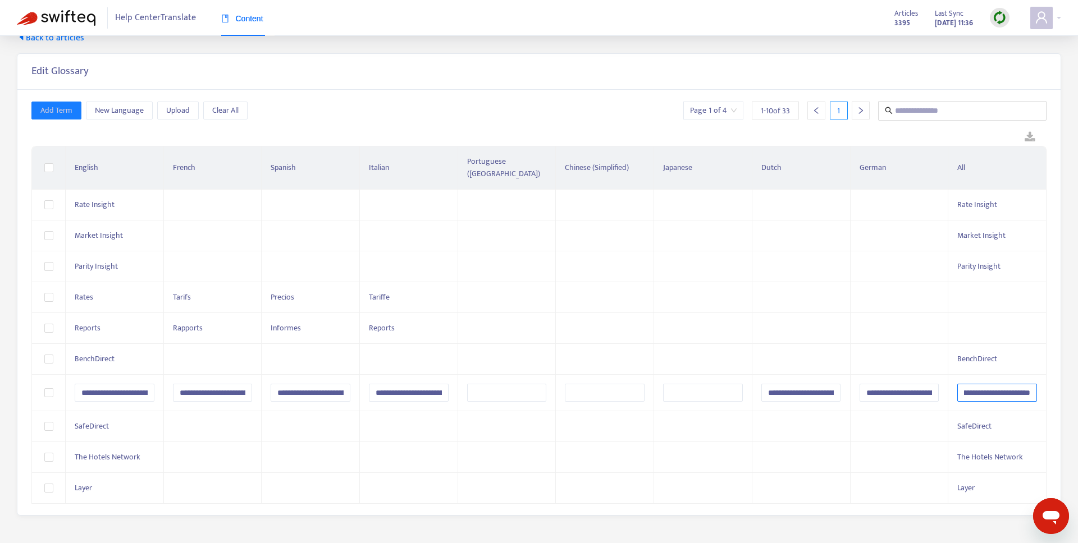
drag, startPoint x: 960, startPoint y: 380, endPoint x: 1111, endPoint y: 375, distance: 151.1
click at [1077, 375] on html "**********" at bounding box center [539, 268] width 1078 height 579
click at [414, 384] on input "**********" at bounding box center [409, 393] width 80 height 18
click at [393, 384] on input "**********" at bounding box center [409, 393] width 80 height 18
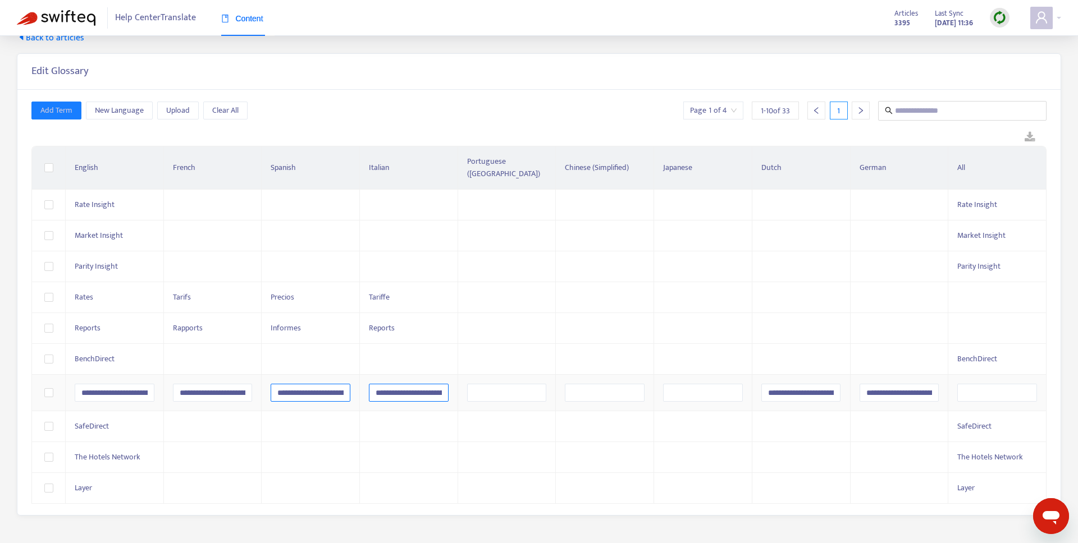
drag, startPoint x: 396, startPoint y: 382, endPoint x: 319, endPoint y: 382, distance: 76.3
click at [321, 382] on tr "**********" at bounding box center [539, 393] width 1014 height 36
click at [402, 384] on input "**********" at bounding box center [409, 393] width 80 height 18
click at [411, 384] on input "**********" at bounding box center [409, 393] width 80 height 18
type input "**********"
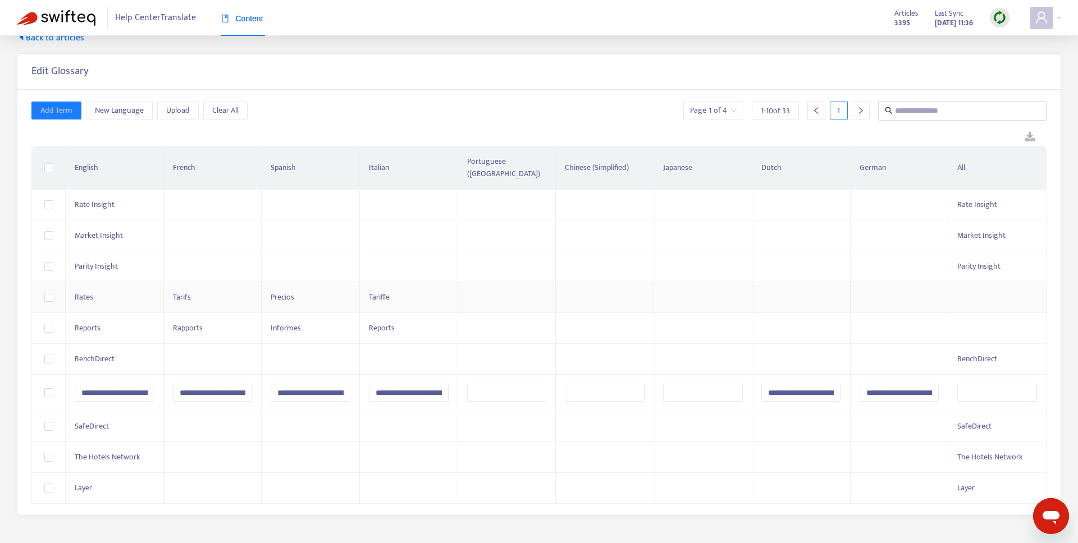
click at [543, 115] on div "Add Term New Language Upload Clear All Page 1 of 4 1 - 10 of 33 1" at bounding box center [538, 111] width 1015 height 20
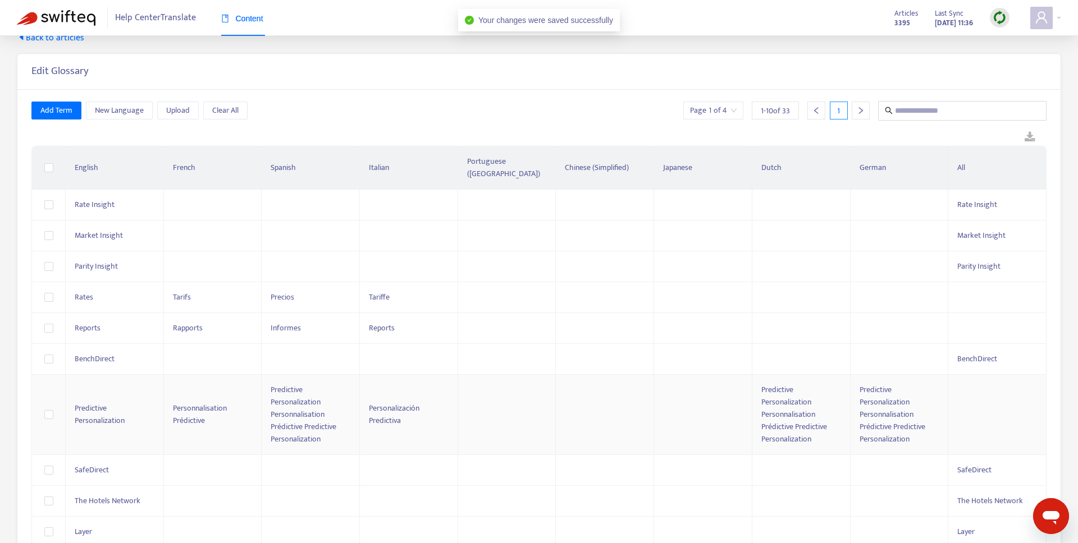
click at [318, 386] on span "Predictive Personalization Personnalisation Prédictive Predictive Personalizati…" at bounding box center [304, 414] width 66 height 62
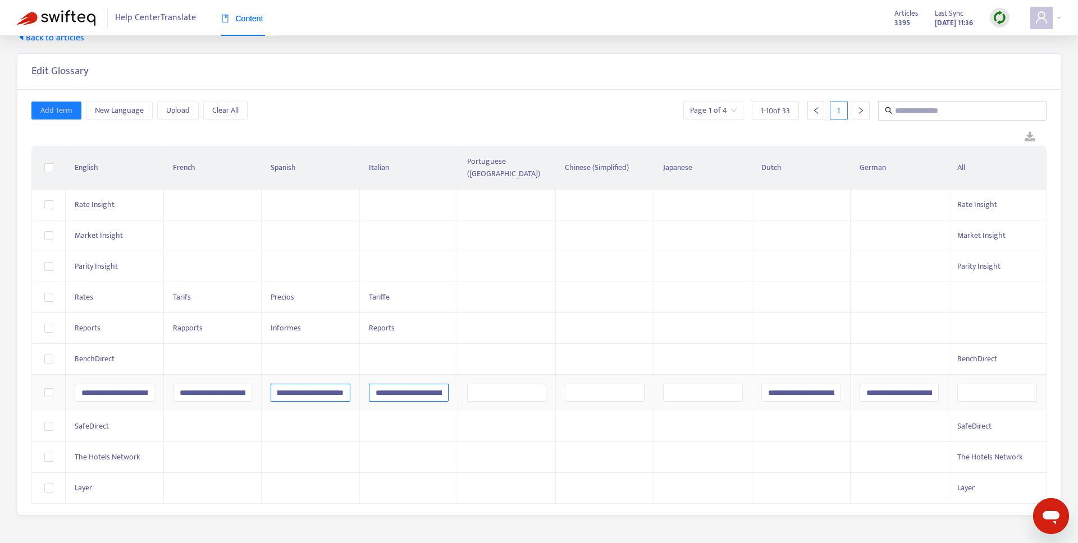
scroll to position [0, 242]
drag, startPoint x: 299, startPoint y: 378, endPoint x: 376, endPoint y: 377, distance: 76.9
click at [376, 377] on tr "**********" at bounding box center [539, 393] width 1014 height 36
type input "**********"
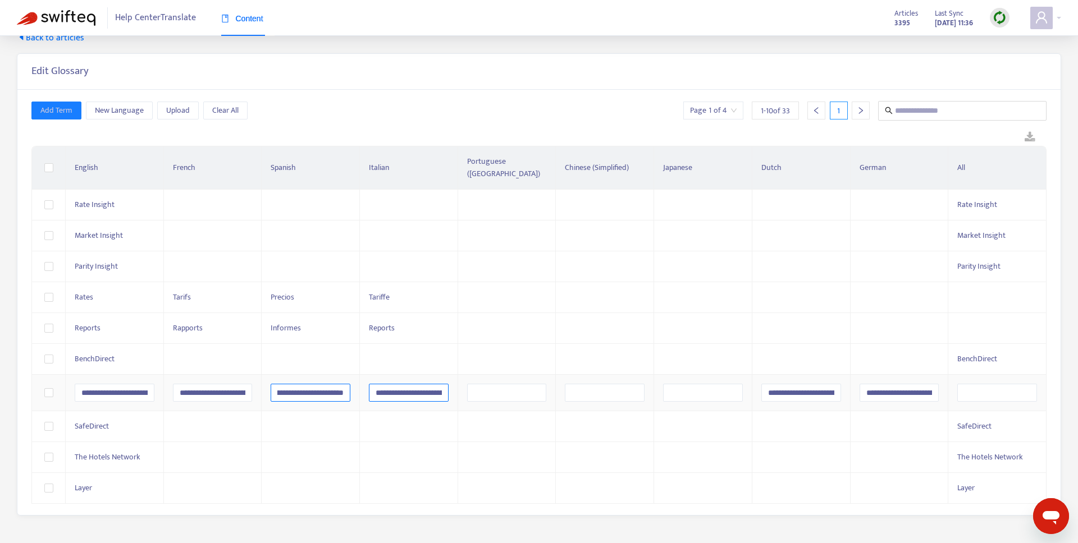
scroll to position [0, 28]
click at [382, 113] on div "Add Term New Language Upload Clear All Page 1 of 4 1 - 10 of 33 1" at bounding box center [538, 111] width 1015 height 20
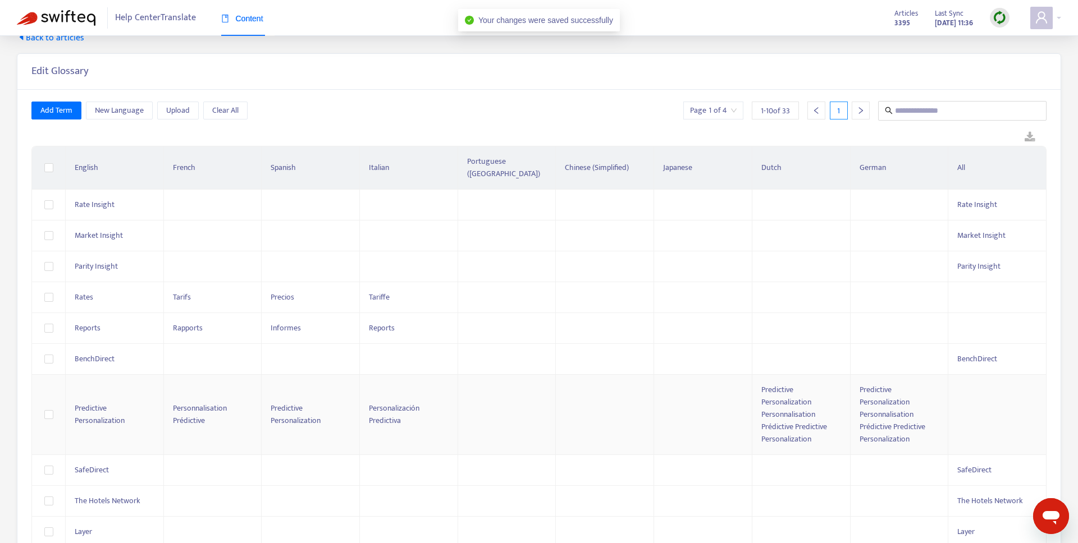
click at [312, 402] on div "Predictive Personalization" at bounding box center [311, 414] width 80 height 25
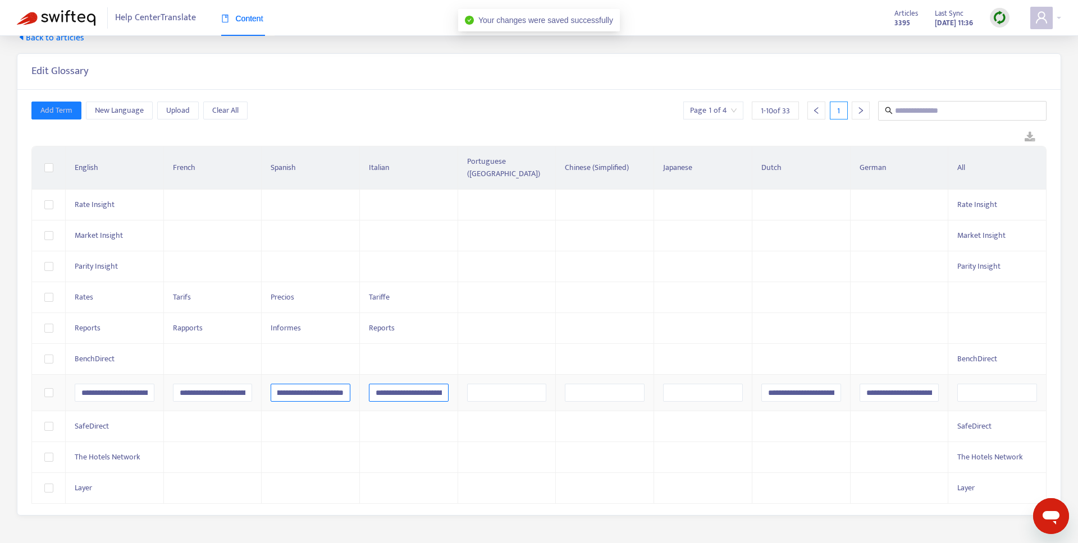
drag, startPoint x: 278, startPoint y: 379, endPoint x: 391, endPoint y: 379, distance: 112.8
click at [391, 379] on tr "**********" at bounding box center [539, 393] width 1014 height 36
click at [775, 384] on input "**********" at bounding box center [801, 393] width 80 height 18
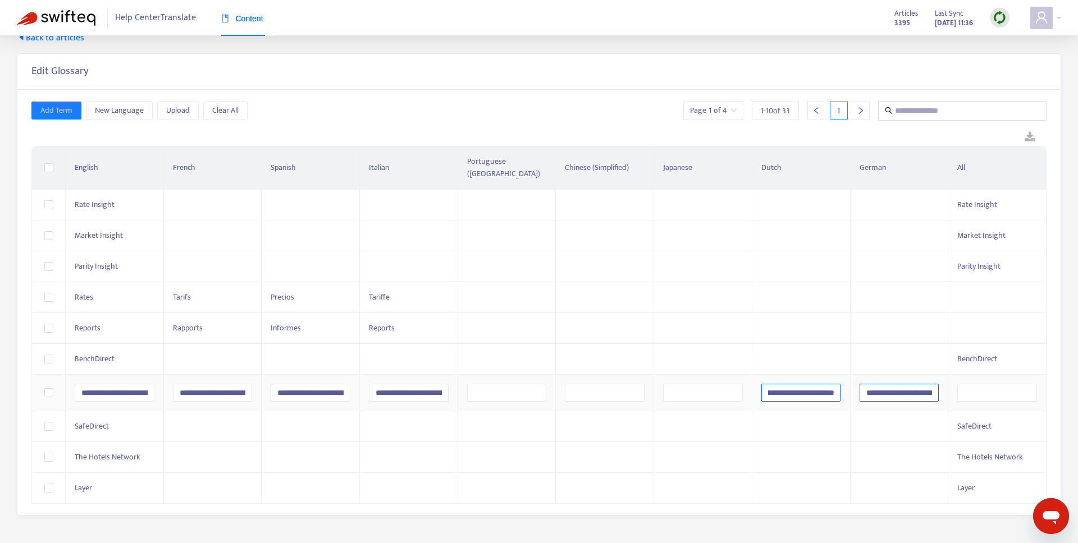
drag, startPoint x: 764, startPoint y: 379, endPoint x: 891, endPoint y: 380, distance: 127.4
click at [891, 380] on tr "**********" at bounding box center [539, 393] width 1014 height 36
paste input "text"
type input "**********"
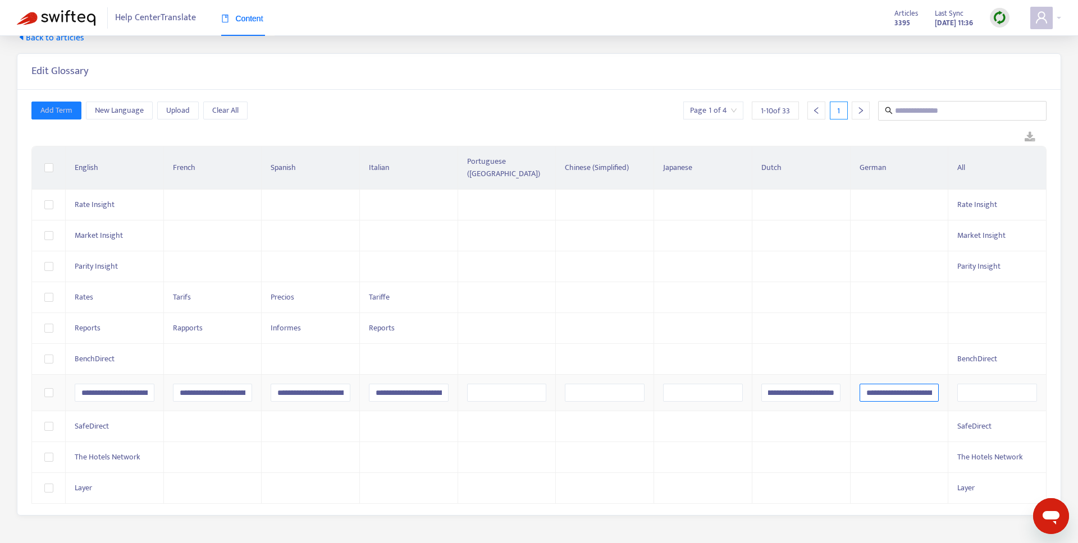
scroll to position [0, 0]
drag, startPoint x: 858, startPoint y: 379, endPoint x: 932, endPoint y: 379, distance: 73.5
click at [932, 379] on td "**********" at bounding box center [899, 393] width 98 height 36
drag, startPoint x: 860, startPoint y: 380, endPoint x: 977, endPoint y: 383, distance: 116.2
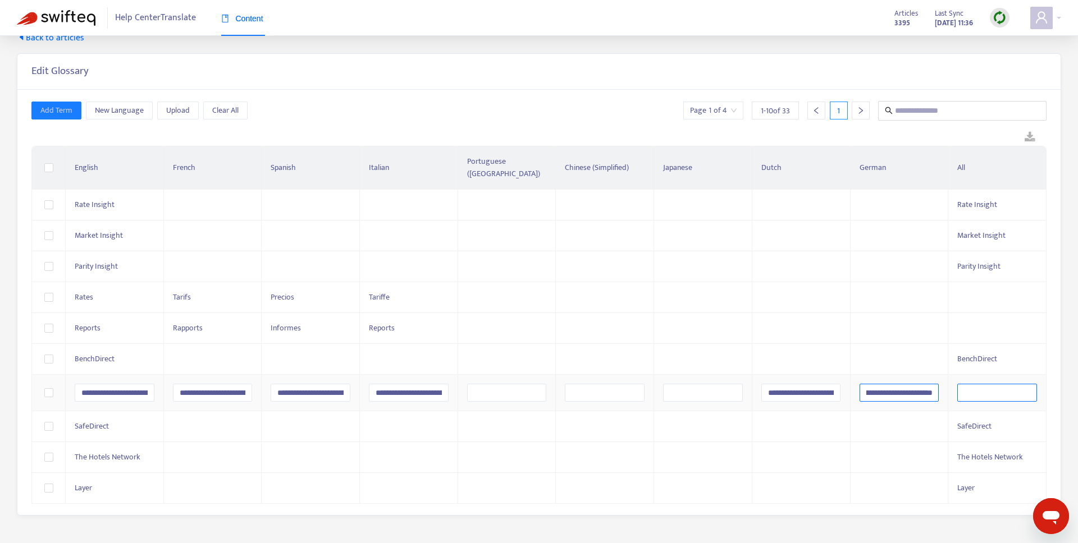
click at [977, 384] on tr "**********" at bounding box center [539, 393] width 1014 height 36
paste input "**********"
type input "**********"
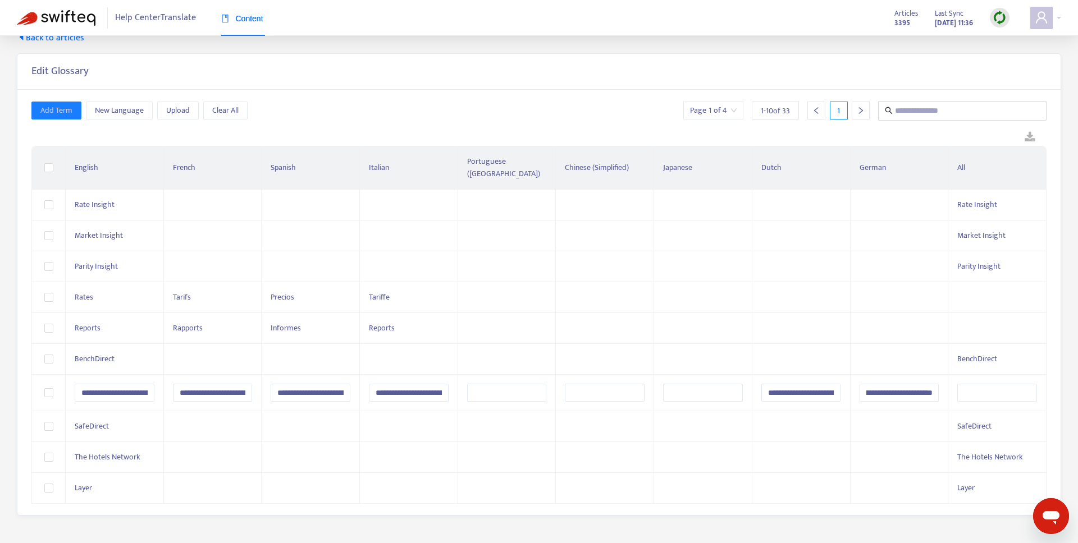
click at [607, 108] on div "Add Term New Language Upload Clear All Page 1 of 4 1 - 10 of 33 1" at bounding box center [538, 111] width 1015 height 20
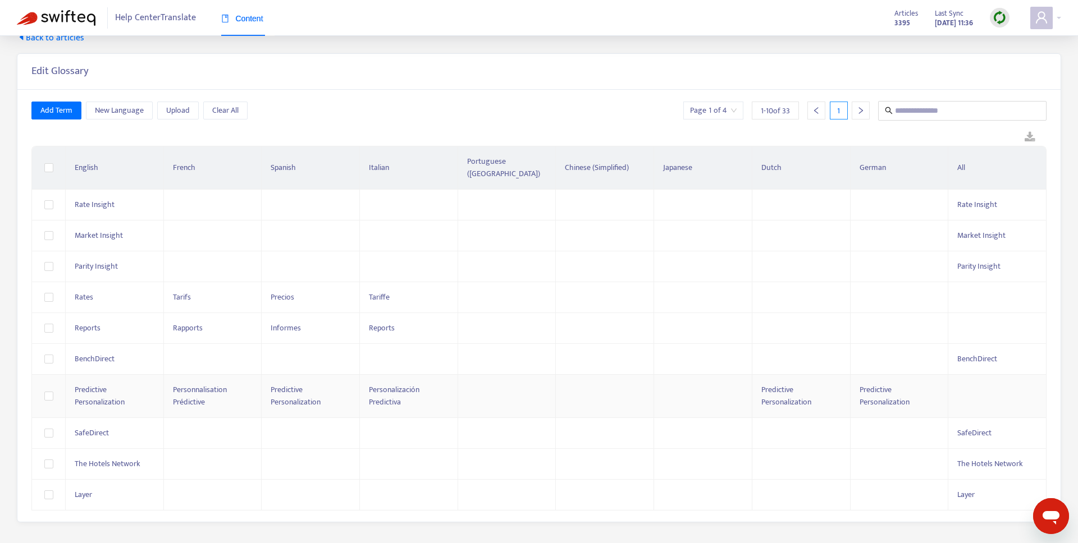
click at [488, 390] on td at bounding box center [507, 396] width 98 height 43
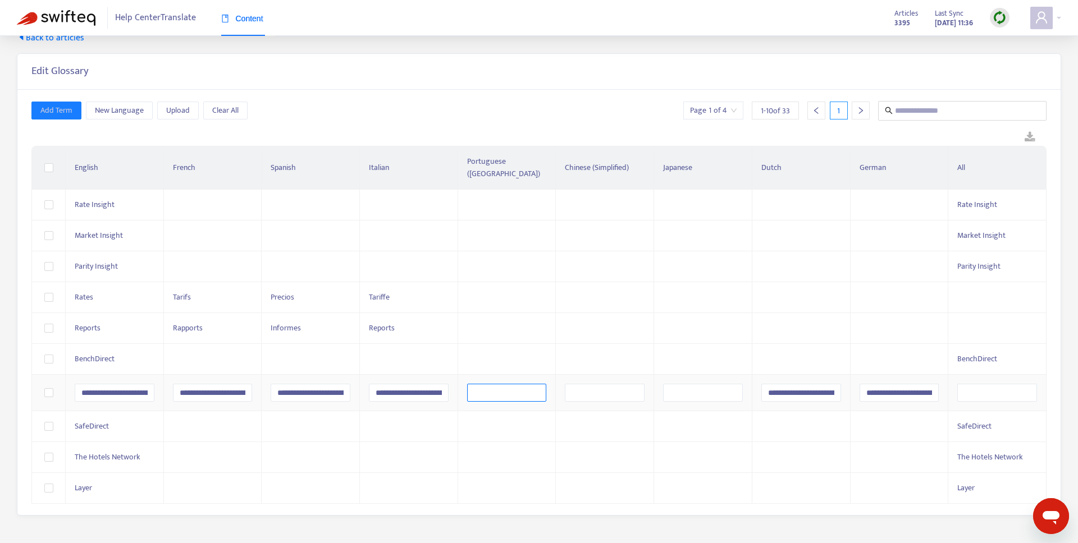
click at [482, 384] on \(Portugal\) "text" at bounding box center [507, 393] width 80 height 18
paste \(Portugal\) "**********"
type \(Portugal\) "**********"
click at [448, 123] on div "**********" at bounding box center [538, 302] width 1015 height 403
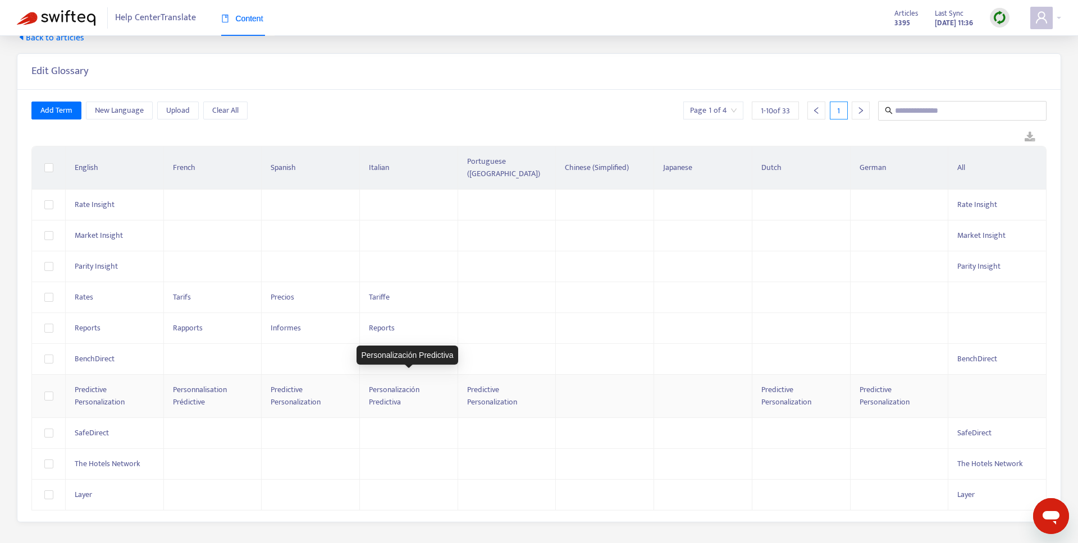
click at [419, 386] on div "Personalización Predictiva" at bounding box center [409, 396] width 80 height 25
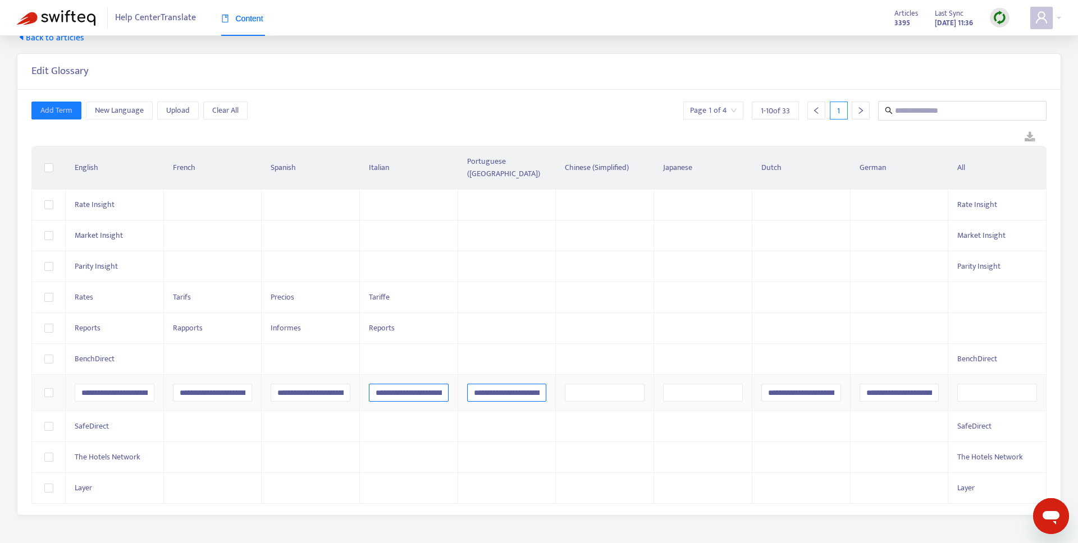
scroll to position [0, 31]
drag, startPoint x: 374, startPoint y: 381, endPoint x: 483, endPoint y: 383, distance: 108.9
click at [483, 383] on tr "**********" at bounding box center [539, 393] width 1014 height 36
drag, startPoint x: 276, startPoint y: 380, endPoint x: 393, endPoint y: 388, distance: 117.6
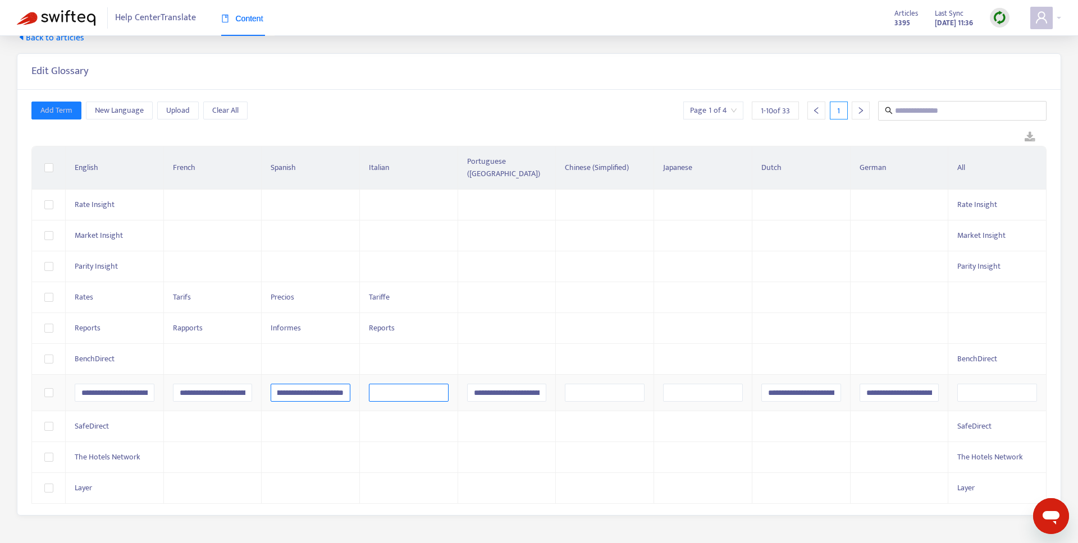
click at [393, 388] on tr "**********" at bounding box center [539, 393] width 1014 height 36
paste input "text"
type input "**********"
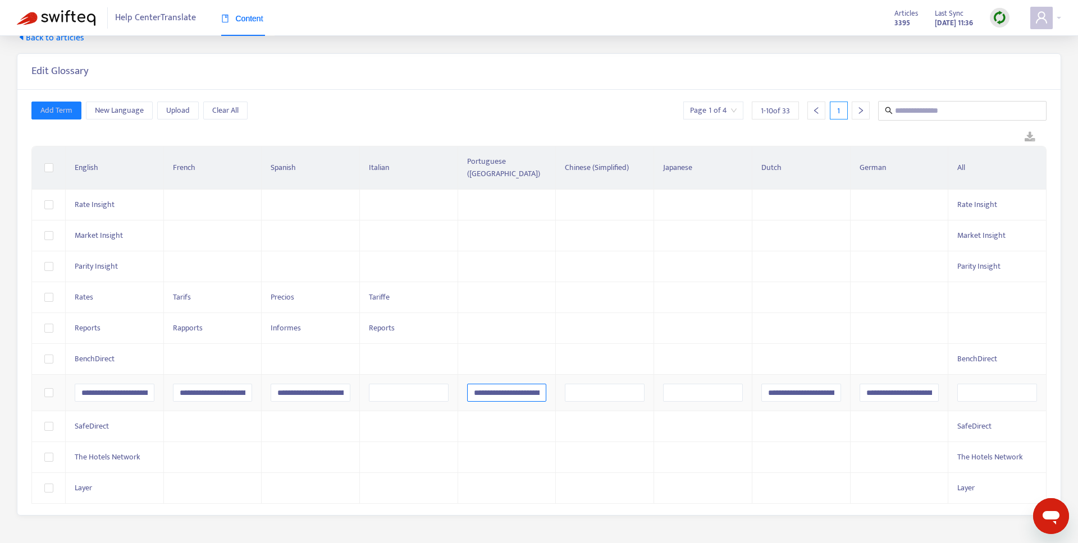
click at [477, 384] on \(Portugal\) "**********" at bounding box center [507, 393] width 80 height 18
drag, startPoint x: 471, startPoint y: 381, endPoint x: 560, endPoint y: 381, distance: 88.7
click at [560, 381] on tr "**********" at bounding box center [539, 393] width 1014 height 36
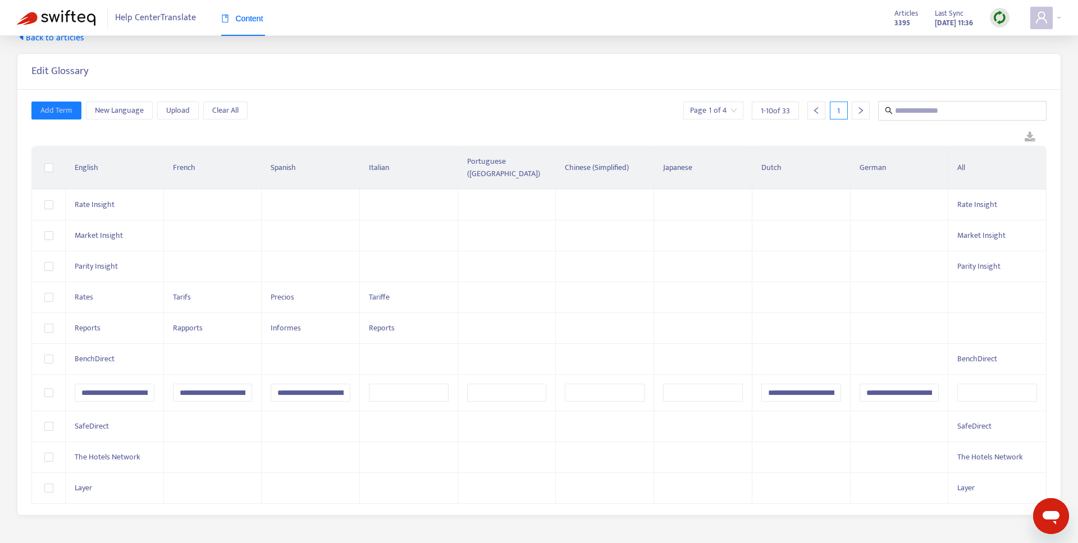
click at [609, 125] on div "**********" at bounding box center [538, 302] width 1015 height 403
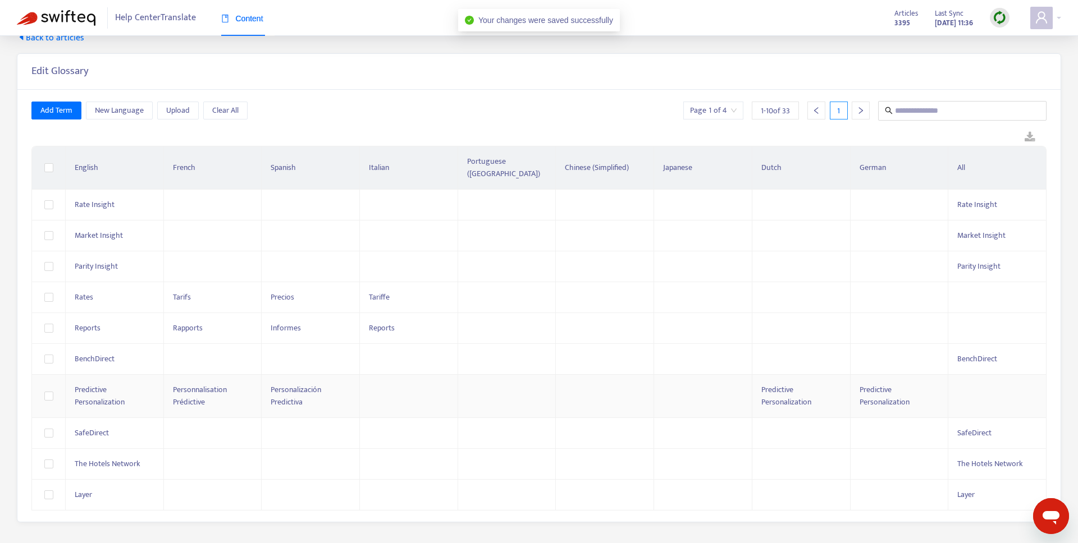
click at [774, 383] on span "Predictive Personalization" at bounding box center [786, 395] width 50 height 25
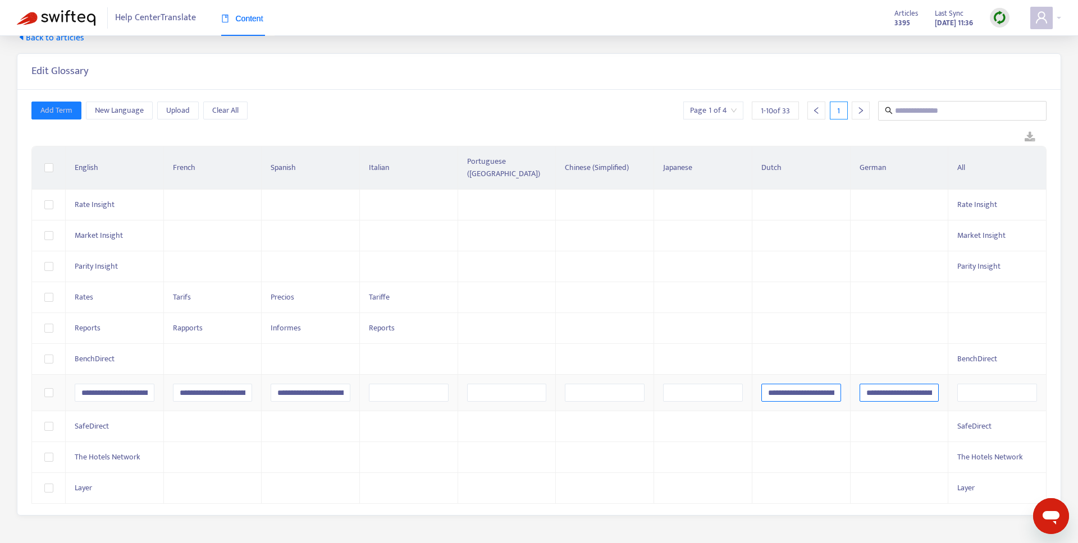
scroll to position [0, 28]
drag, startPoint x: 767, startPoint y: 383, endPoint x: 881, endPoint y: 384, distance: 113.9
click at [881, 384] on tr "**********" at bounding box center [539, 393] width 1014 height 36
click at [521, 136] on div at bounding box center [538, 137] width 1015 height 17
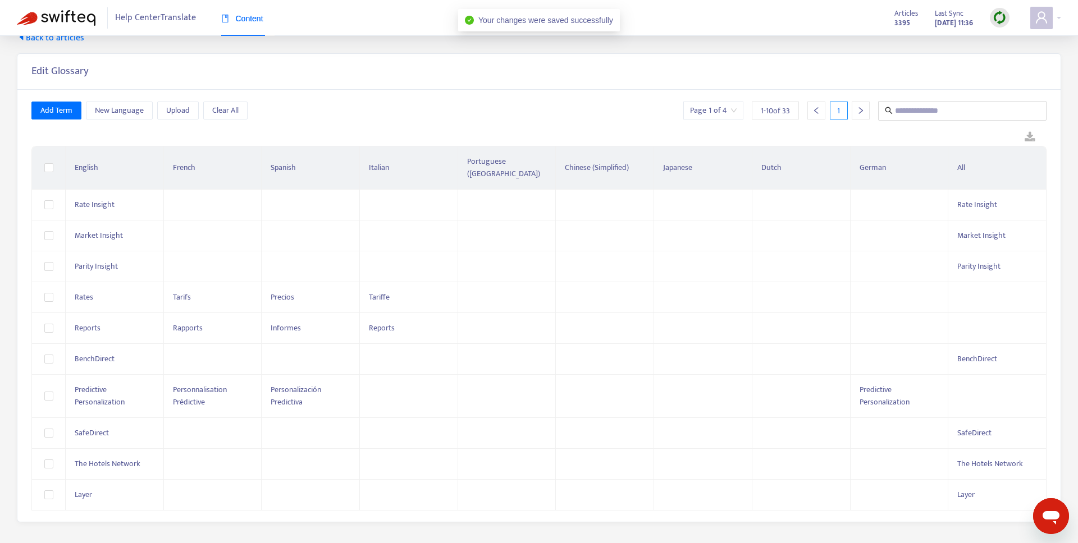
click at [864, 109] on div at bounding box center [860, 111] width 18 height 18
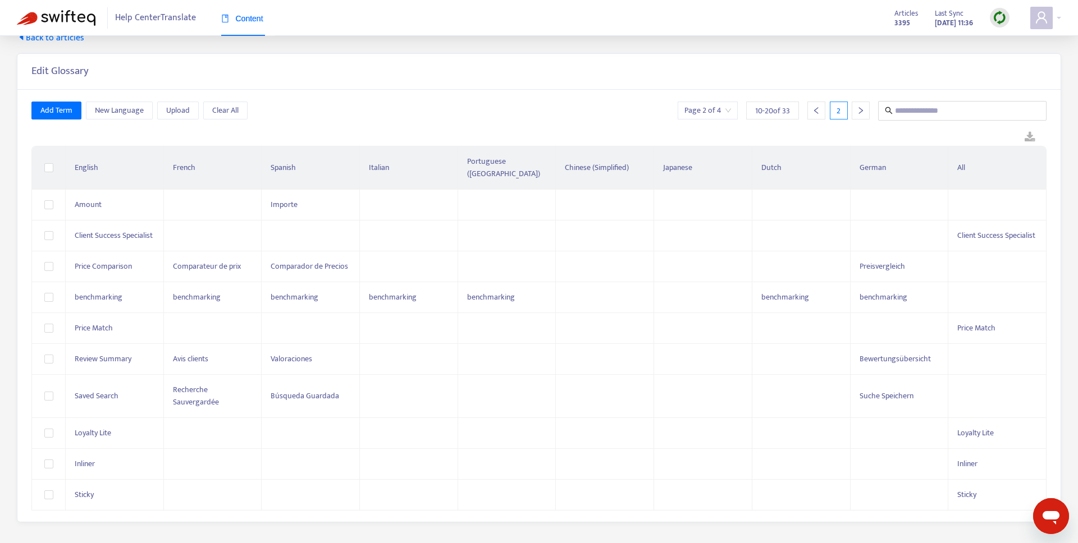
click at [864, 109] on div at bounding box center [860, 111] width 18 height 18
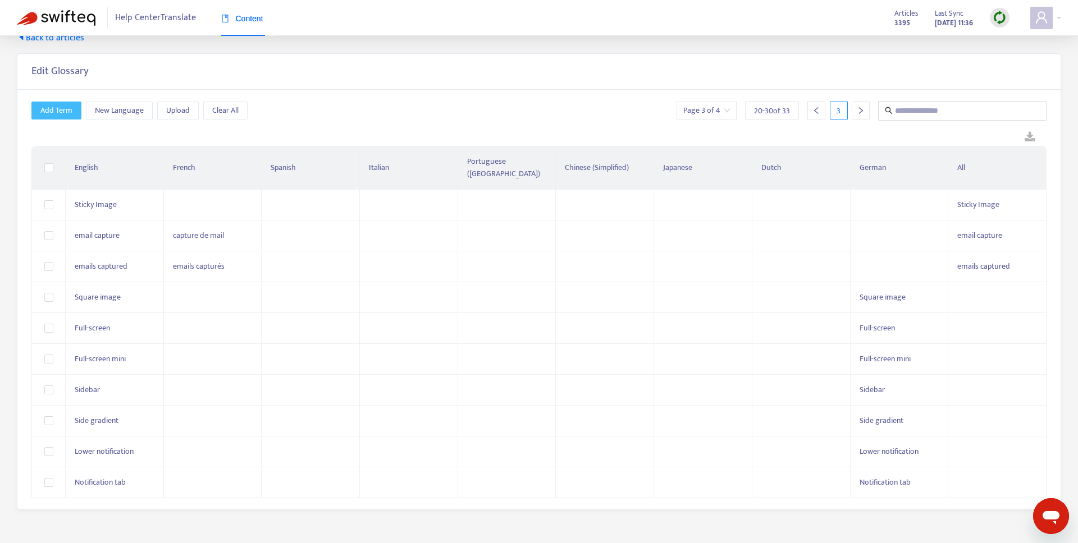
click at [67, 113] on span "Add Term" at bounding box center [56, 110] width 32 height 12
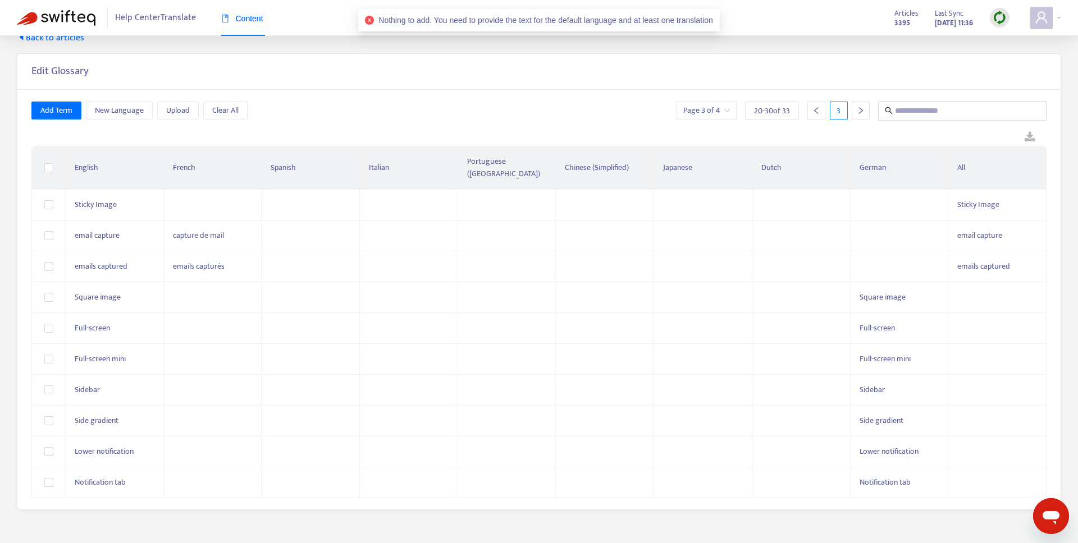
click at [331, 117] on div "Add Term New Language Upload Clear All Page 3 of 4 20 - 30 of 33 3" at bounding box center [538, 111] width 1015 height 20
click at [809, 109] on div at bounding box center [816, 111] width 18 height 18
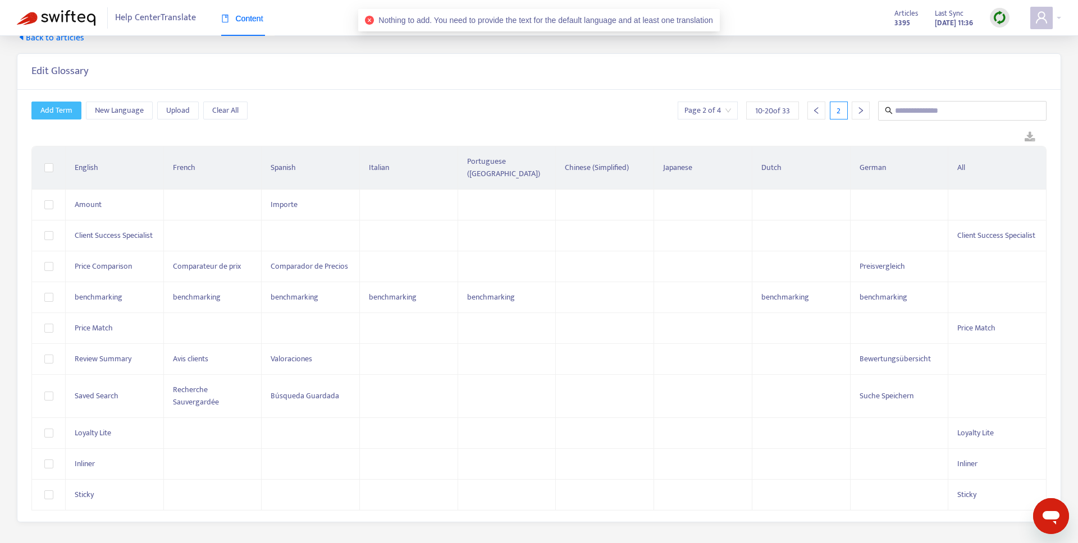
click at [42, 103] on button "Add Term" at bounding box center [56, 111] width 50 height 18
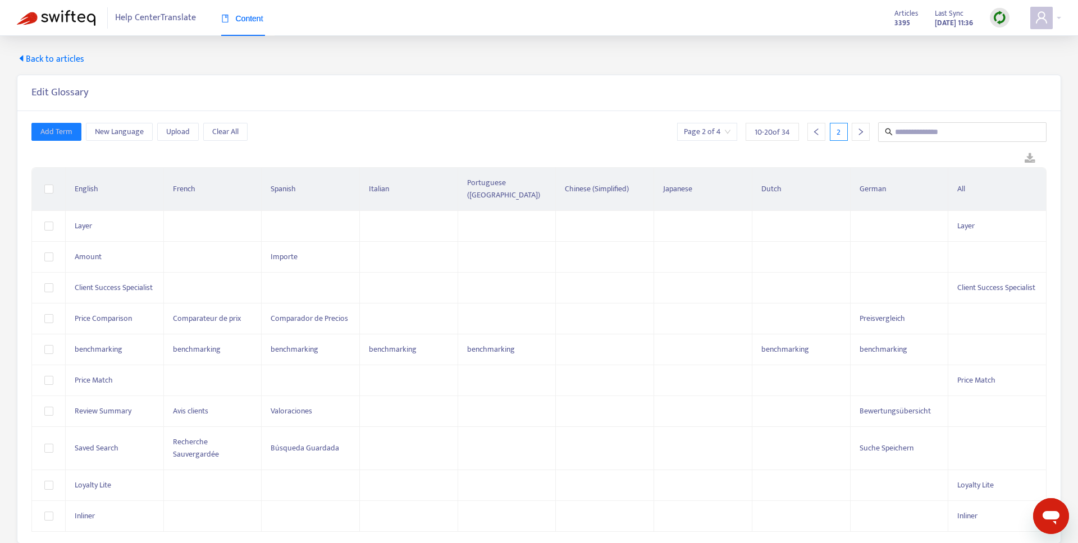
click at [819, 128] on icon "left" at bounding box center [816, 132] width 8 height 8
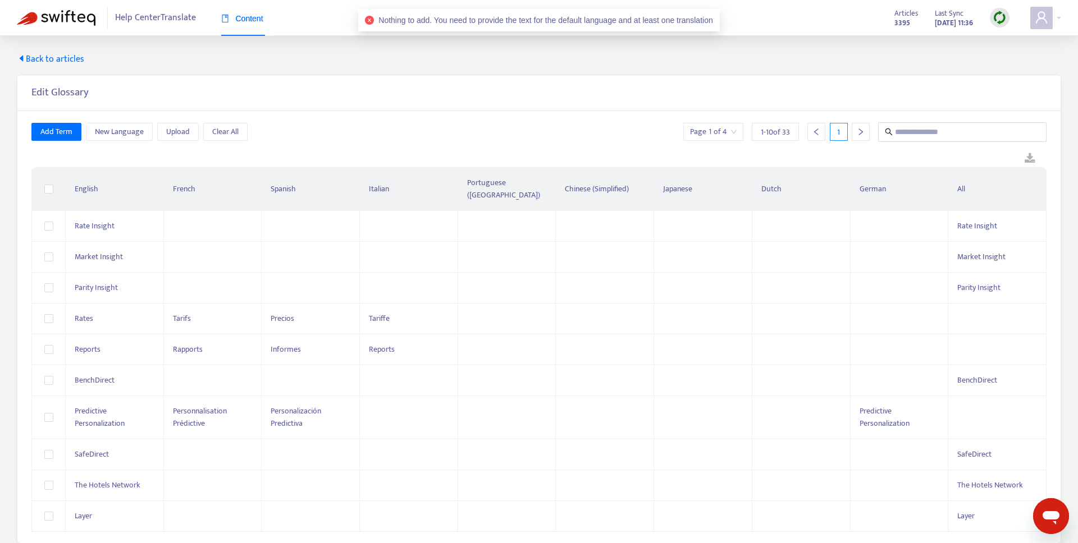
click at [819, 129] on icon "left" at bounding box center [816, 132] width 8 height 8
click at [59, 136] on span "Add Term" at bounding box center [56, 132] width 32 height 12
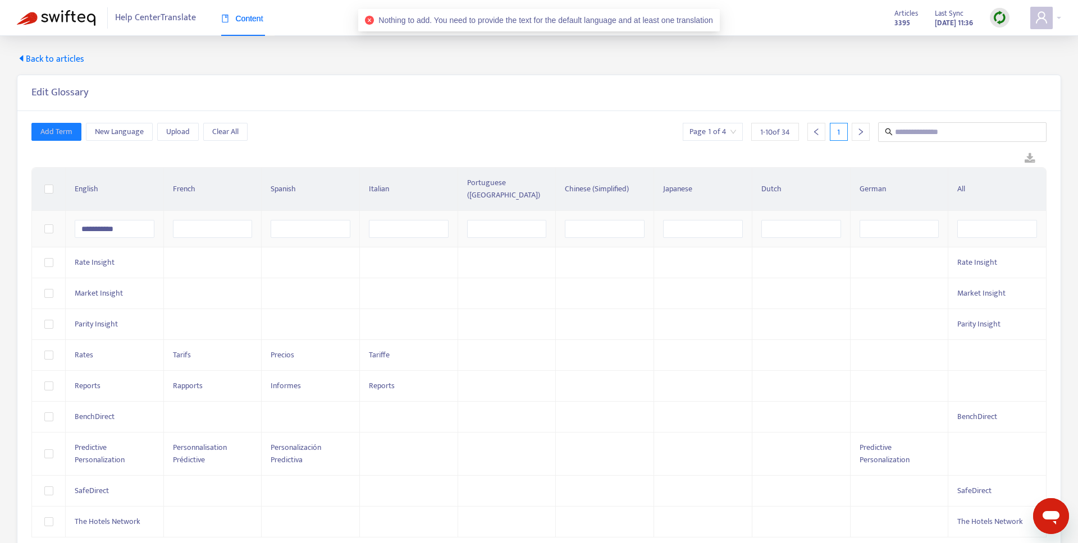
click at [47, 214] on tr "**********" at bounding box center [539, 229] width 1014 height 36
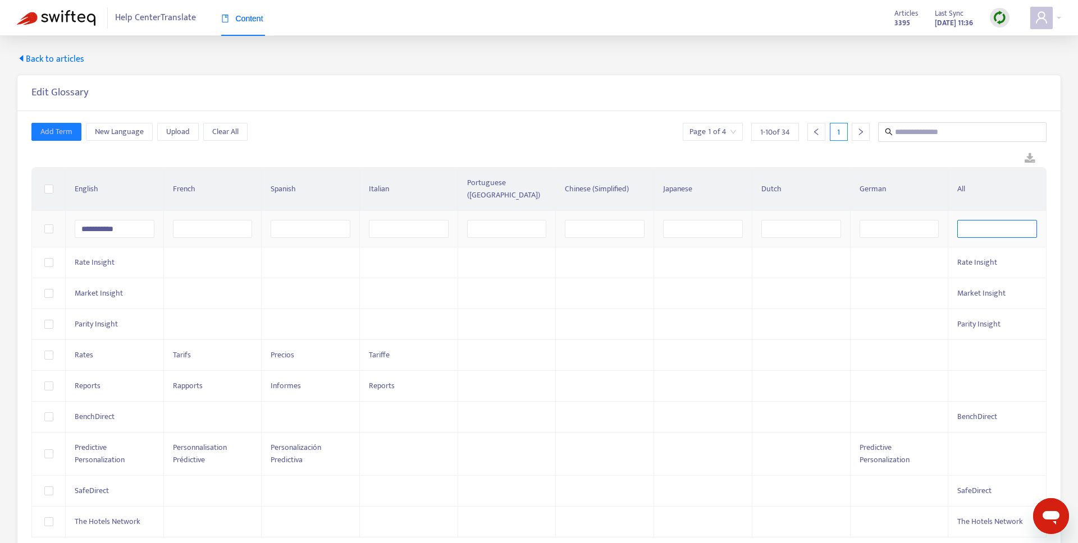
type input "**********"
click at [1004, 220] on input "text" at bounding box center [997, 229] width 80 height 18
paste input "**********"
type input "**********"
click at [48, 218] on tr "**********" at bounding box center [539, 229] width 1014 height 36
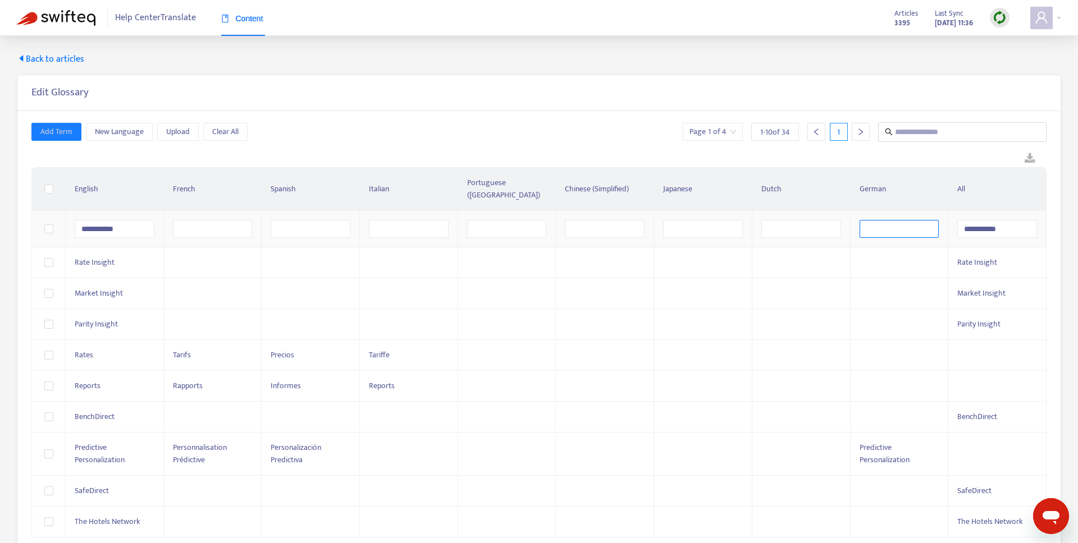
click at [899, 220] on input "text" at bounding box center [899, 229] width 80 height 18
paste input "**********"
type input "**********"
drag, startPoint x: 1022, startPoint y: 216, endPoint x: 956, endPoint y: 214, distance: 65.7
click at [967, 220] on input "**********" at bounding box center [997, 229] width 80 height 18
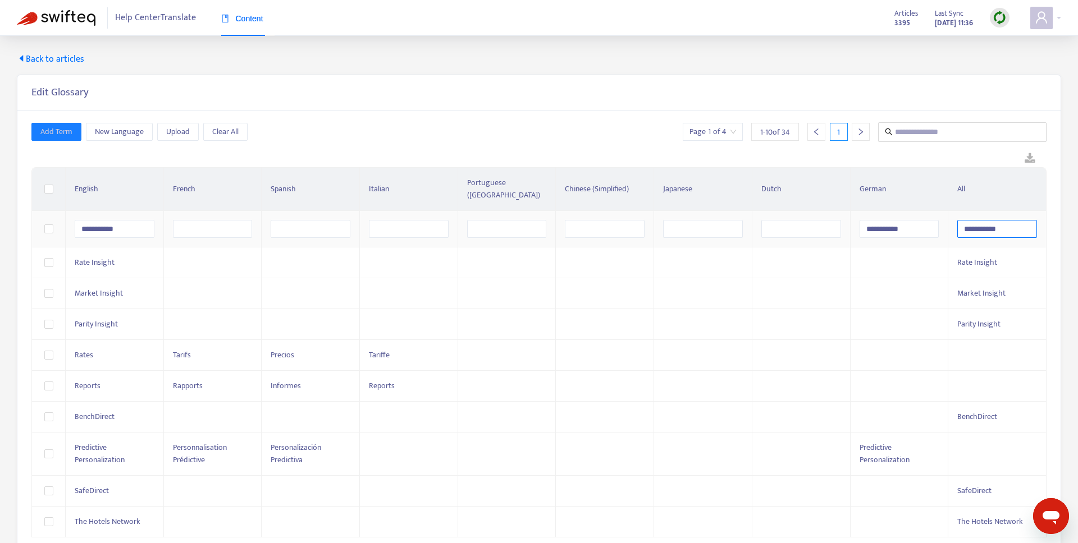
type input "*"
click at [736, 148] on div "**********" at bounding box center [538, 329] width 1015 height 415
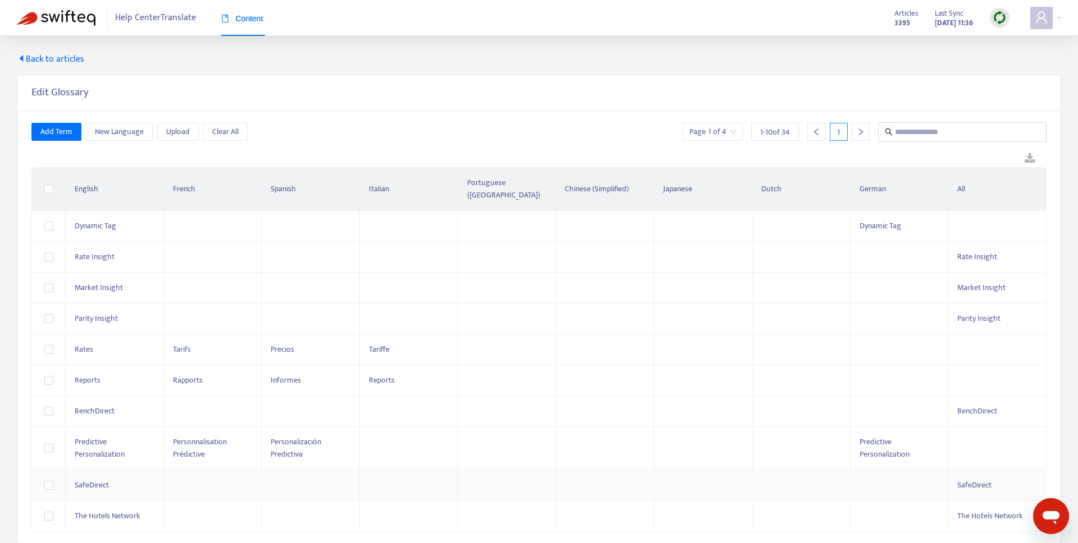
scroll to position [7, 0]
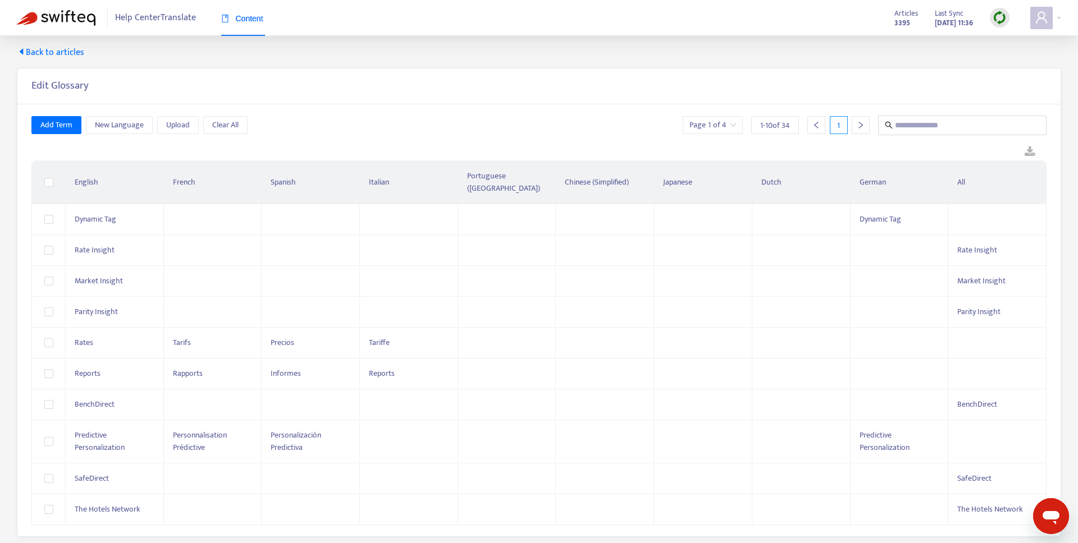
click at [858, 118] on div at bounding box center [860, 125] width 18 height 18
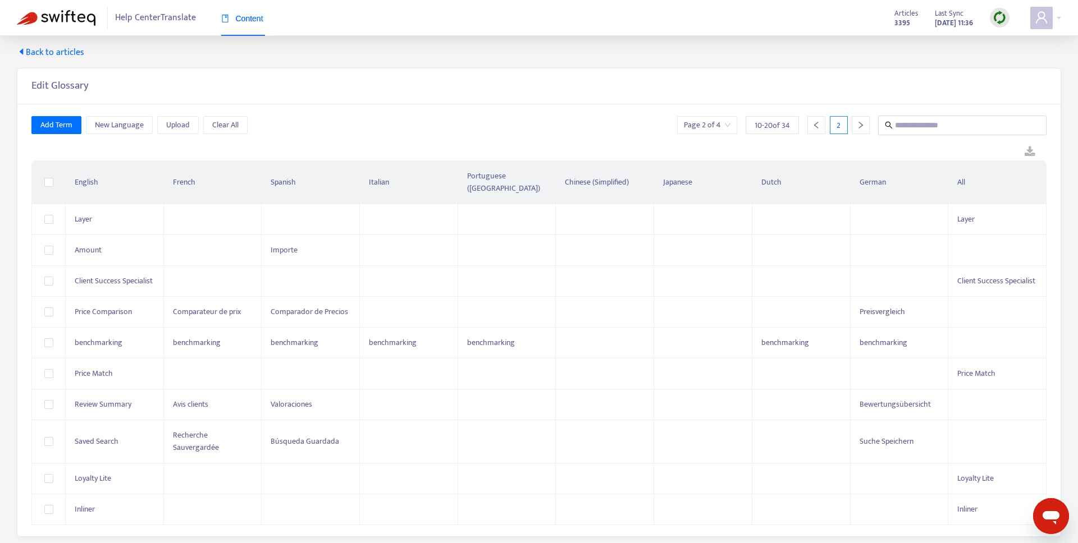
drag, startPoint x: 61, startPoint y: 52, endPoint x: 116, endPoint y: 79, distance: 61.5
click at [61, 52] on span "Back to articles" at bounding box center [50, 52] width 67 height 13
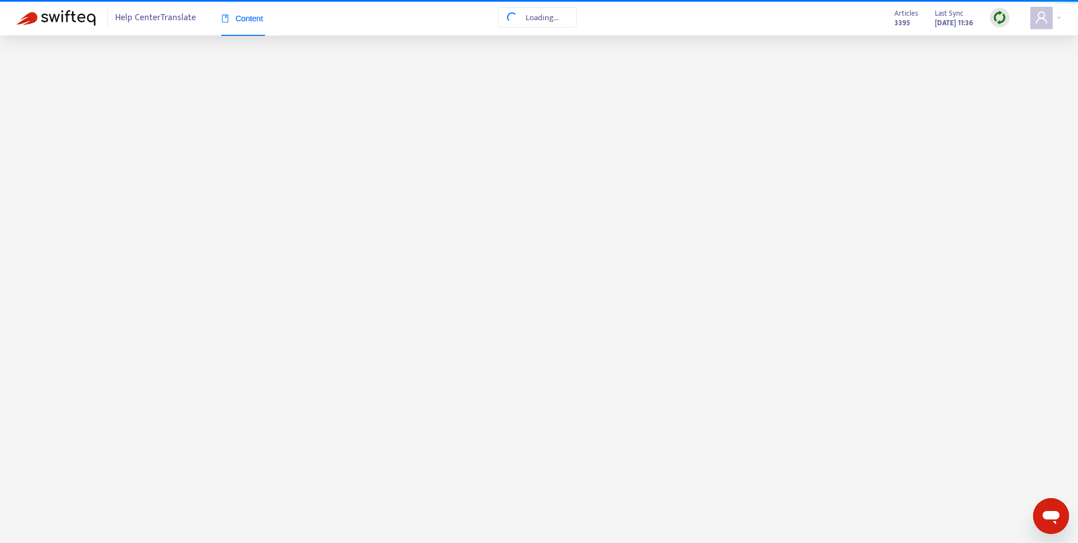
scroll to position [0, 0]
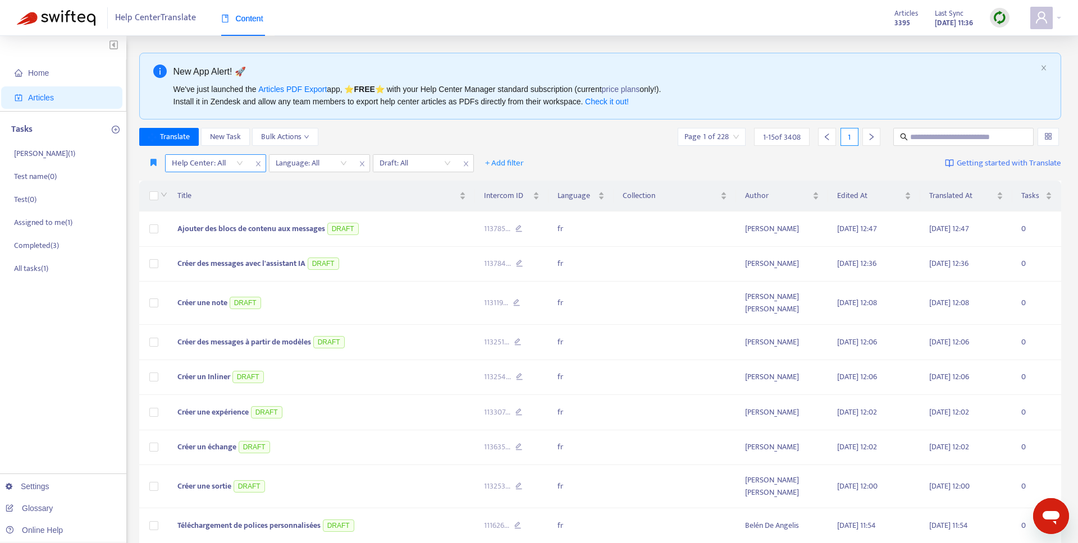
click at [225, 166] on div at bounding box center [202, 163] width 68 height 13
click at [225, 203] on div "THN Help Center" at bounding box center [271, 203] width 195 height 12
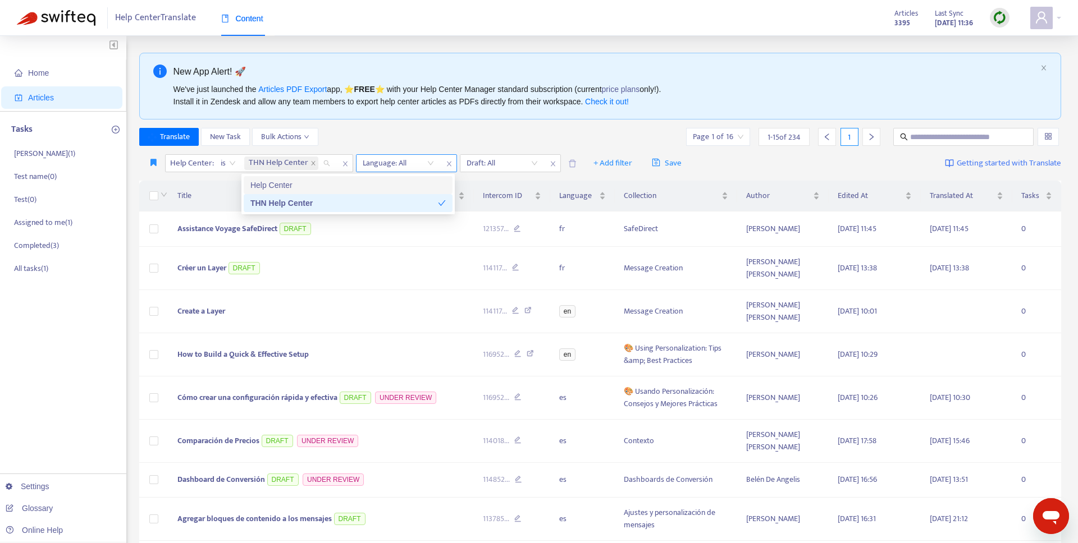
click at [402, 166] on div at bounding box center [393, 163] width 68 height 13
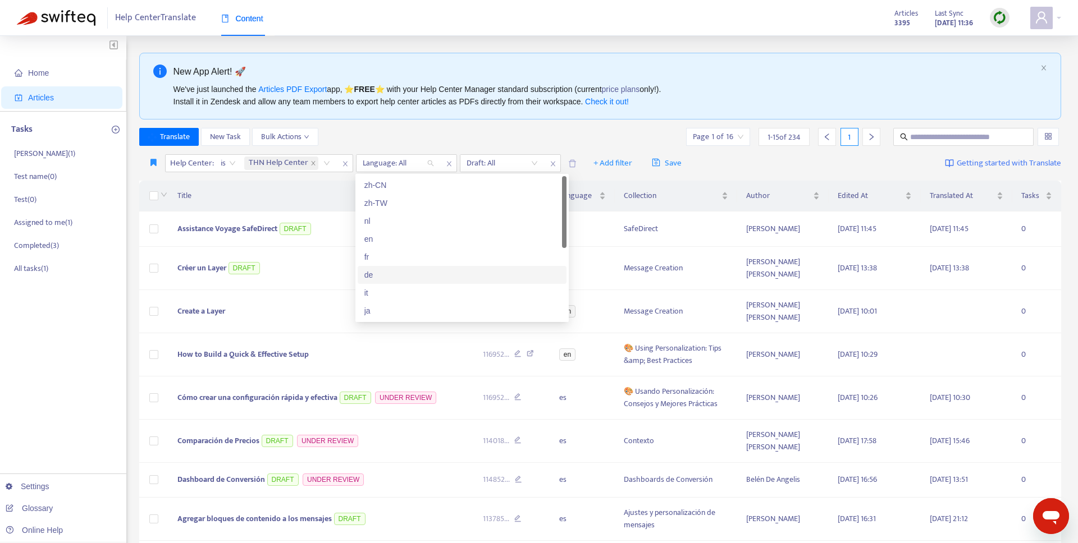
click at [377, 274] on div "de" at bounding box center [461, 275] width 195 height 12
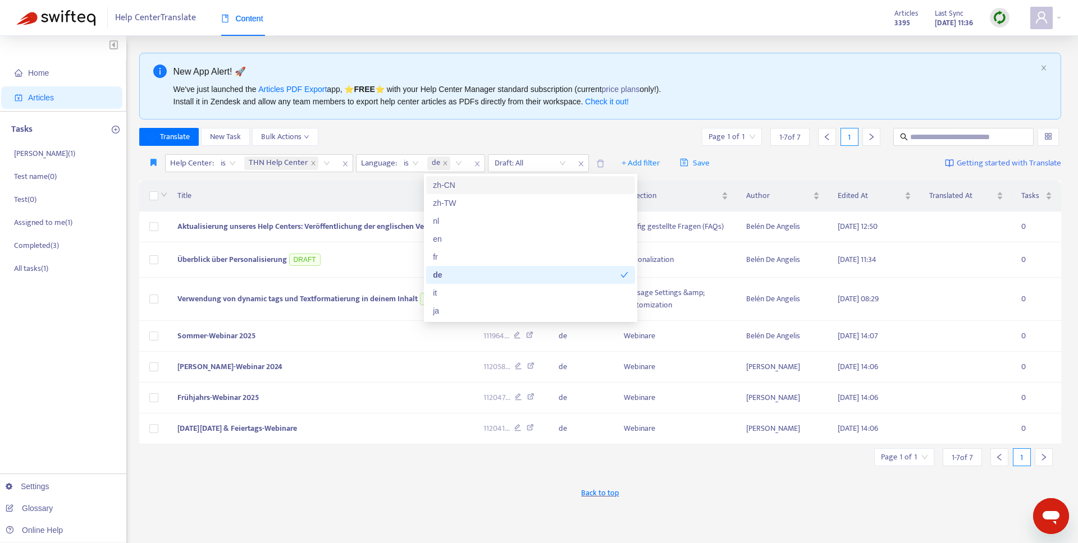
click at [503, 136] on div "Translate New Task Bulk Actions Page 1 of 1 1 - 7 of 7 1" at bounding box center [600, 137] width 922 height 18
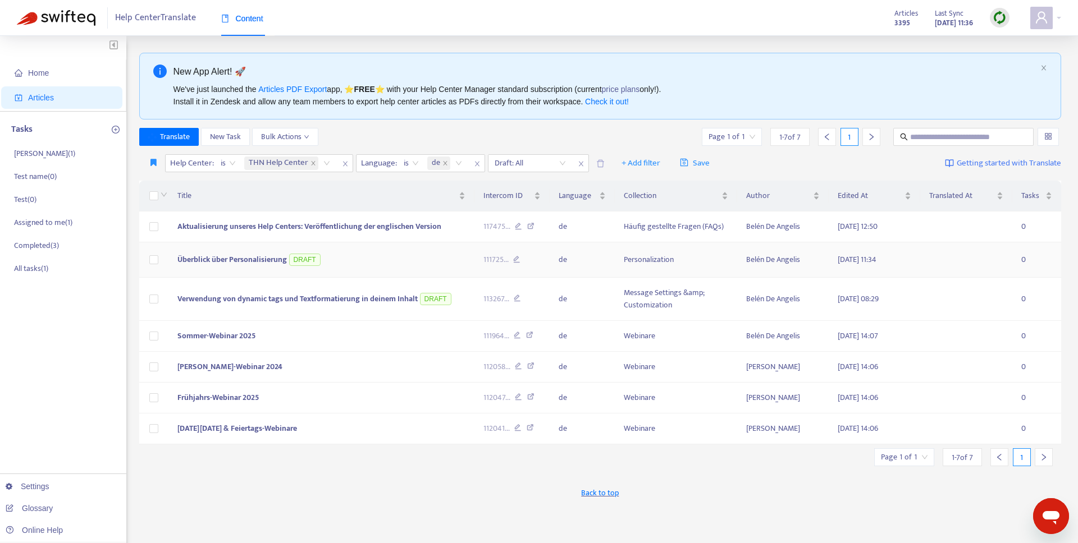
click at [335, 258] on td "Überblick über Personalisierung DRAFT" at bounding box center [321, 259] width 306 height 35
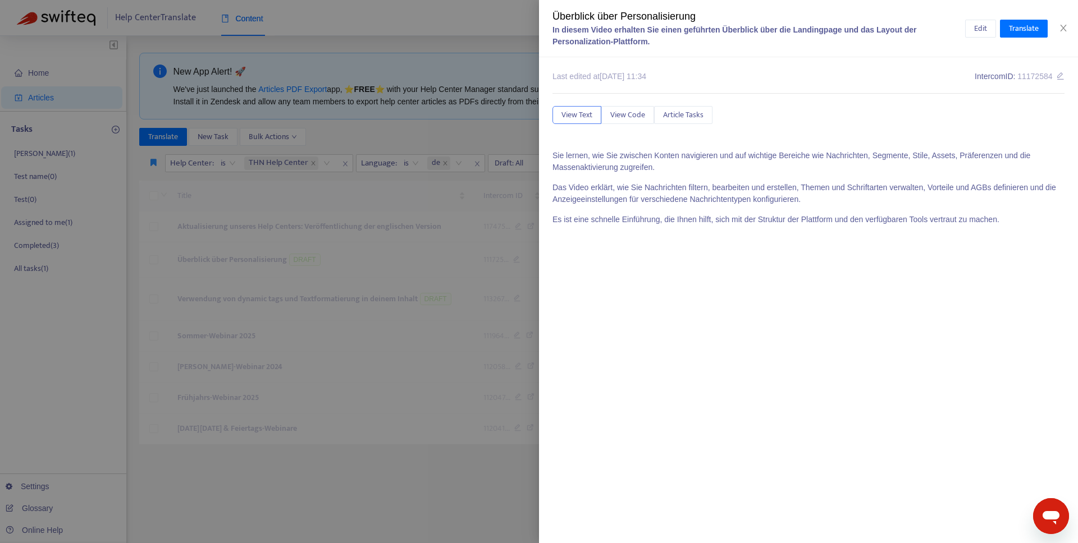
click at [838, 194] on p "Das Video erklärt, wie Sie Nachrichten filtern, bearbeiten und erstellen, Theme…" at bounding box center [808, 194] width 512 height 24
click at [715, 186] on p "Das Video erklärt, wie Sie Nachrichten filtern, bearbeiten und erstellen, Theme…" at bounding box center [808, 194] width 512 height 24
click at [412, 400] on div at bounding box center [539, 271] width 1078 height 543
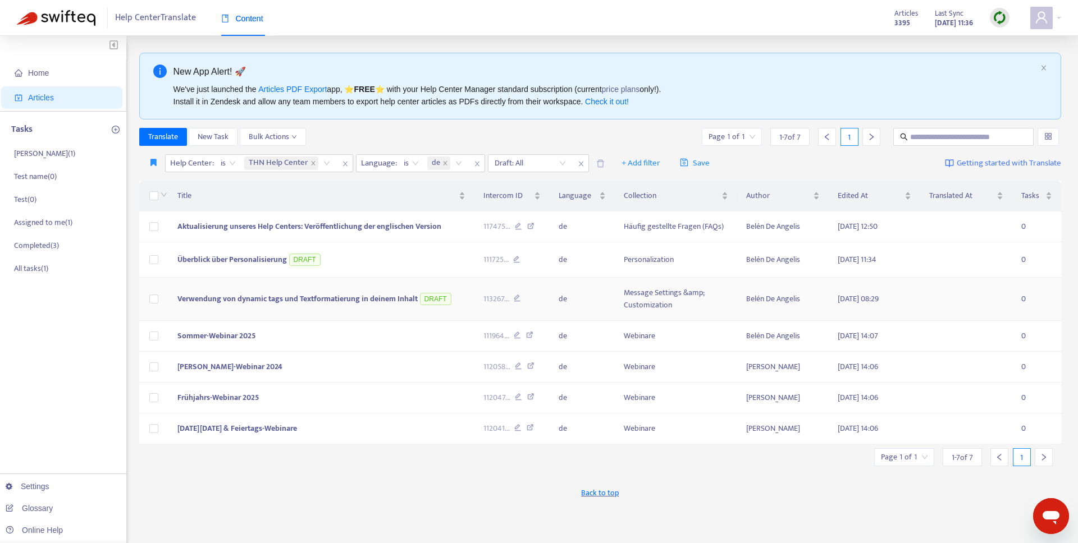
click at [370, 312] on td "Verwendung von dynamic tags und Textformatierung in deinem Inhalt DRAFT" at bounding box center [321, 299] width 306 height 43
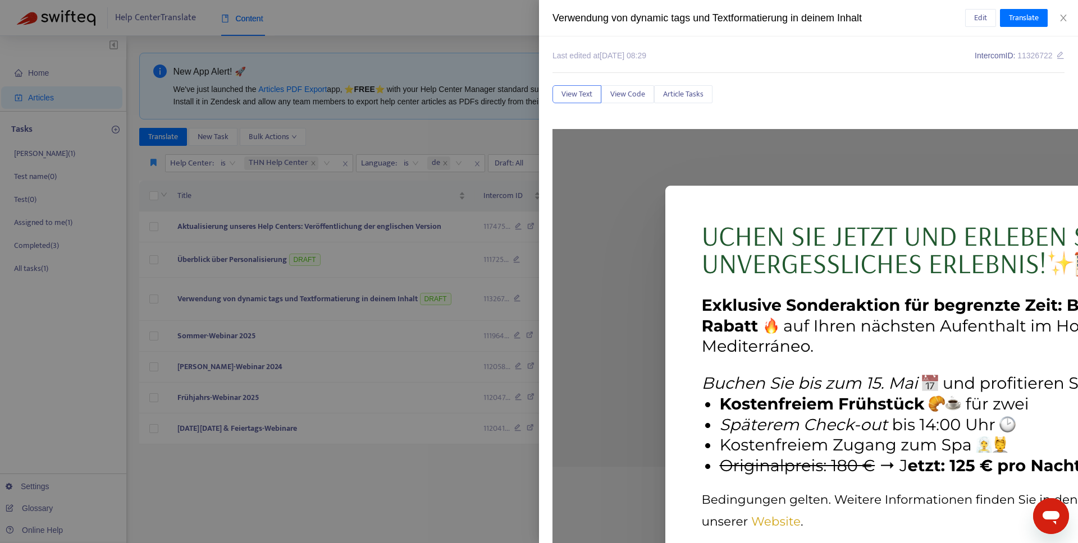
click at [387, 128] on div at bounding box center [539, 271] width 1078 height 543
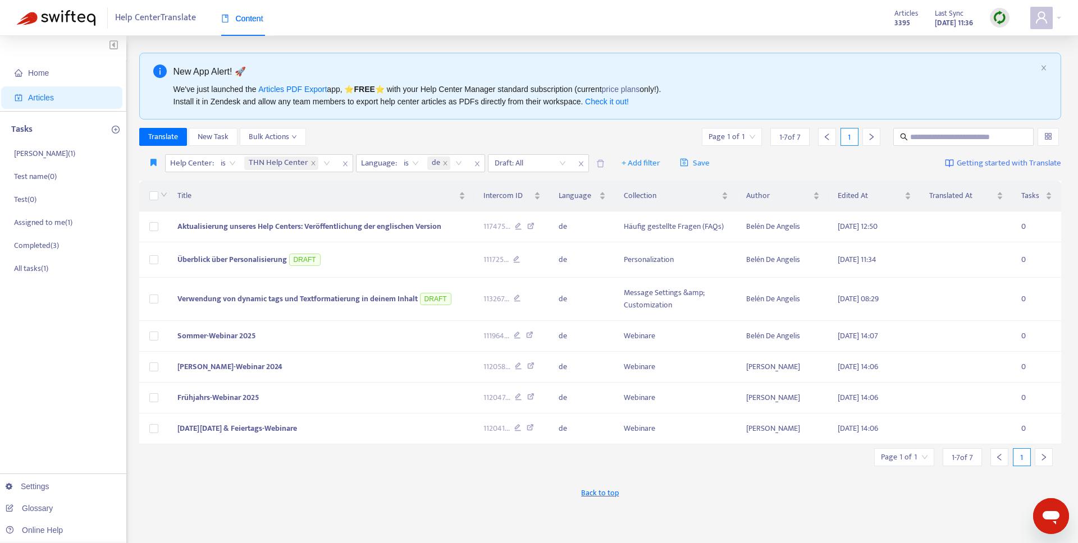
click at [875, 186] on div "Click to sort descending" at bounding box center [875, 186] width 0 height 0
click at [21, 483] on link "Settings" at bounding box center [28, 486] width 44 height 9
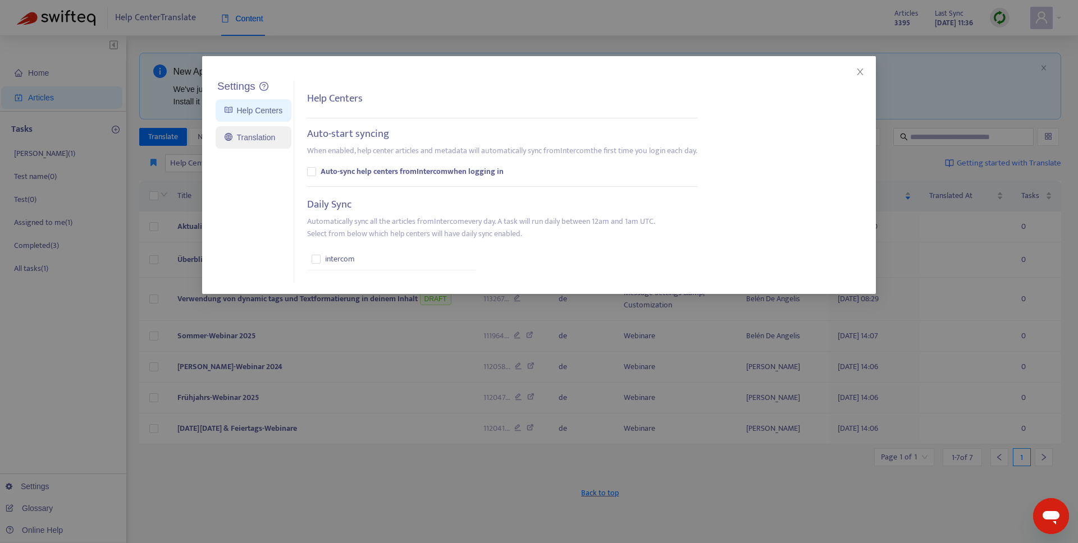
click at [249, 142] on link "Translation" at bounding box center [250, 137] width 51 height 9
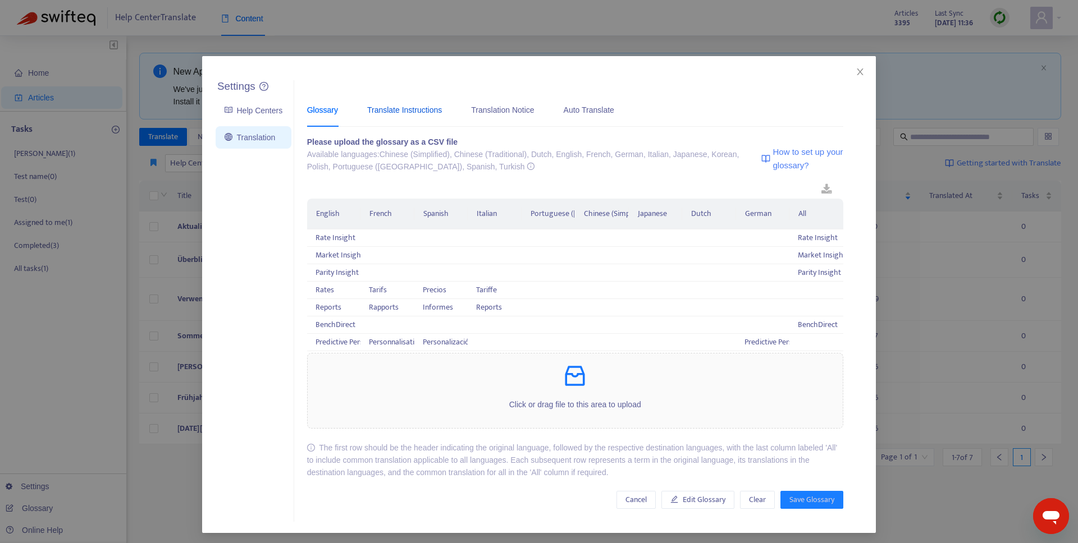
click at [408, 104] on div "Translate Instructions" at bounding box center [404, 110] width 75 height 12
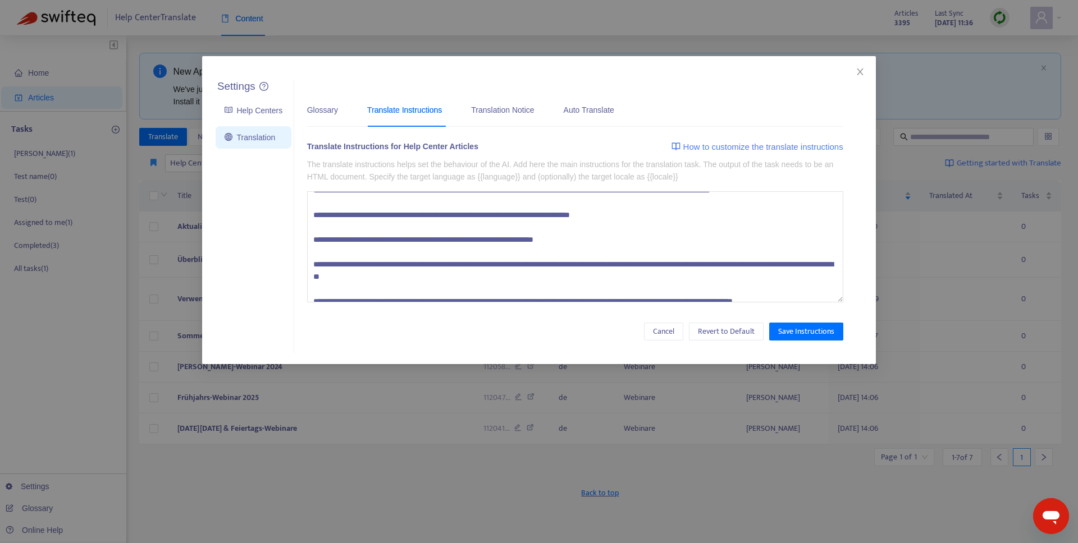
scroll to position [198, 0]
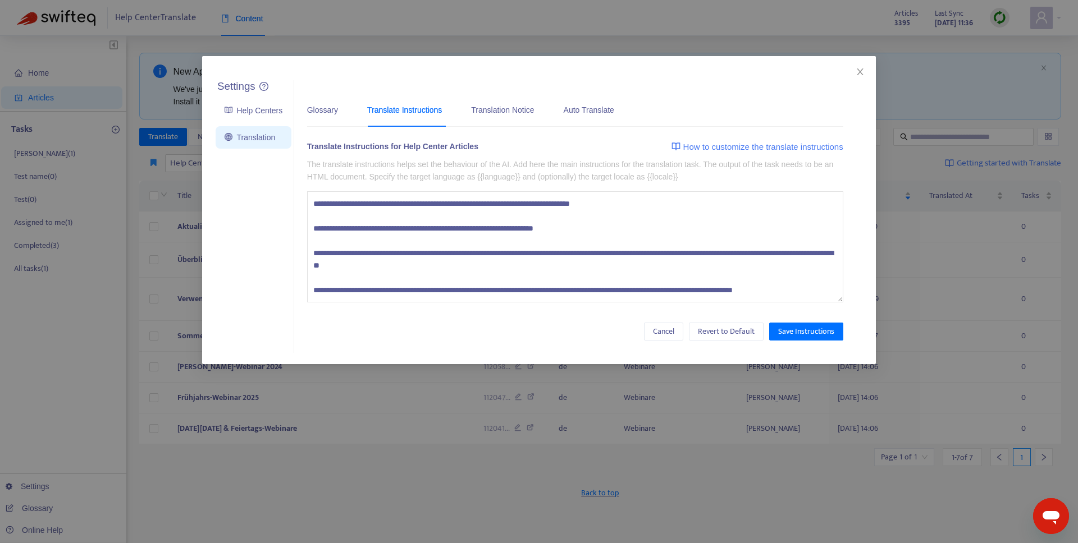
click at [590, 275] on textarea at bounding box center [575, 246] width 536 height 111
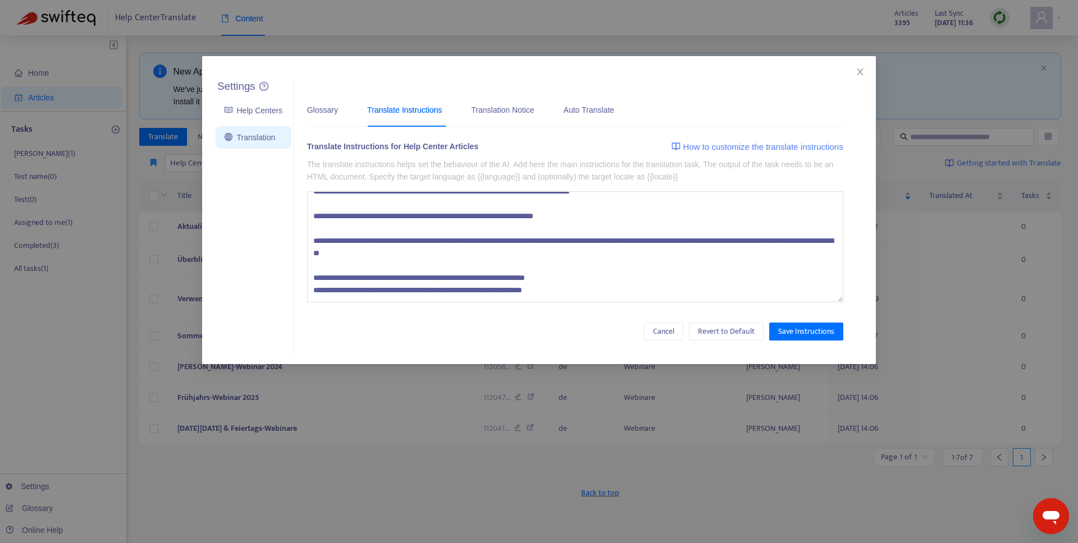
type textarea "**********"
click at [550, 308] on div "Translate Instructions for Help Center Articles How to customize the translate …" at bounding box center [575, 227] width 536 height 174
click at [865, 66] on button "Close" at bounding box center [860, 72] width 12 height 12
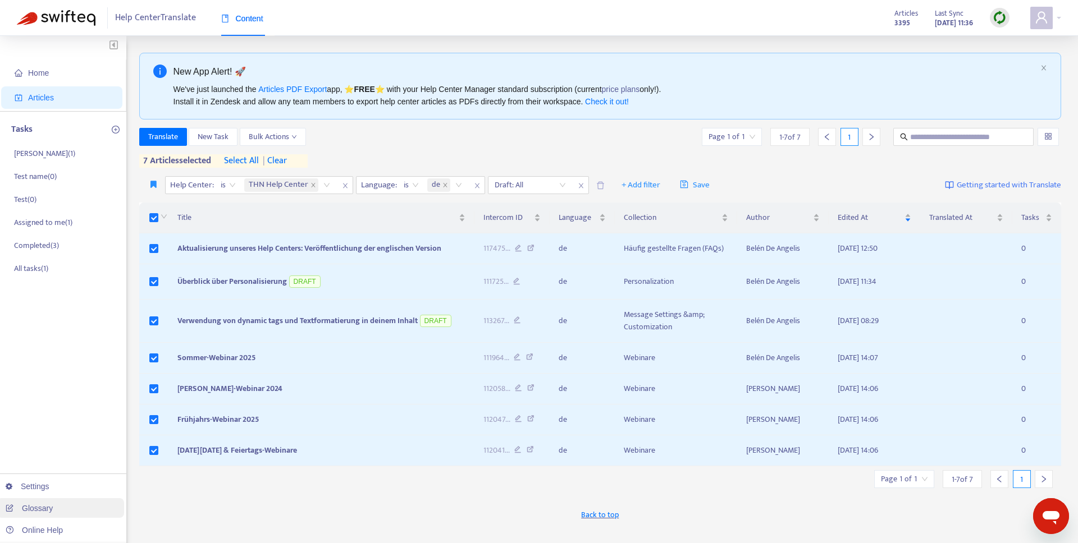
click at [30, 512] on link "Glossary" at bounding box center [29, 508] width 47 height 9
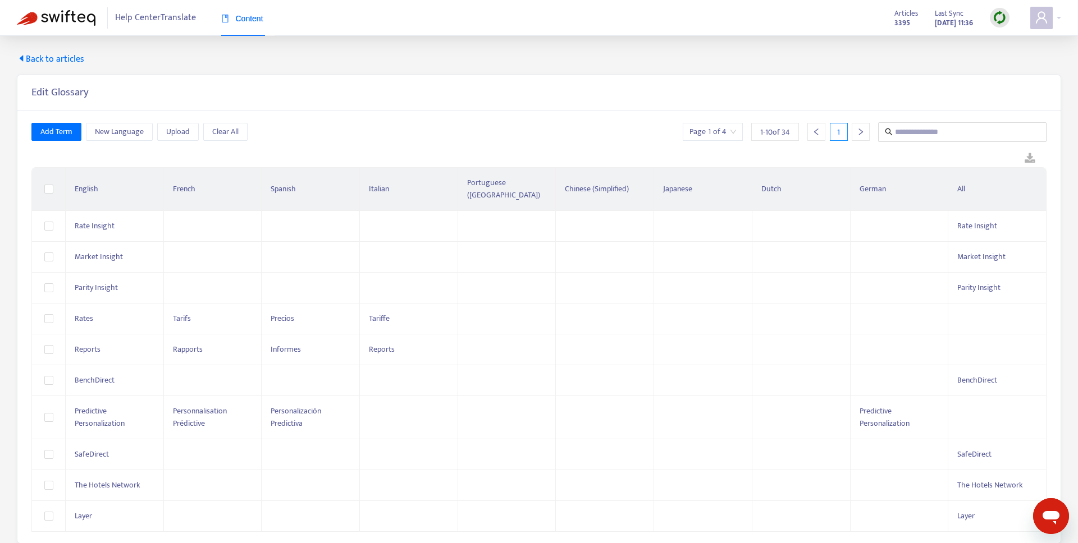
click at [500, 115] on div "Add Term New Language Upload Clear All Page 1 of 4 1 - 10 of 34 1 English Frenc…" at bounding box center [538, 327] width 1043 height 432
click at [42, 130] on span "Add Term" at bounding box center [56, 132] width 32 height 12
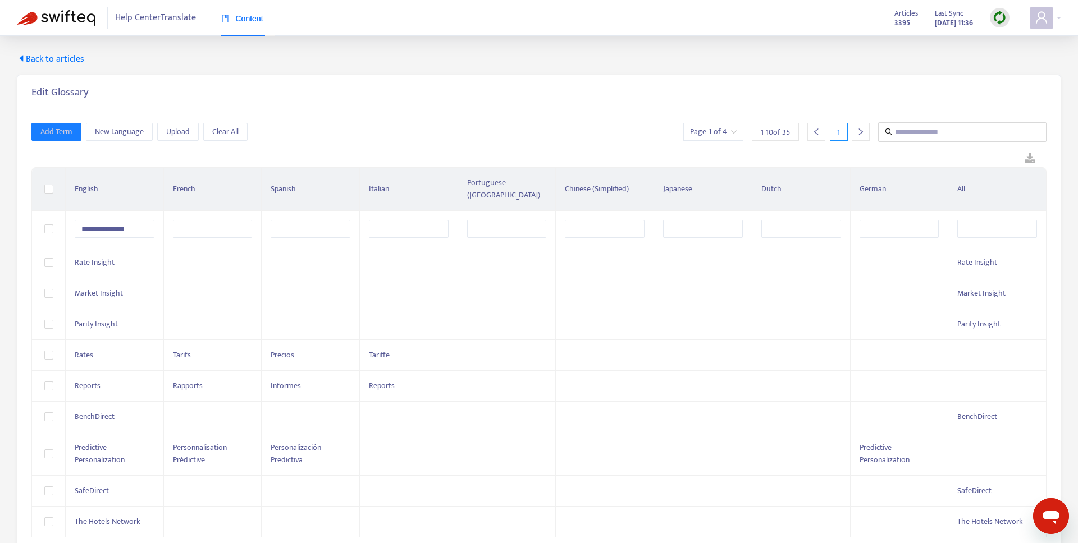
type input "**********"
click at [919, 221] on input "text" at bounding box center [899, 229] width 80 height 18
paste input "**********"
type input "**********"
click at [642, 121] on div "**********" at bounding box center [538, 330] width 1043 height 438
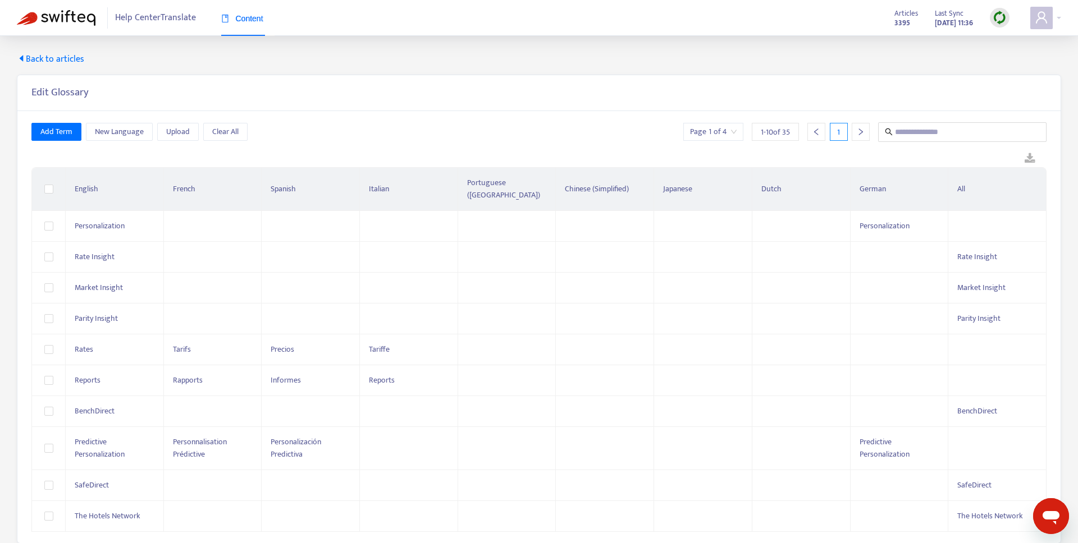
click at [67, 56] on span "Back to articles" at bounding box center [50, 59] width 67 height 13
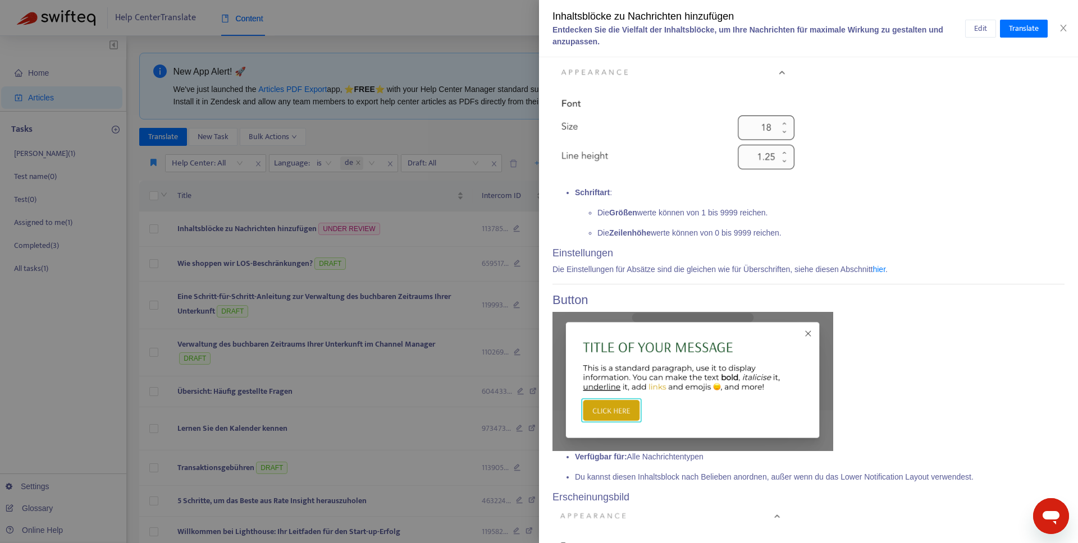
scroll to position [2114, 0]
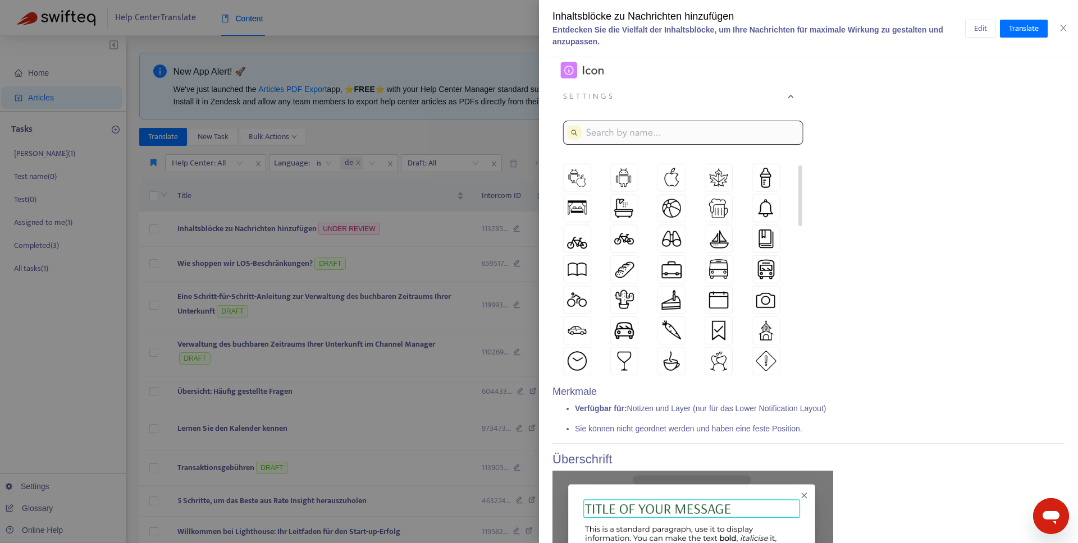
scroll to position [0, 0]
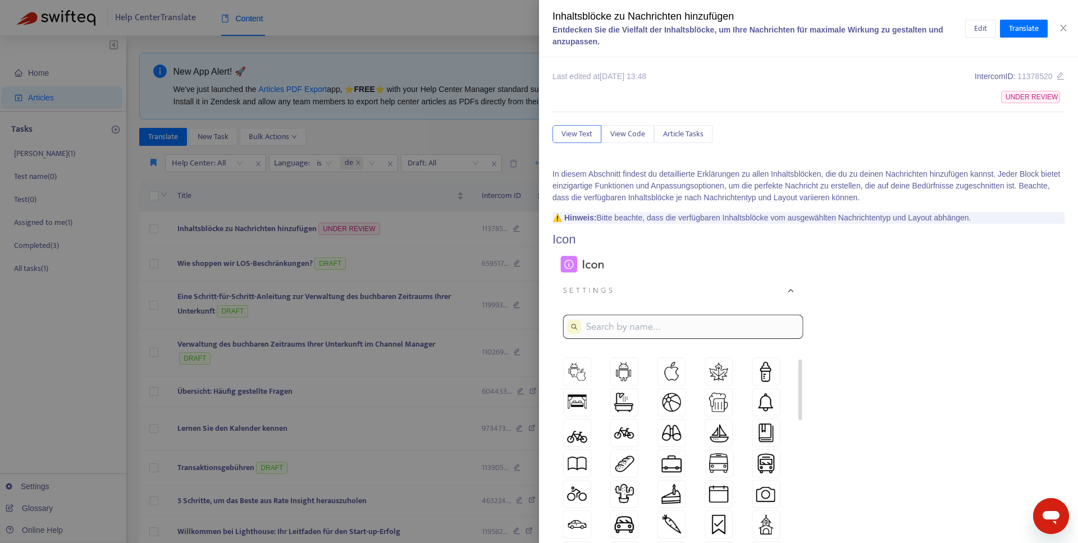
click at [331, 207] on div at bounding box center [539, 271] width 1078 height 543
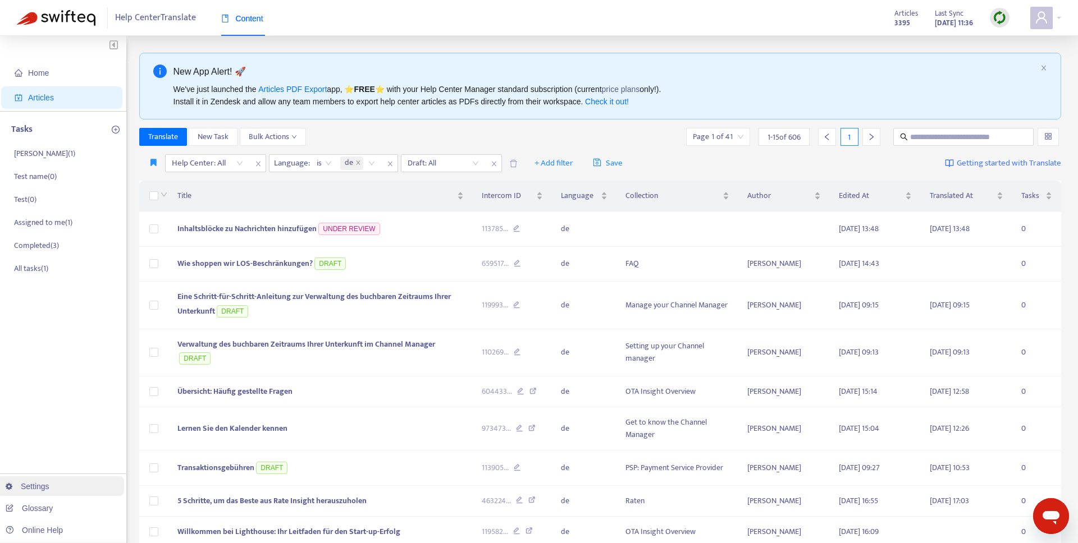
click at [45, 490] on link "Settings" at bounding box center [28, 486] width 44 height 9
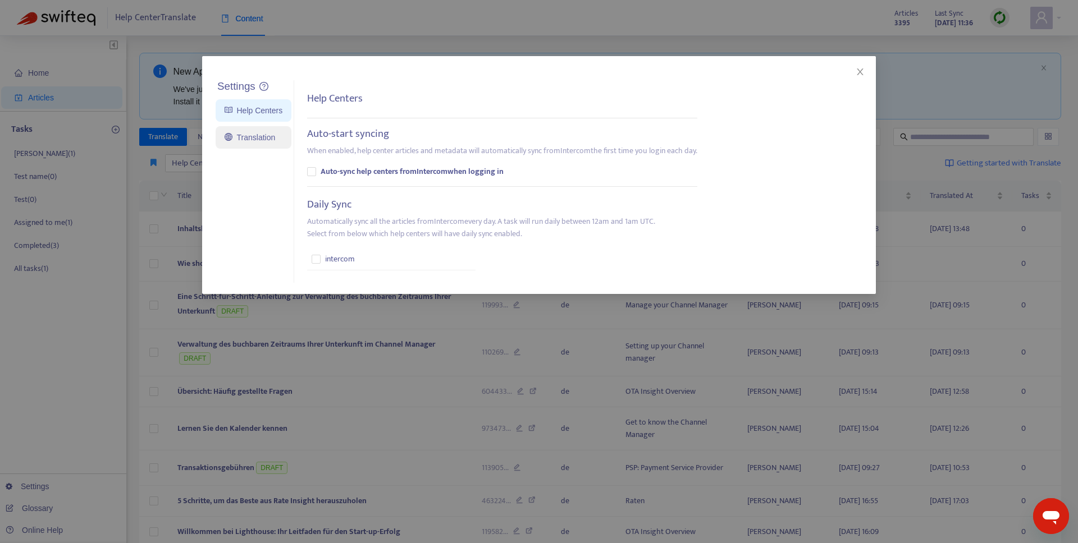
click at [225, 137] on link "Translation" at bounding box center [250, 137] width 51 height 9
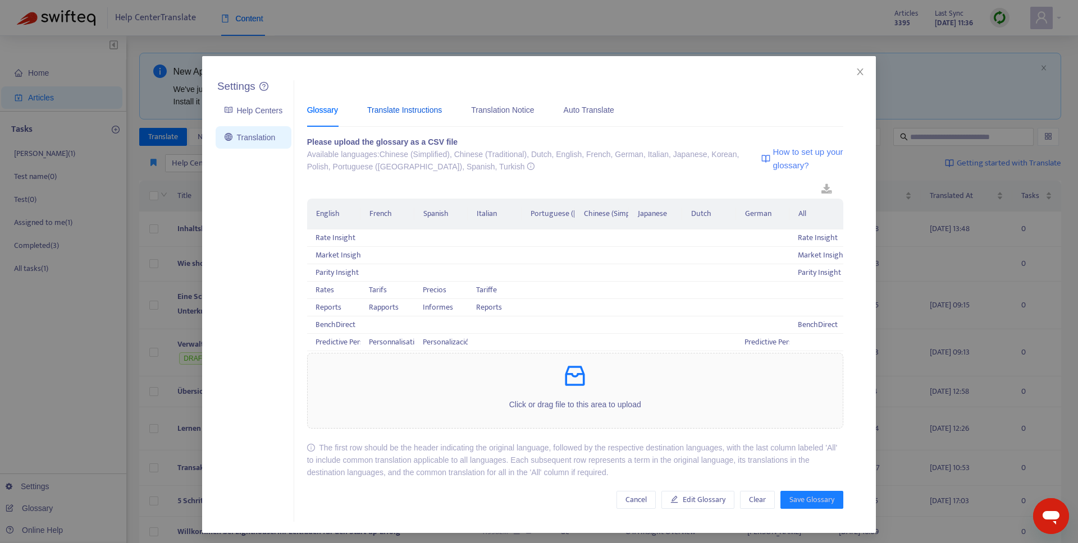
click at [437, 106] on div "Translate Instructions" at bounding box center [404, 110] width 75 height 12
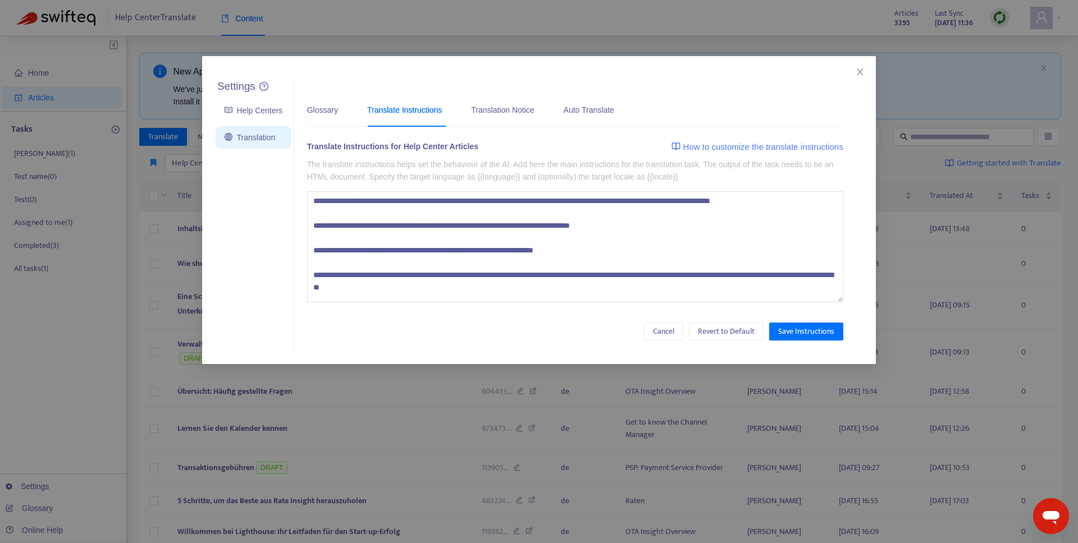
scroll to position [185, 0]
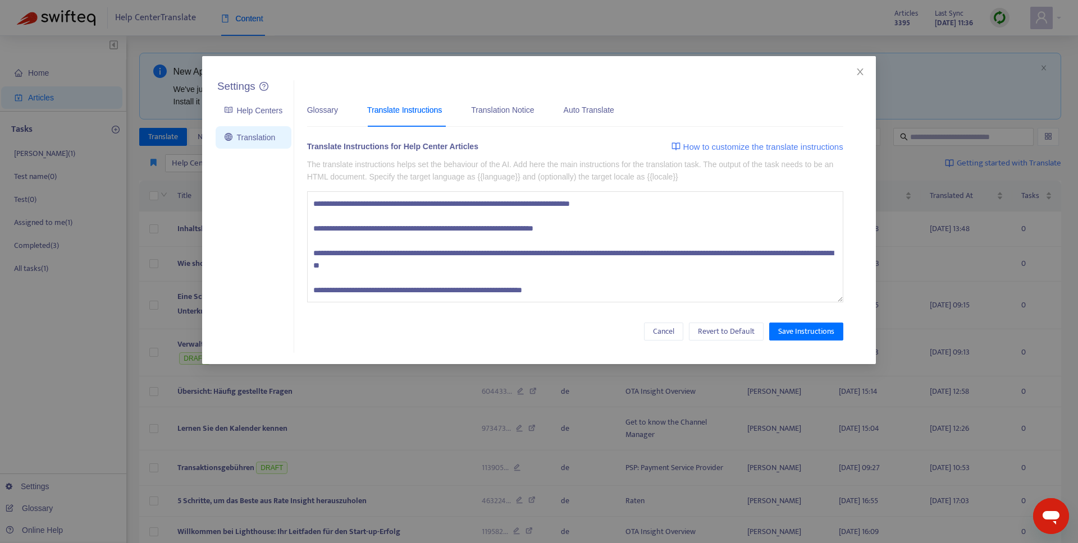
click at [603, 290] on textarea at bounding box center [575, 246] width 536 height 111
drag, startPoint x: 606, startPoint y: 293, endPoint x: 297, endPoint y: 291, distance: 308.2
click at [297, 291] on div "Glossary Translate Instructions Translation Notice Auto Translate Please upload…" at bounding box center [574, 216] width 561 height 273
click at [600, 281] on textarea at bounding box center [575, 246] width 536 height 111
click at [598, 287] on textarea at bounding box center [575, 246] width 536 height 111
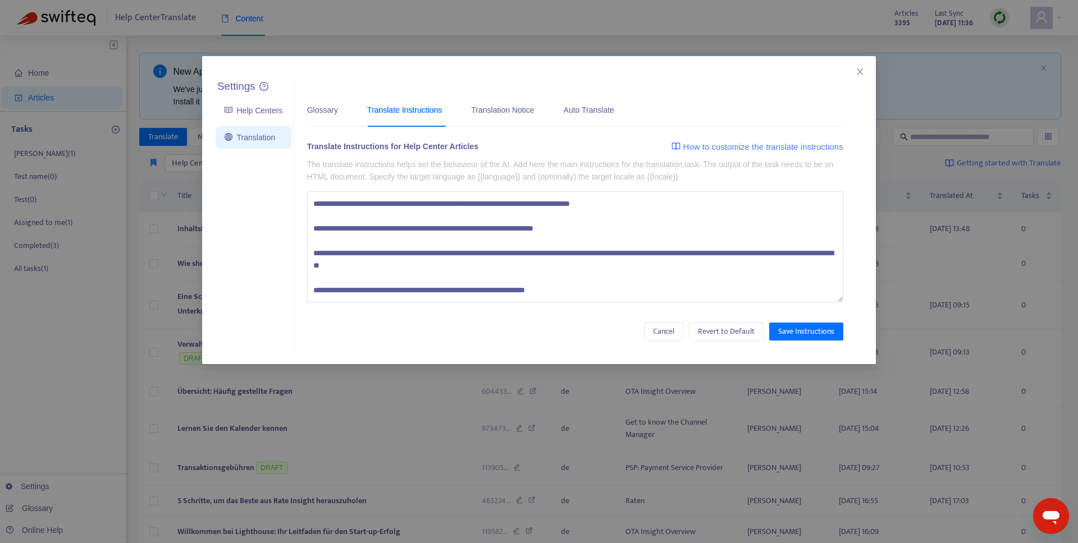
paste textarea "**********"
click at [758, 285] on textarea at bounding box center [575, 246] width 536 height 111
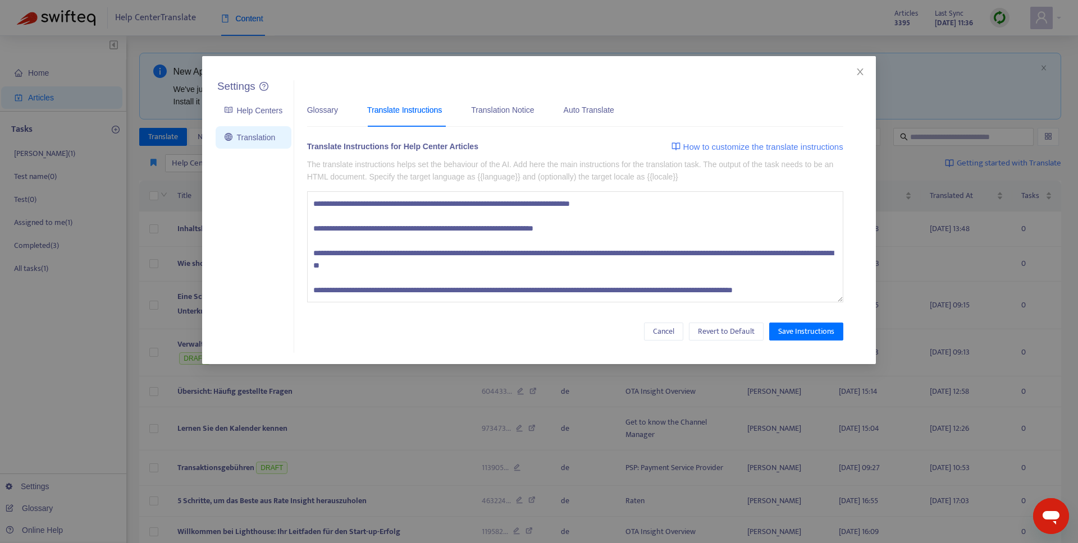
click at [349, 297] on textarea at bounding box center [575, 246] width 536 height 111
type textarea "**********"
click at [796, 329] on span "Save Instructions" at bounding box center [806, 332] width 56 height 12
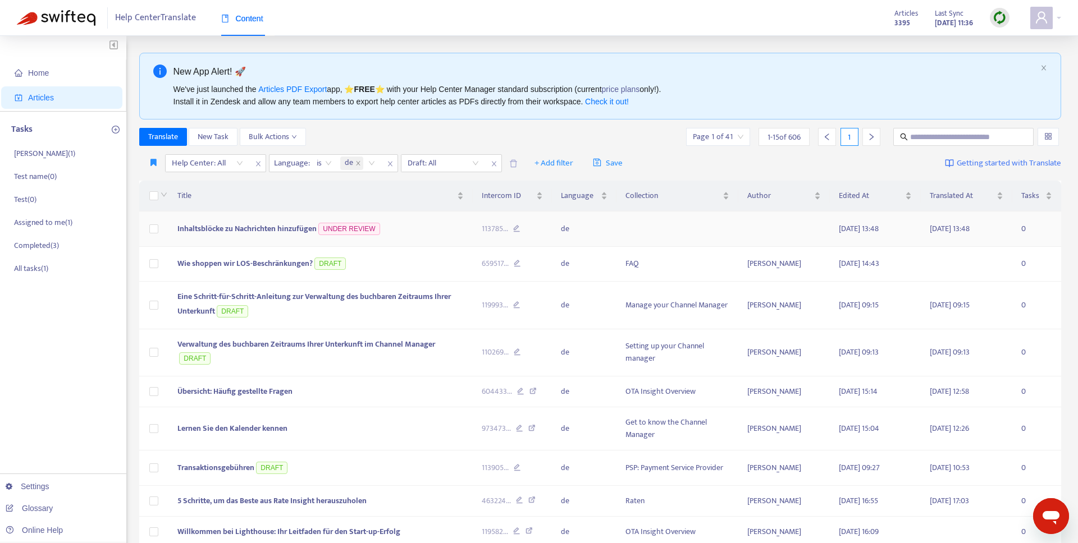
click at [292, 230] on span "Inhaltsblöcke zu Nachrichten hinzufügen" at bounding box center [246, 228] width 139 height 13
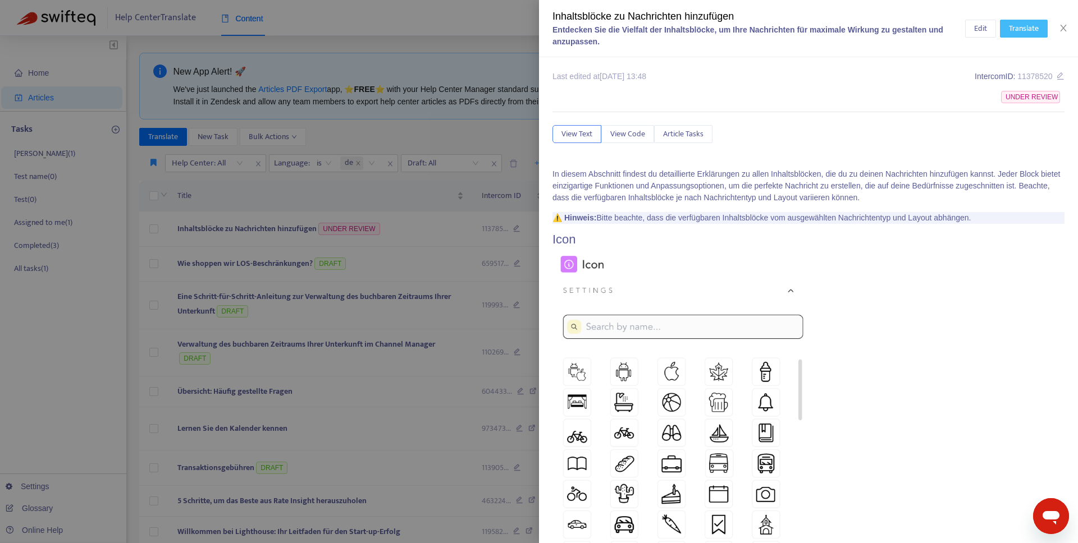
click at [1041, 28] on button "Translate" at bounding box center [1024, 29] width 48 height 18
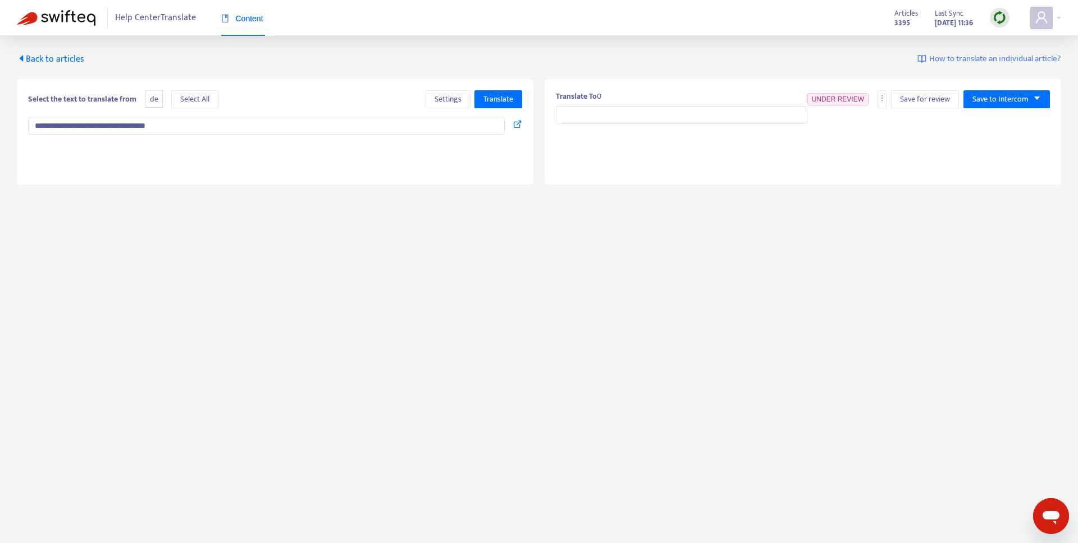
type input "**********"
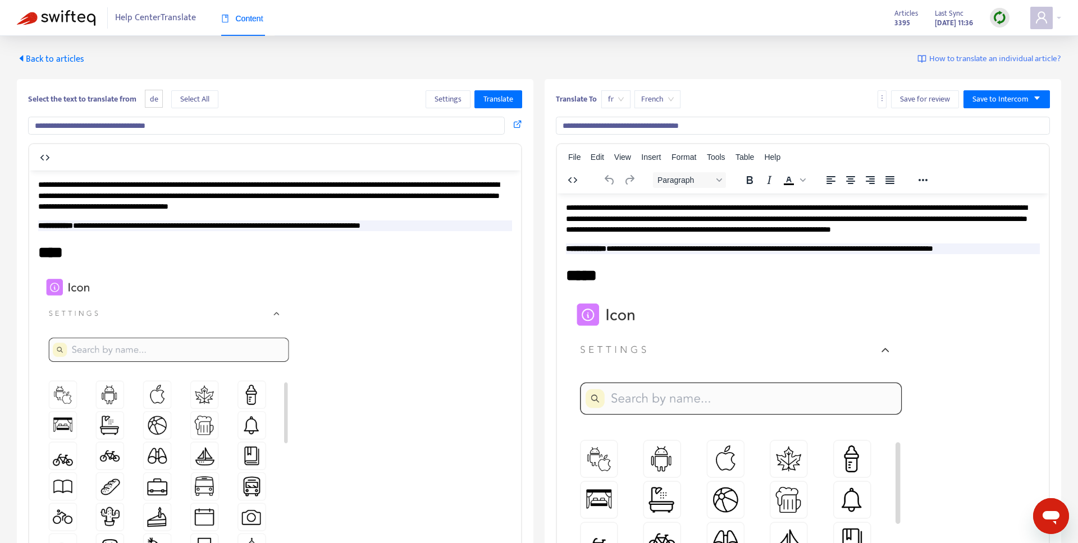
scroll to position [0, 0]
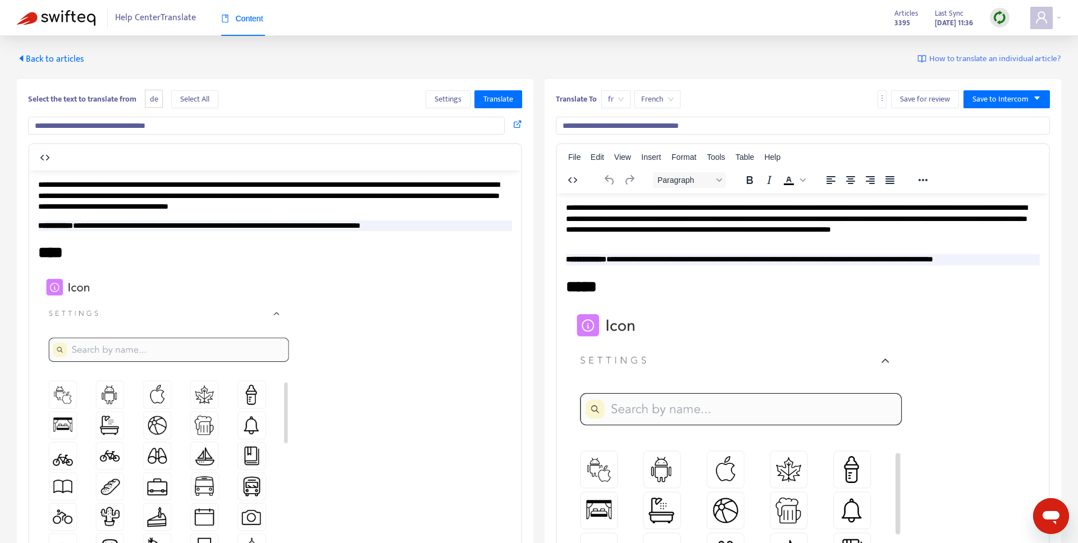
click at [25, 57] on icon "caret-left" at bounding box center [21, 58] width 9 height 9
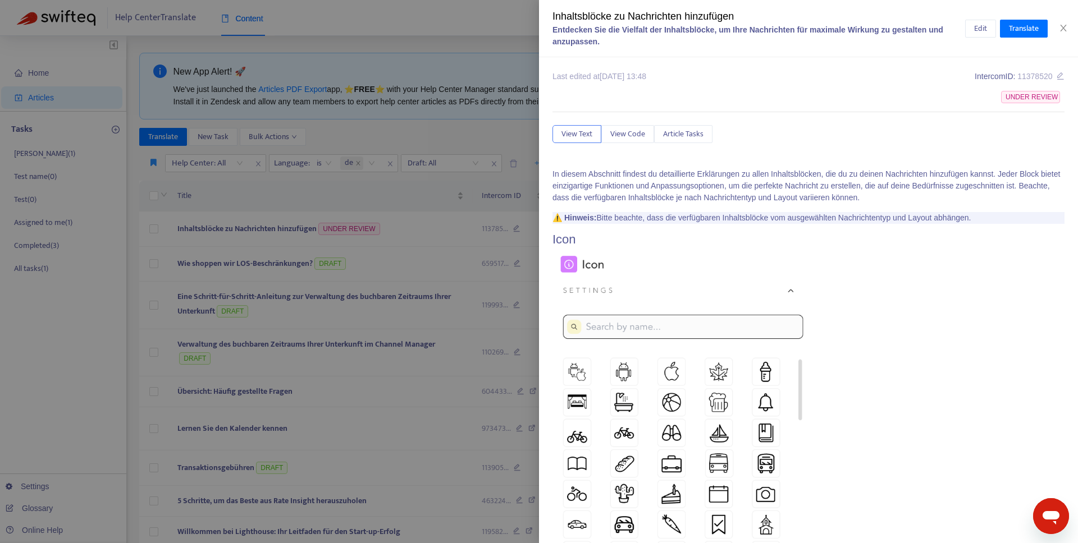
click at [351, 195] on div at bounding box center [539, 271] width 1078 height 543
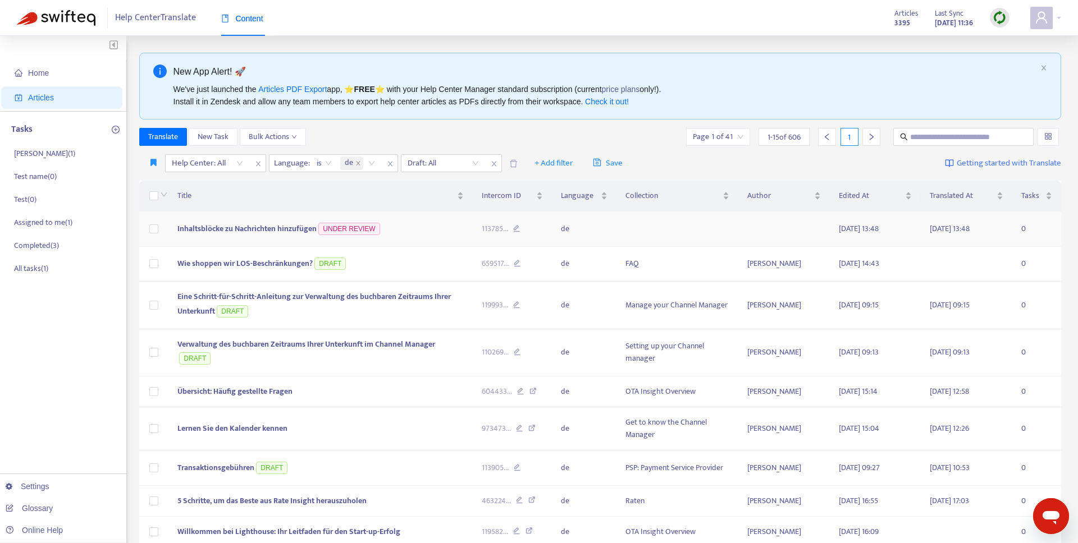
click at [298, 228] on span "Inhaltsblöcke zu Nachrichten hinzufügen" at bounding box center [246, 228] width 139 height 13
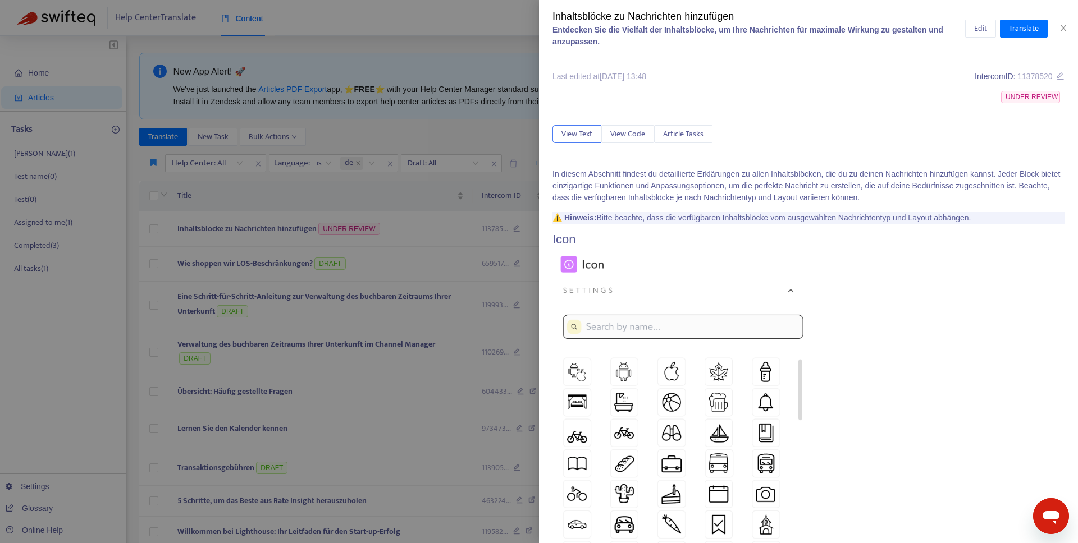
click at [391, 164] on div at bounding box center [539, 271] width 1078 height 543
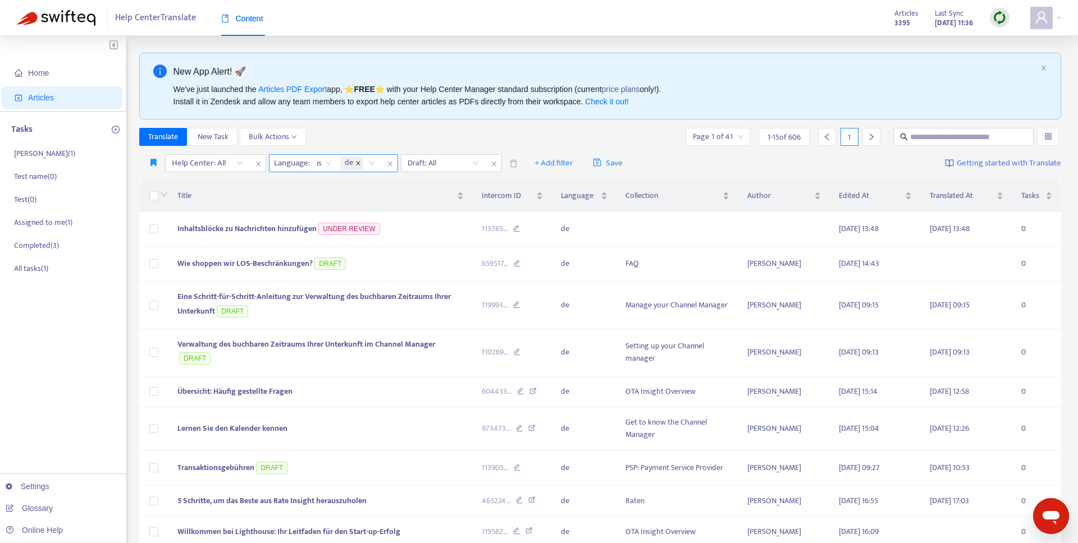
click at [355, 164] on icon "close" at bounding box center [358, 164] width 6 height 6
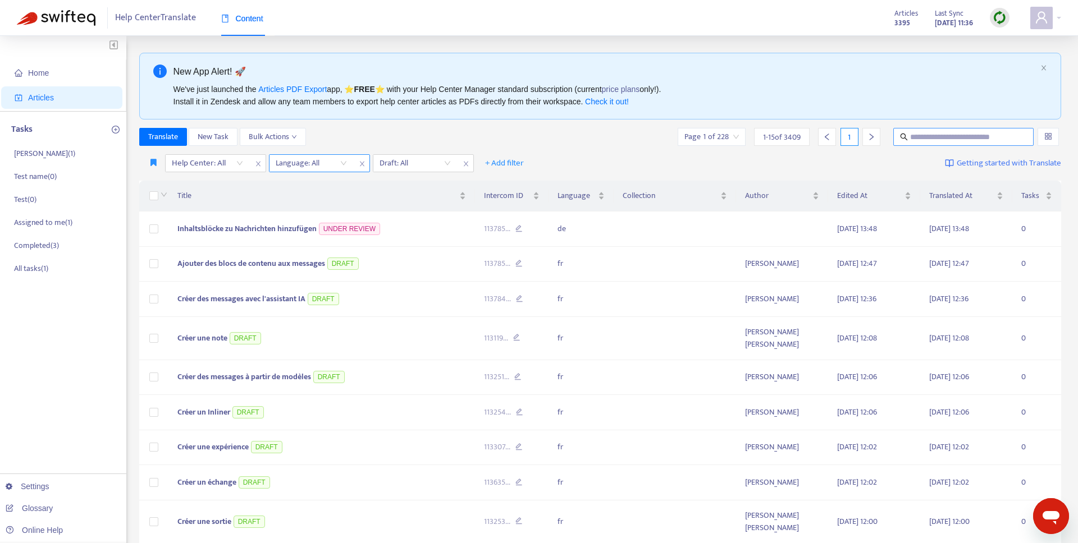
click at [912, 139] on input "text" at bounding box center [964, 137] width 108 height 12
type input "*****"
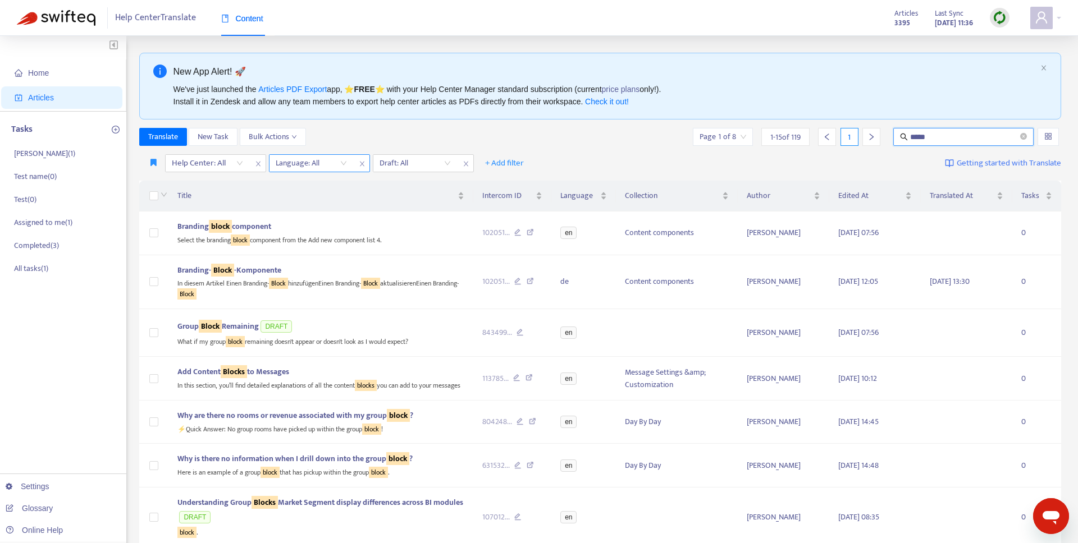
click at [226, 151] on div "Help Center: All Language: All Draft: All + Add filter Getting started with Tra…" at bounding box center [600, 163] width 922 height 26
click at [225, 157] on div at bounding box center [202, 163] width 68 height 13
click at [222, 198] on div "THN Help Center" at bounding box center [271, 203] width 195 height 12
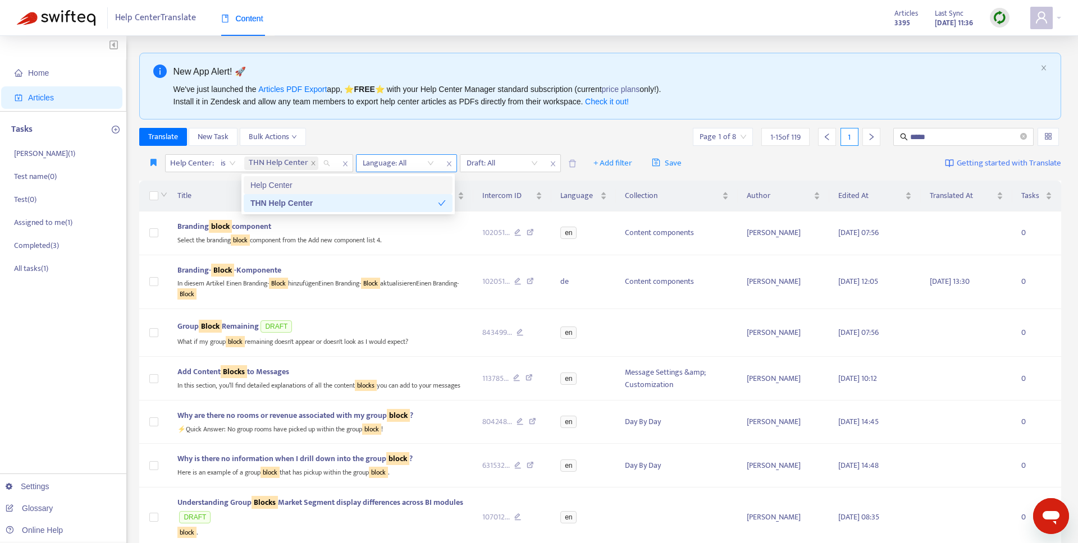
click at [495, 130] on div "Translate New Task Bulk Actions Page 1 of 8 1 - 15 of 119 1 *****" at bounding box center [600, 137] width 922 height 18
click at [294, 378] on div "In this section, you’ll find detailed explanations of all the content blocks yo…" at bounding box center [320, 384] width 287 height 13
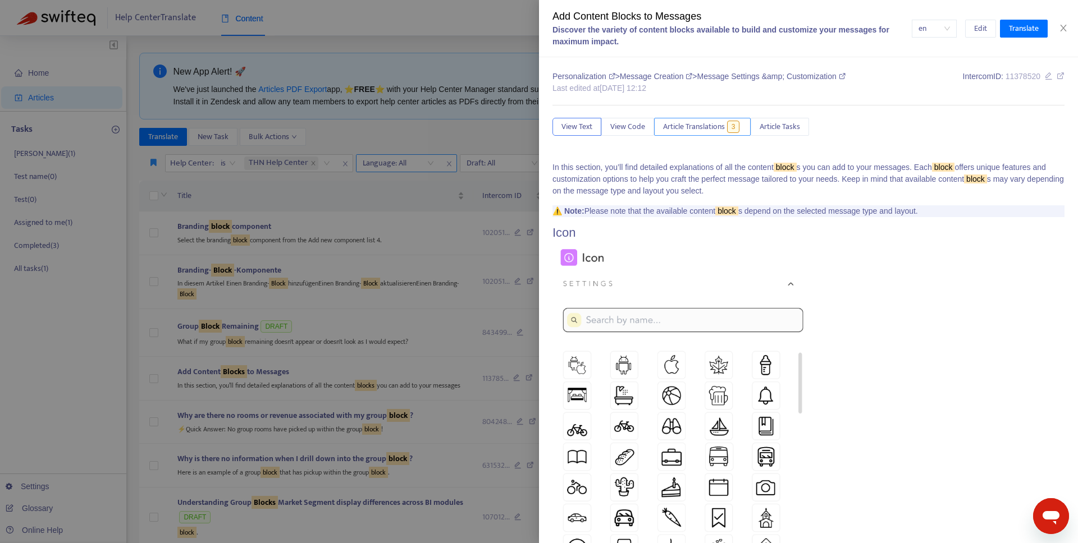
click at [725, 126] on span "Article Translations" at bounding box center [694, 127] width 62 height 12
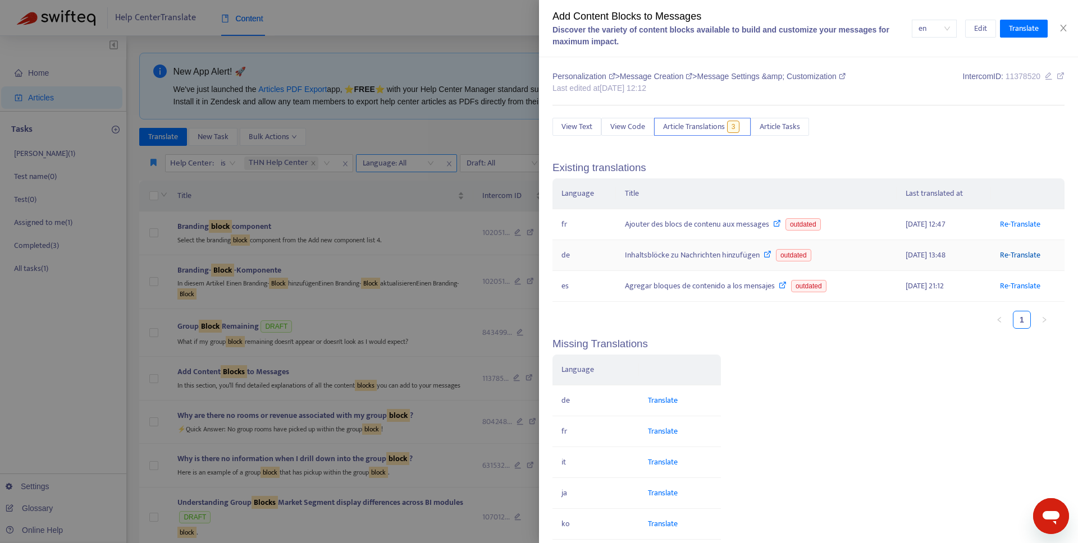
click at [1022, 253] on link "Re-Translate" at bounding box center [1020, 255] width 40 height 13
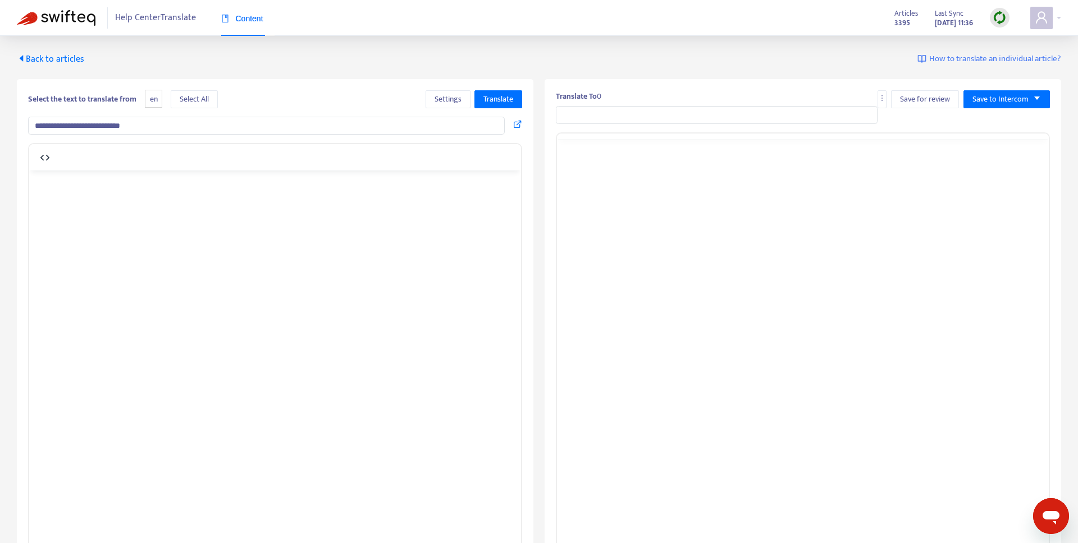
type input "**********"
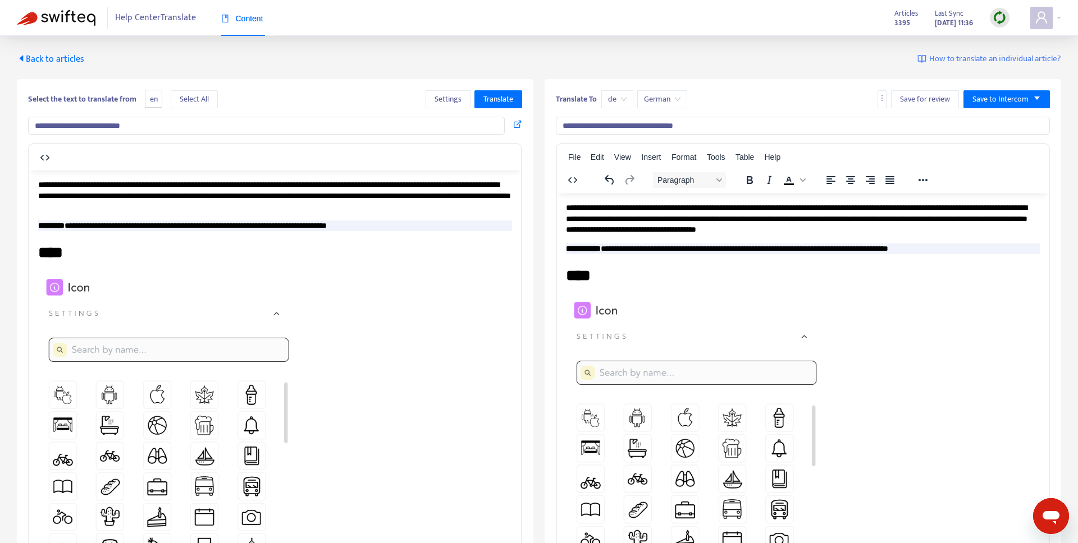
click at [28, 59] on span "Back to articles" at bounding box center [50, 59] width 67 height 15
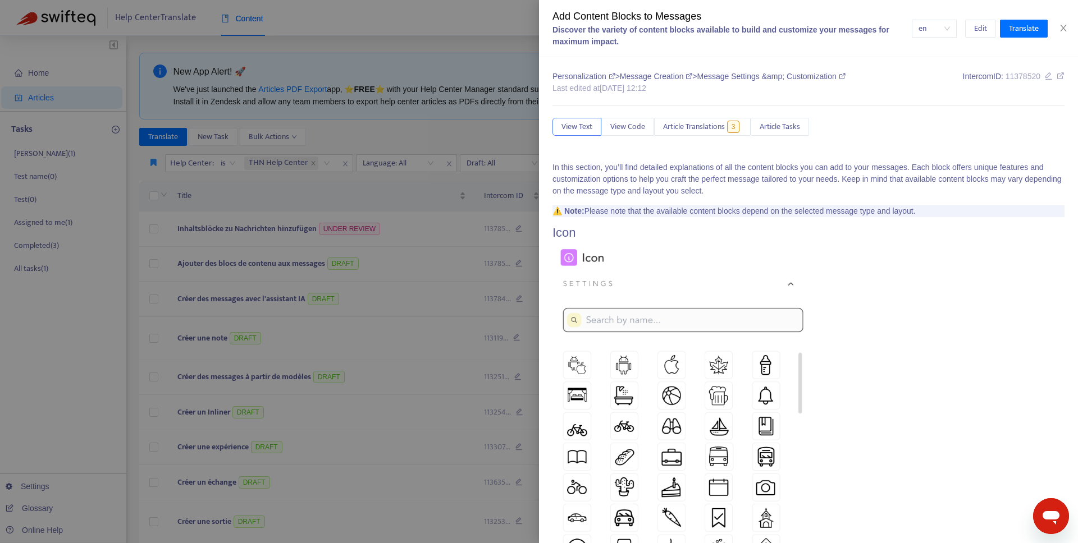
click at [196, 199] on div at bounding box center [539, 271] width 1078 height 543
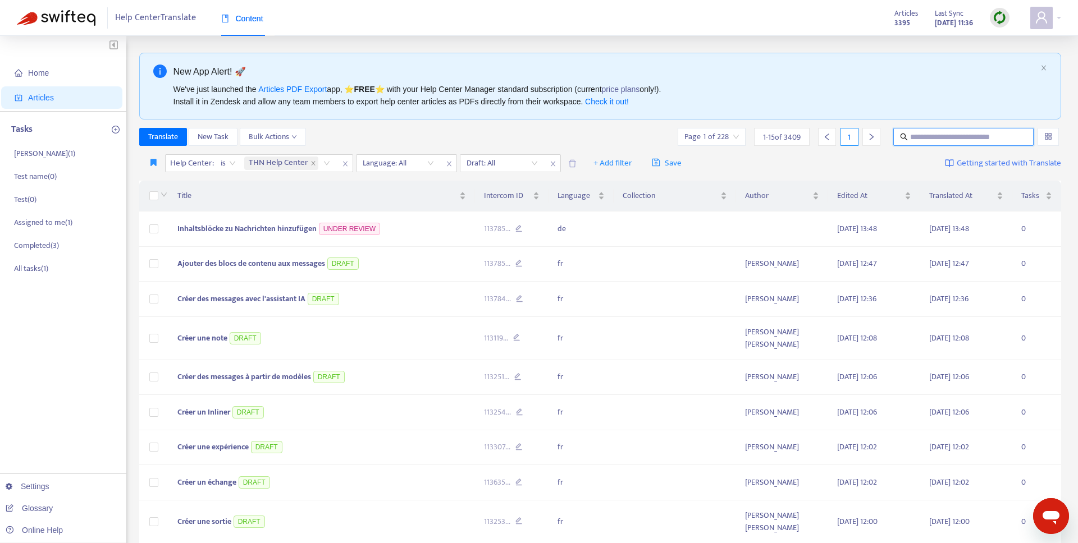
click at [937, 137] on input "text" at bounding box center [964, 137] width 108 height 12
type input "**********"
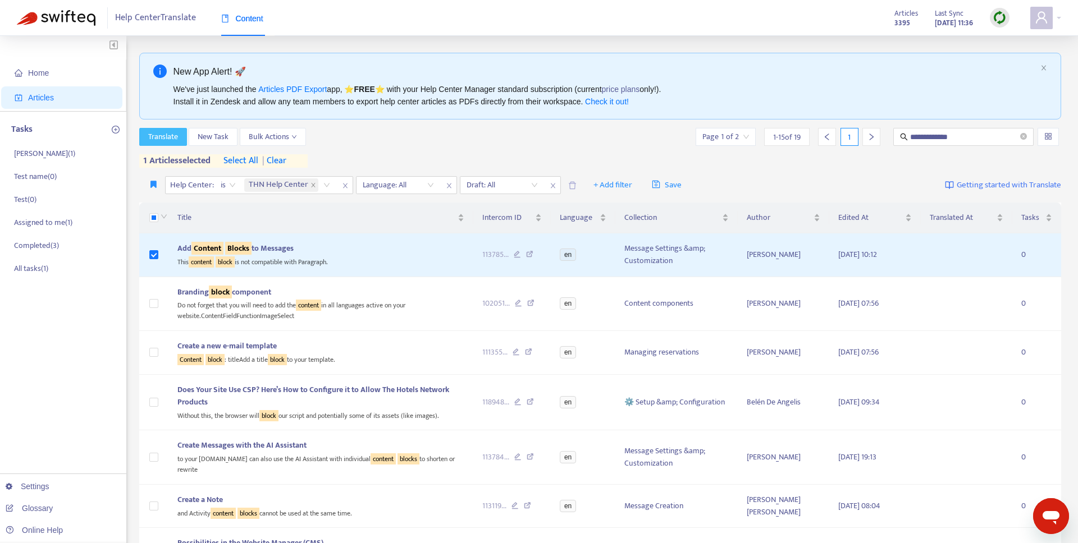
click at [166, 134] on span "Translate" at bounding box center [163, 137] width 30 height 12
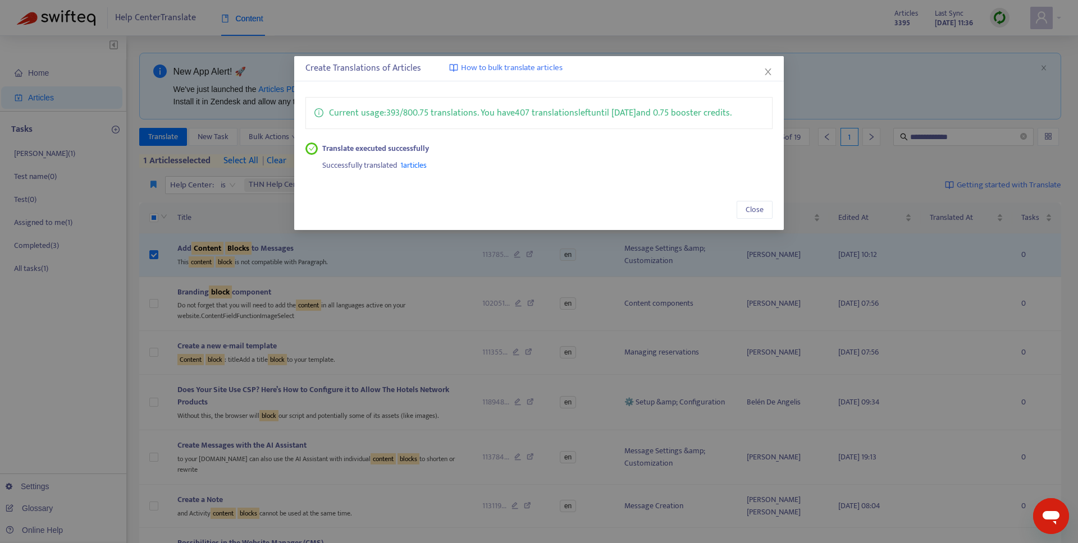
click at [772, 214] on div "Close" at bounding box center [538, 210] width 489 height 40
click at [758, 214] on span "Close" at bounding box center [754, 210] width 18 height 12
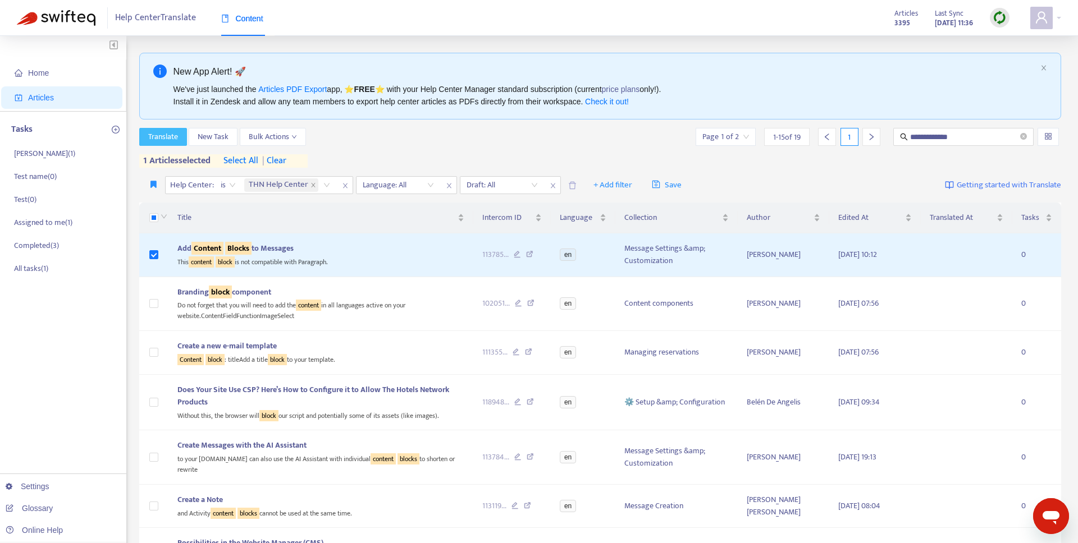
click at [167, 140] on span "Translate" at bounding box center [163, 137] width 30 height 12
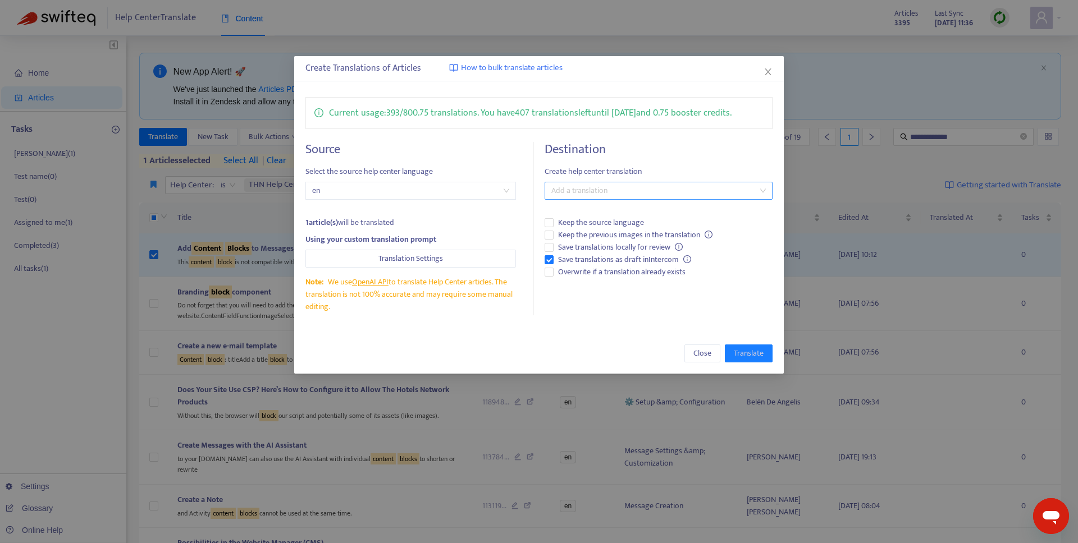
click at [615, 185] on div at bounding box center [652, 190] width 210 height 13
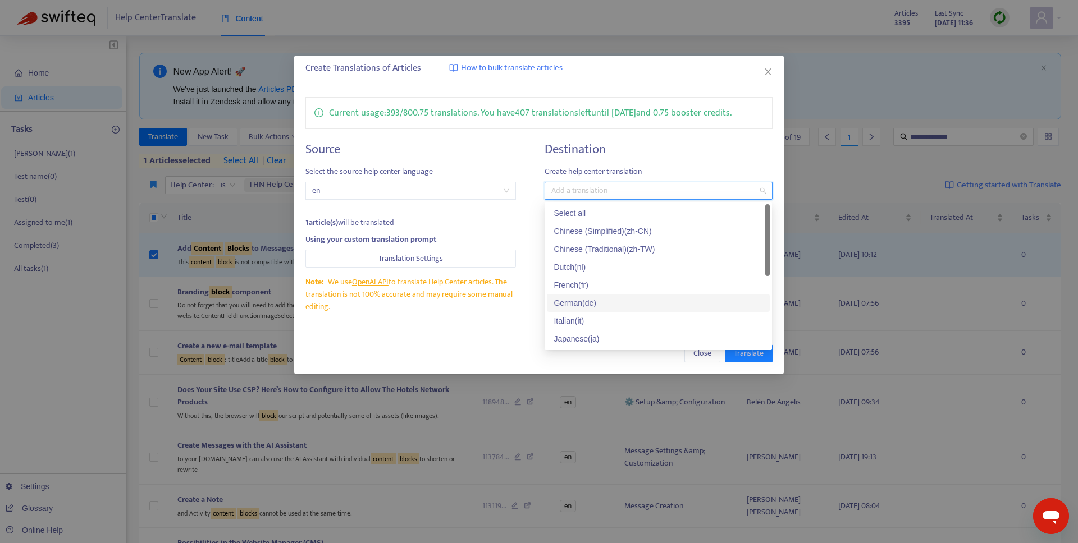
click at [589, 309] on div "German ( de )" at bounding box center [658, 303] width 223 height 18
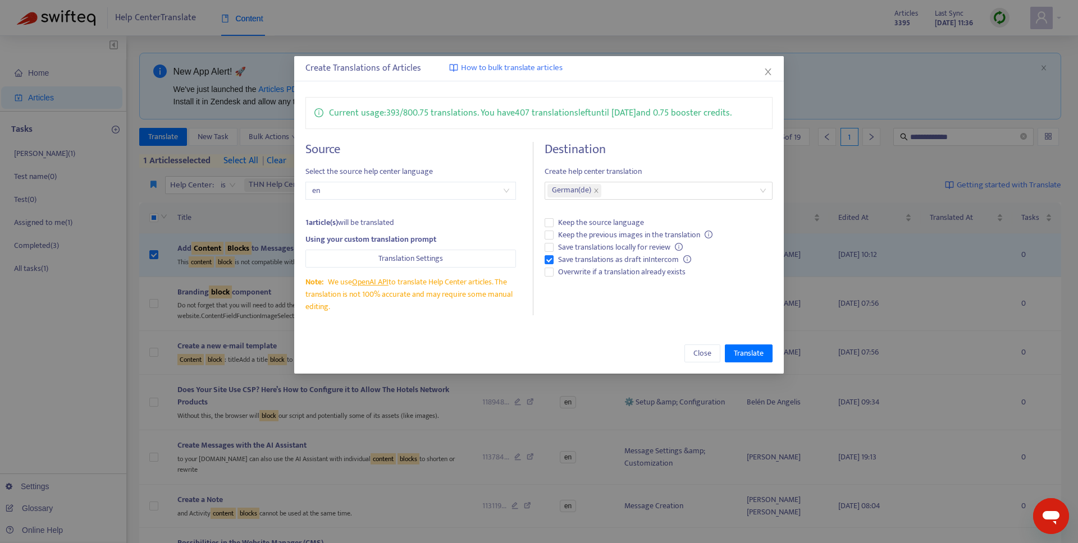
click at [683, 142] on h4 "Destination" at bounding box center [657, 149] width 227 height 15
click at [601, 257] on span "Save translations as draft in Intercom" at bounding box center [624, 260] width 142 height 12
click at [601, 246] on span "Save translations locally for review" at bounding box center [620, 247] width 134 height 12
click at [751, 356] on span "Translate" at bounding box center [749, 353] width 30 height 12
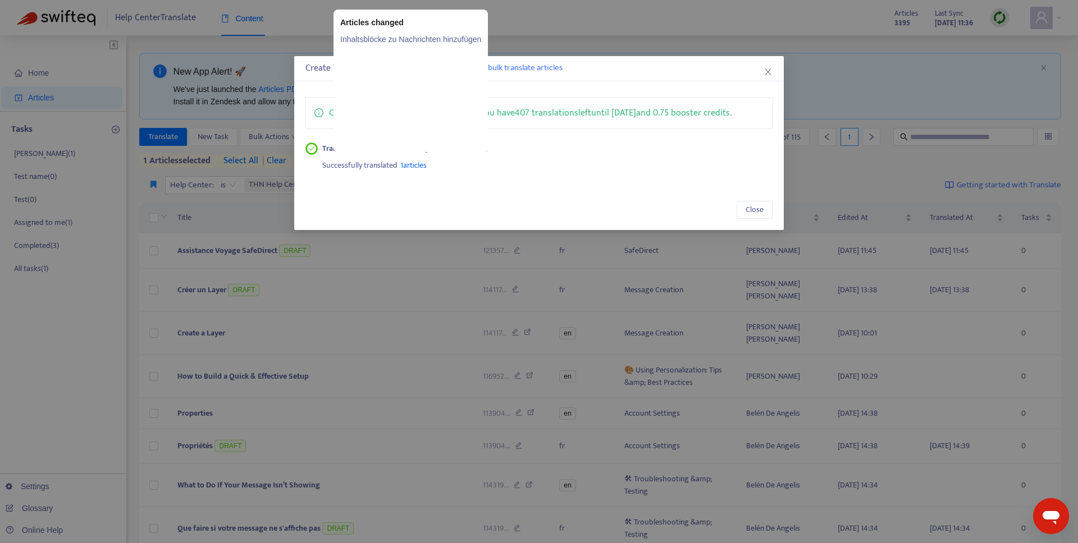
click at [414, 159] on span "1 articles" at bounding box center [413, 165] width 26 height 13
click at [411, 165] on span "1 articles" at bounding box center [413, 165] width 26 height 13
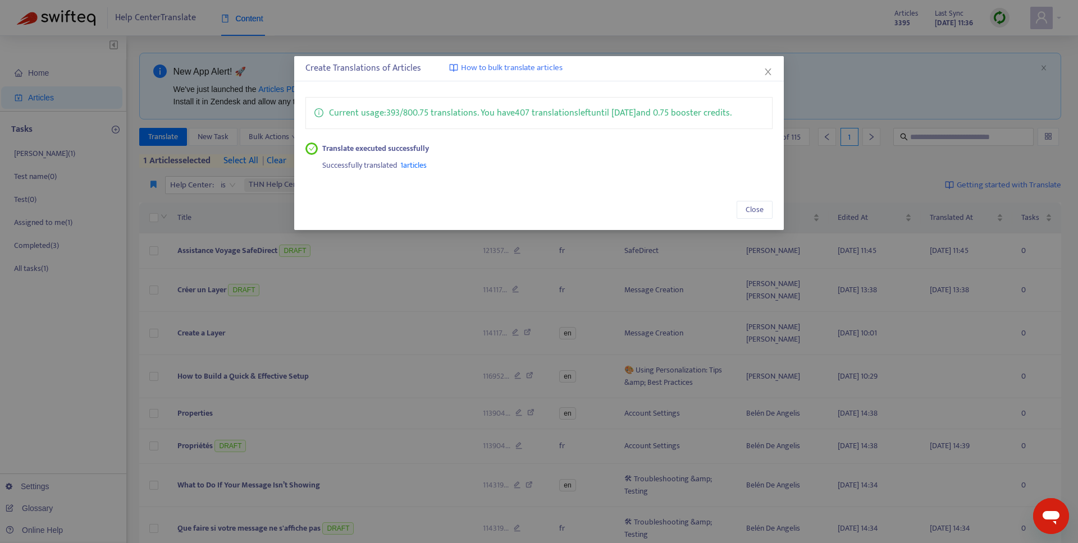
click at [414, 163] on span "1 articles" at bounding box center [413, 165] width 26 height 13
click at [416, 166] on span "1 articles" at bounding box center [413, 165] width 26 height 13
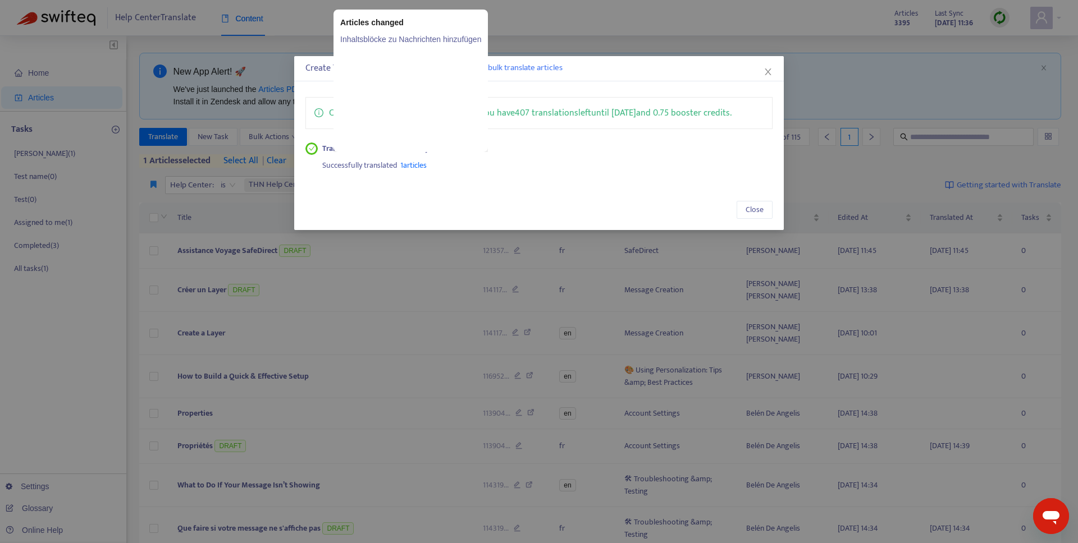
click at [416, 166] on span "1 articles" at bounding box center [413, 165] width 26 height 13
click at [416, 20] on div "Articles changed" at bounding box center [410, 22] width 141 height 12
click at [405, 42] on link "Inhaltsblöcke zu Nachrichten hinzufügen" at bounding box center [410, 39] width 141 height 12
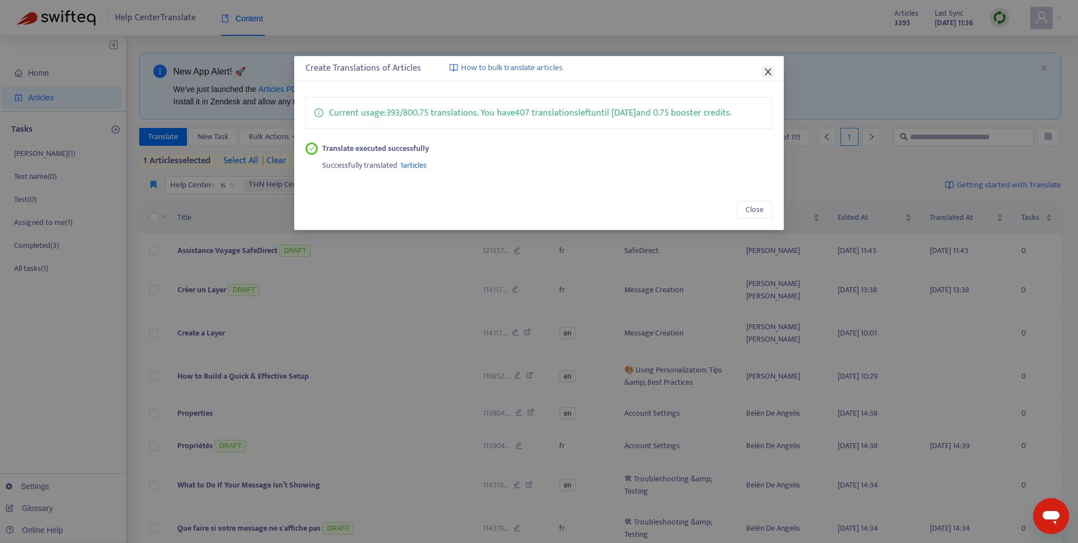
click at [770, 71] on icon "close" at bounding box center [767, 71] width 9 height 9
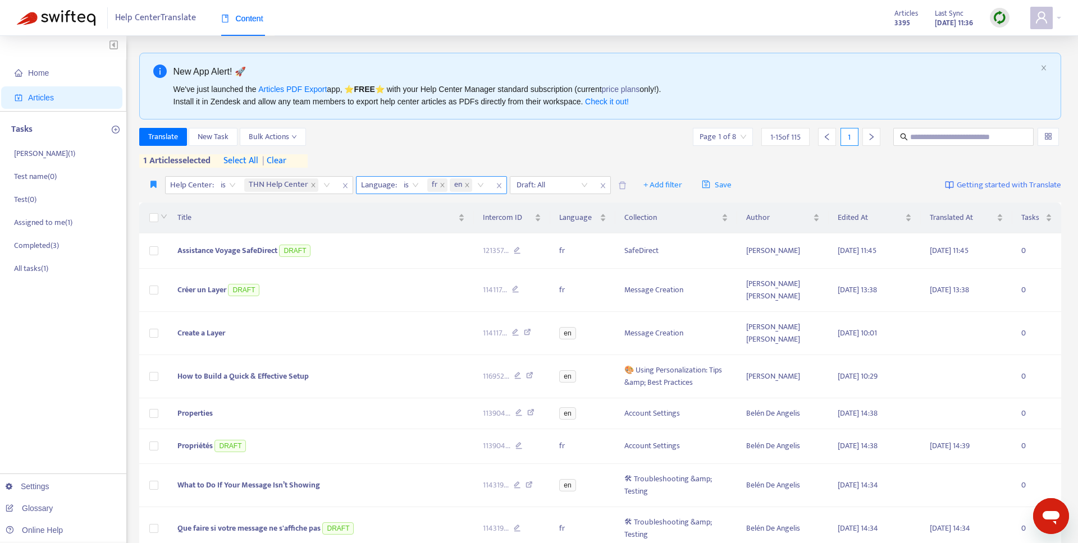
click at [469, 184] on span "en" at bounding box center [461, 184] width 22 height 13
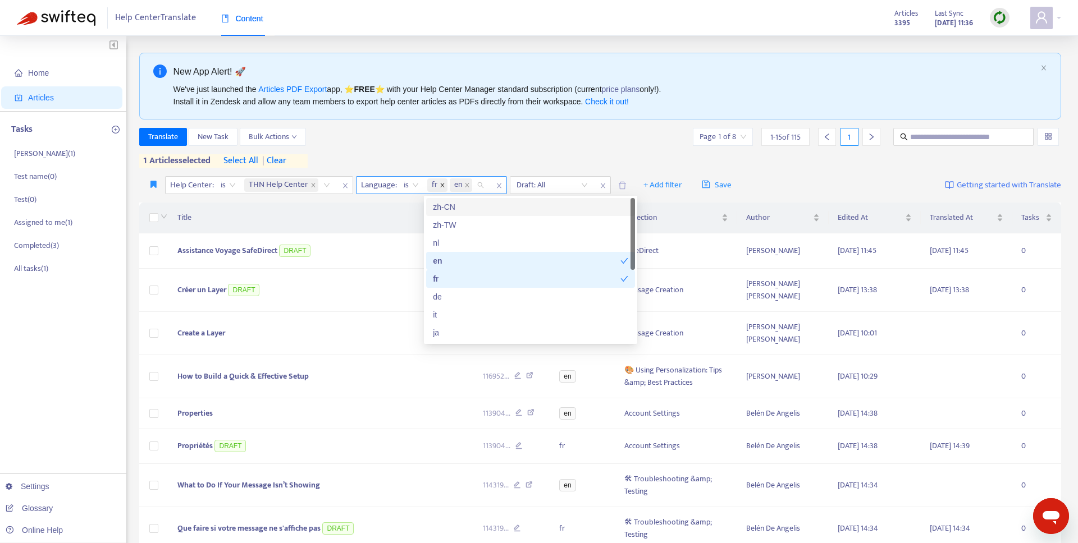
click at [442, 185] on icon "close" at bounding box center [442, 185] width 6 height 6
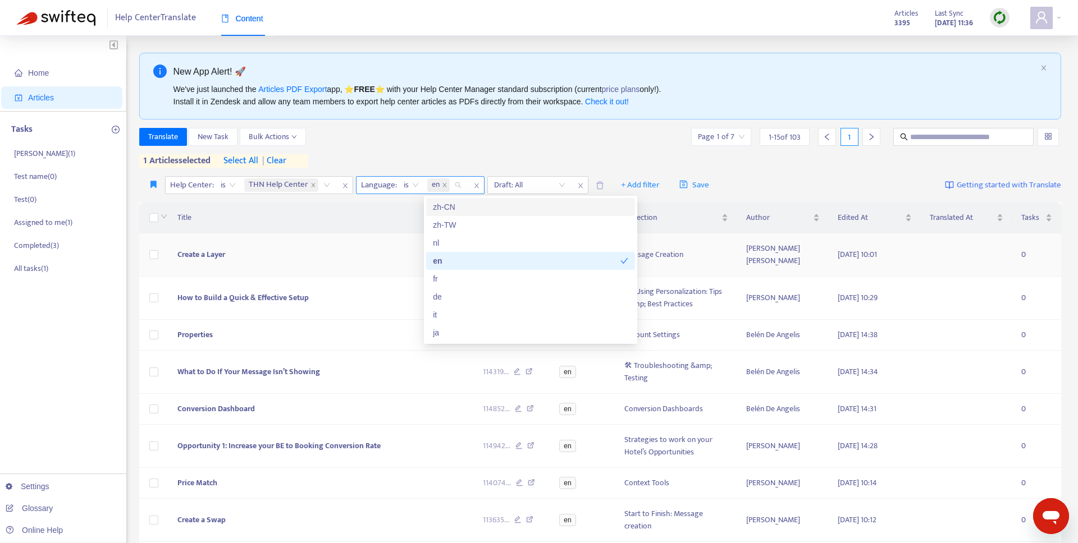
click at [294, 235] on td "Create a Layer" at bounding box center [320, 255] width 305 height 43
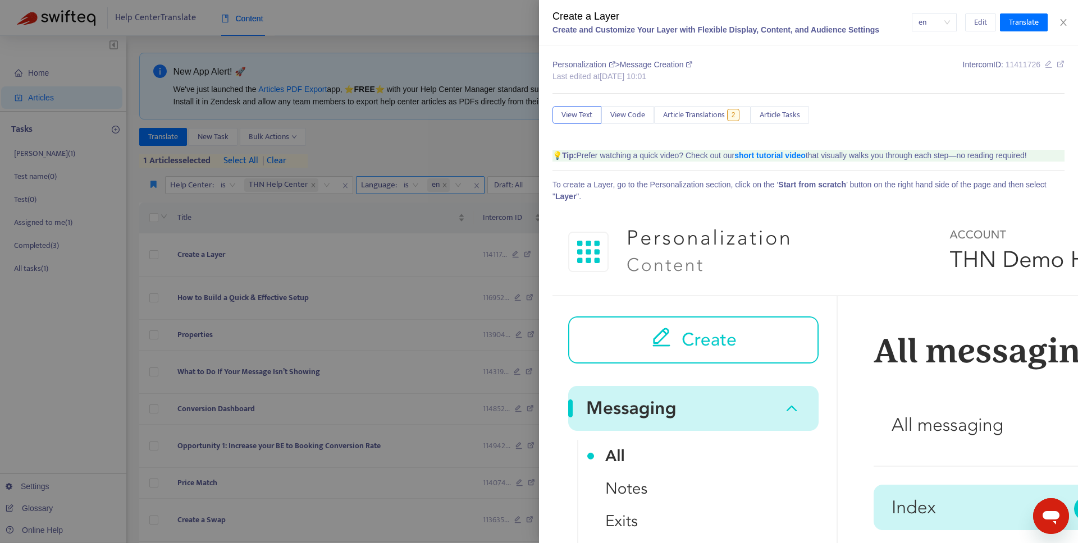
click at [440, 201] on div at bounding box center [539, 271] width 1078 height 543
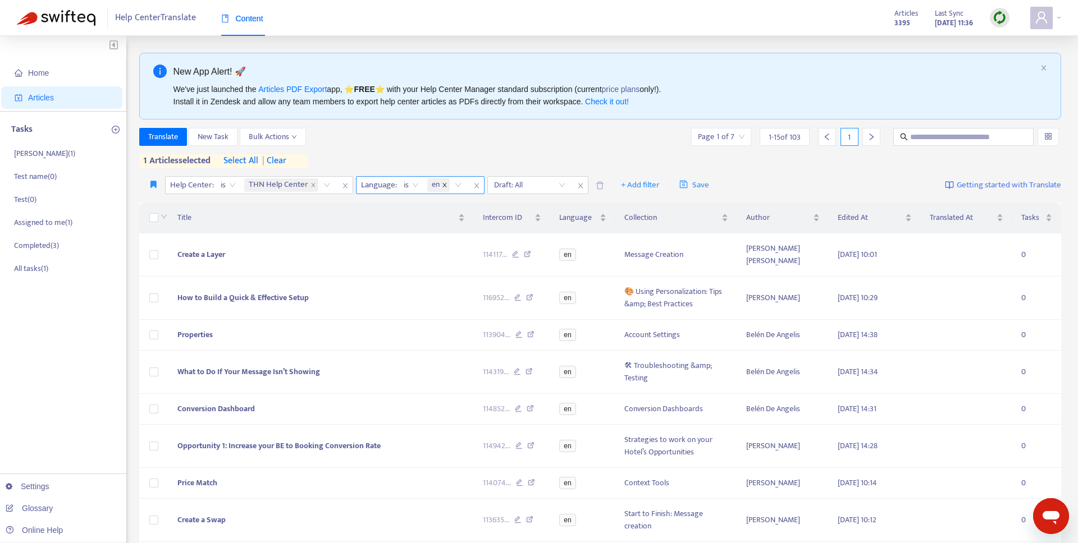
click at [443, 184] on icon "close" at bounding box center [445, 185] width 6 height 6
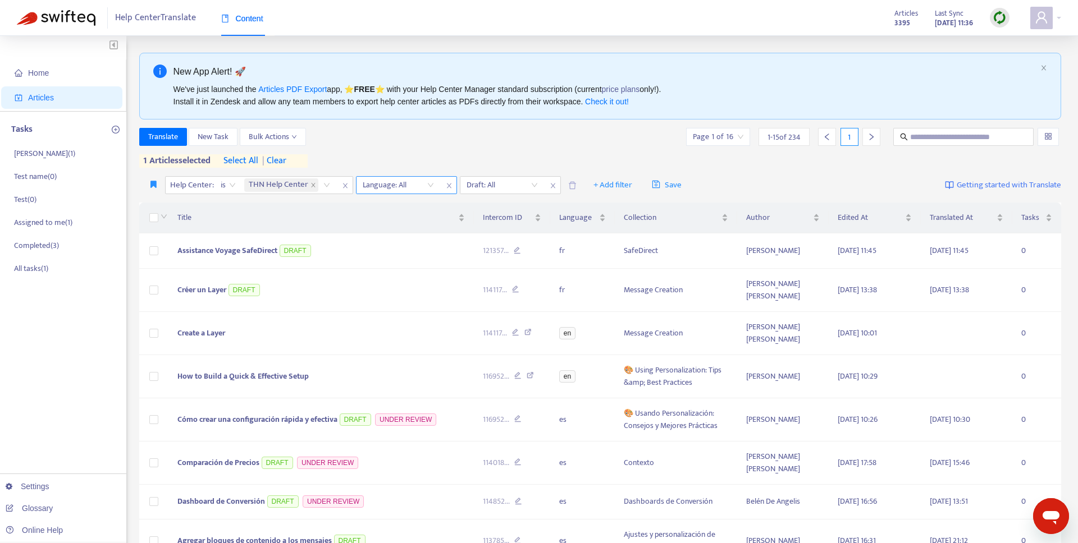
click at [409, 184] on div at bounding box center [393, 184] width 68 height 13
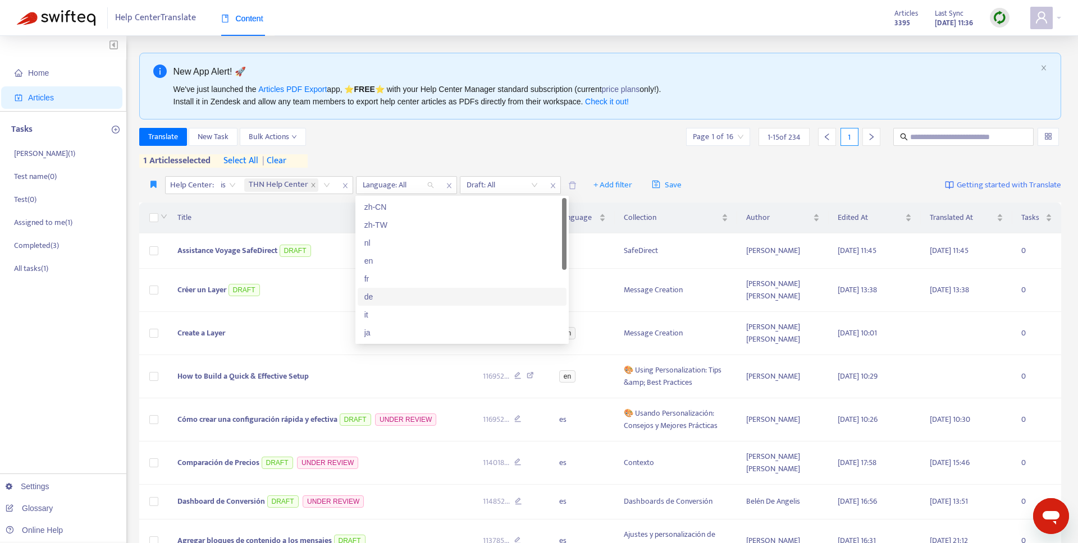
click at [382, 299] on div "de" at bounding box center [461, 297] width 195 height 12
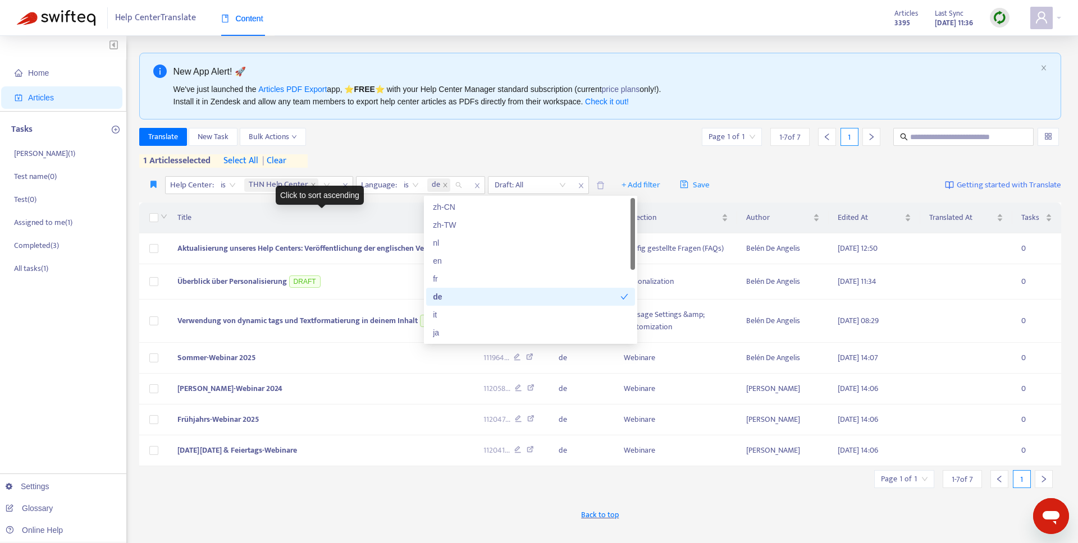
click at [286, 224] on div "Title" at bounding box center [321, 218] width 288 height 12
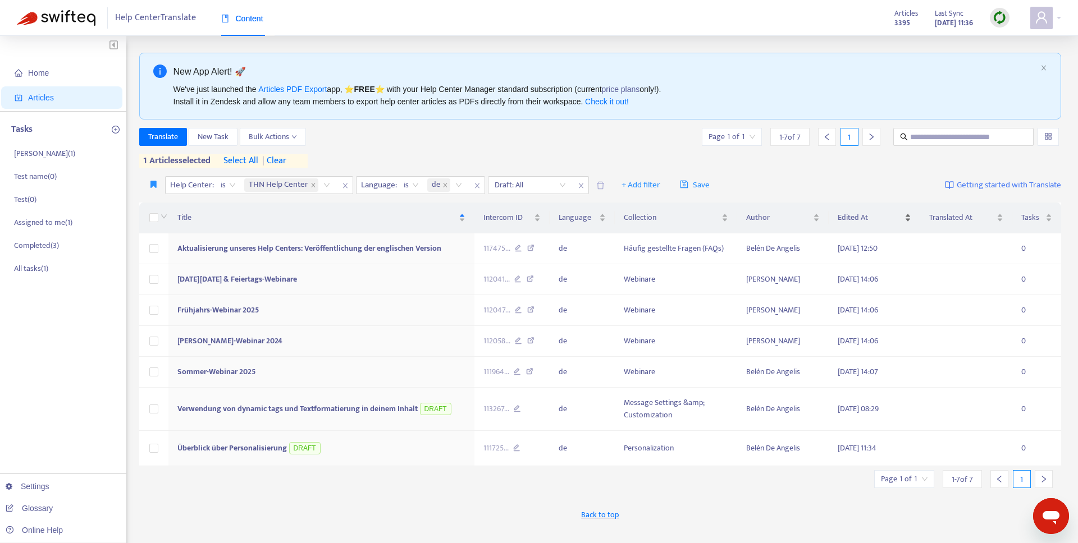
click at [876, 219] on span "Edited At" at bounding box center [869, 218] width 65 height 12
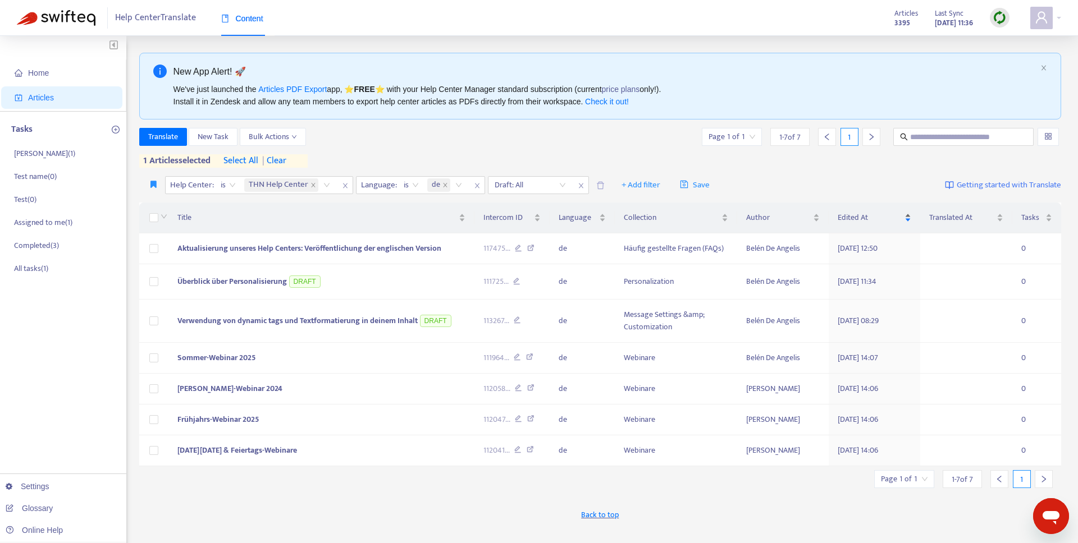
click at [875, 218] on span "Edited At" at bounding box center [869, 218] width 65 height 12
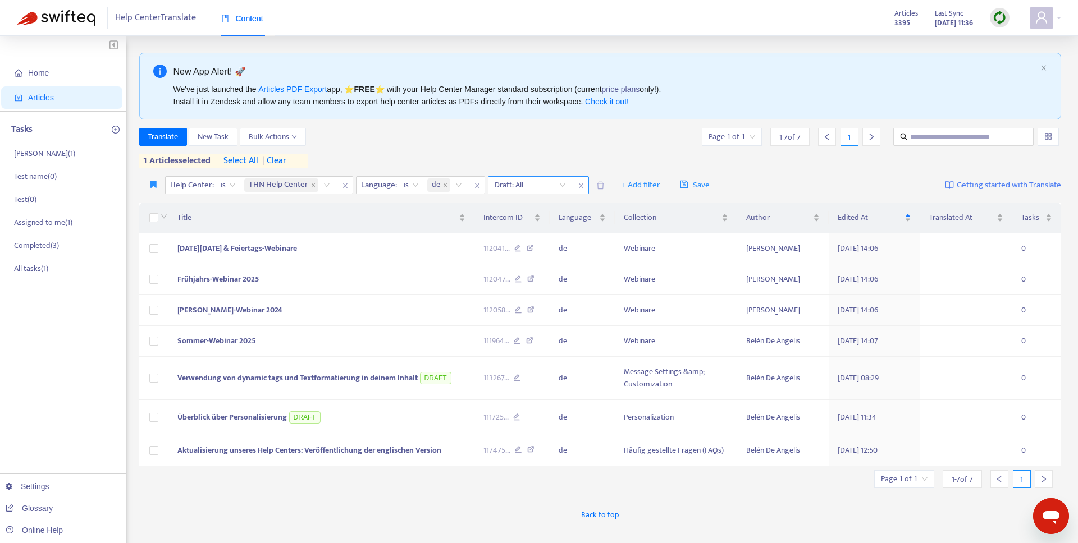
click at [580, 181] on span "close" at bounding box center [581, 185] width 15 height 13
click at [406, 215] on span "Title" at bounding box center [316, 218] width 279 height 12
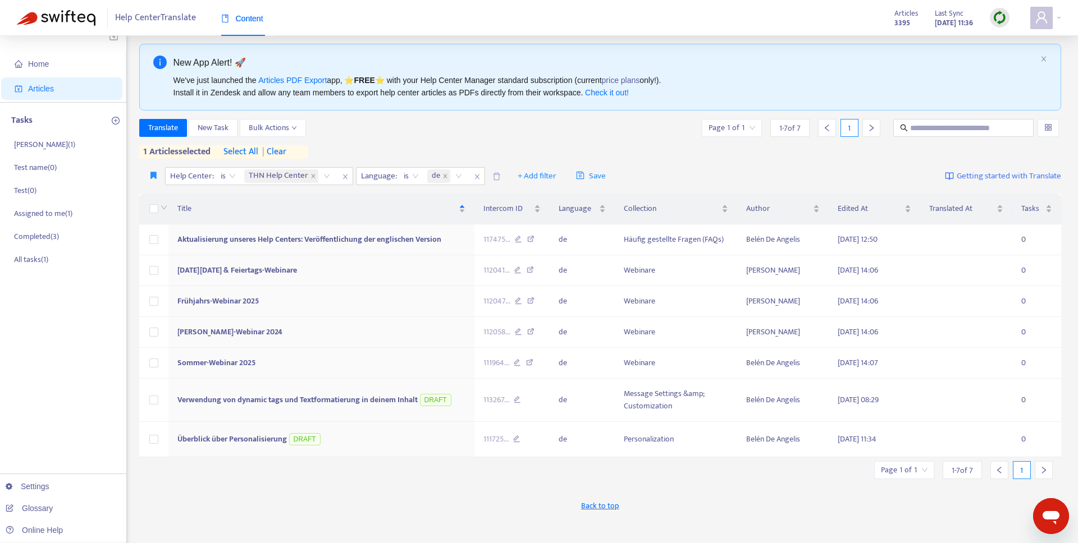
scroll to position [8, 0]
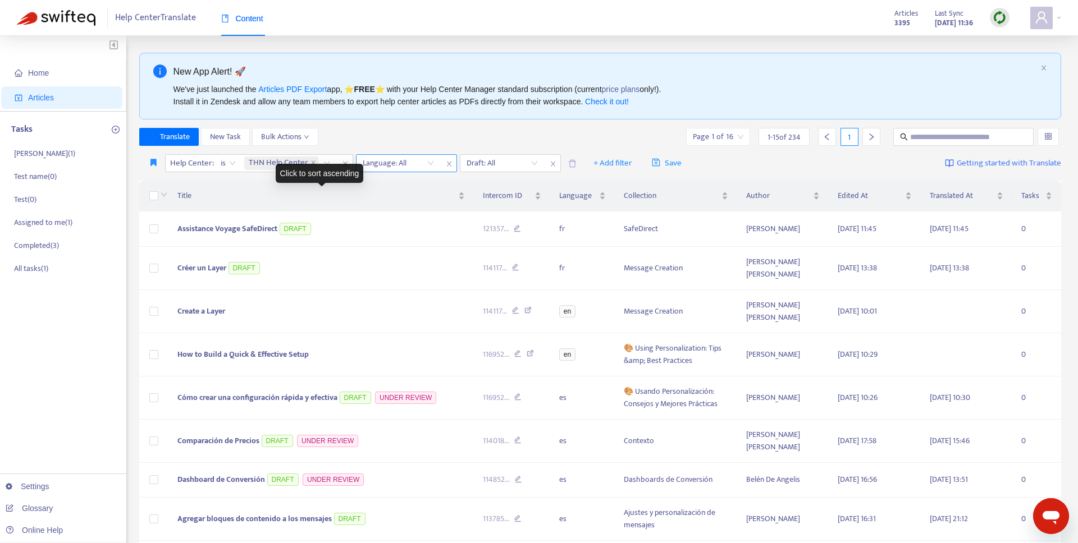
click at [388, 168] on div at bounding box center [393, 163] width 68 height 13
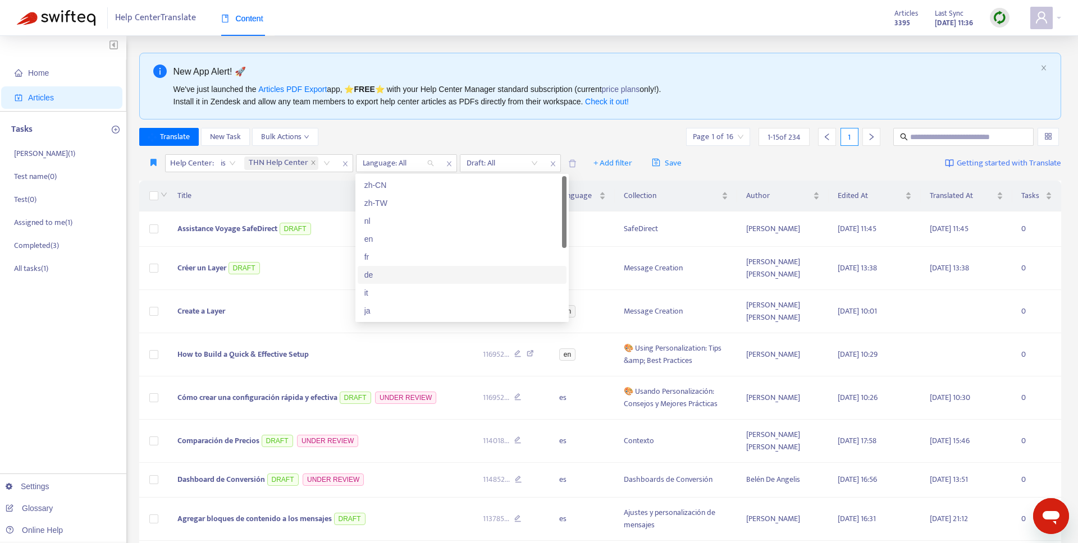
click at [377, 276] on div "de" at bounding box center [461, 275] width 195 height 12
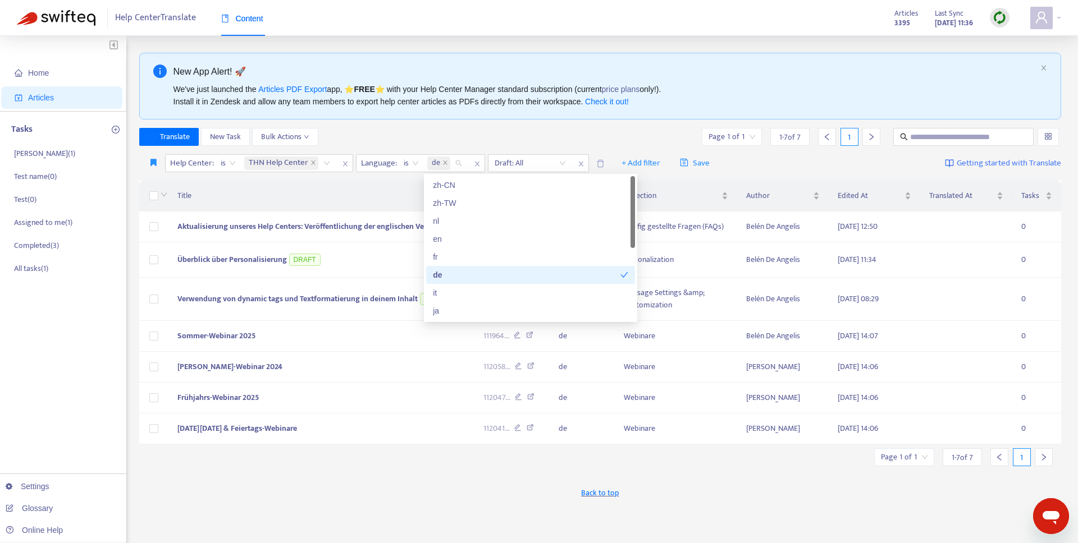
click at [319, 202] on div "Title" at bounding box center [321, 196] width 288 height 12
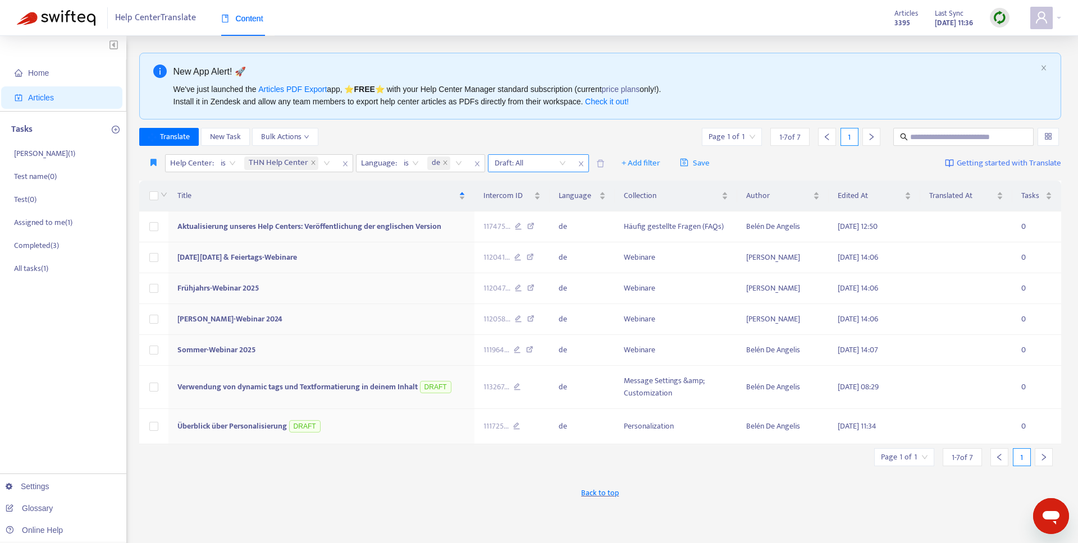
click at [578, 163] on icon "close" at bounding box center [581, 164] width 7 height 7
click at [360, 424] on td "Überblick über Personalisierung DRAFT" at bounding box center [321, 426] width 306 height 35
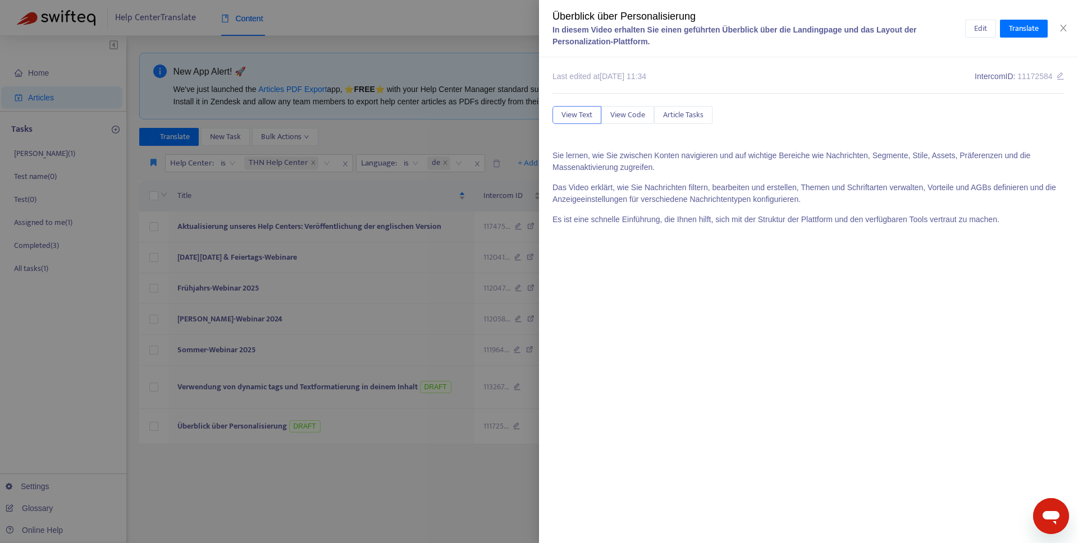
click at [342, 378] on div at bounding box center [539, 271] width 1078 height 543
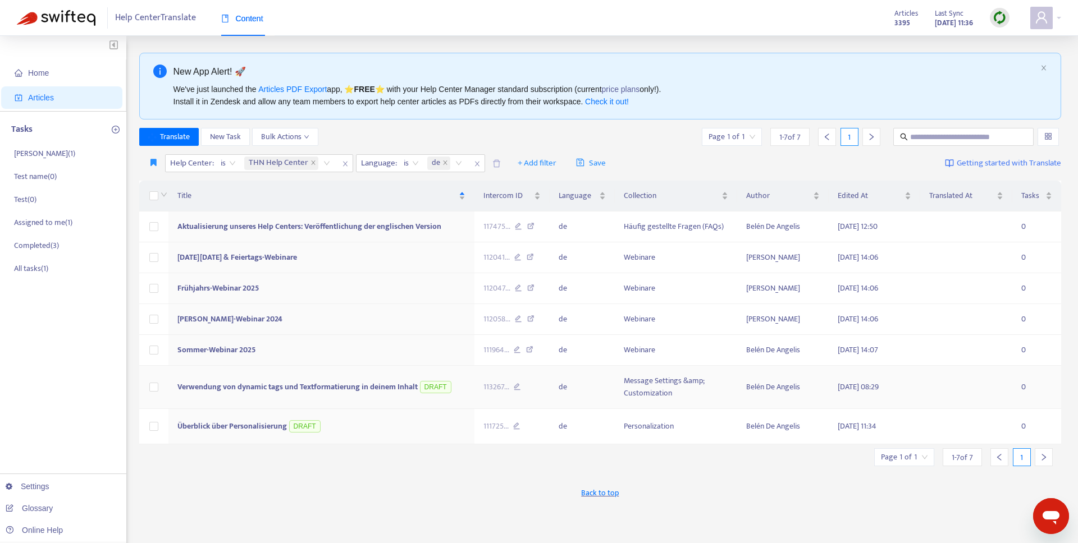
click at [347, 381] on span "Verwendung von dynamic tags und Textformatierung in deinem Inhalt" at bounding box center [297, 387] width 240 height 13
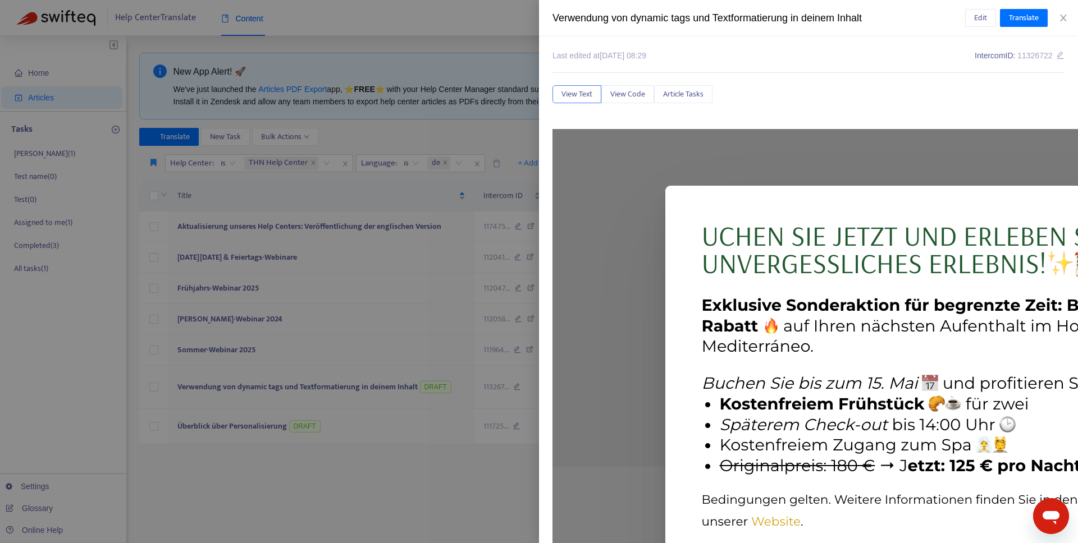
click at [345, 472] on div at bounding box center [539, 271] width 1078 height 543
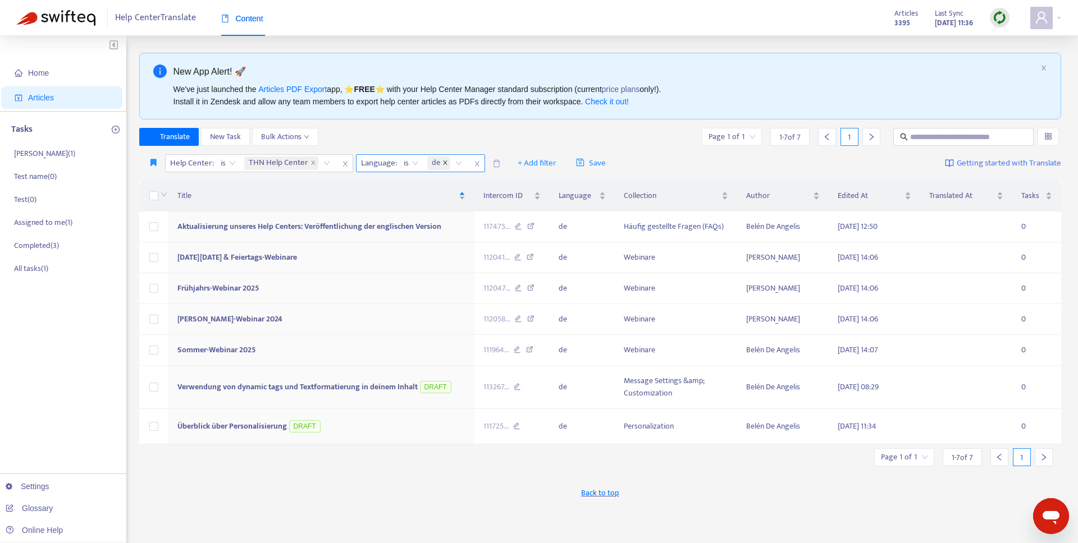
click at [446, 162] on icon "close" at bounding box center [445, 163] width 6 height 6
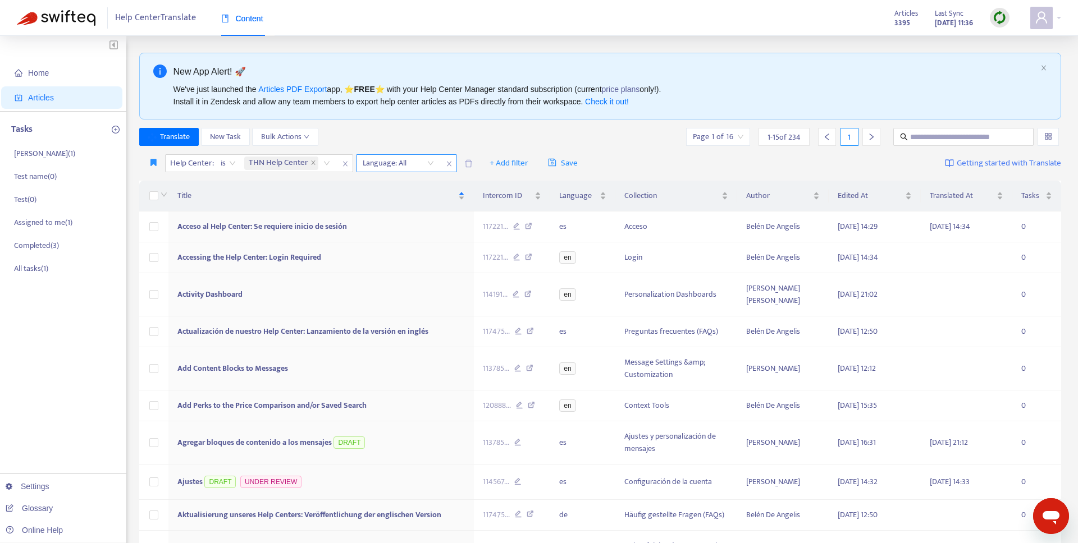
click at [415, 162] on div at bounding box center [393, 163] width 68 height 13
click at [385, 260] on div "fr" at bounding box center [461, 257] width 195 height 12
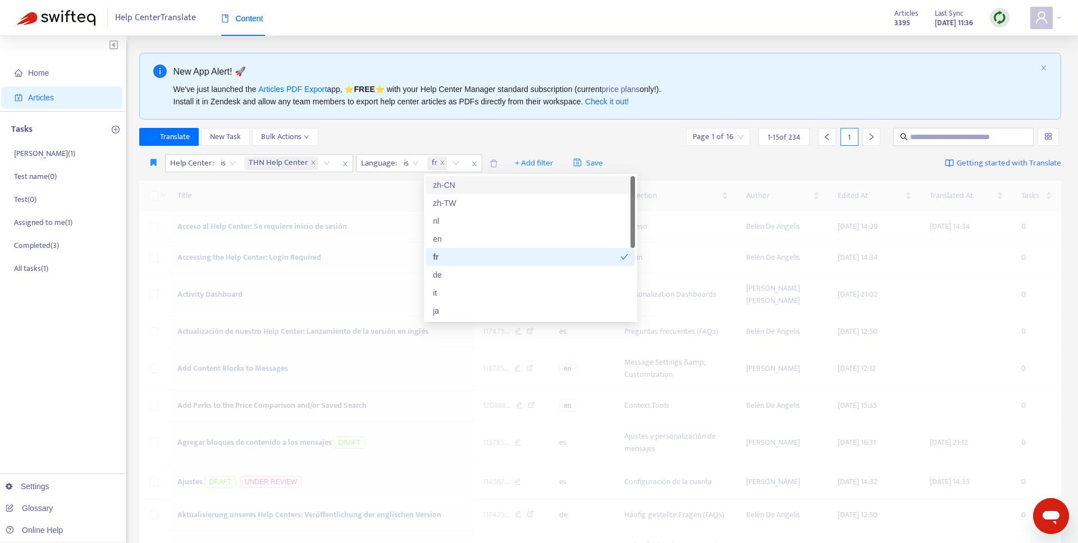
click at [506, 130] on div "Translate New Task Bulk Actions Page 1 of 16 1 - 15 of 234 1" at bounding box center [600, 137] width 922 height 18
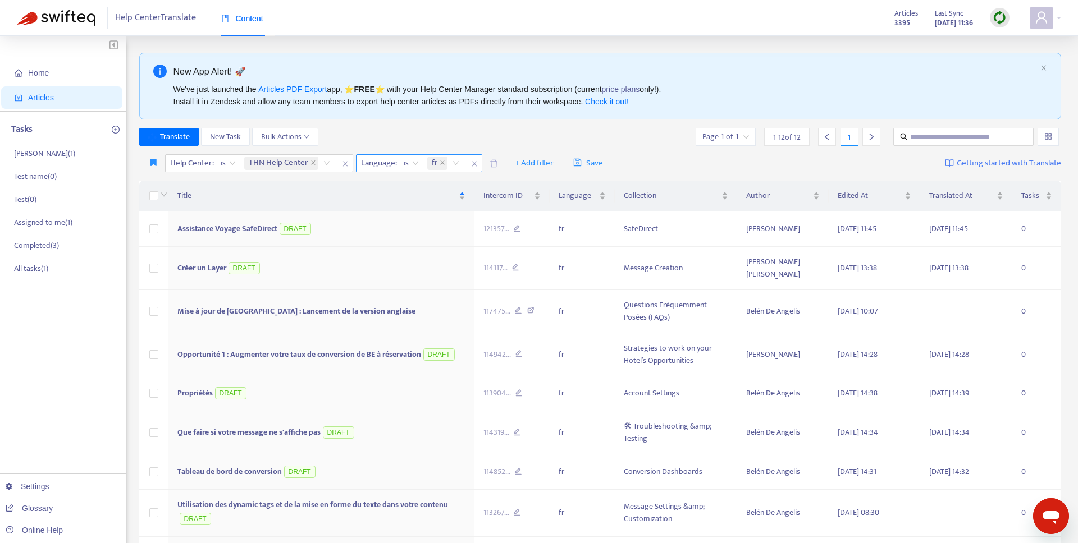
click at [450, 163] on input "search" at bounding box center [451, 163] width 2 height 13
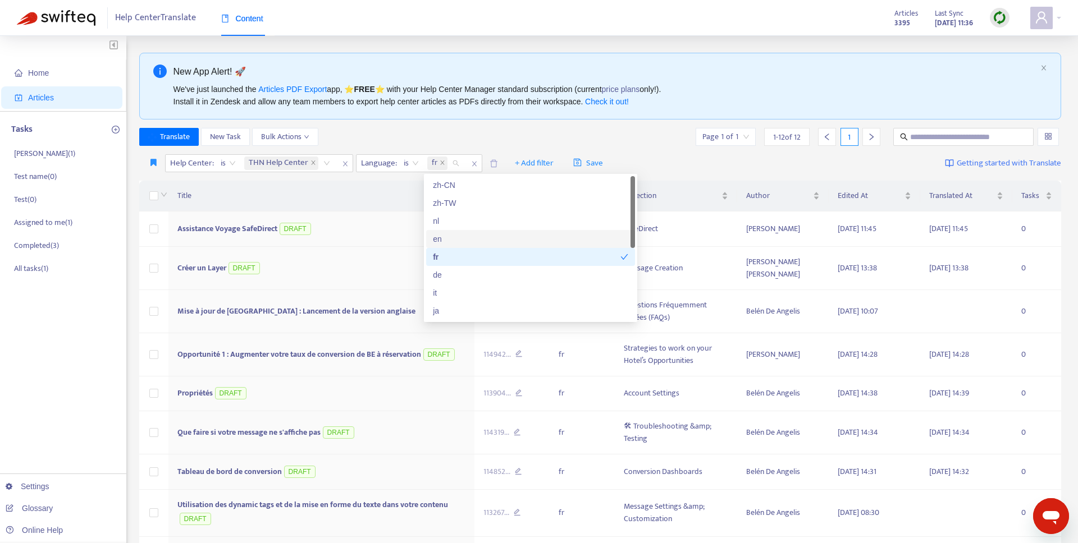
click at [438, 241] on div "en" at bounding box center [530, 239] width 195 height 12
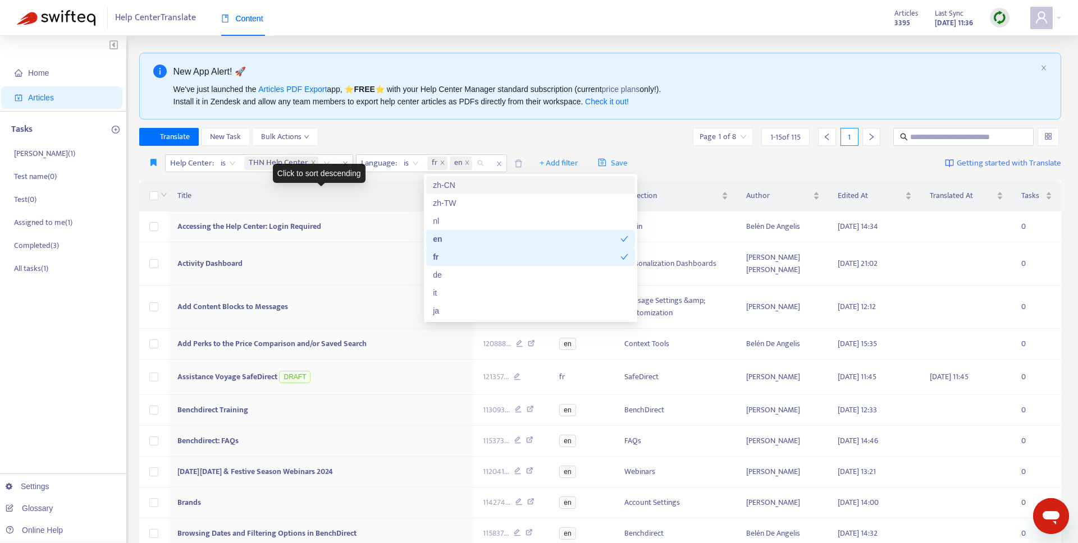
click at [372, 200] on span "Title" at bounding box center [316, 196] width 278 height 12
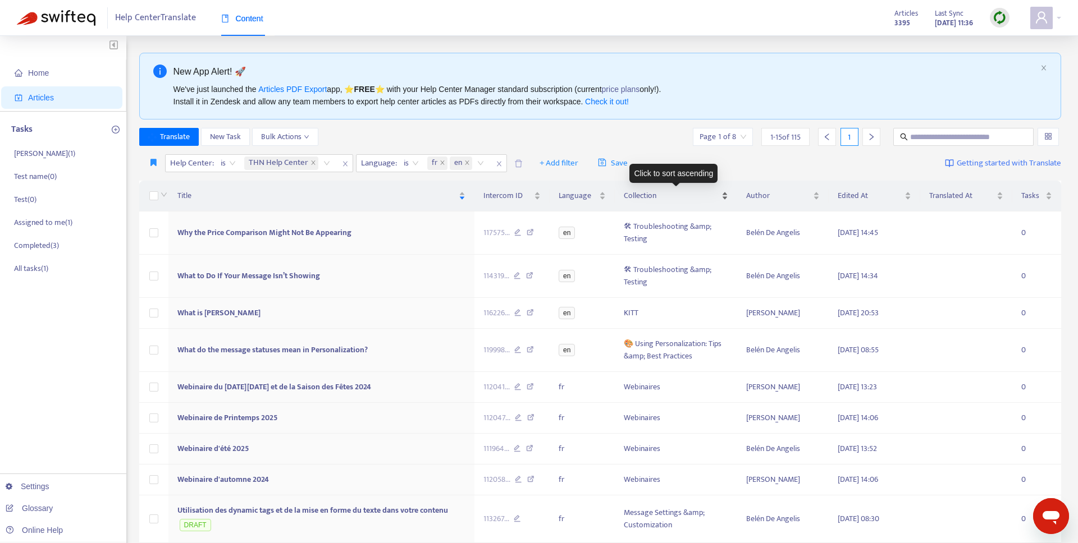
click at [652, 191] on span "Collection" at bounding box center [671, 196] width 95 height 12
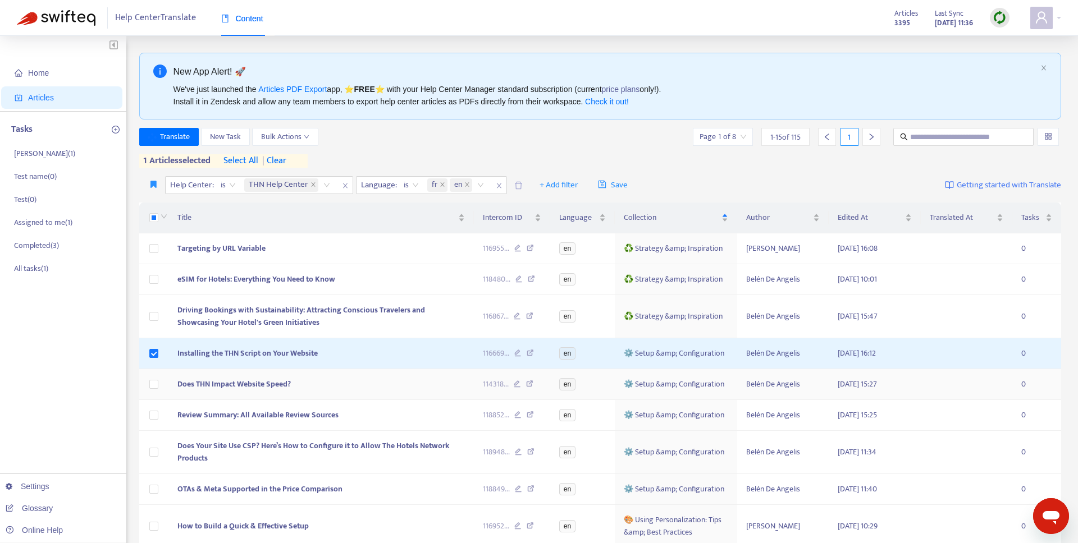
click at [148, 388] on td at bounding box center [153, 384] width 29 height 31
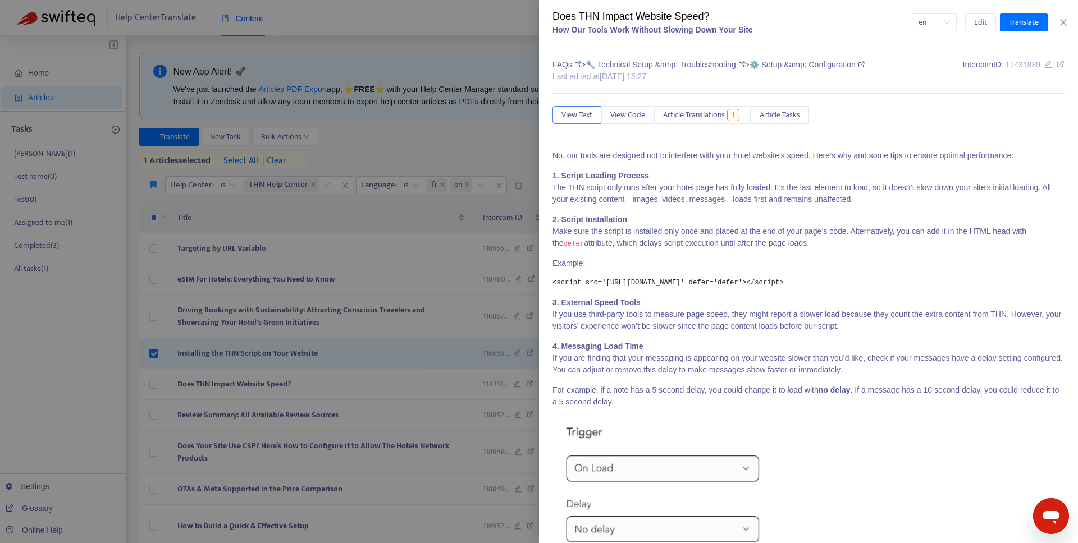
click at [160, 392] on div at bounding box center [539, 271] width 1078 height 543
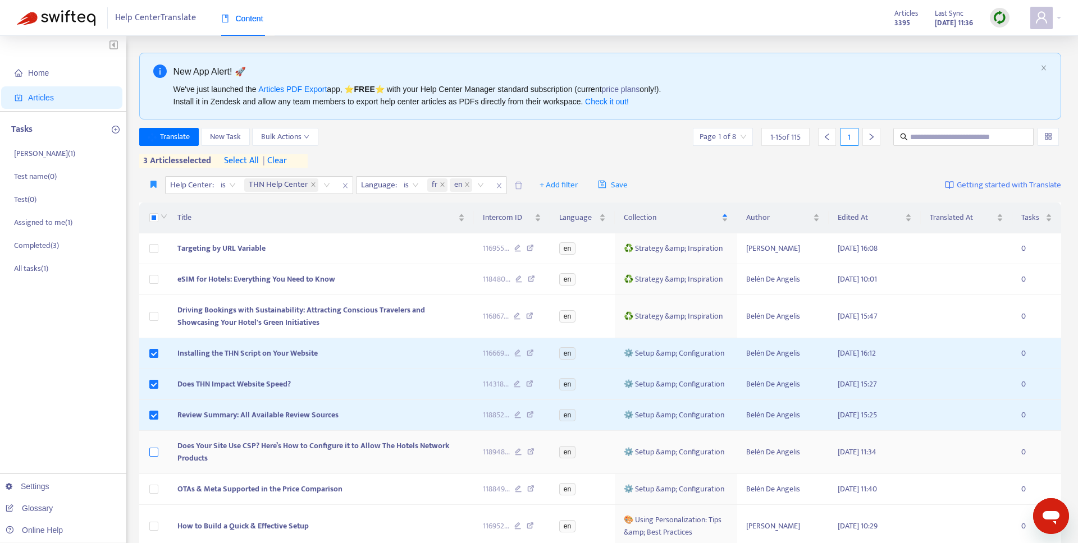
click at [155, 458] on label at bounding box center [153, 452] width 9 height 12
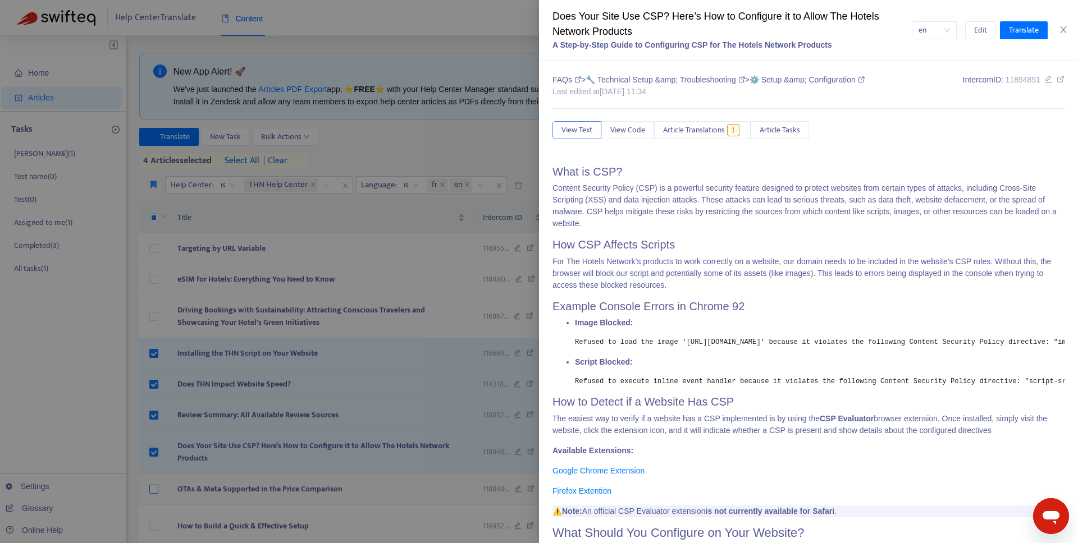
click at [153, 490] on div at bounding box center [539, 271] width 1078 height 543
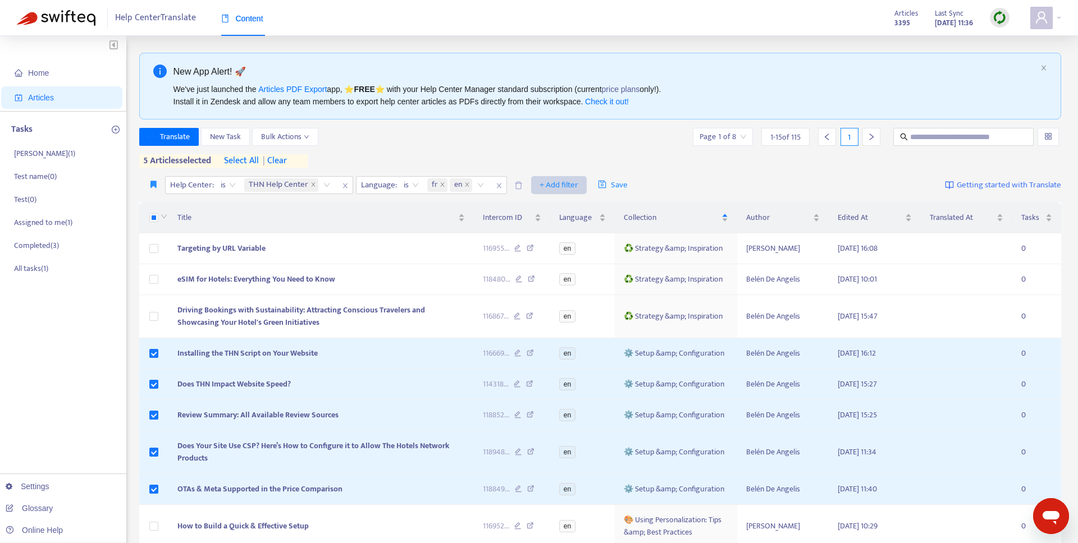
click at [558, 182] on span "+ Add filter" at bounding box center [558, 184] width 39 height 13
click at [563, 186] on div "Click to sort ascending" at bounding box center [580, 195] width 88 height 19
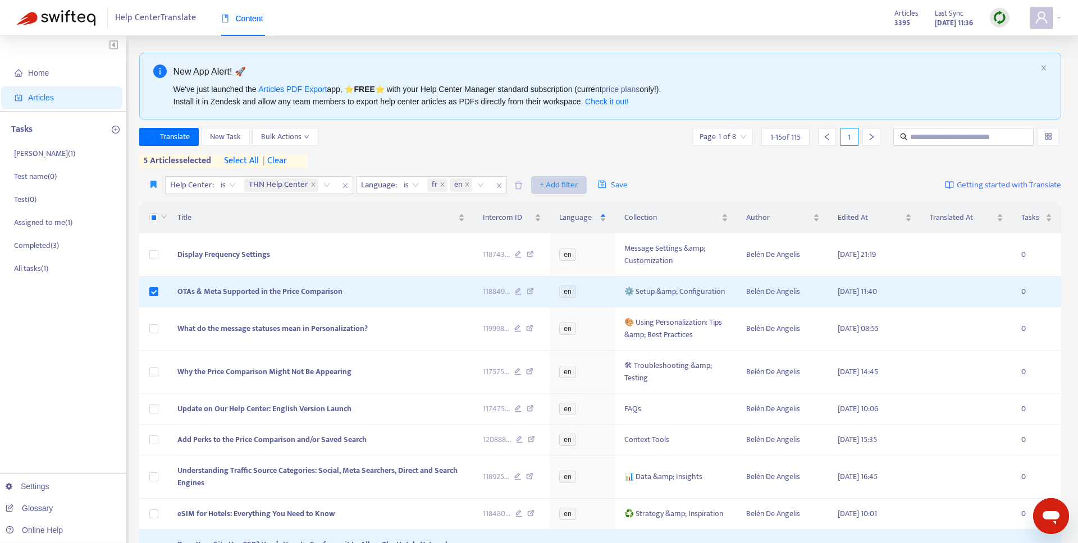
click at [562, 178] on span "+ Add filter" at bounding box center [558, 184] width 39 height 13
click at [564, 225] on span "Collection" at bounding box center [574, 225] width 70 height 12
click at [544, 182] on div at bounding box center [546, 184] width 68 height 13
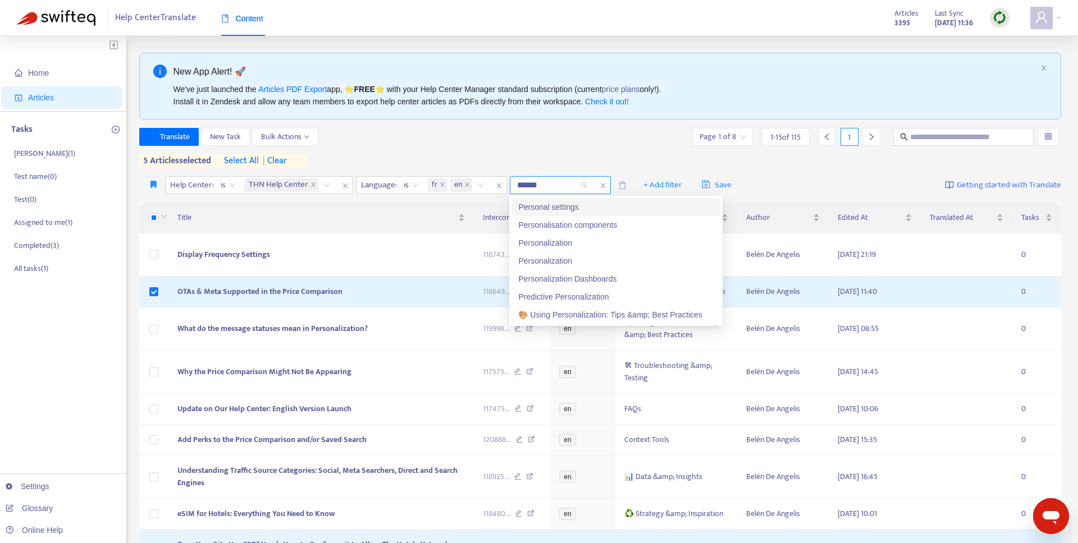
type input "*******"
click at [580, 281] on div "Personalization Dashboards" at bounding box center [615, 279] width 195 height 12
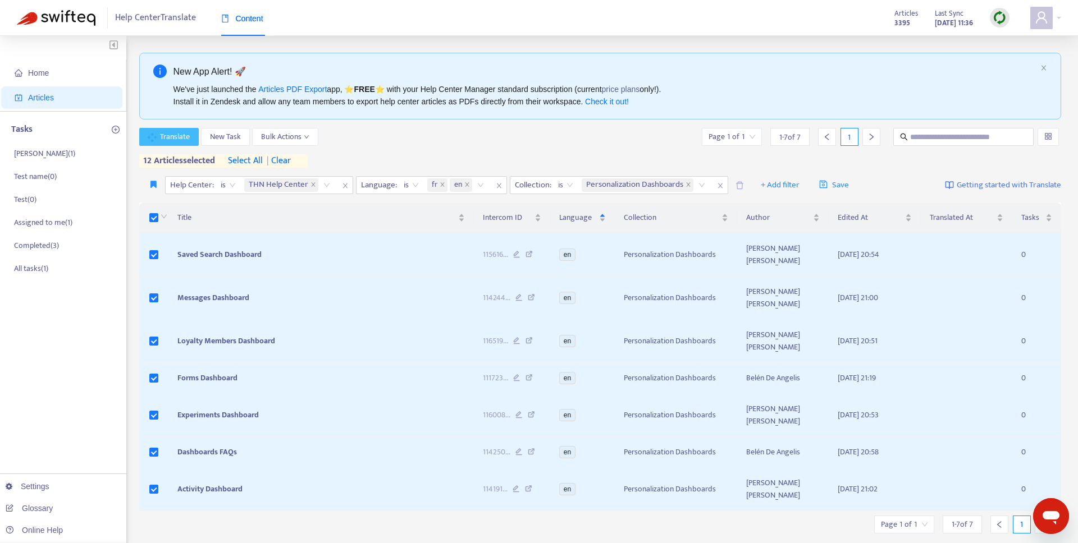
click at [189, 131] on span "Translate" at bounding box center [175, 137] width 30 height 12
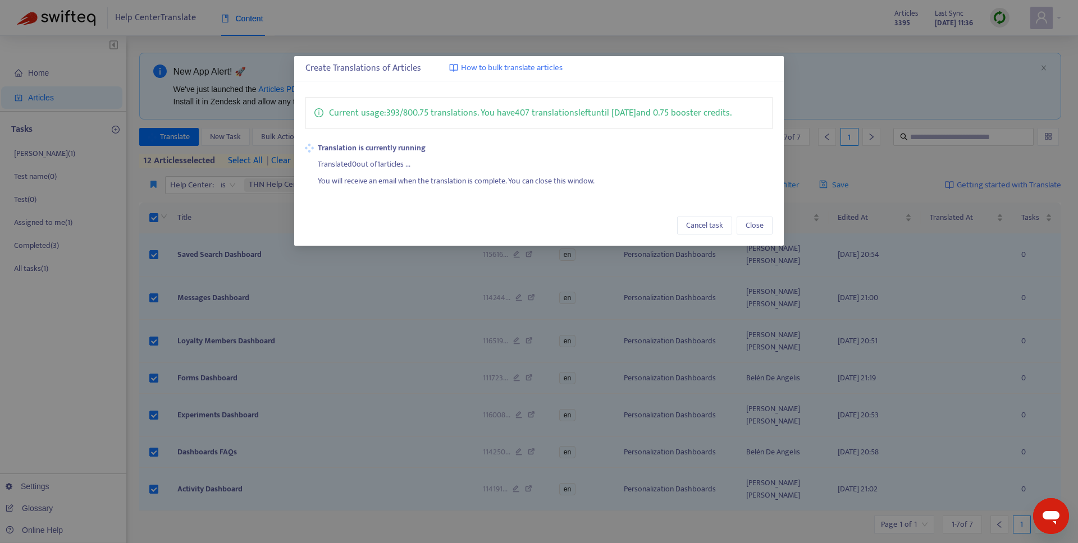
click at [582, 335] on div "Create Translations of Articles How to bulk translate articles Current usage: 3…" at bounding box center [539, 271] width 1078 height 543
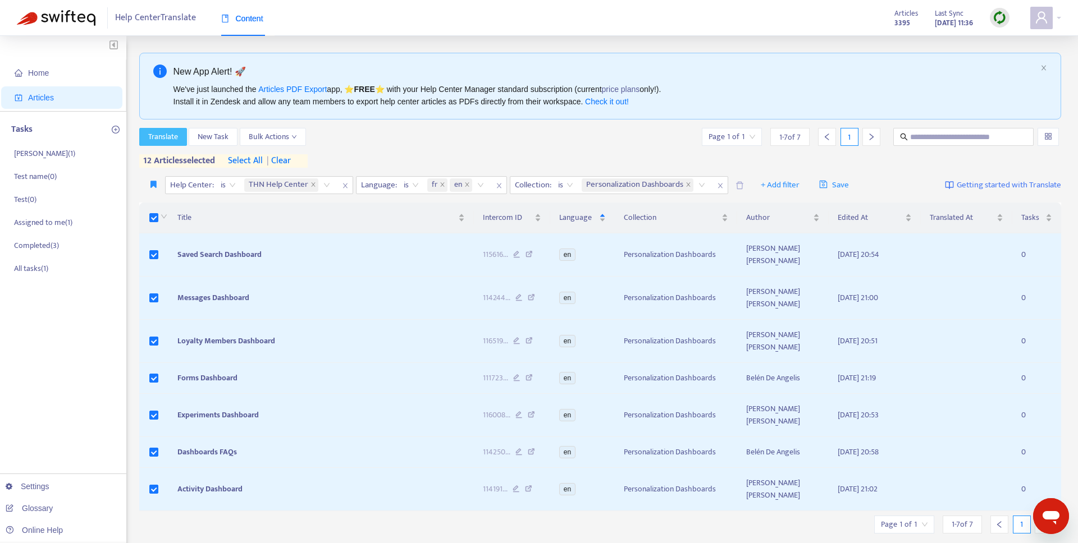
click at [165, 134] on span "Translate" at bounding box center [163, 137] width 30 height 12
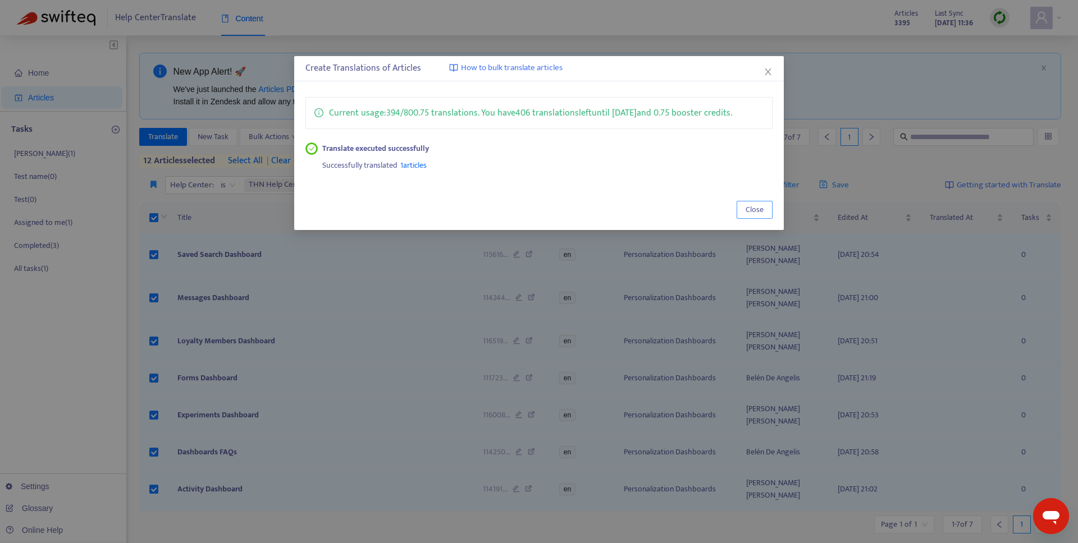
click at [747, 210] on span "Close" at bounding box center [754, 210] width 18 height 12
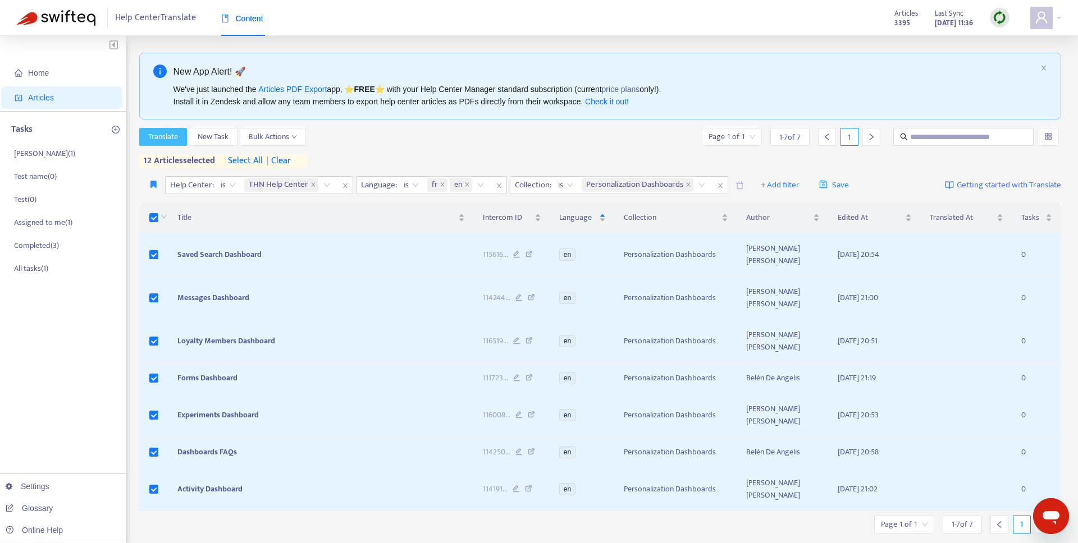
click at [150, 131] on span "Translate" at bounding box center [163, 137] width 30 height 12
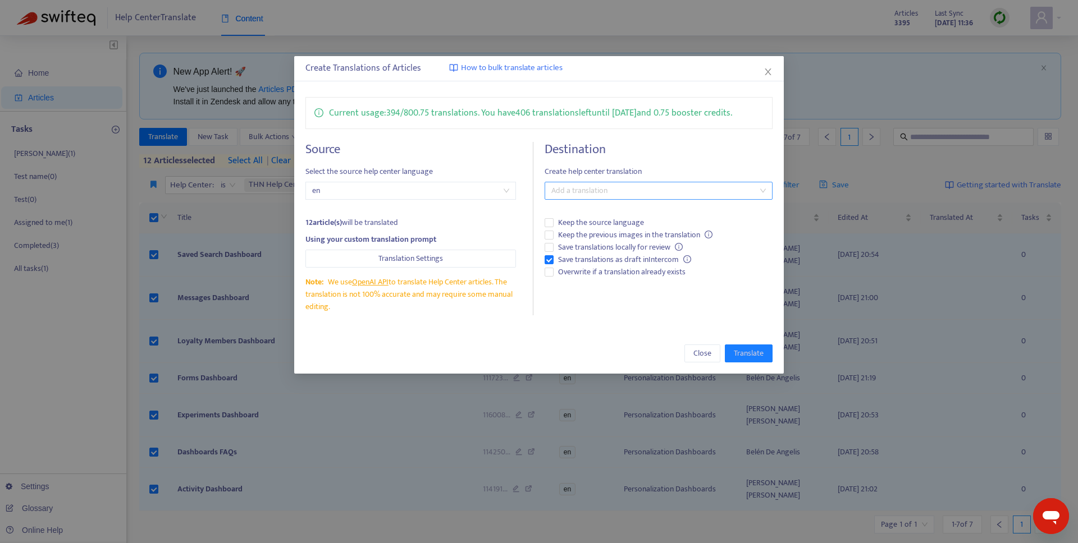
click at [590, 186] on div at bounding box center [652, 190] width 210 height 13
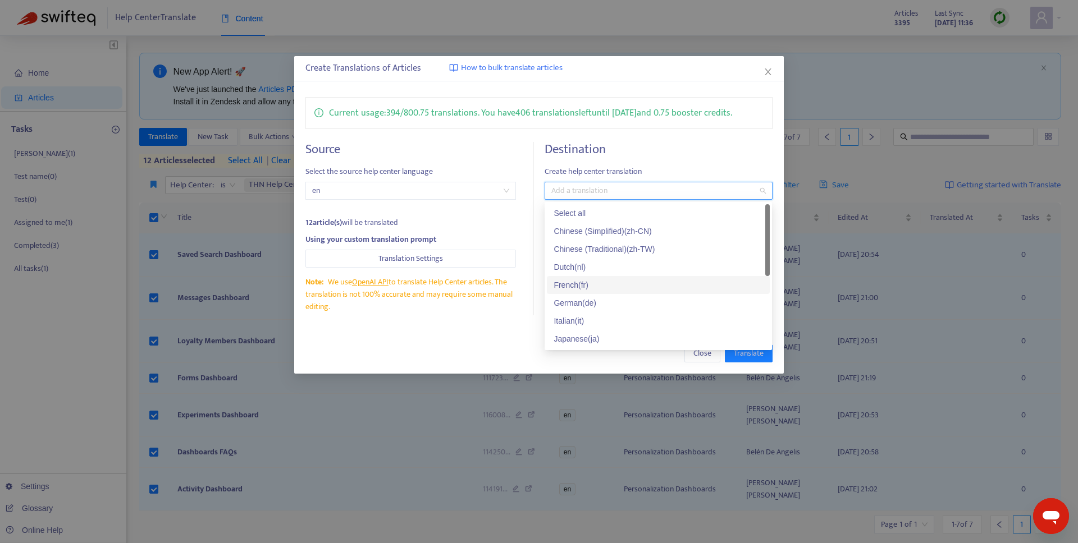
click at [580, 287] on div "French ( fr )" at bounding box center [657, 285] width 209 height 12
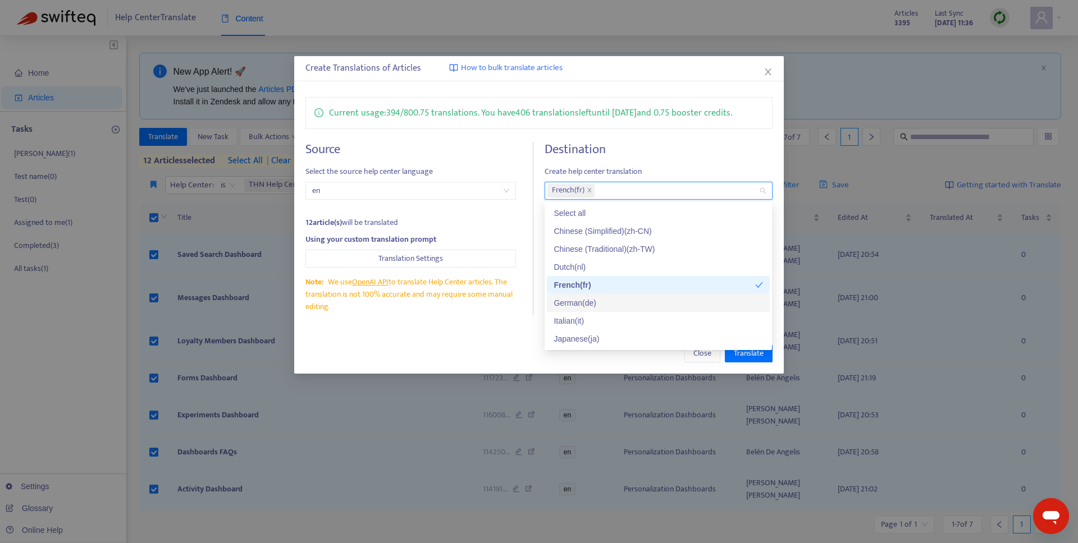
click at [580, 302] on div "German ( de )" at bounding box center [657, 303] width 209 height 12
click at [651, 164] on div "Destination Create help center translation French ( fr ) German ( de ) Keep the…" at bounding box center [657, 228] width 227 height 173
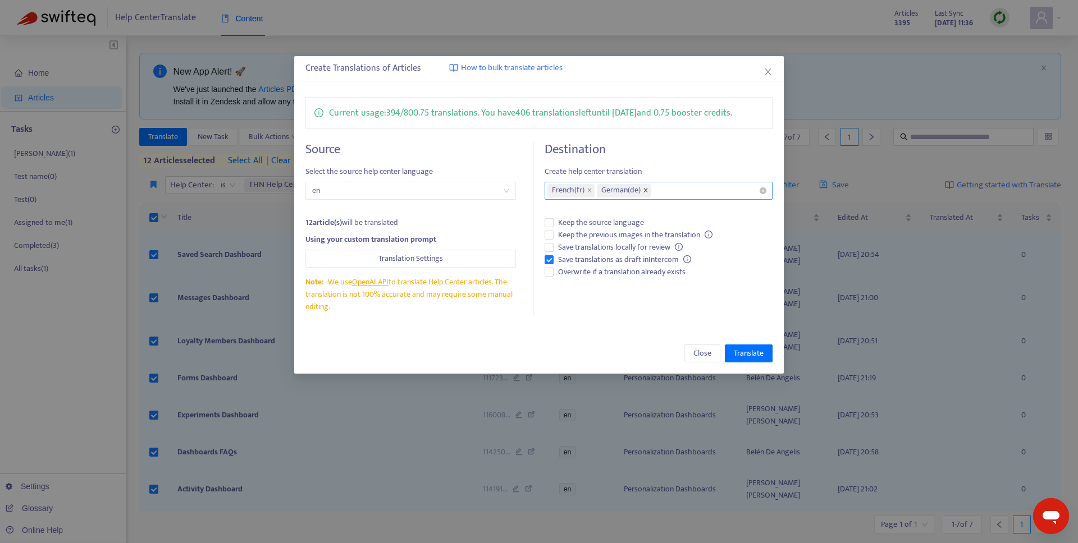
click at [644, 193] on icon "close" at bounding box center [646, 190] width 6 height 6
click at [749, 356] on span "Translate" at bounding box center [749, 353] width 30 height 12
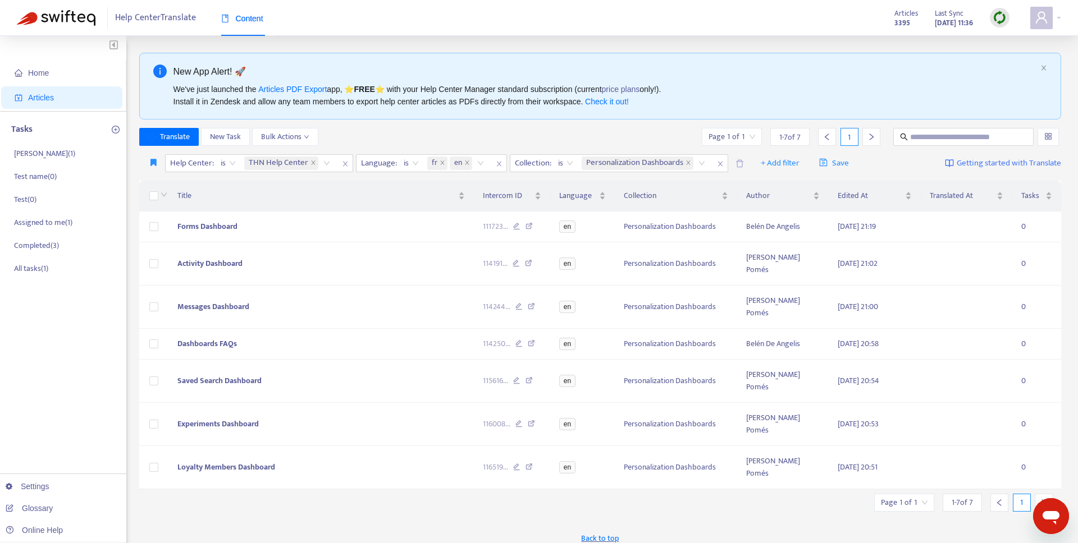
scroll to position [3, 0]
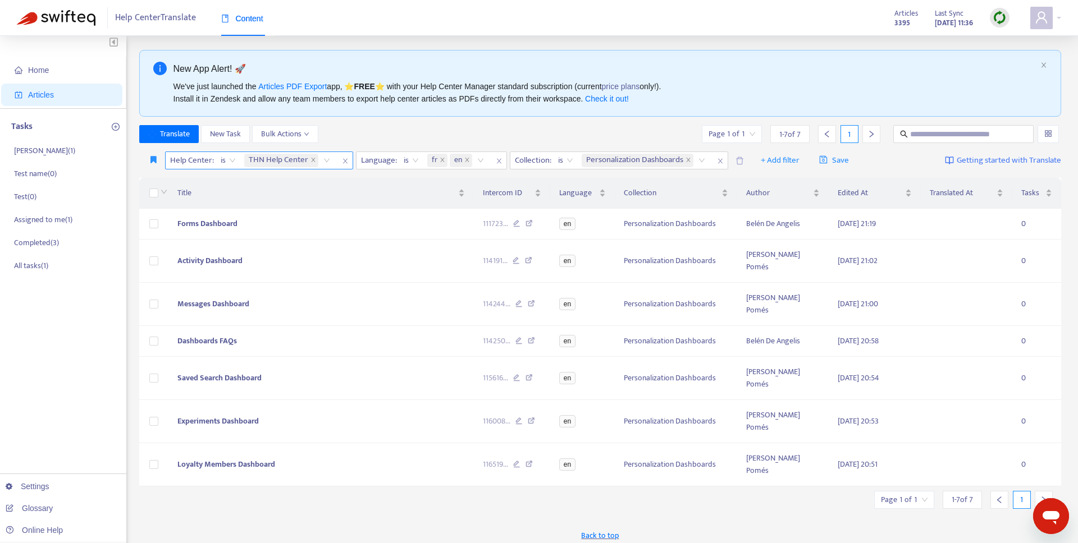
click at [342, 161] on icon "close" at bounding box center [345, 161] width 7 height 7
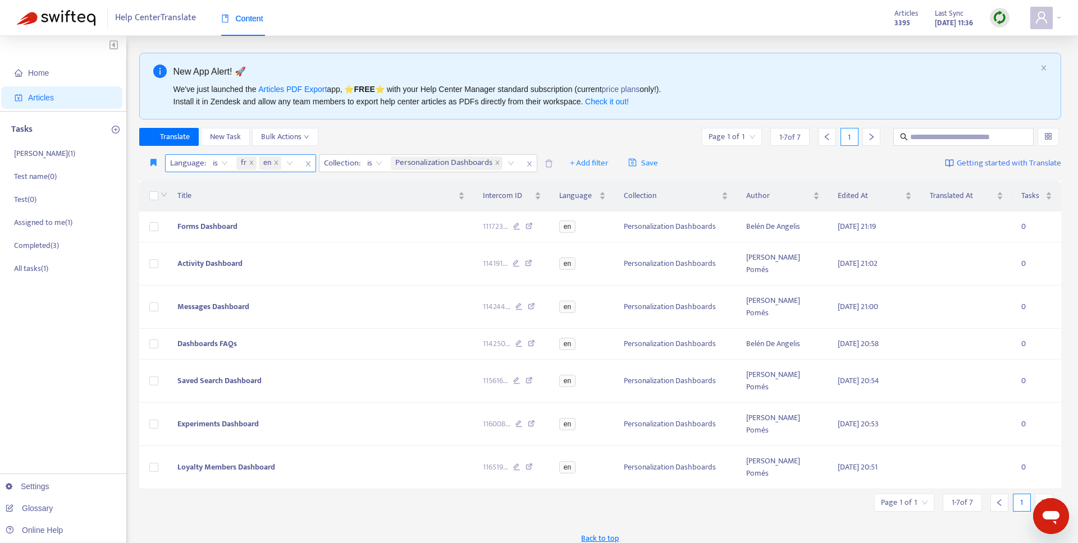
click at [306, 164] on icon "close" at bounding box center [308, 164] width 7 height 7
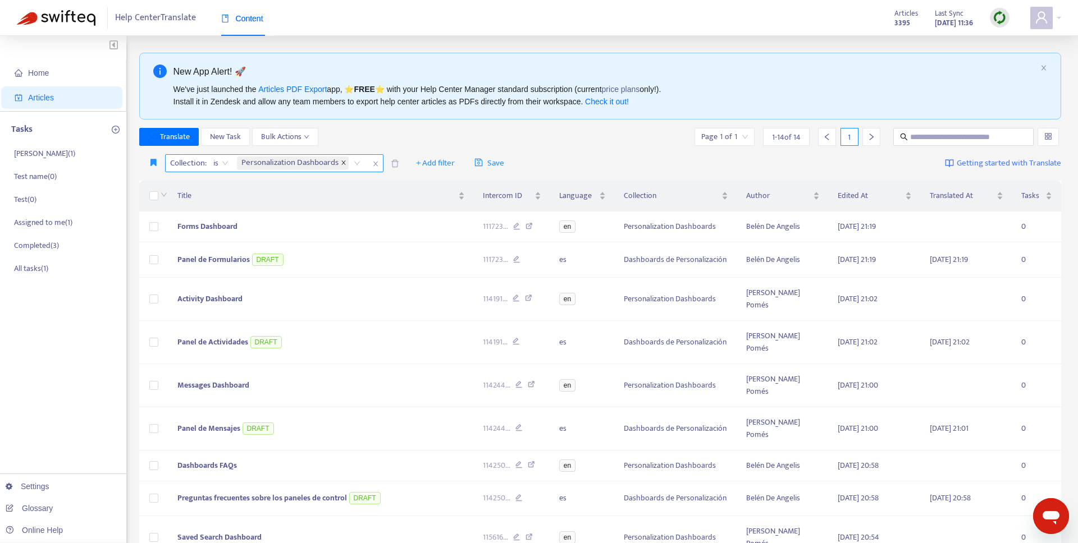
scroll to position [2, 0]
click at [374, 158] on icon "close" at bounding box center [375, 161] width 7 height 7
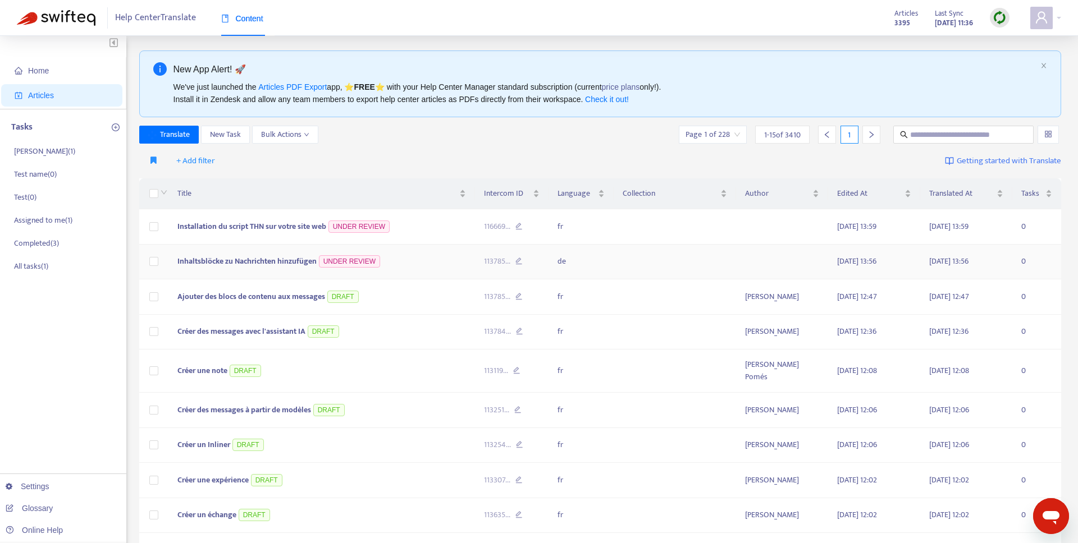
click at [280, 262] on span "Inhaltsblöcke zu Nachrichten hinzufügen" at bounding box center [246, 261] width 139 height 13
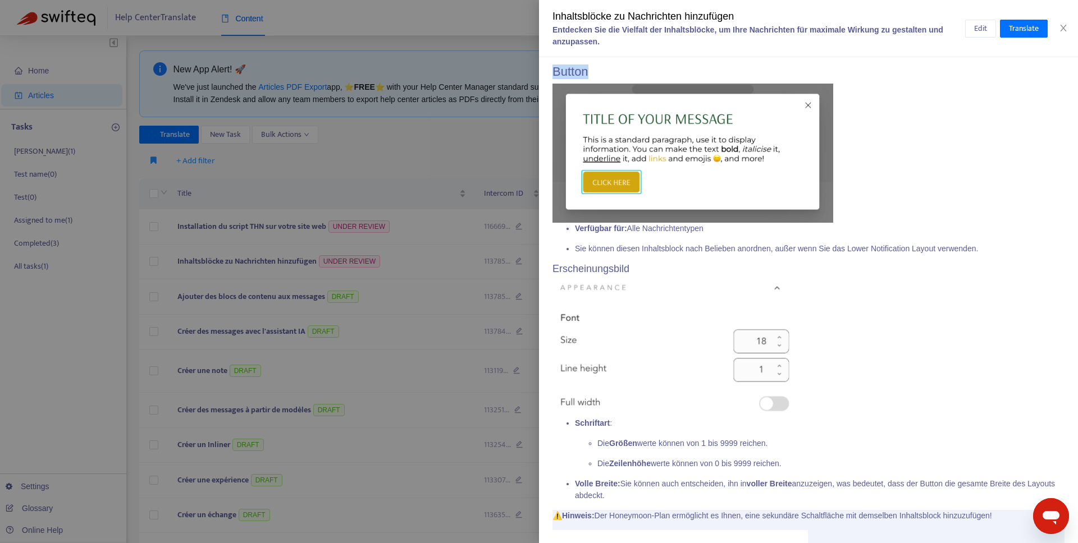
scroll to position [1939, 0]
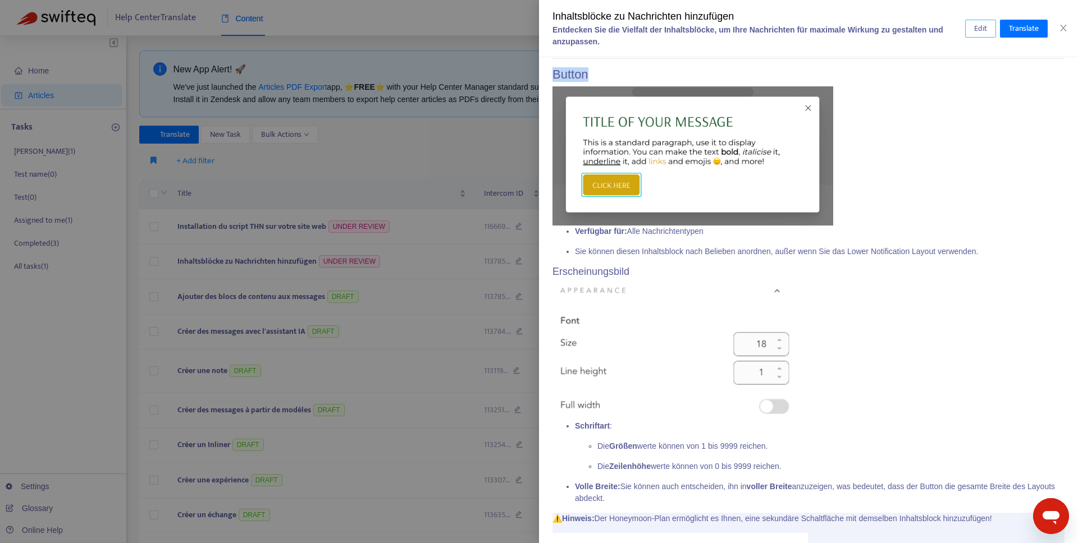
click at [979, 33] on span "Edit" at bounding box center [980, 28] width 13 height 12
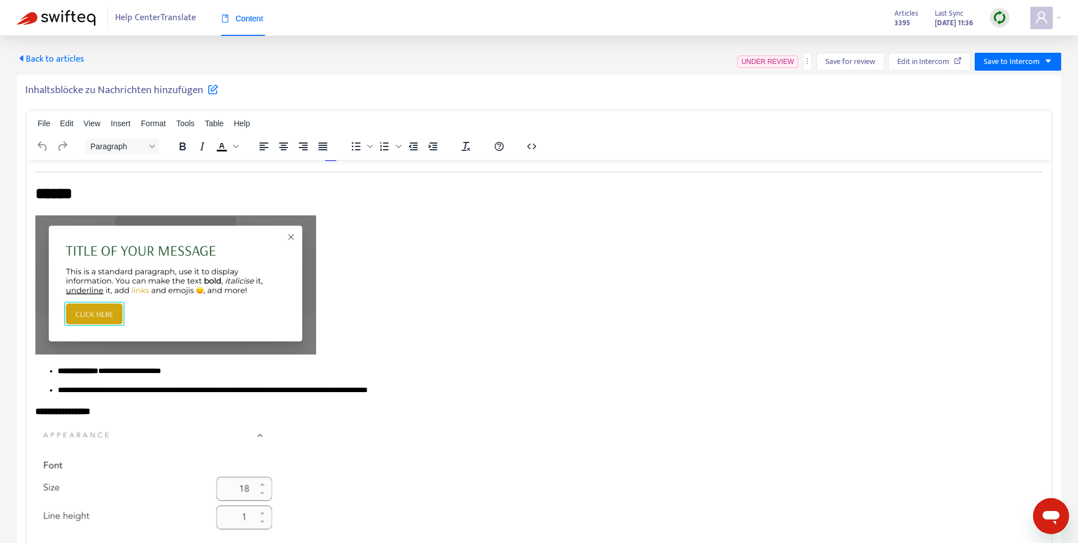
scroll to position [1952, 0]
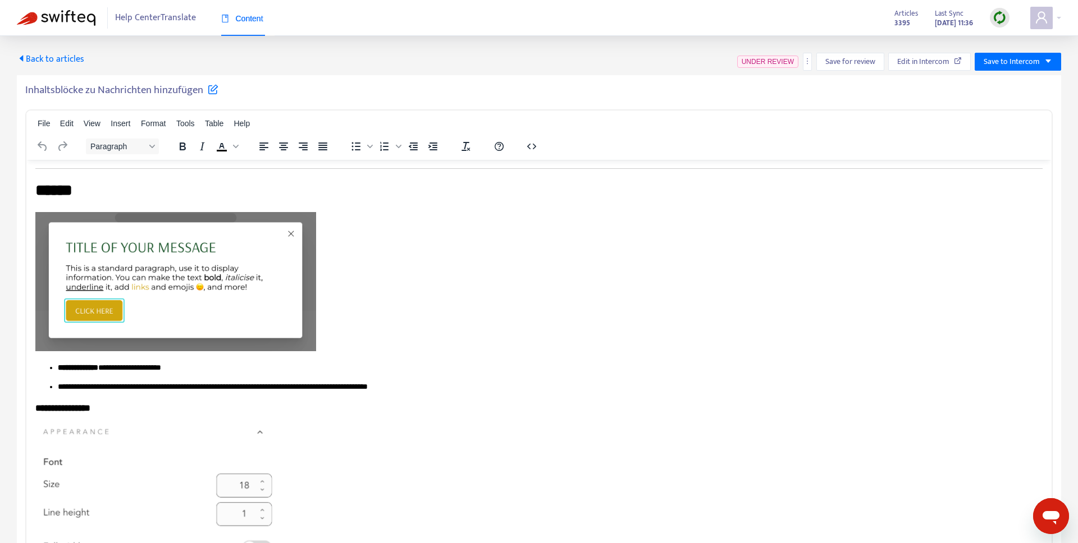
click at [52, 65] on span "Back to articles" at bounding box center [50, 59] width 67 height 15
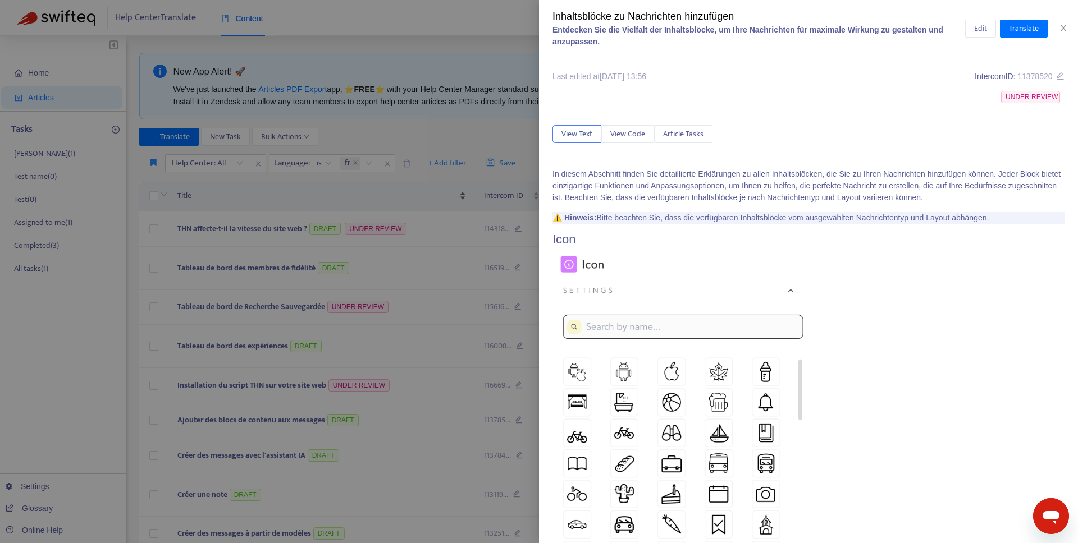
drag, startPoint x: 396, startPoint y: 195, endPoint x: 351, endPoint y: 191, distance: 44.6
click at [392, 195] on div at bounding box center [539, 271] width 1078 height 543
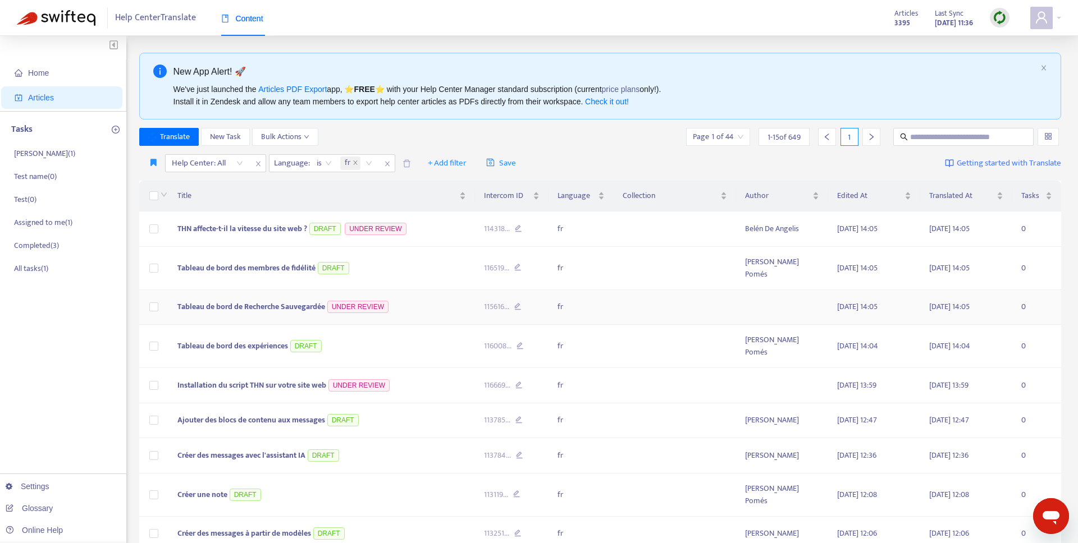
drag, startPoint x: 148, startPoint y: 302, endPoint x: 146, endPoint y: 308, distance: 6.6
click at [148, 303] on td at bounding box center [153, 307] width 29 height 35
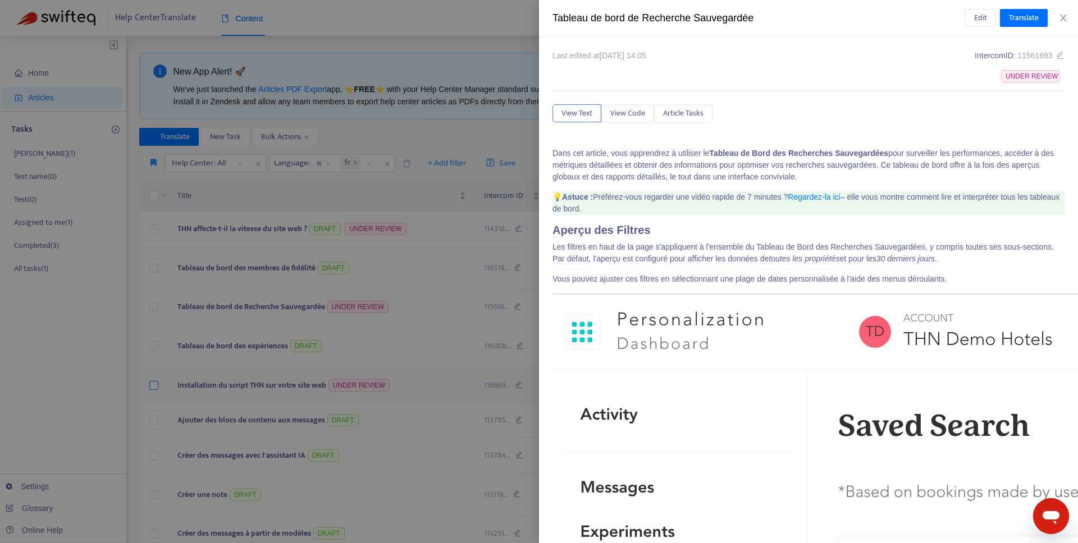
click at [160, 390] on div at bounding box center [539, 271] width 1078 height 543
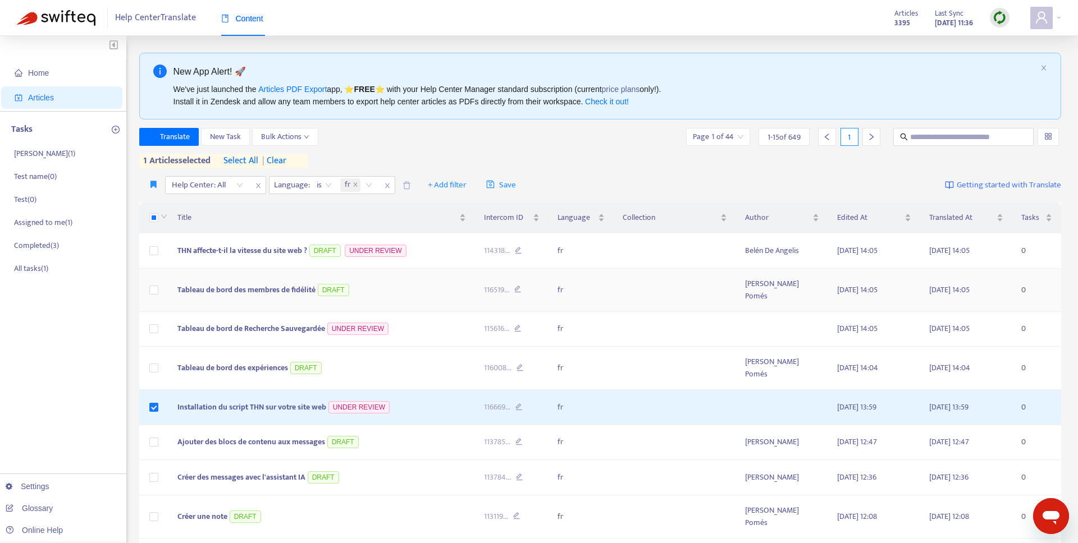
scroll to position [1, 0]
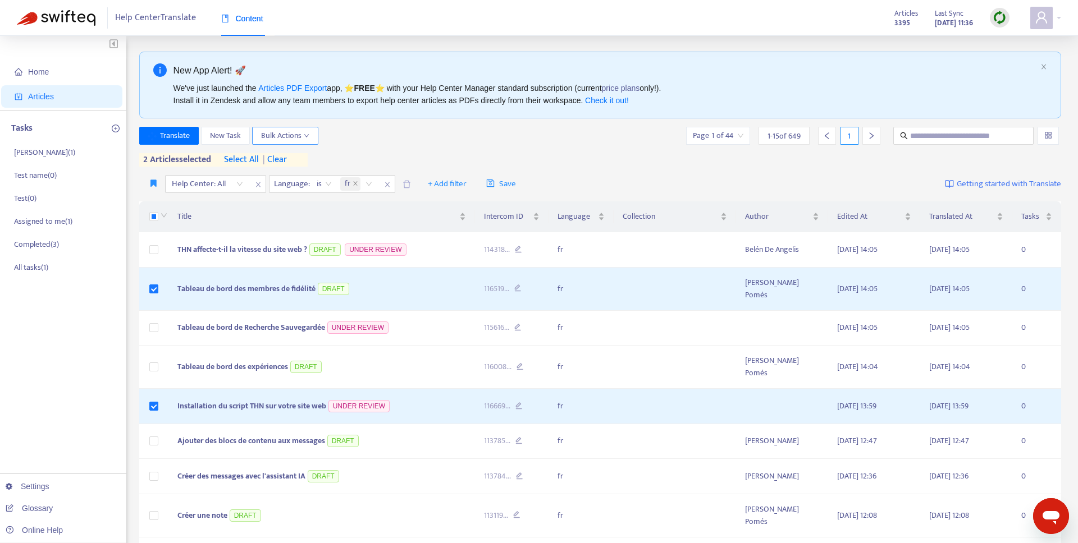
click at [282, 130] on span "Bulk Actions" at bounding box center [285, 136] width 48 height 12
click at [318, 198] on span "Save to Intercom" at bounding box center [300, 195] width 79 height 12
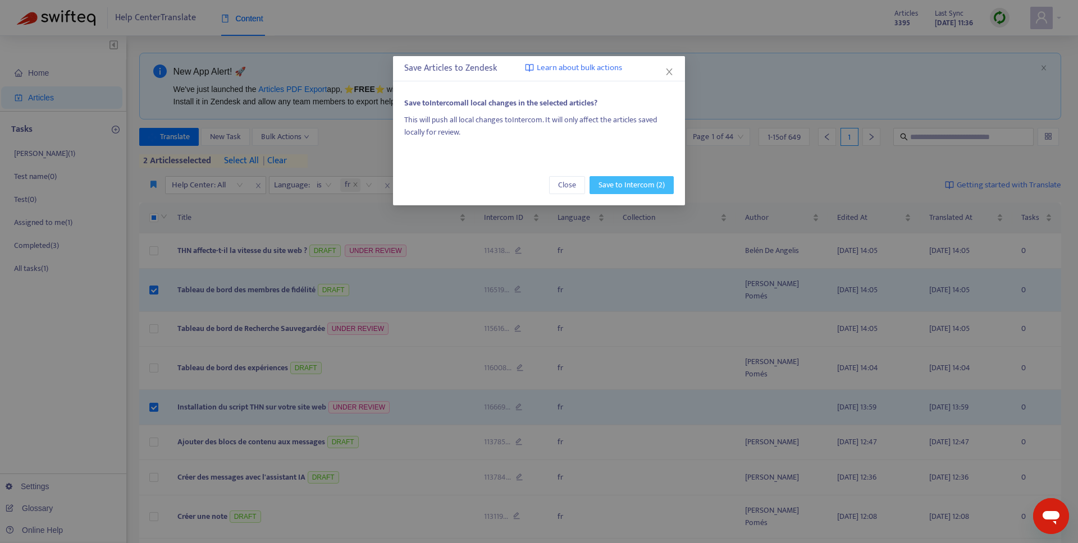
click at [626, 185] on span "Save to Intercom (2)" at bounding box center [631, 185] width 66 height 12
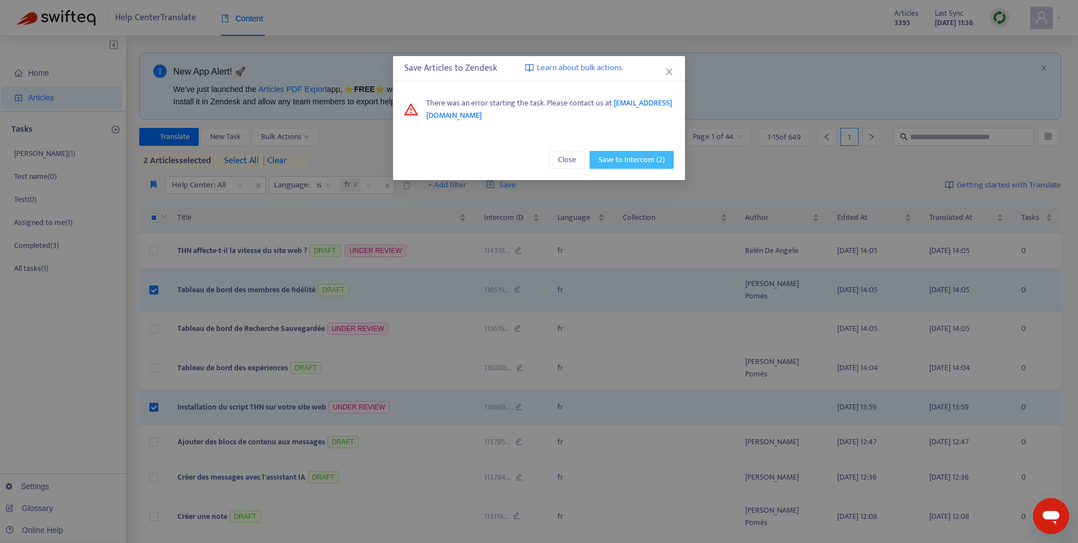
click at [631, 163] on span "Save to Intercom (2)" at bounding box center [631, 160] width 66 height 12
click at [667, 75] on icon "close" at bounding box center [669, 71] width 9 height 9
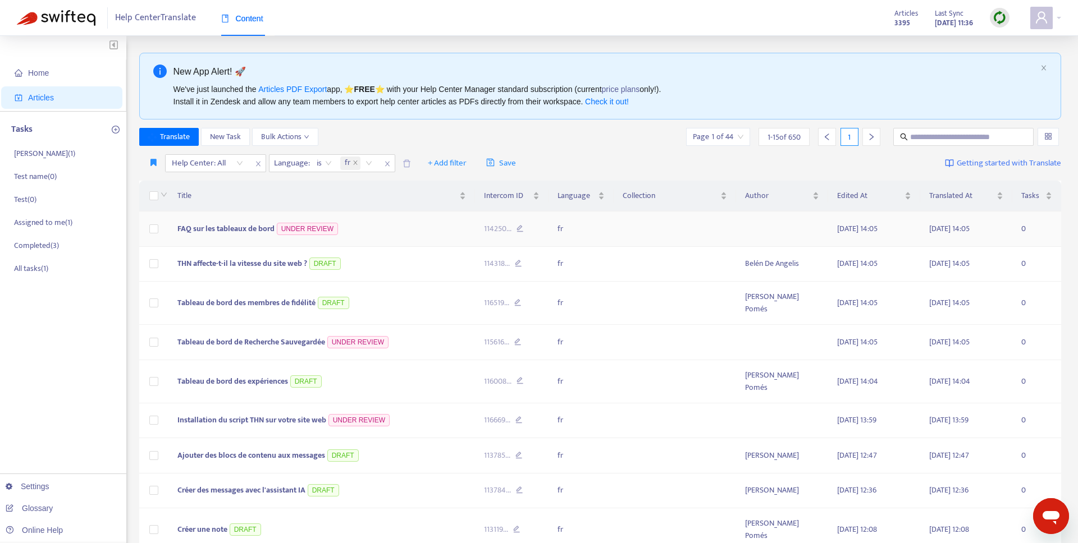
click at [226, 228] on span "FAQ sur les tableaux de bord" at bounding box center [225, 228] width 97 height 13
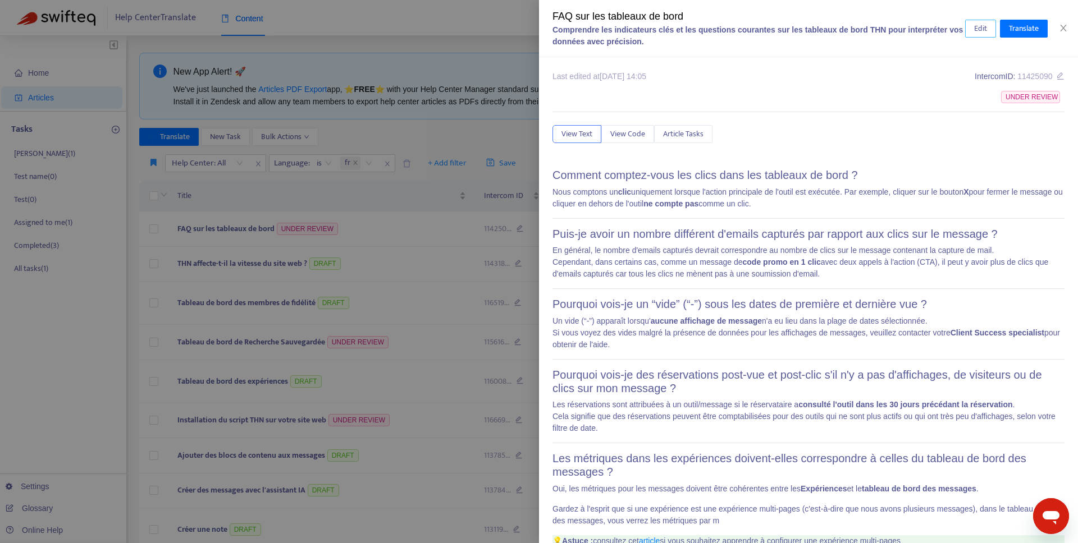
click at [984, 35] on button "Edit" at bounding box center [980, 29] width 31 height 18
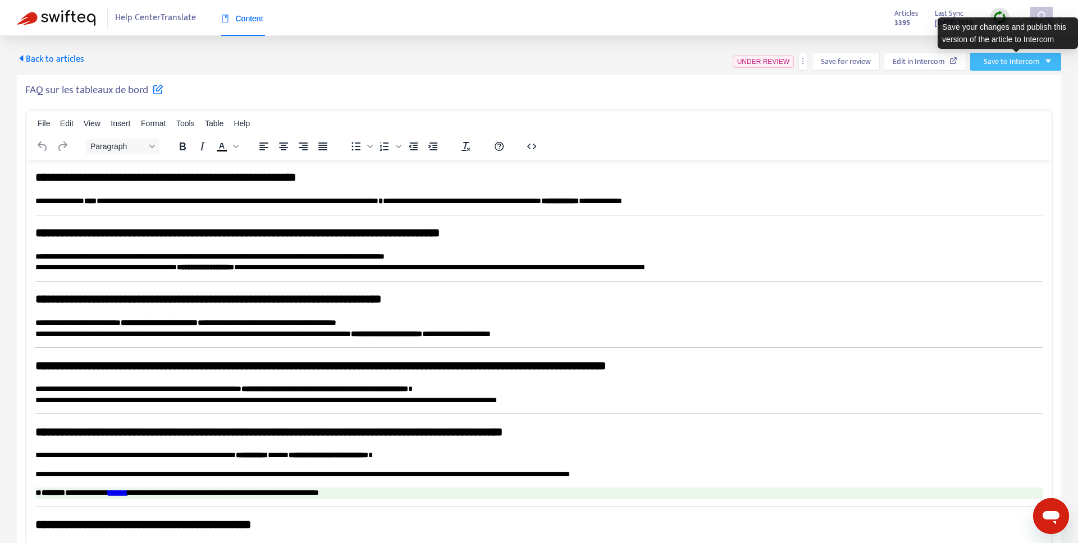
click at [1020, 65] on span "Save to Intercom" at bounding box center [1011, 62] width 56 height 12
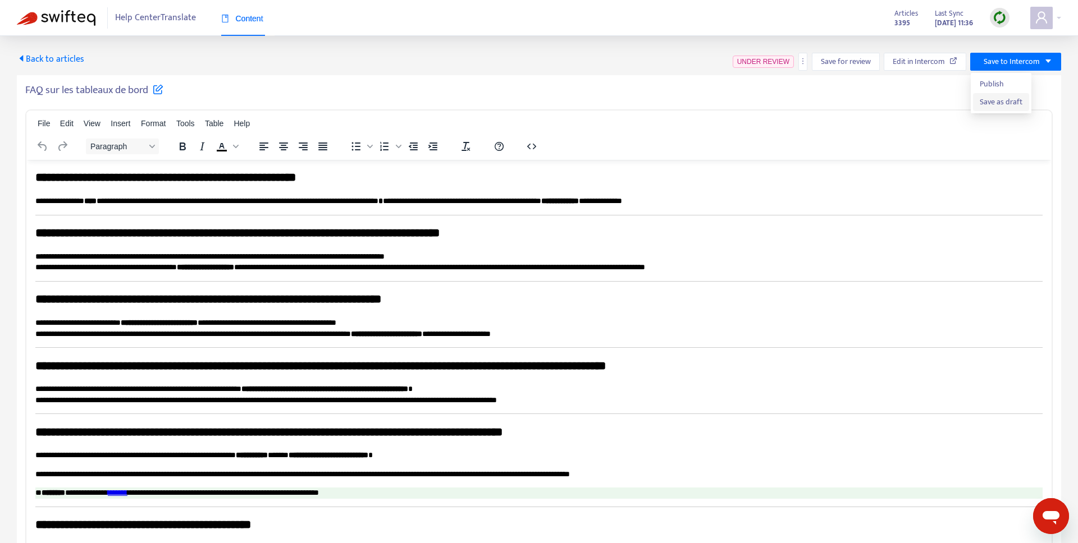
click at [992, 107] on span "Save as draft" at bounding box center [1000, 102] width 43 height 12
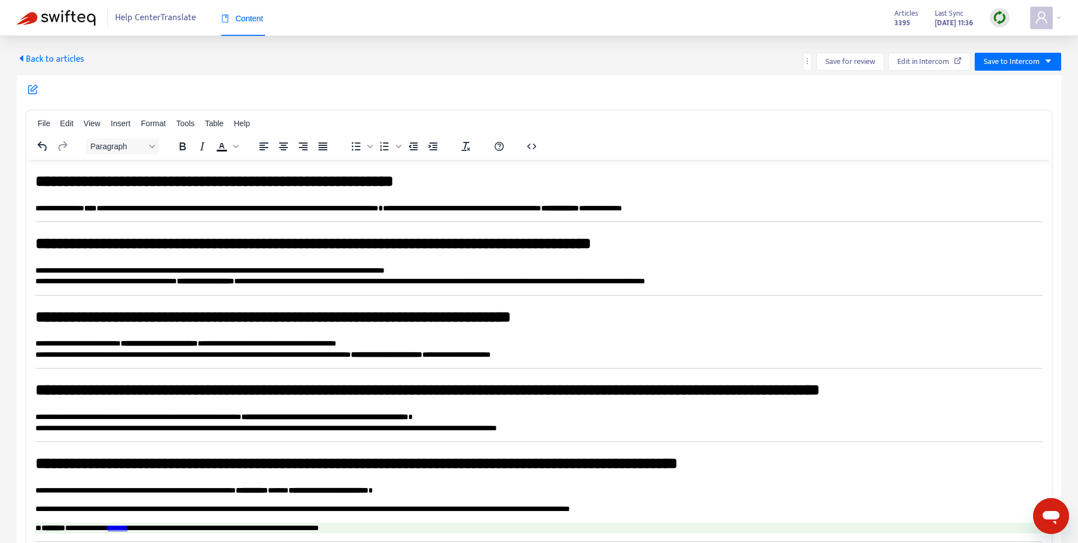
drag, startPoint x: 23, startPoint y: 57, endPoint x: 31, endPoint y: 59, distance: 8.9
click at [24, 57] on icon "caret-left" at bounding box center [21, 58] width 9 height 9
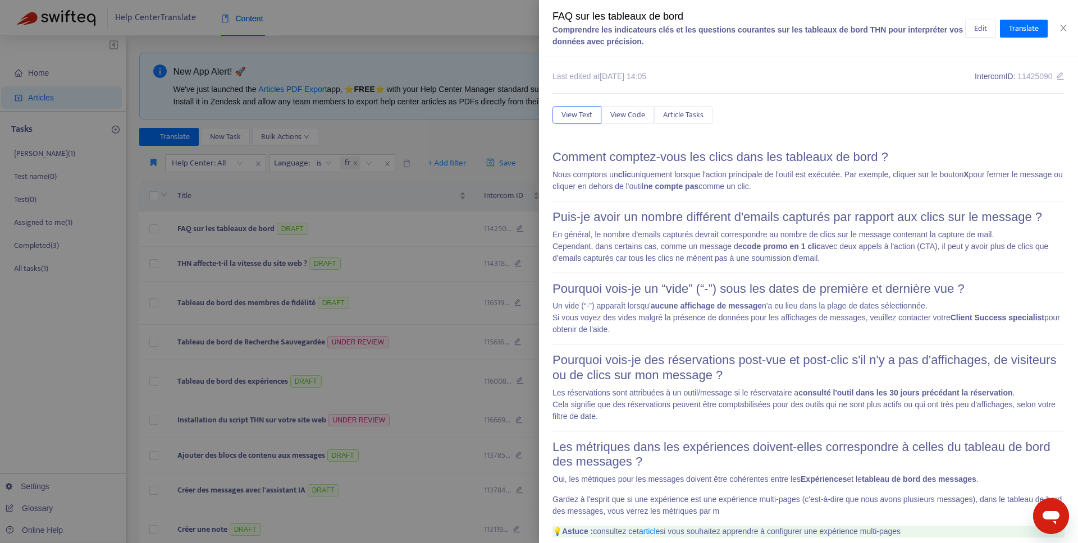
click at [391, 323] on div at bounding box center [539, 271] width 1078 height 543
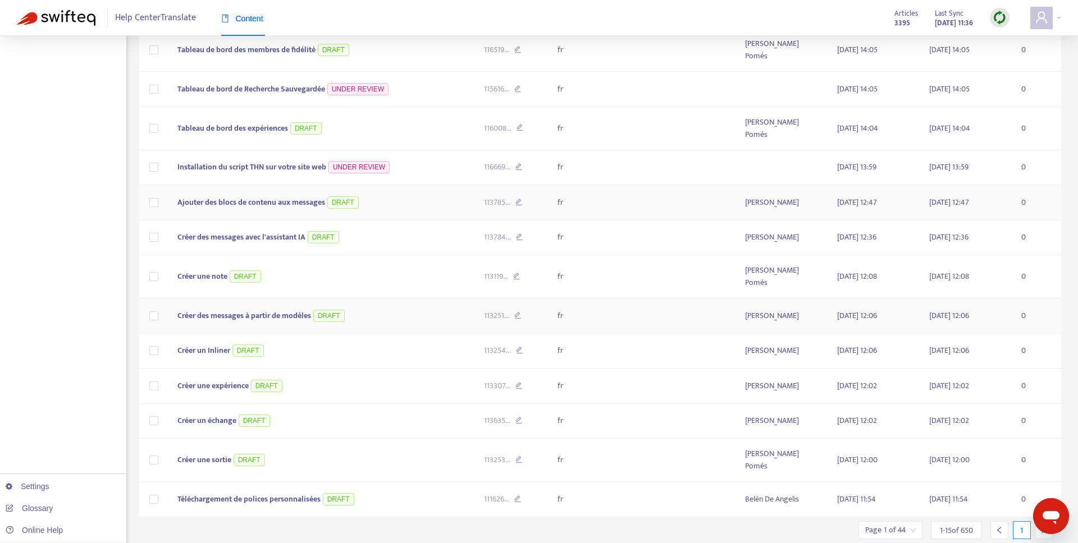
scroll to position [272, 0]
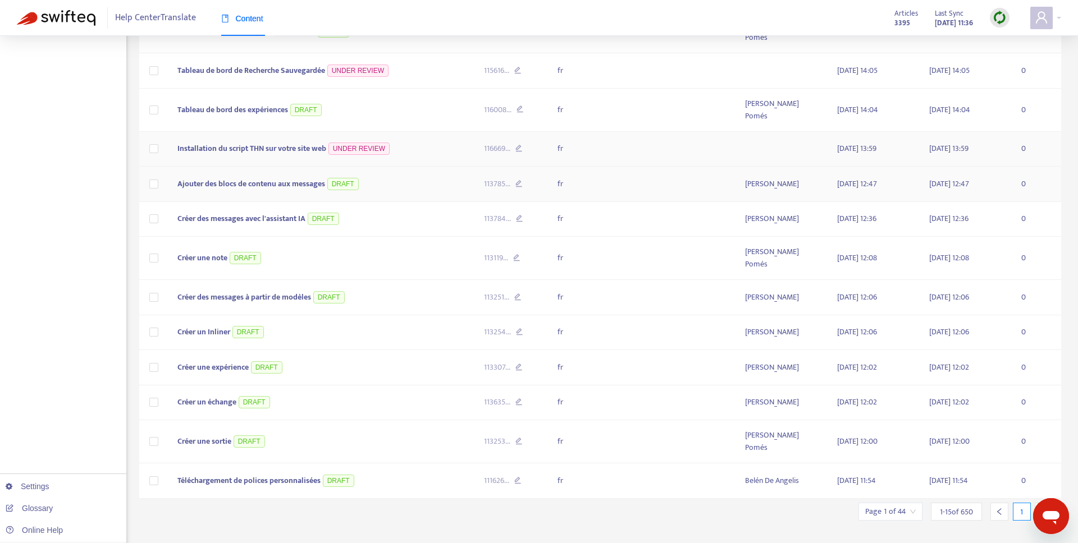
drag, startPoint x: 244, startPoint y: 150, endPoint x: 376, endPoint y: 187, distance: 137.0
click at [244, 151] on span "Installation du script THN sur votre site web" at bounding box center [251, 148] width 149 height 13
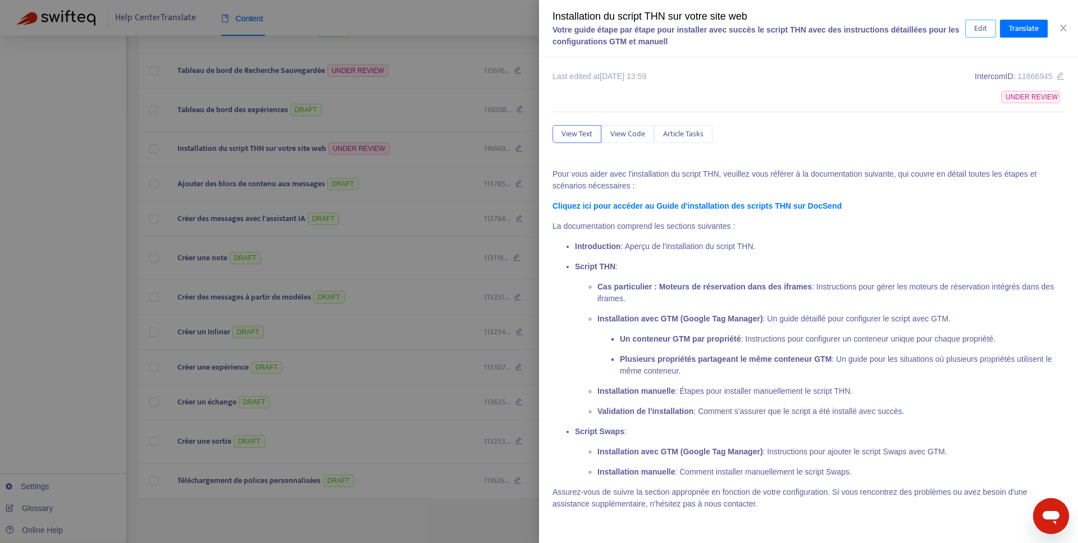
click at [984, 28] on span "Edit" at bounding box center [980, 28] width 13 height 12
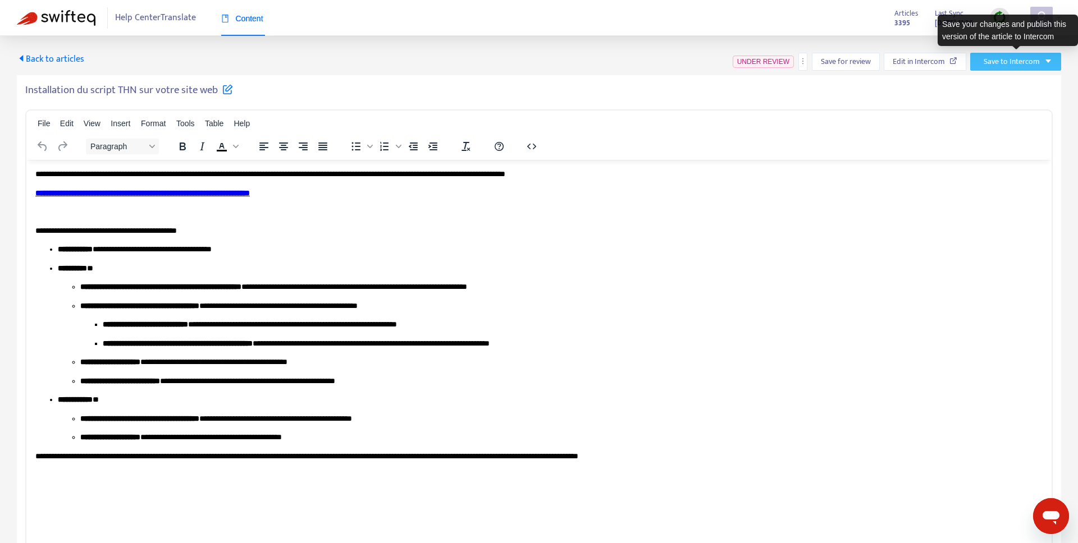
click at [1028, 58] on span "Save to Intercom" at bounding box center [1011, 62] width 56 height 12
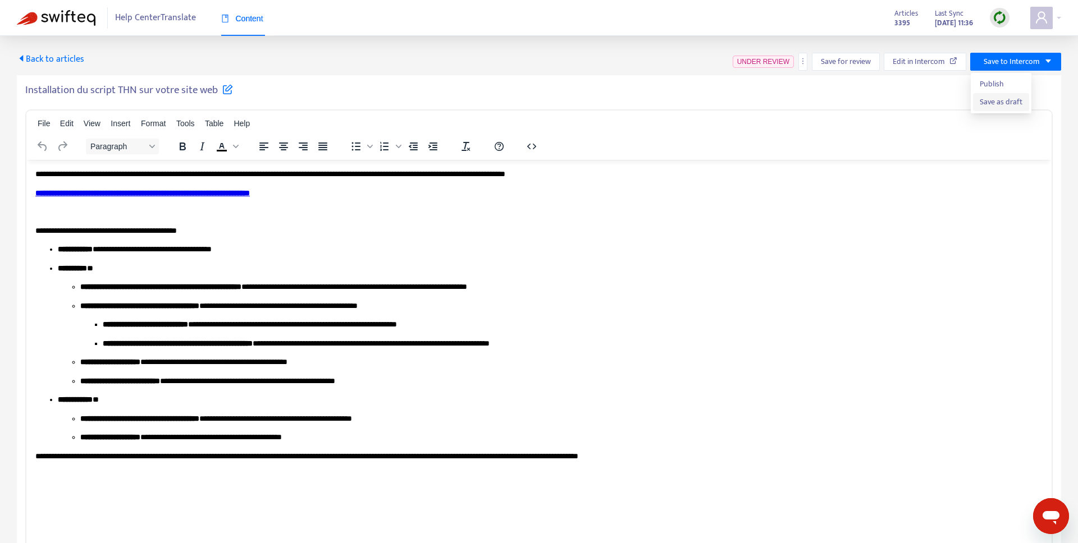
click at [997, 106] on span "Save as draft" at bounding box center [1000, 102] width 43 height 12
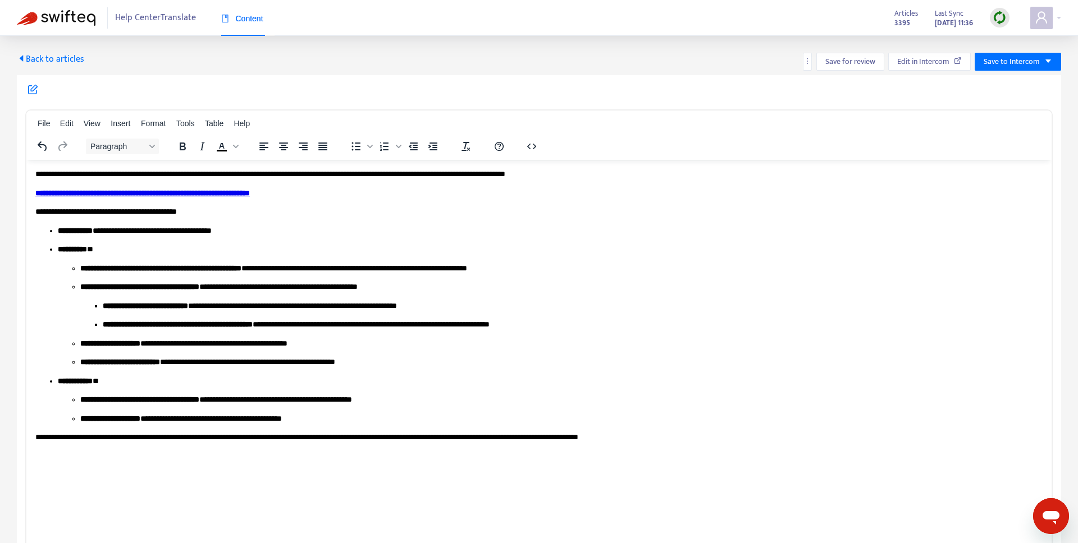
click at [241, 268] on b "**********" at bounding box center [160, 268] width 161 height 8
click at [75, 53] on span "Back to articles" at bounding box center [50, 59] width 67 height 15
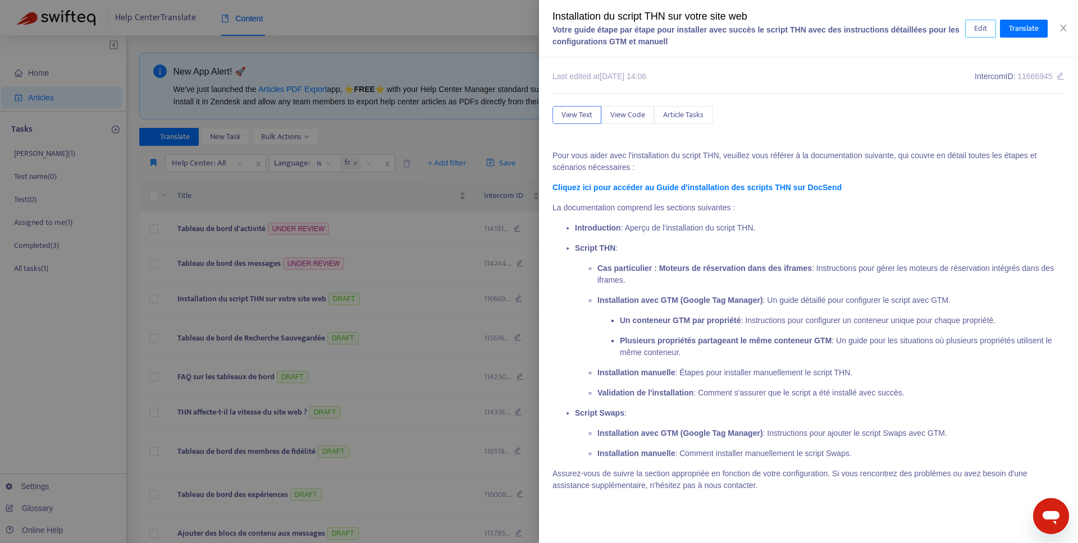
click at [992, 23] on button "Edit" at bounding box center [980, 29] width 31 height 18
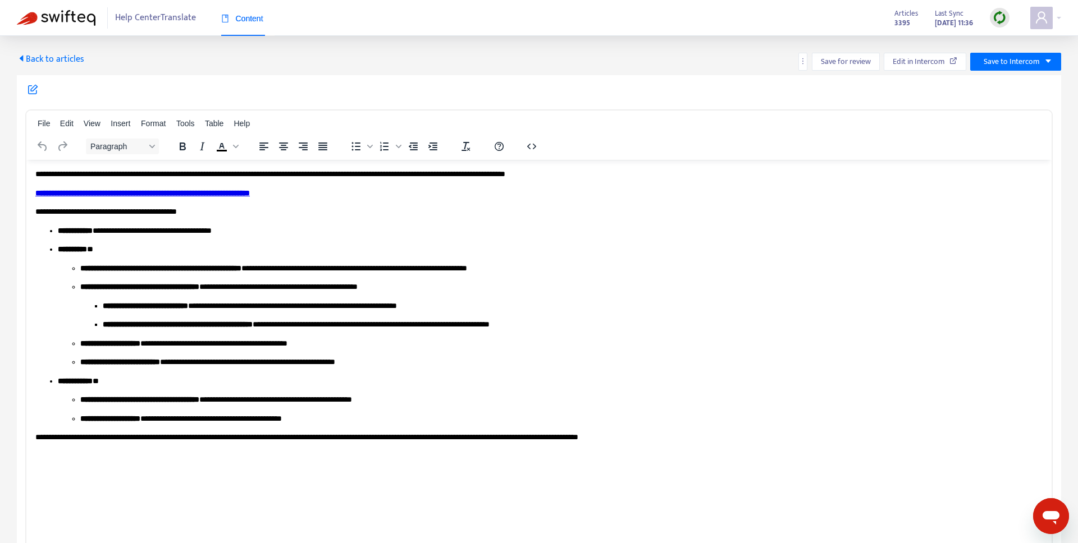
click at [28, 51] on div "Back to articles Save for review Edit in Intercom Save to Intercom File Edit Vi…" at bounding box center [539, 301] width 1078 height 531
click at [31, 59] on span "Back to articles" at bounding box center [50, 59] width 67 height 15
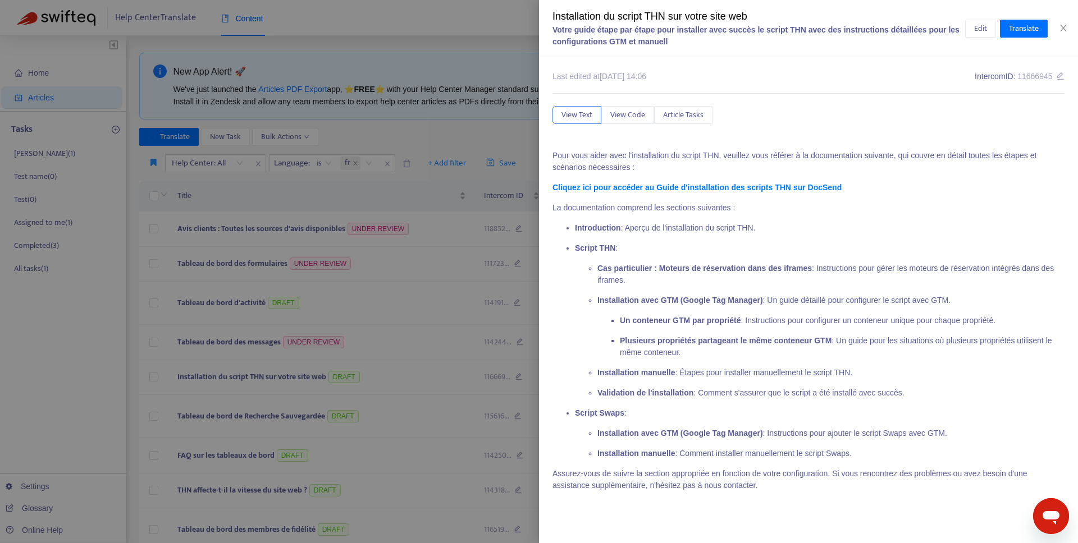
click at [254, 231] on div at bounding box center [539, 271] width 1078 height 543
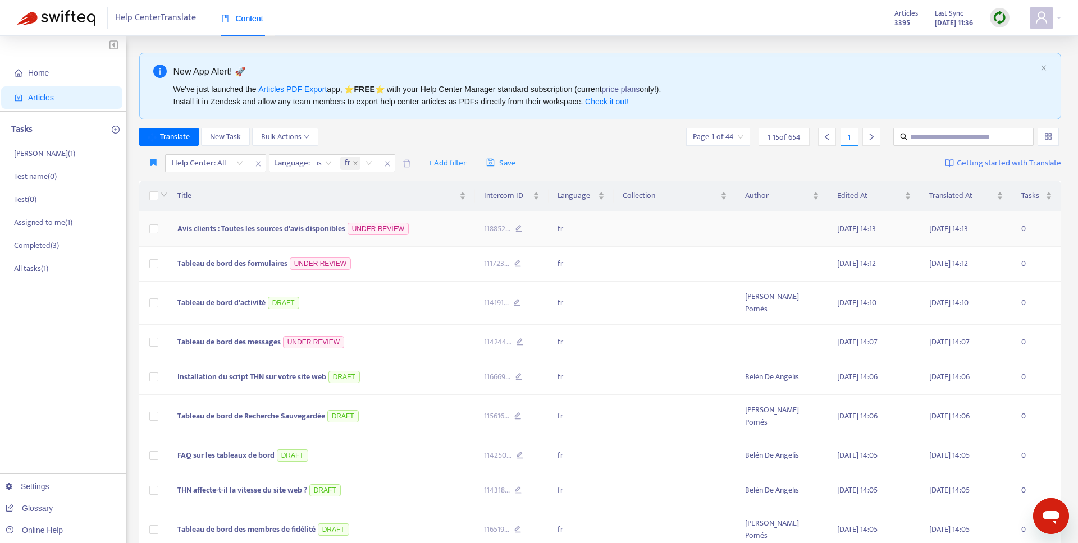
click at [257, 229] on span "Avis clients : Toutes les sources d'avis disponibles" at bounding box center [261, 228] width 168 height 13
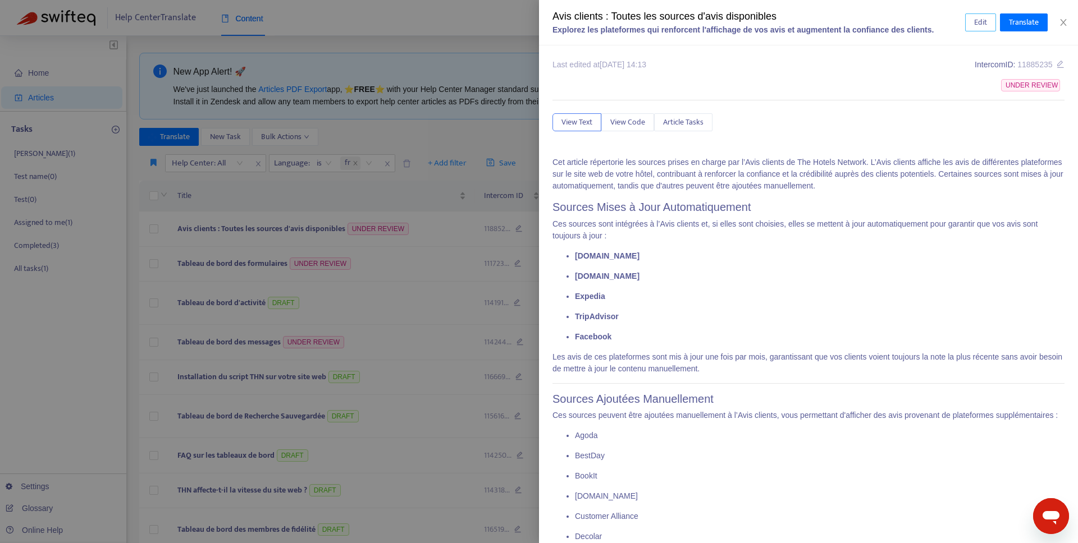
click at [969, 27] on button "Edit" at bounding box center [980, 22] width 31 height 18
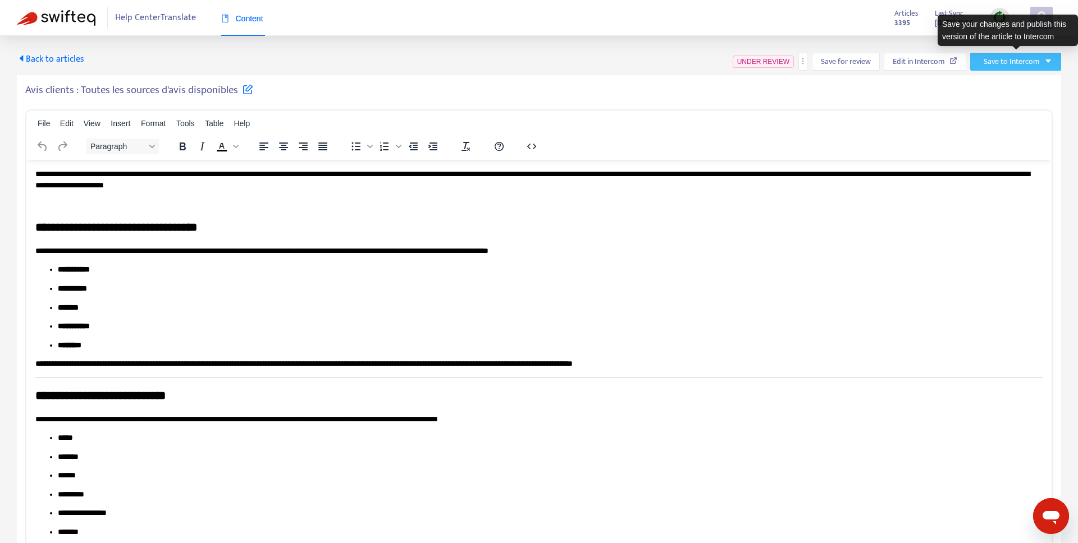
click at [995, 58] on span "Save to Intercom" at bounding box center [1011, 62] width 56 height 12
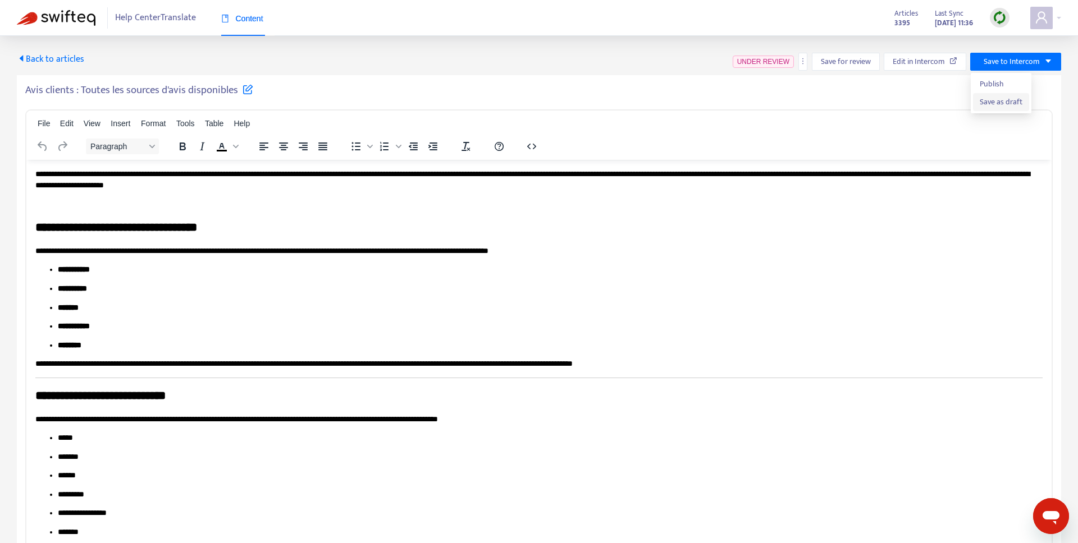
click at [990, 102] on span "Save as draft" at bounding box center [1000, 102] width 43 height 12
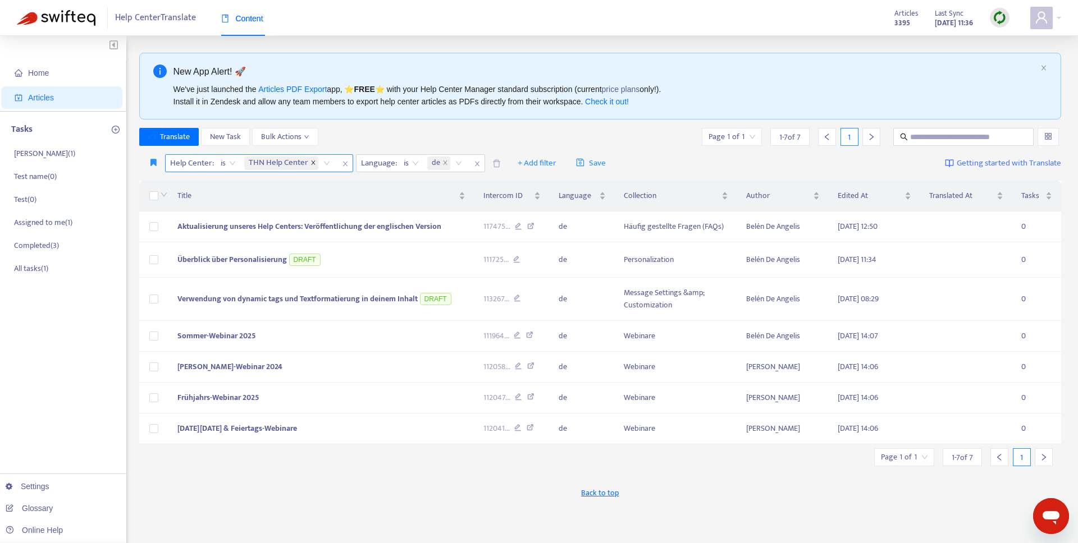
click at [313, 163] on icon "close" at bounding box center [313, 163] width 6 height 6
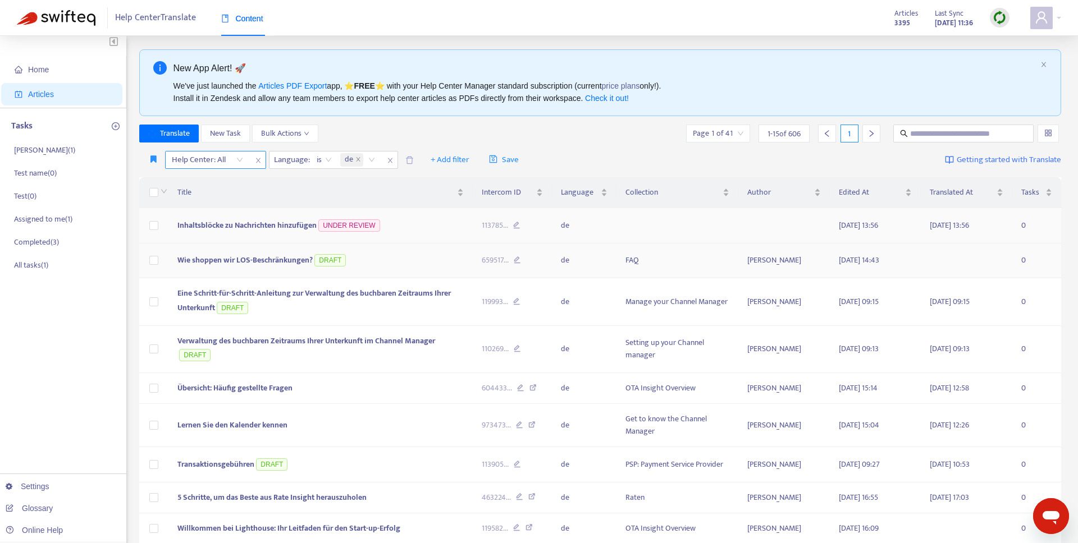
scroll to position [4, 0]
click at [441, 227] on td "Inhaltsblöcke zu Nachrichten hinzufügen UNDER REVIEW" at bounding box center [320, 224] width 305 height 35
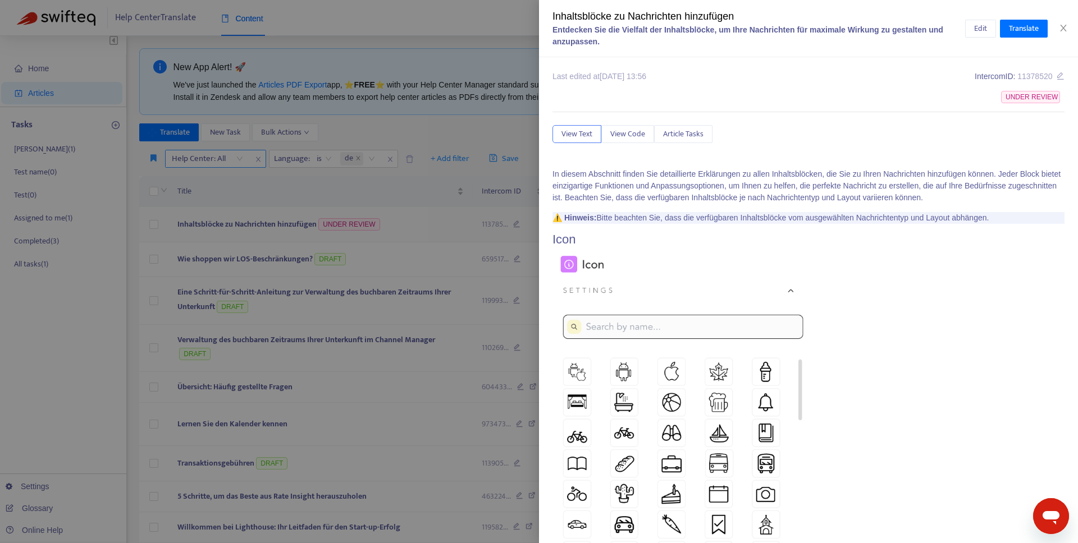
click at [441, 227] on div at bounding box center [539, 271] width 1078 height 543
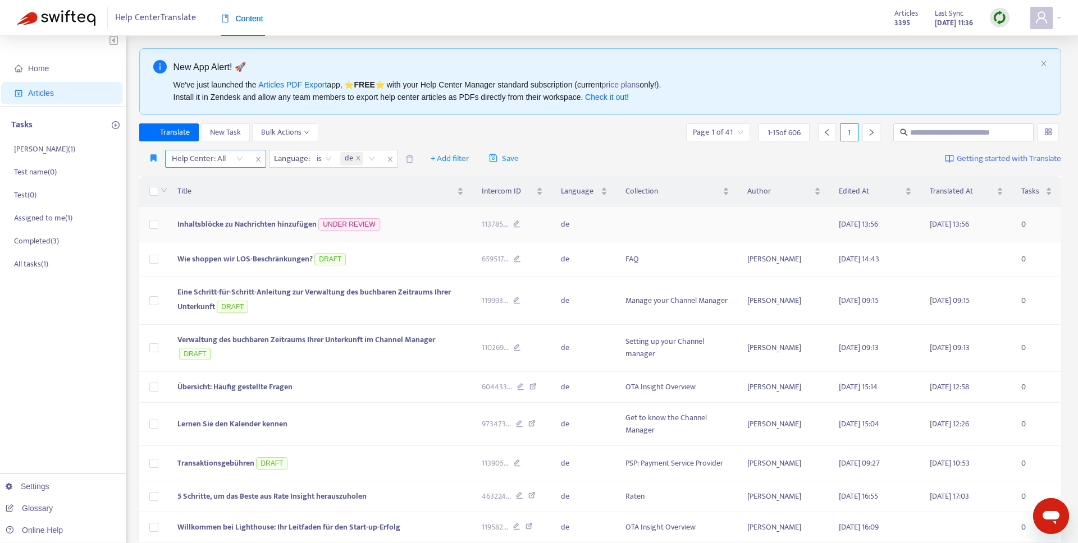
click at [430, 232] on td "Inhaltsblöcke zu Nachrichten hinzufügen UNDER REVIEW" at bounding box center [320, 224] width 305 height 35
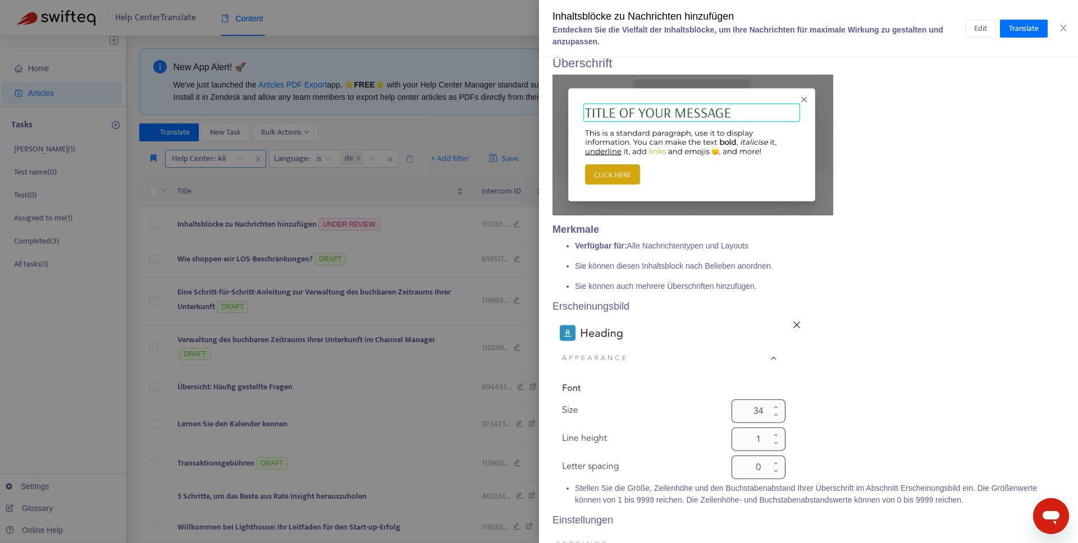
scroll to position [634, 0]
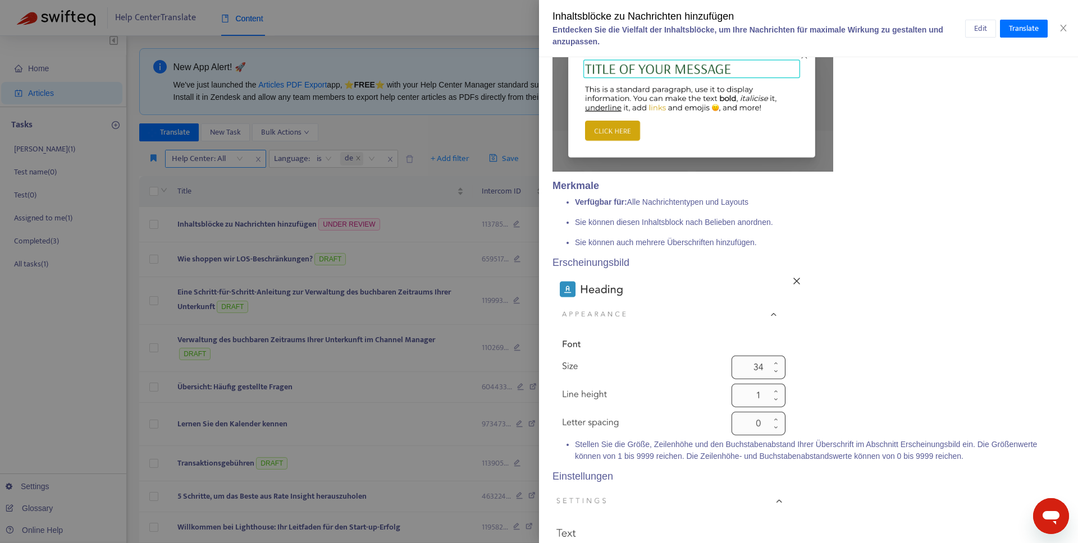
click at [453, 114] on div at bounding box center [539, 271] width 1078 height 543
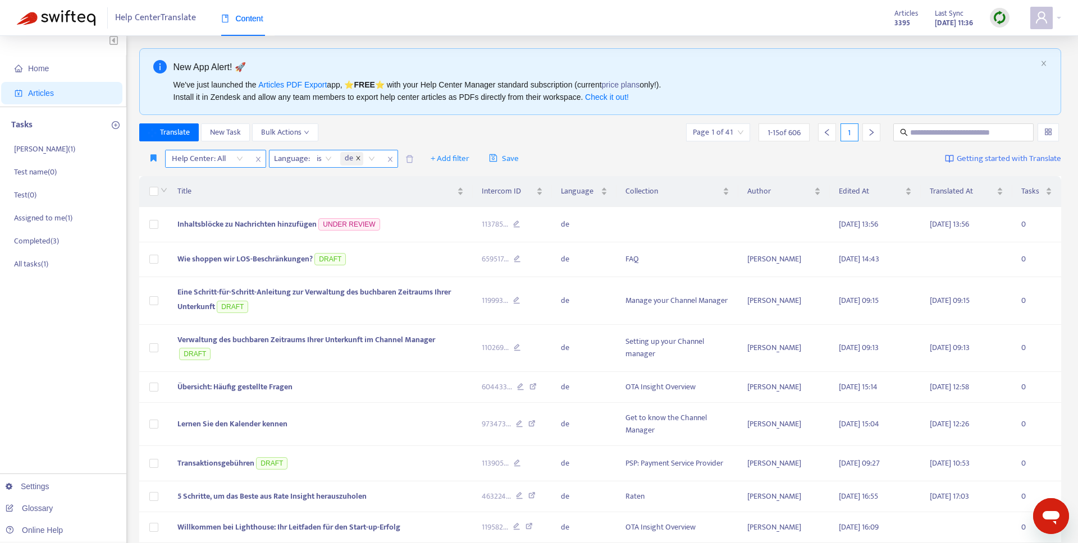
click at [358, 159] on icon "close" at bounding box center [358, 158] width 6 height 6
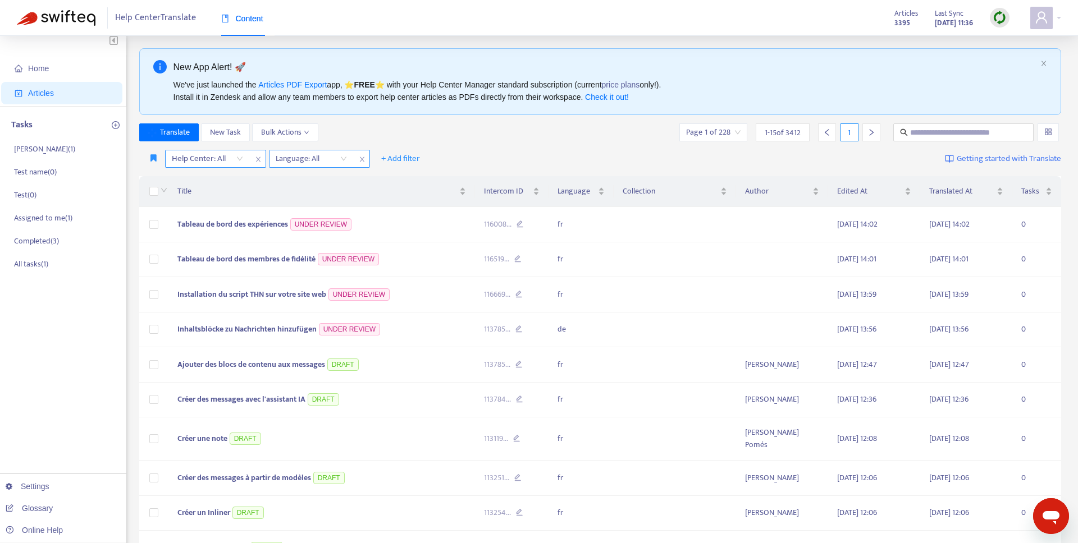
click at [342, 159] on div "Language: All" at bounding box center [311, 158] width 84 height 17
type input "**"
click at [305, 181] on div "fr" at bounding box center [375, 183] width 195 height 12
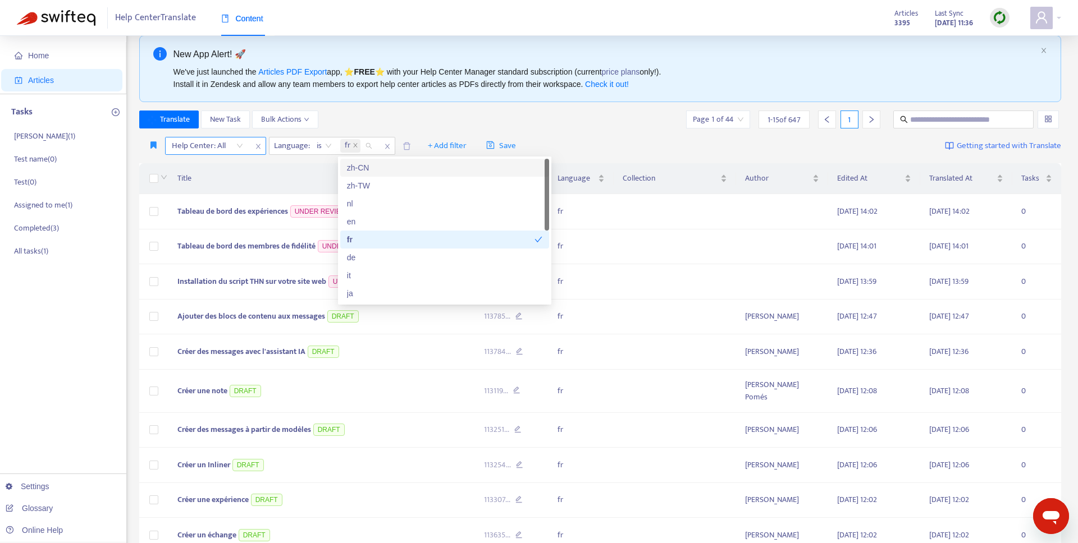
scroll to position [21, 0]
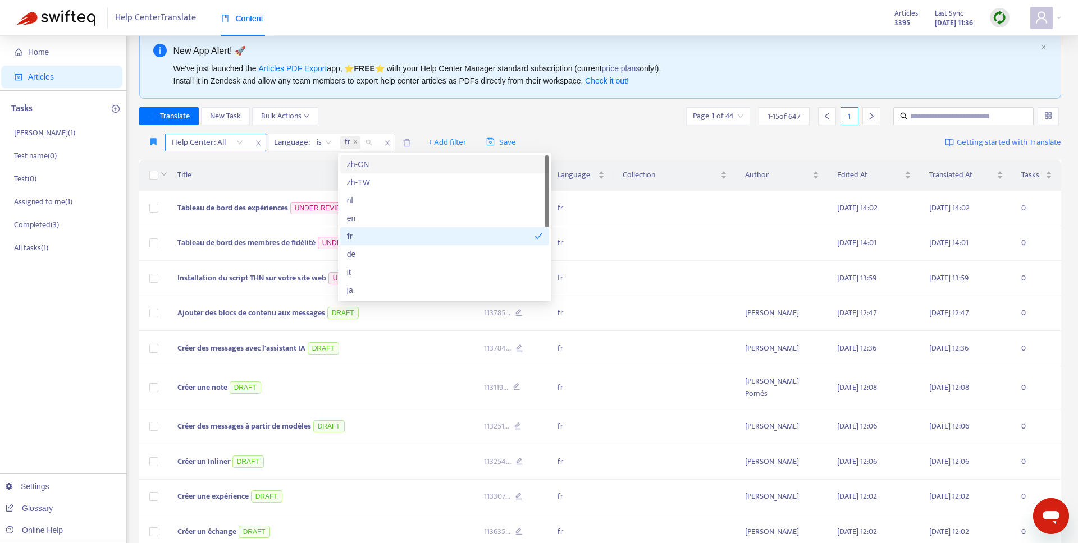
click at [551, 150] on div "Help Center: All Language : is fr + Add filter Save Getting started with Transl…" at bounding box center [600, 143] width 922 height 26
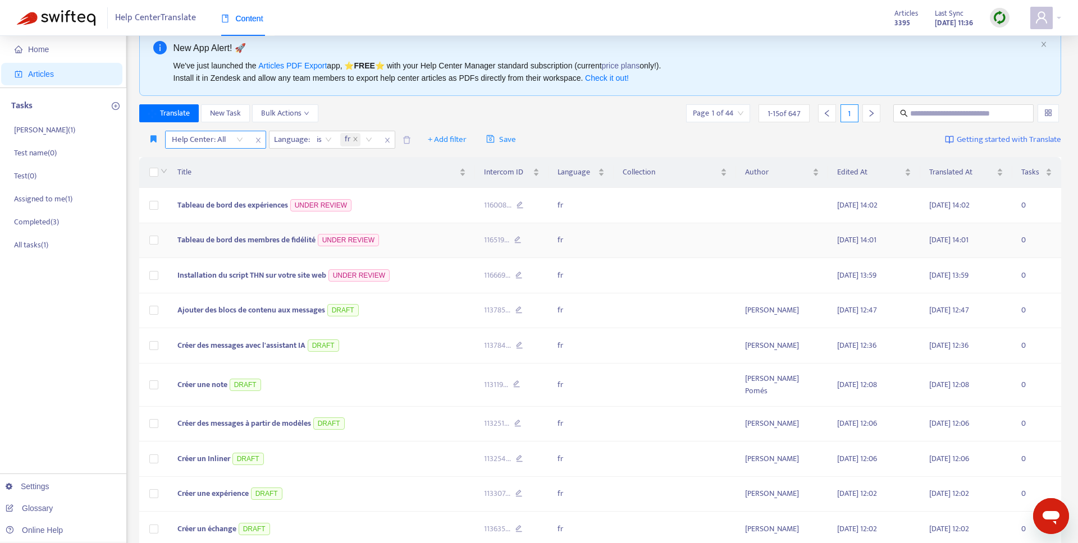
scroll to position [18, 0]
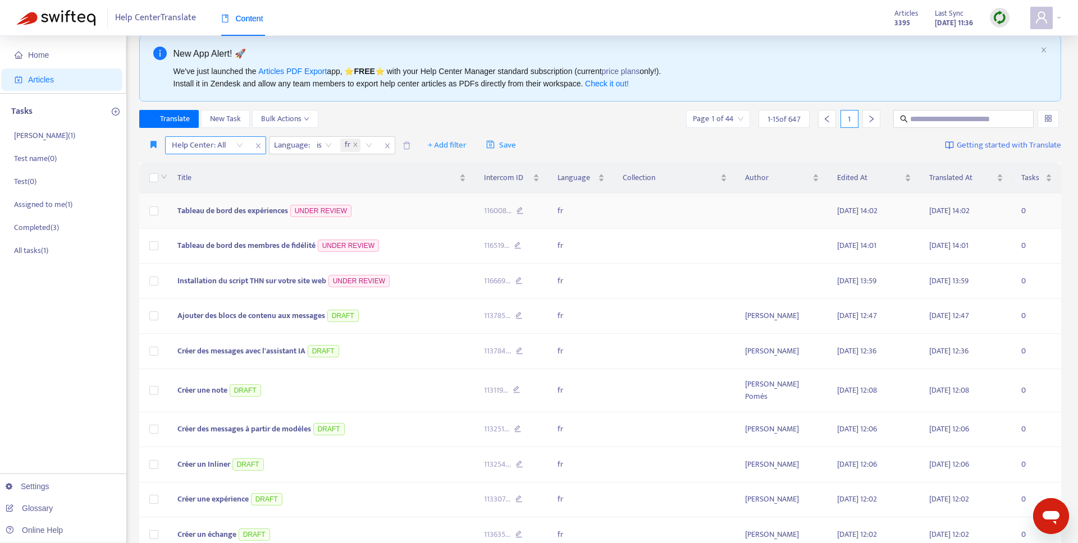
click at [259, 216] on span "Tableau de bord des expériences" at bounding box center [232, 210] width 111 height 13
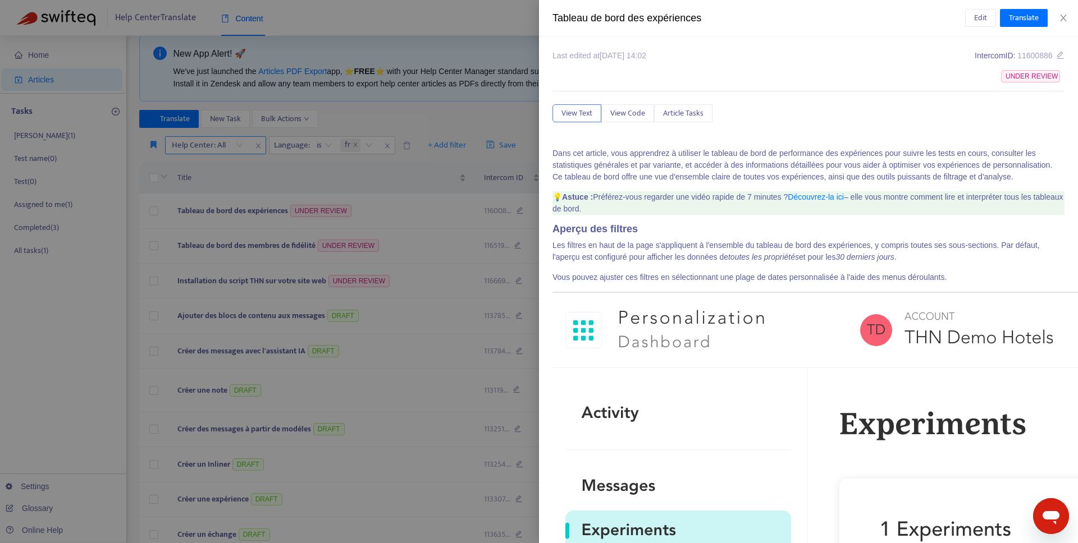
click at [872, 164] on p "Dans cet article, vous apprendrez à utiliser le tableau de bord de performance …" at bounding box center [808, 165] width 512 height 35
click at [983, 20] on span "Edit" at bounding box center [980, 18] width 13 height 12
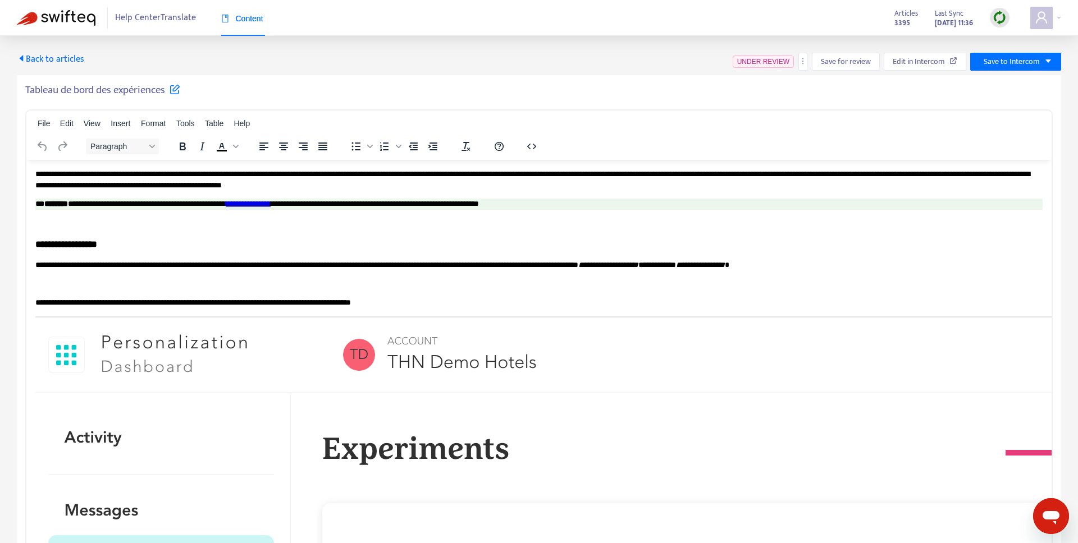
scroll to position [0, 0]
click at [702, 181] on p "**********" at bounding box center [538, 179] width 1007 height 22
click at [658, 198] on p "**********" at bounding box center [538, 203] width 1007 height 11
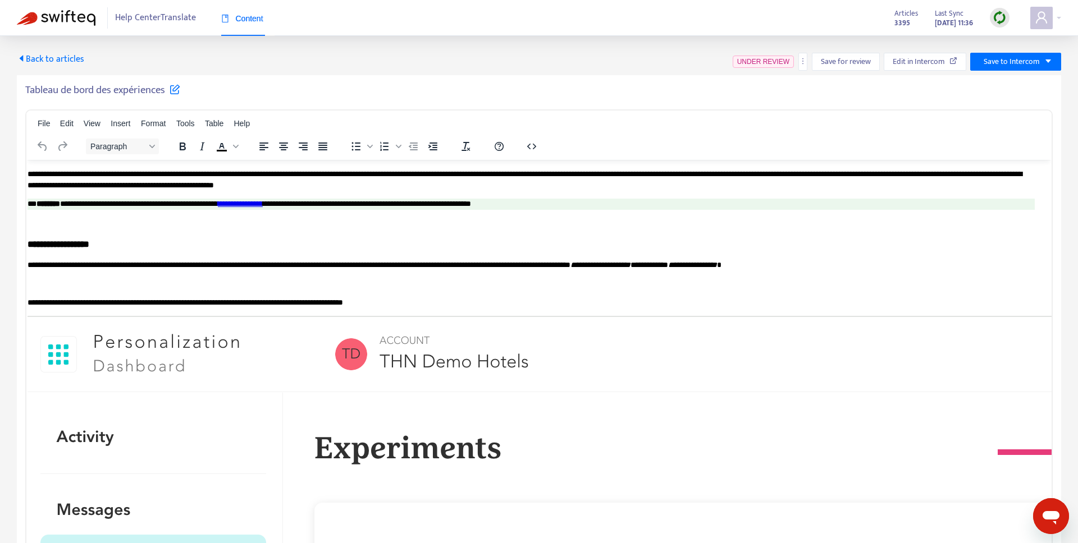
scroll to position [0, 8]
click at [603, 186] on p "**********" at bounding box center [530, 179] width 1007 height 22
click at [607, 97] on div "Tableau de bord des expériences" at bounding box center [538, 92] width 1027 height 17
click at [39, 62] on span "Back to articles" at bounding box center [50, 59] width 67 height 15
click at [803, 63] on icon "more" at bounding box center [802, 61] width 1 height 6
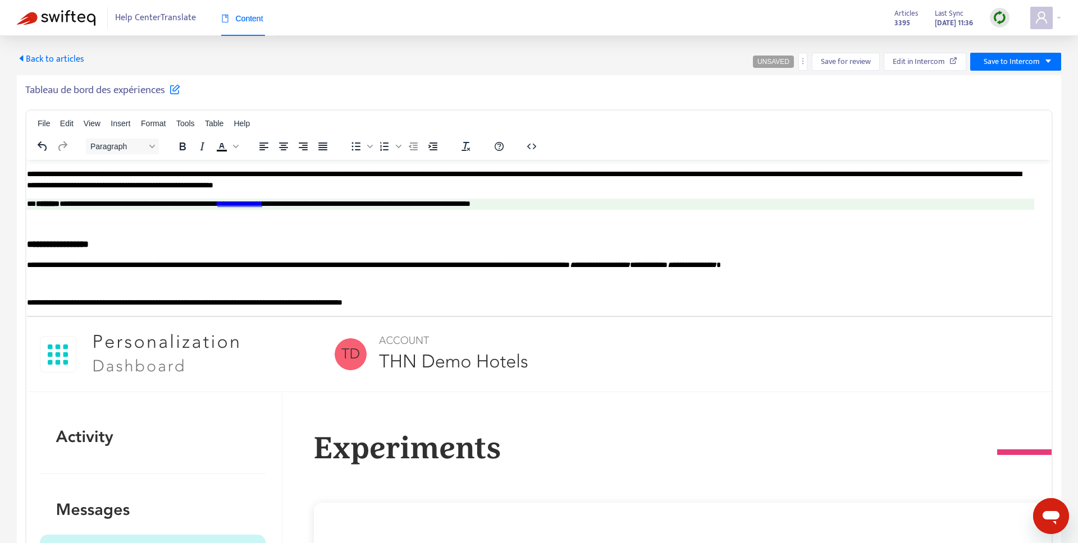
click at [45, 53] on span "Back to articles" at bounding box center [50, 59] width 67 height 15
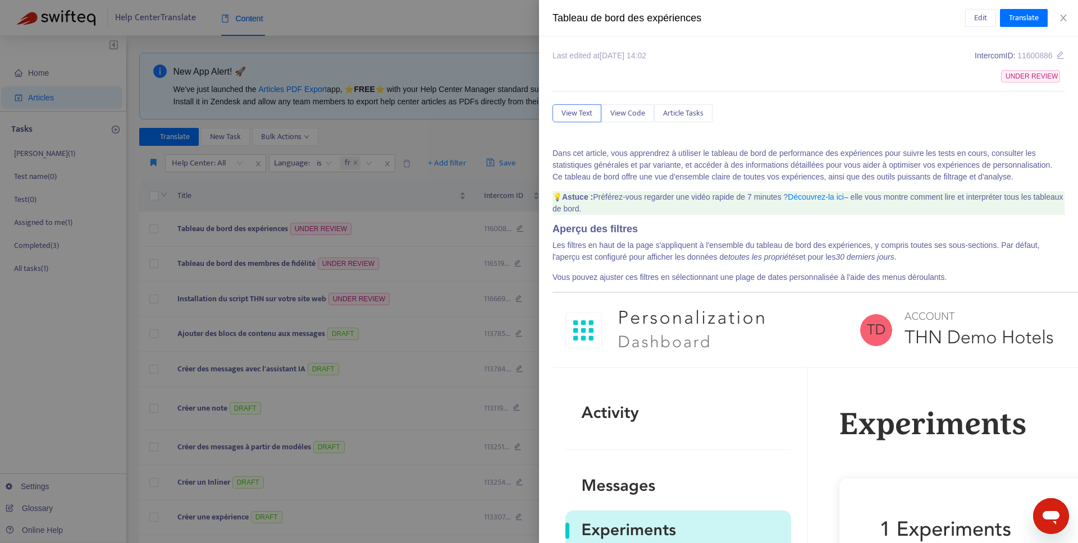
click at [1030, 78] on span "UNDER REVIEW" at bounding box center [1030, 76] width 59 height 12
click at [975, 21] on span "Edit" at bounding box center [980, 18] width 13 height 12
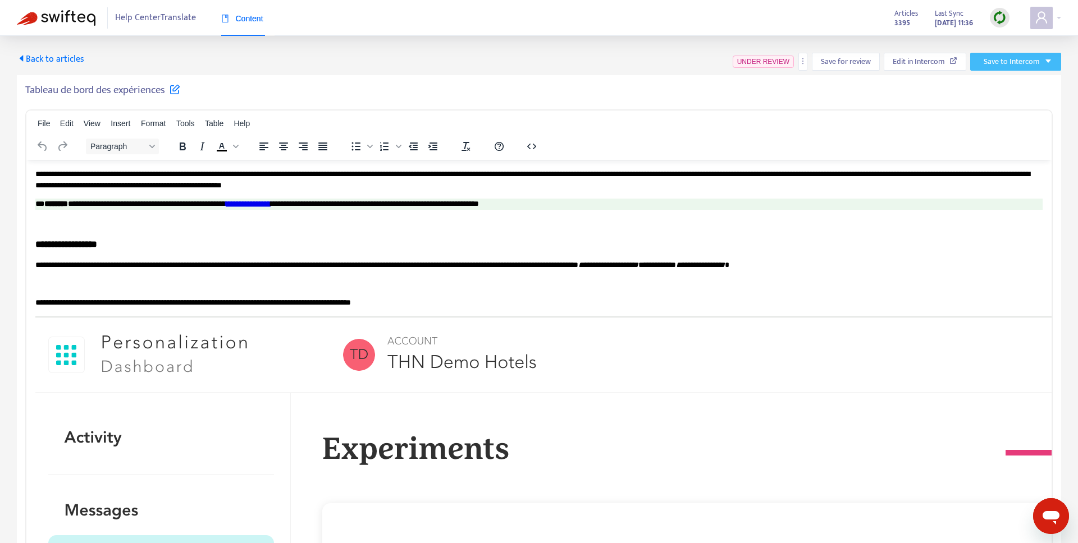
scroll to position [0, 0]
click at [1026, 60] on span "Save to Intercom" at bounding box center [1011, 62] width 56 height 12
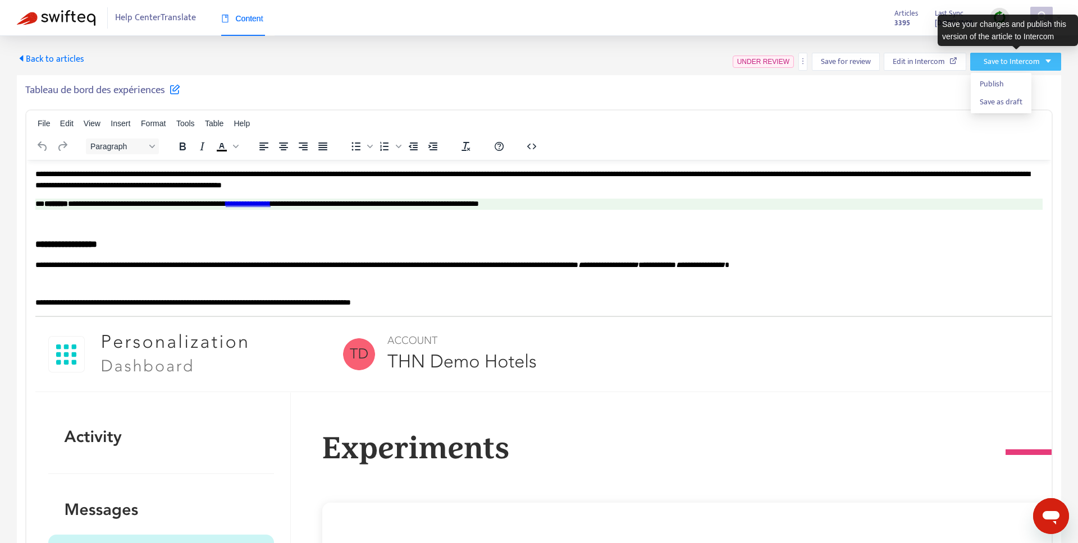
click at [1025, 61] on span "Save to Intercom" at bounding box center [1011, 62] width 56 height 12
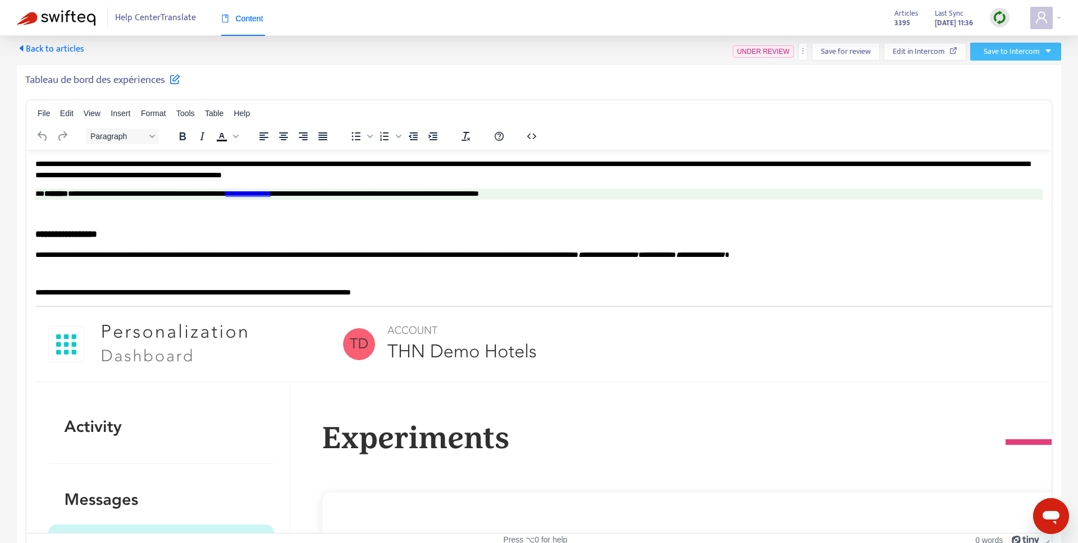
click at [1018, 50] on span "Save to Intercom" at bounding box center [1011, 51] width 56 height 12
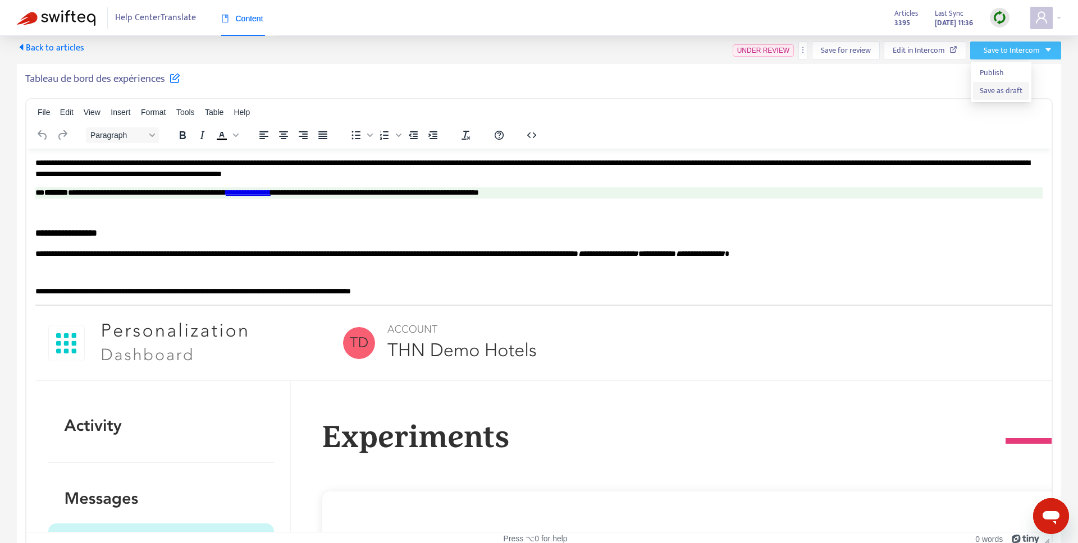
scroll to position [12, 0]
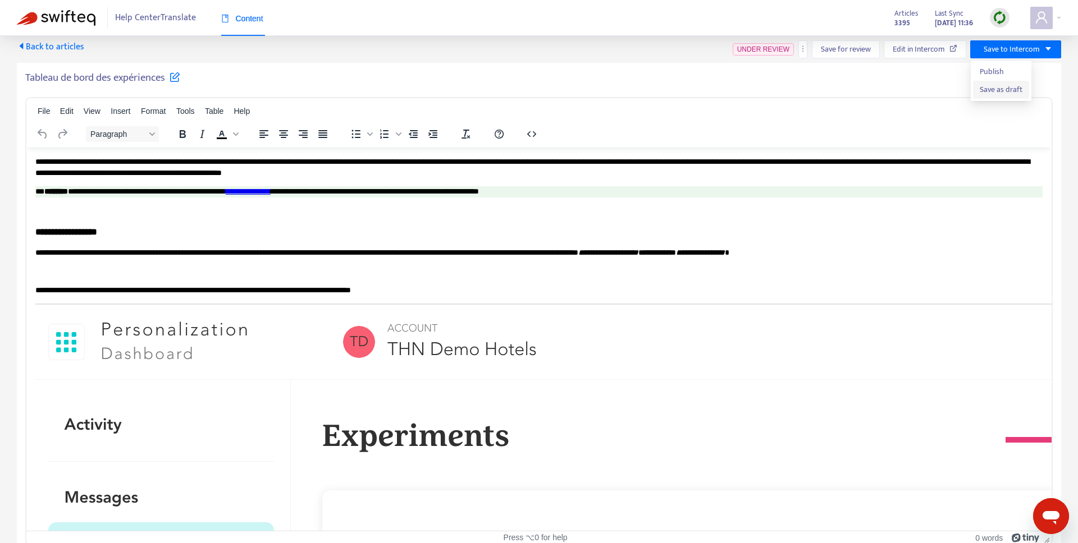
click at [999, 85] on span "Save as draft" at bounding box center [1000, 90] width 43 height 12
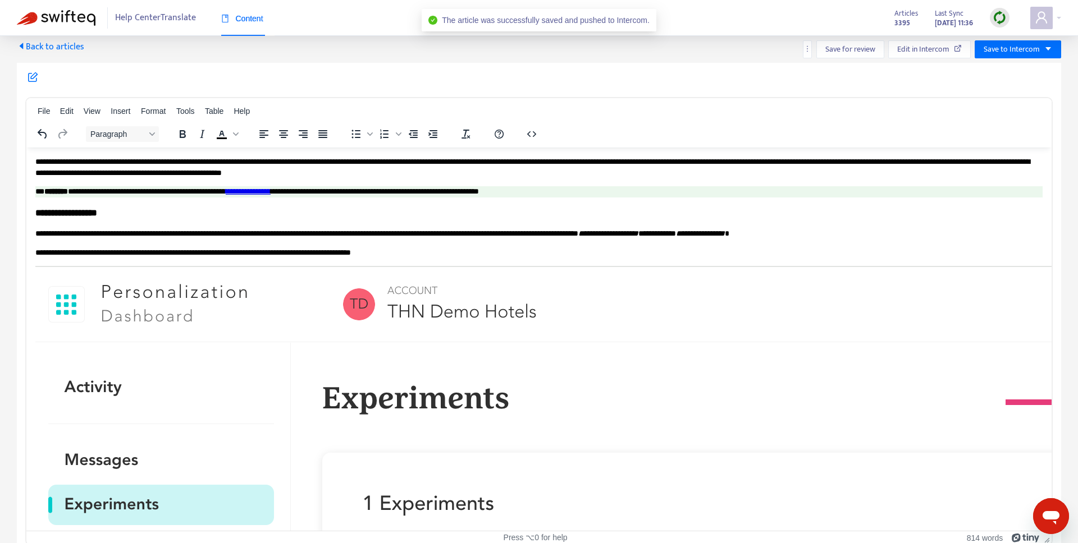
click at [50, 50] on span "Back to articles" at bounding box center [50, 46] width 67 height 15
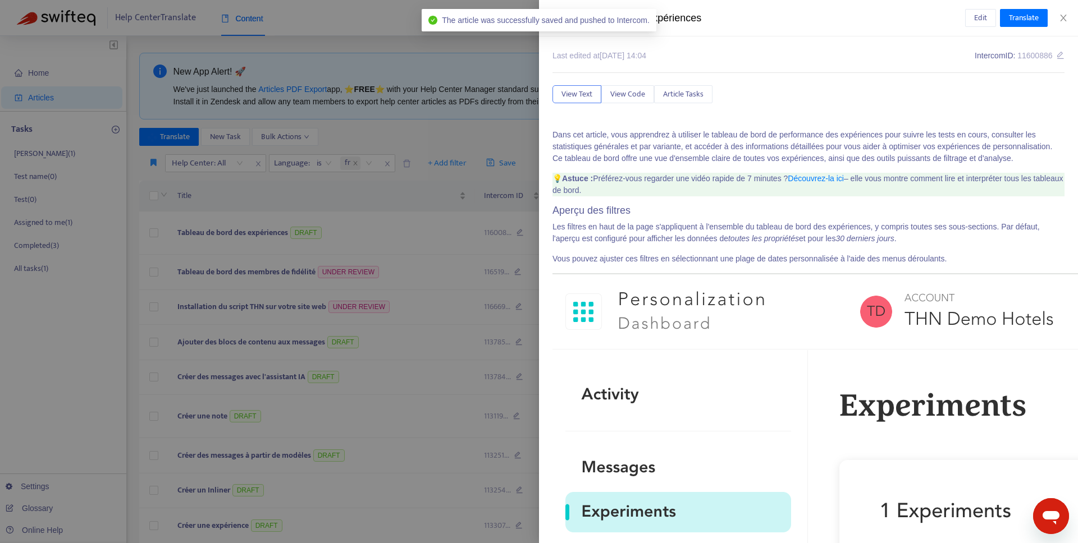
click at [381, 204] on div at bounding box center [539, 271] width 1078 height 543
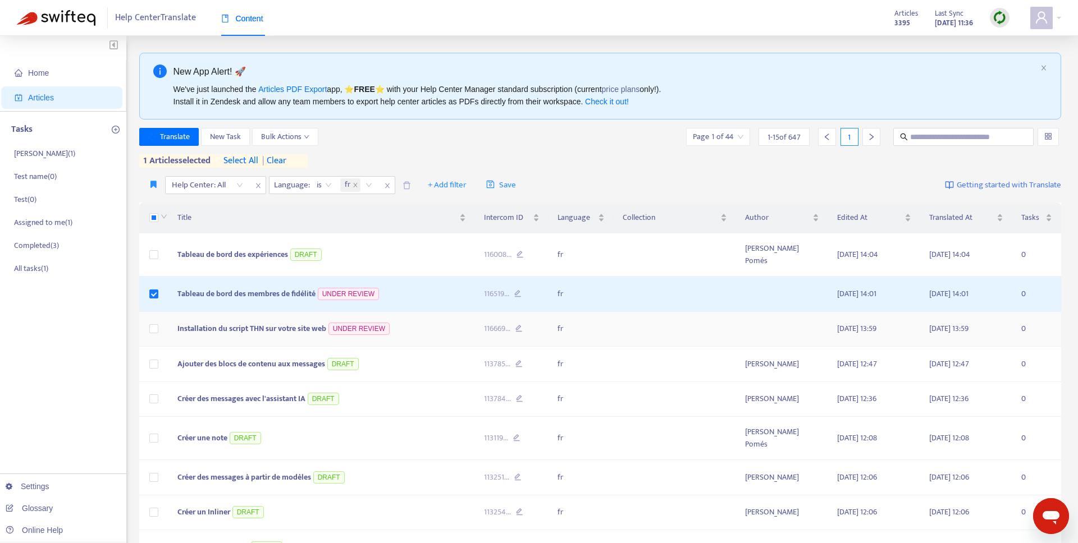
click at [153, 337] on td at bounding box center [153, 329] width 29 height 35
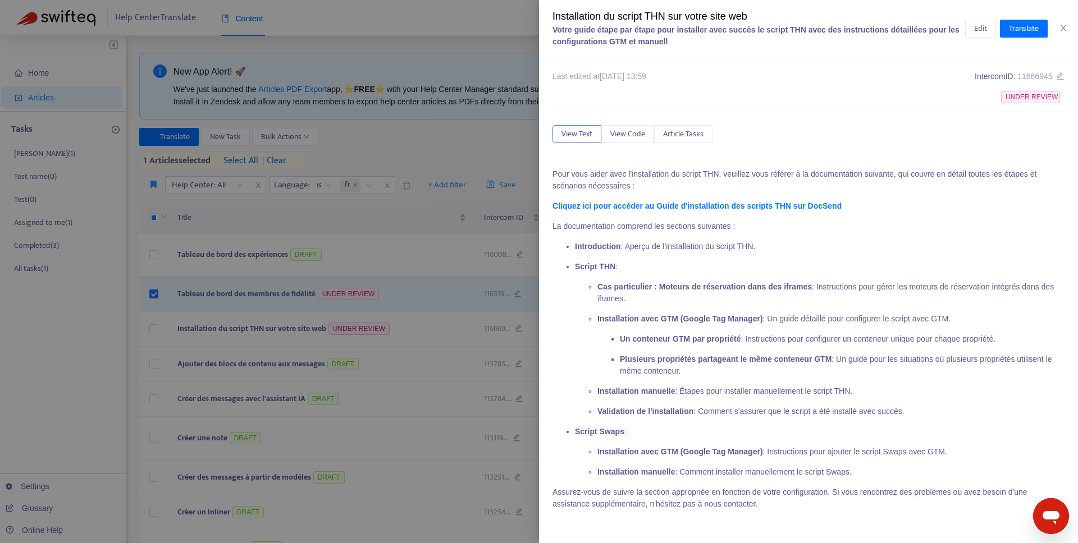
click at [153, 329] on div at bounding box center [539, 271] width 1078 height 543
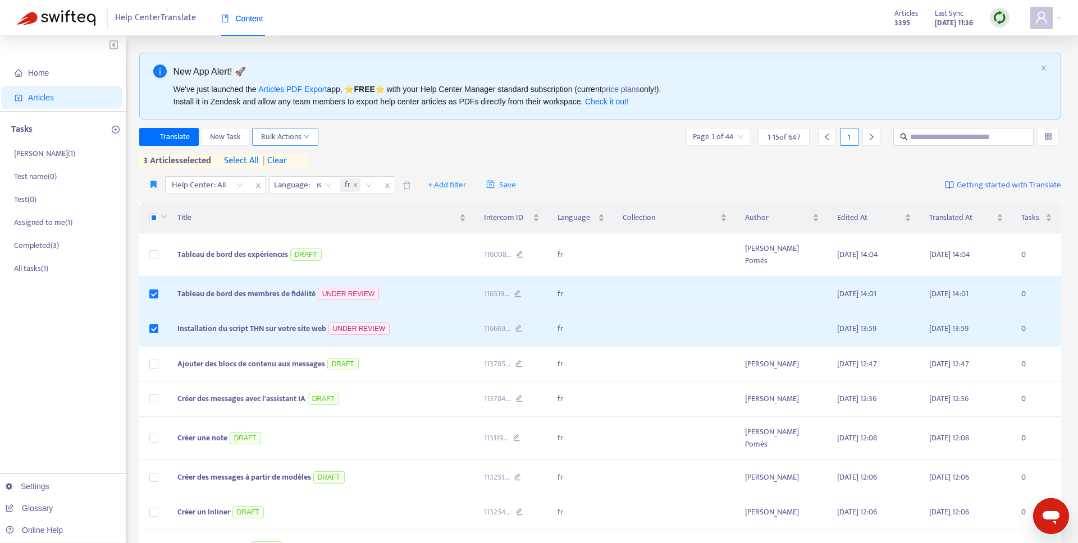
click at [271, 139] on span "Bulk Actions" at bounding box center [285, 137] width 48 height 12
click at [308, 199] on span "Save to Intercom" at bounding box center [289, 195] width 56 height 13
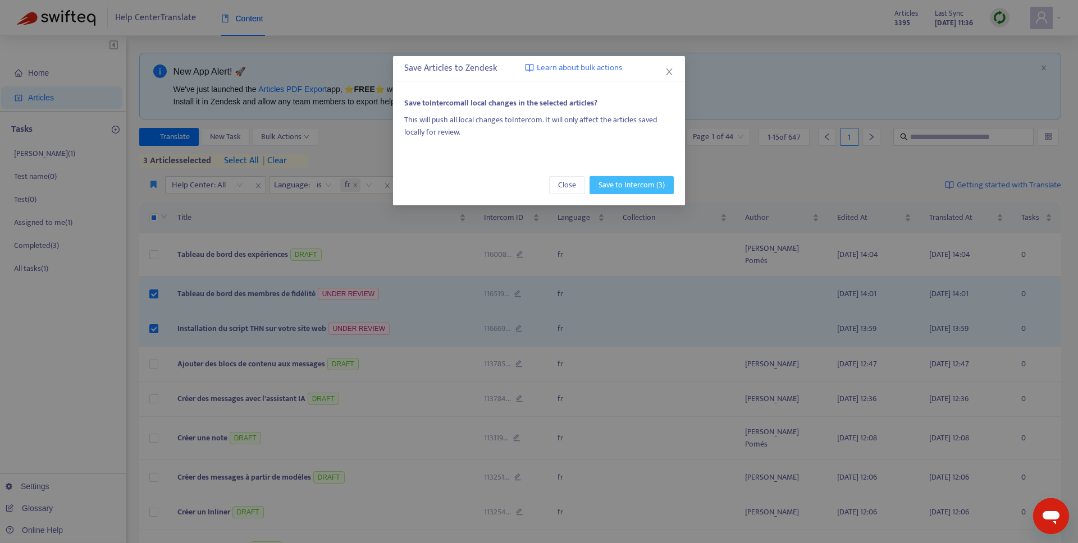
drag, startPoint x: 655, startPoint y: 182, endPoint x: 585, endPoint y: 170, distance: 71.3
click at [655, 182] on span "Save to Intercom (3)" at bounding box center [631, 185] width 66 height 12
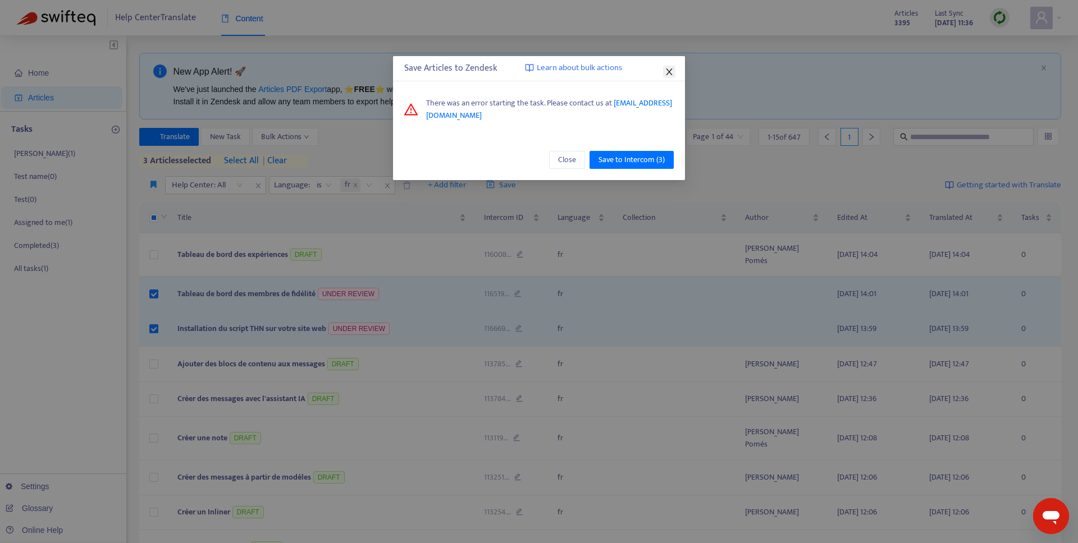
click at [670, 73] on icon "close" at bounding box center [669, 71] width 6 height 7
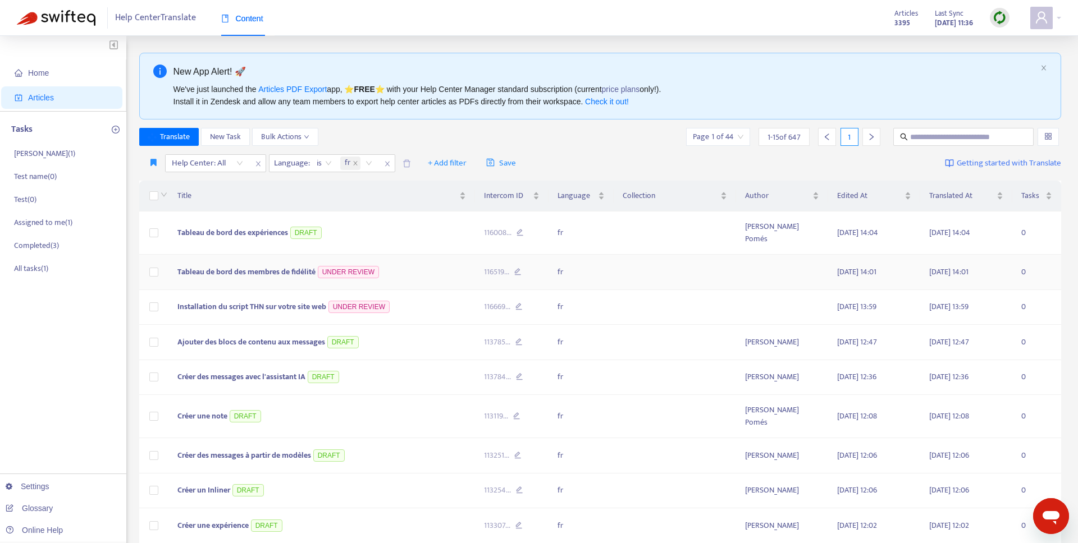
click at [214, 276] on span "Tableau de bord des membres de fidélité" at bounding box center [246, 271] width 138 height 13
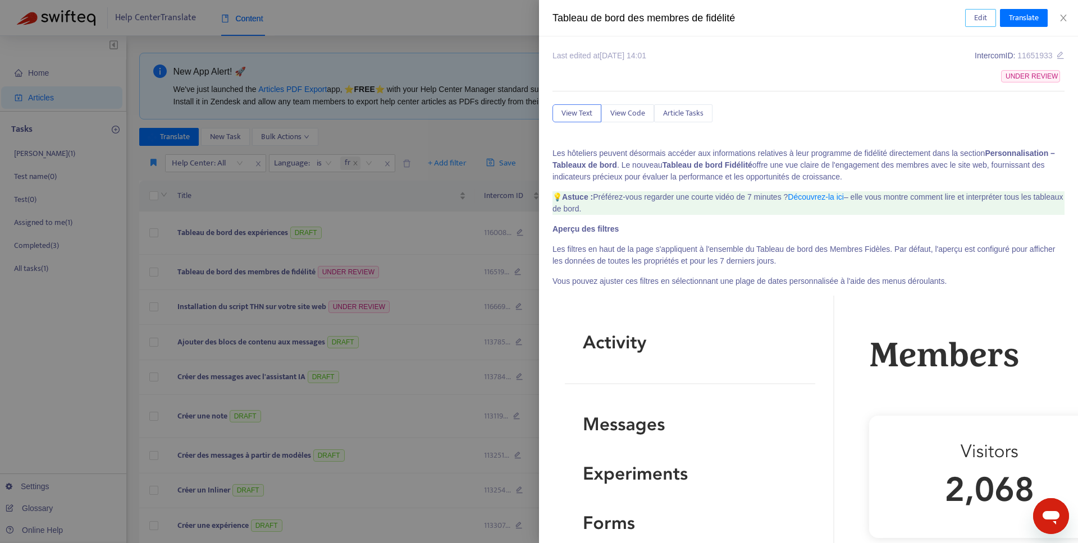
click at [978, 20] on span "Edit" at bounding box center [980, 18] width 13 height 12
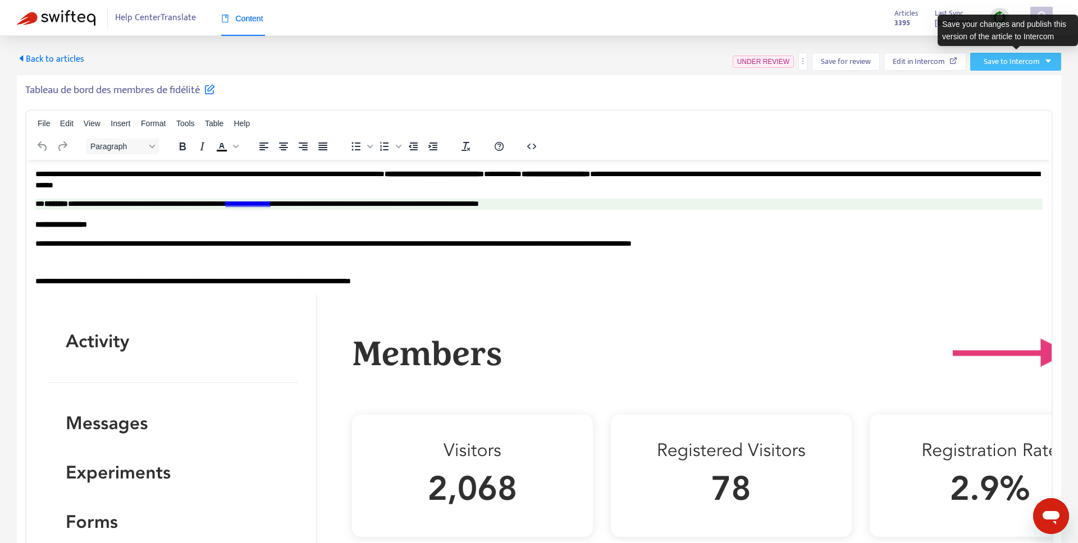
click at [1010, 63] on span "Save to Intercom" at bounding box center [1011, 62] width 56 height 12
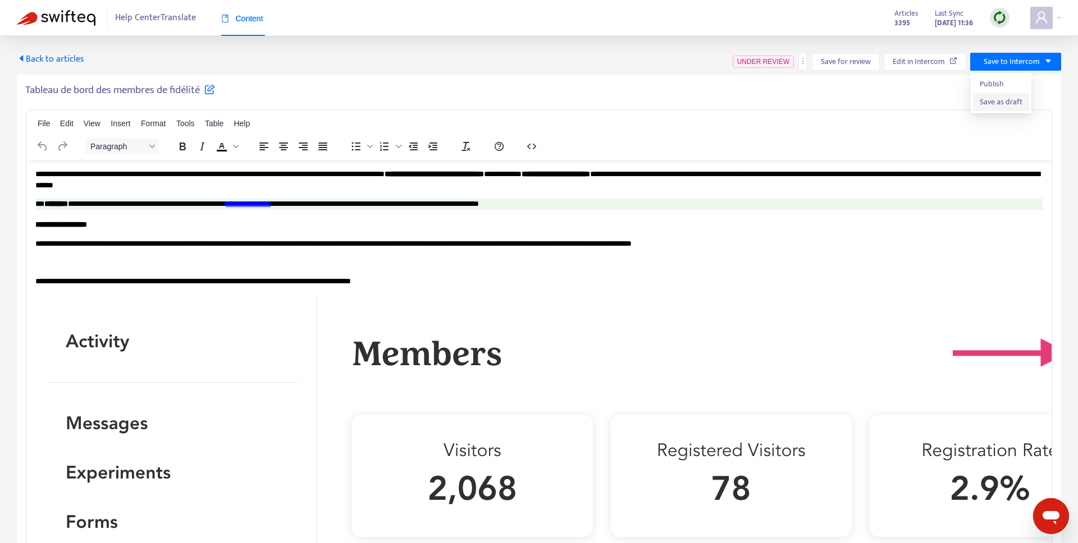
click at [1001, 98] on span "Save as draft" at bounding box center [1000, 102] width 43 height 12
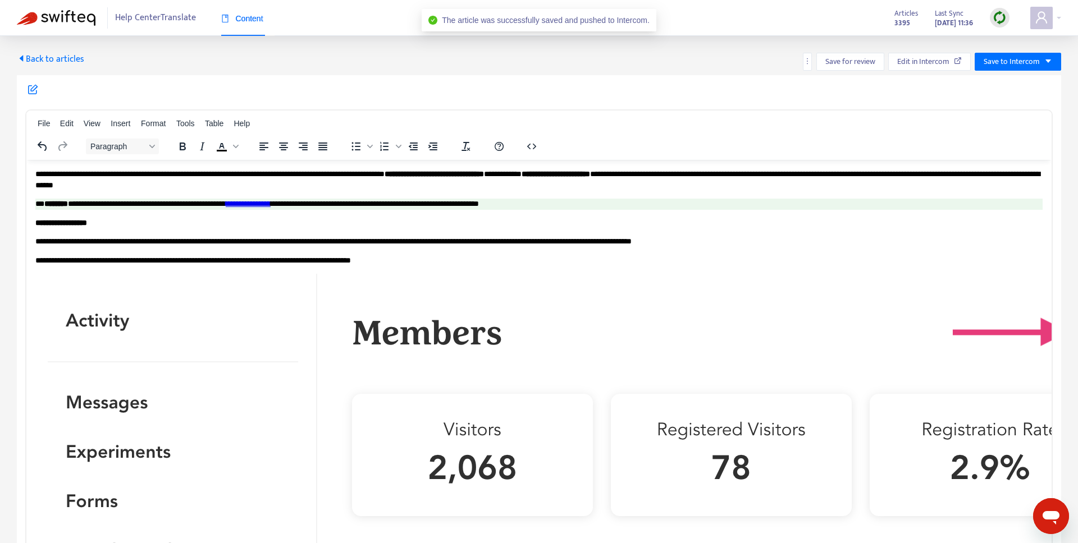
click at [43, 57] on span "Back to articles" at bounding box center [50, 59] width 67 height 15
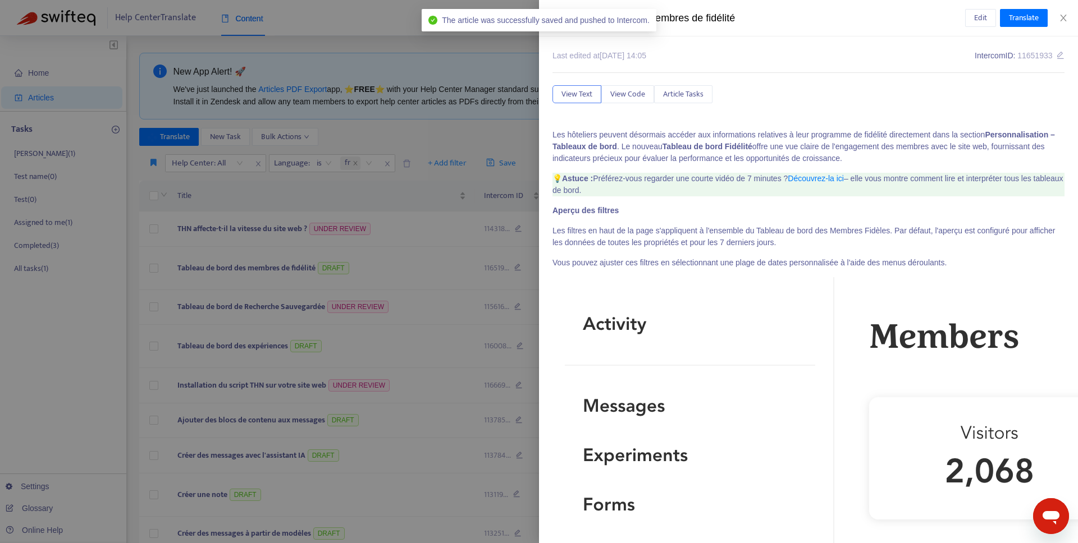
click at [406, 217] on div at bounding box center [539, 271] width 1078 height 543
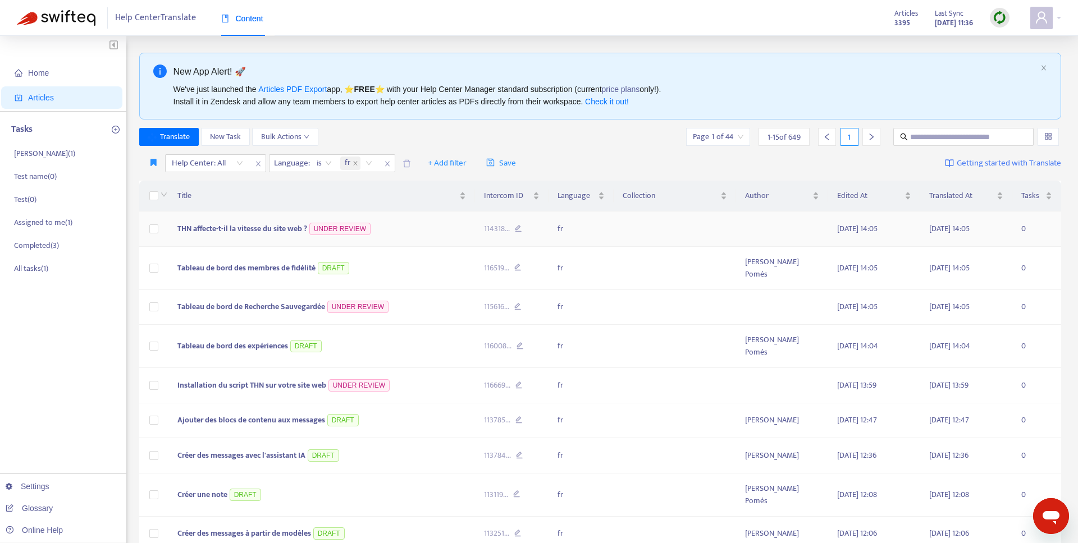
click at [242, 229] on span "THN affecte-t-il la vitesse du site web ?" at bounding box center [242, 228] width 130 height 13
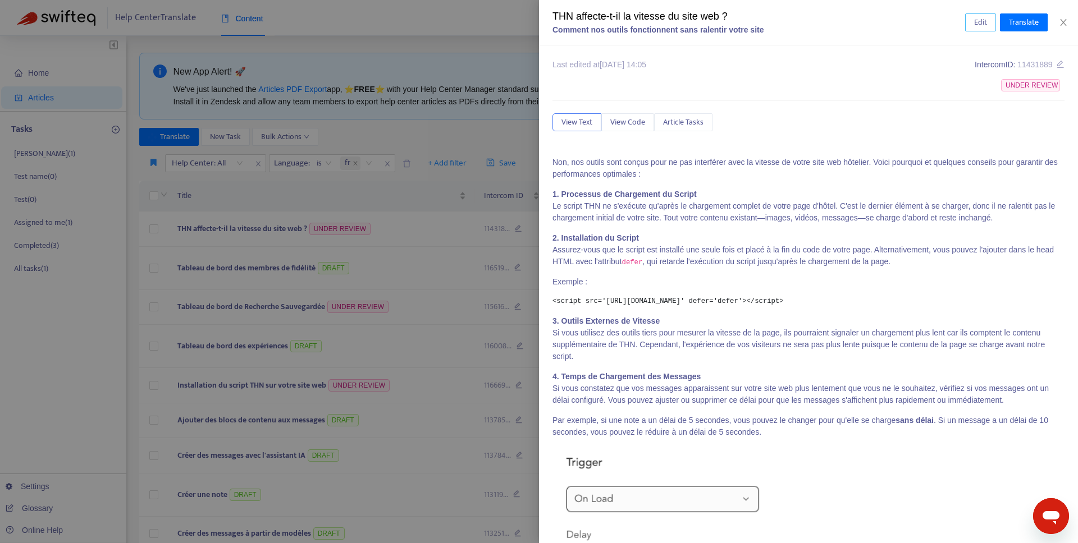
click at [977, 21] on span "Edit" at bounding box center [980, 22] width 13 height 12
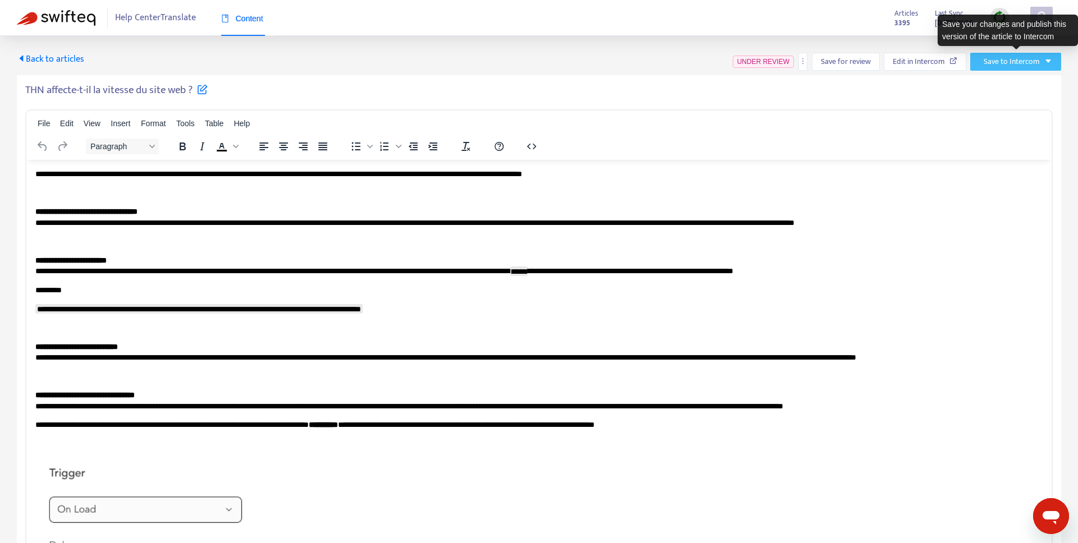
click at [1024, 62] on span "Save to Intercom" at bounding box center [1011, 62] width 56 height 12
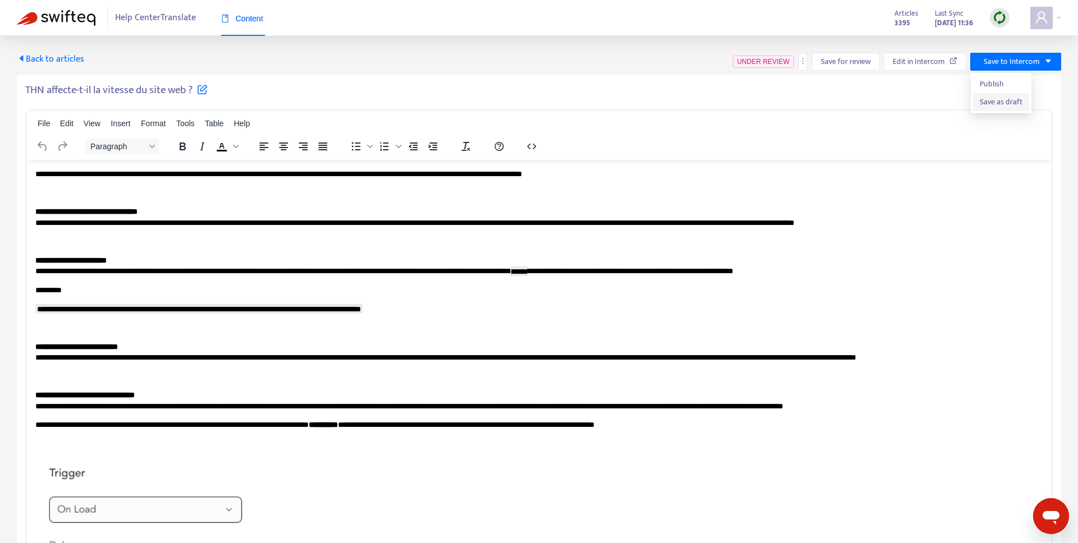
drag, startPoint x: 1007, startPoint y: 100, endPoint x: 994, endPoint y: 100, distance: 13.5
click at [1007, 100] on span "Save as draft" at bounding box center [1000, 102] width 43 height 12
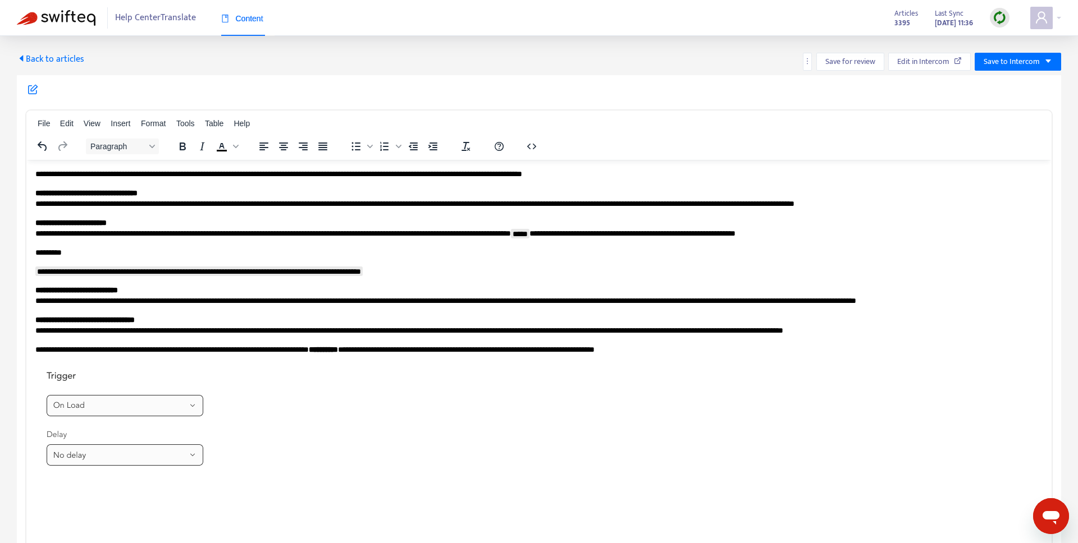
click at [51, 62] on span "Back to articles" at bounding box center [50, 59] width 67 height 15
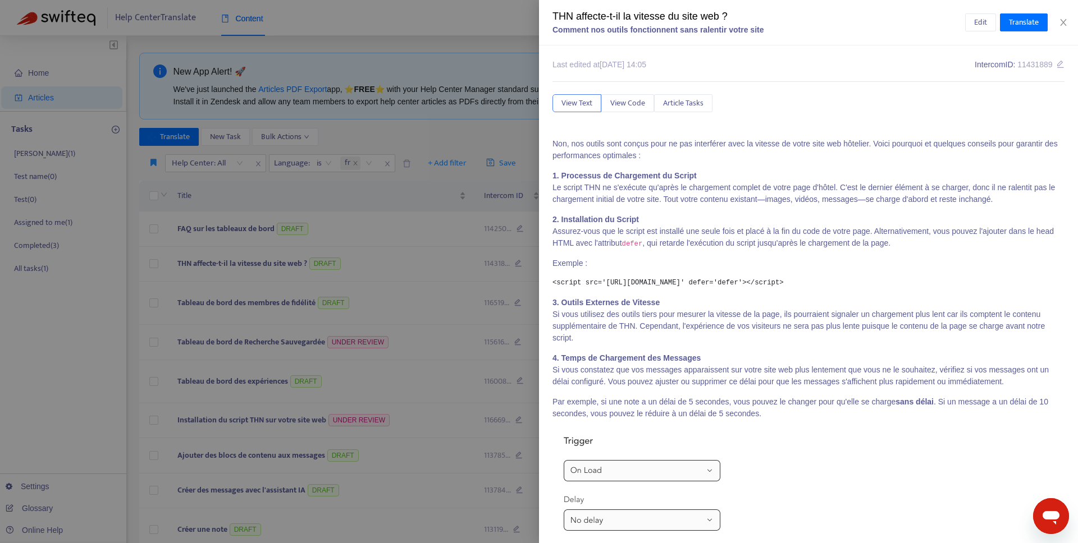
click at [349, 223] on div at bounding box center [539, 271] width 1078 height 543
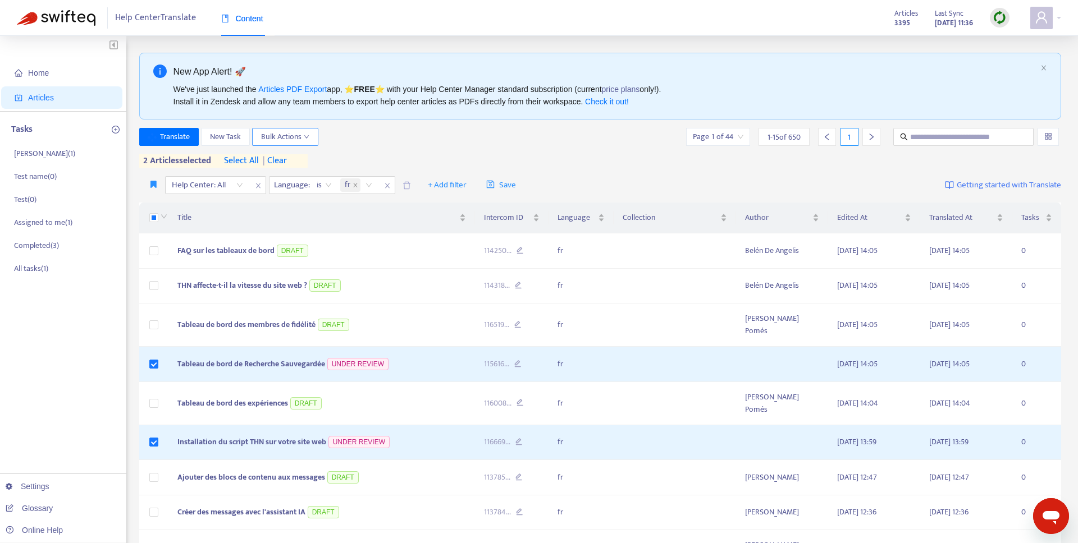
click at [276, 140] on span "Bulk Actions" at bounding box center [285, 137] width 48 height 12
drag, startPoint x: 409, startPoint y: 139, endPoint x: 248, endPoint y: 377, distance: 287.5
click at [408, 140] on div "Translate New Task Bulk Actions Page 1 of 44 1 - 15 of 650 1" at bounding box center [600, 137] width 922 height 18
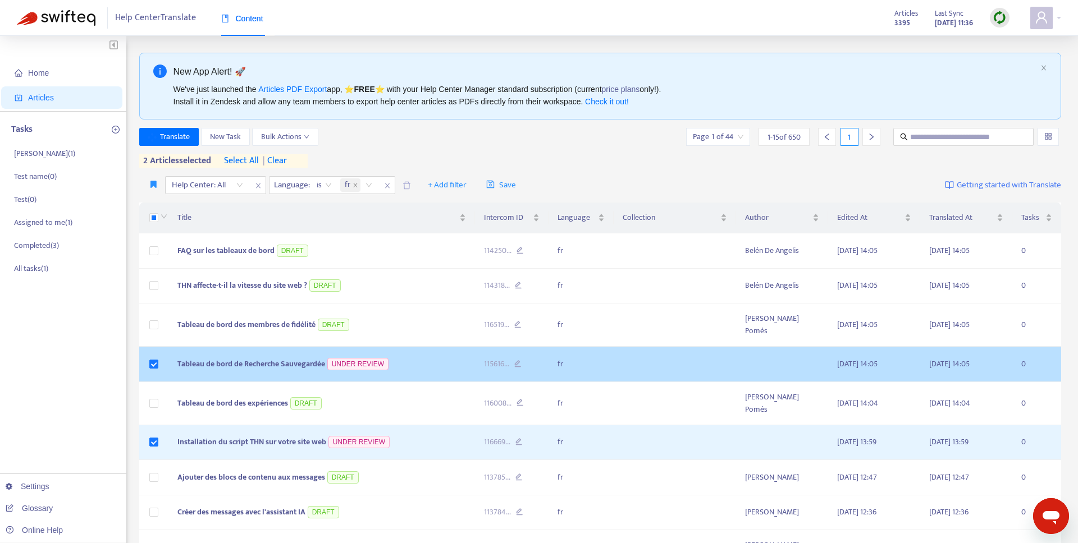
click at [250, 364] on span "Tableau de bord de Recherche Sauvegardée" at bounding box center [251, 364] width 148 height 13
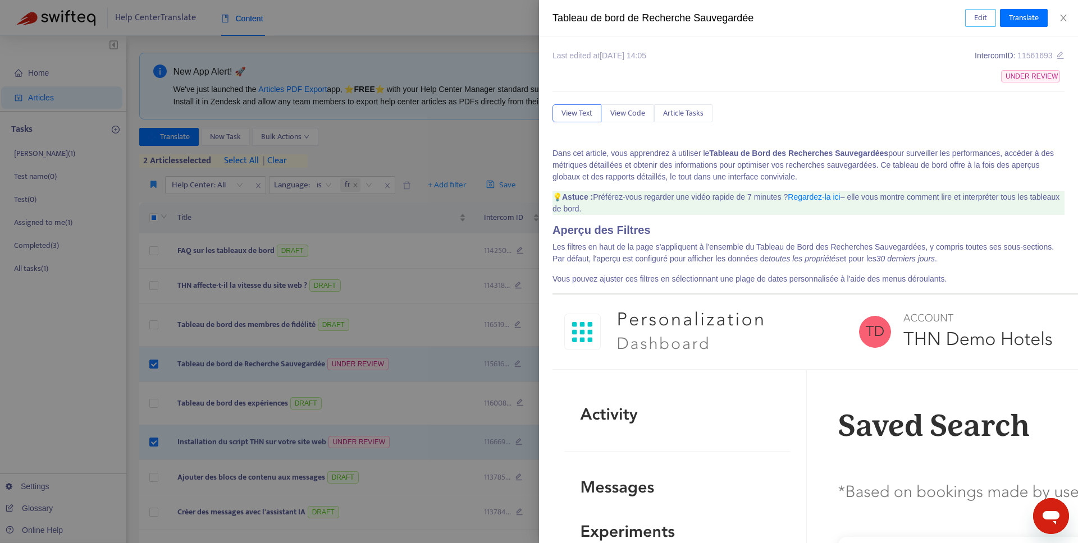
drag, startPoint x: 977, startPoint y: 19, endPoint x: 760, endPoint y: 100, distance: 231.4
click at [976, 19] on span "Edit" at bounding box center [980, 18] width 13 height 12
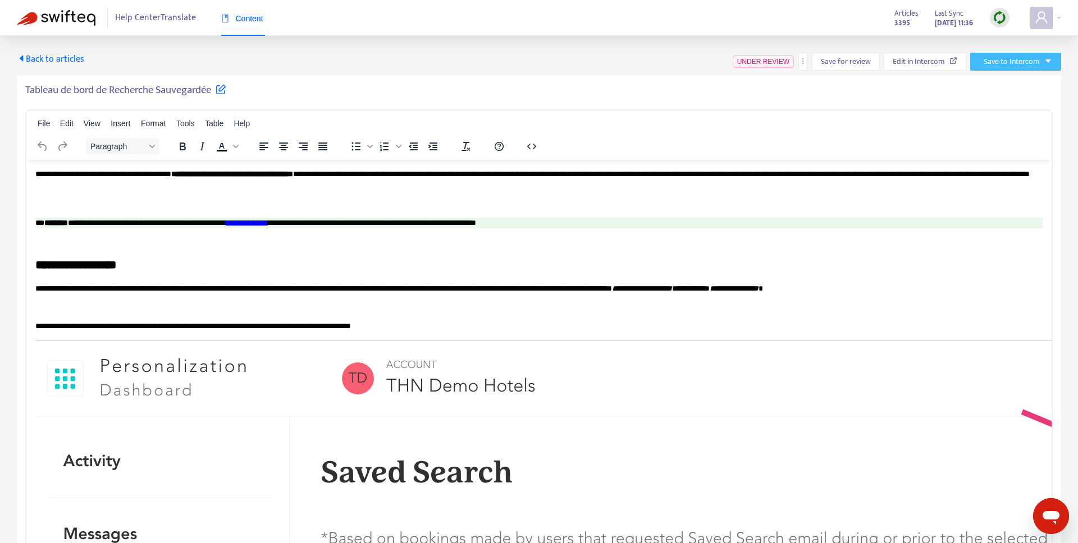
click at [999, 66] on span "Save to Intercom" at bounding box center [1011, 62] width 56 height 12
drag, startPoint x: 1002, startPoint y: 103, endPoint x: 990, endPoint y: 98, distance: 13.3
click at [1001, 103] on span "Save as draft" at bounding box center [1000, 102] width 43 height 12
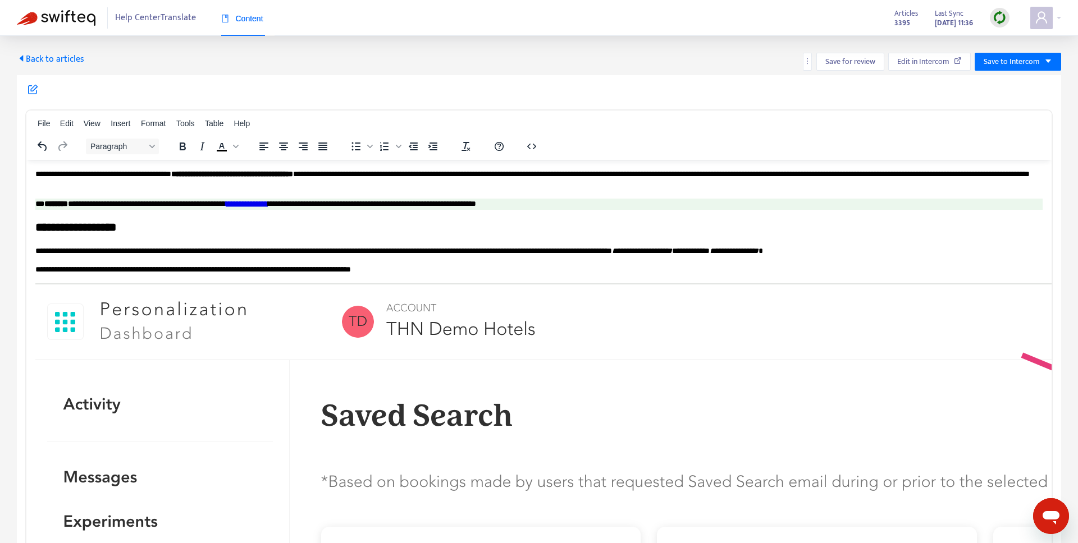
click at [56, 58] on span "Back to articles" at bounding box center [50, 59] width 67 height 15
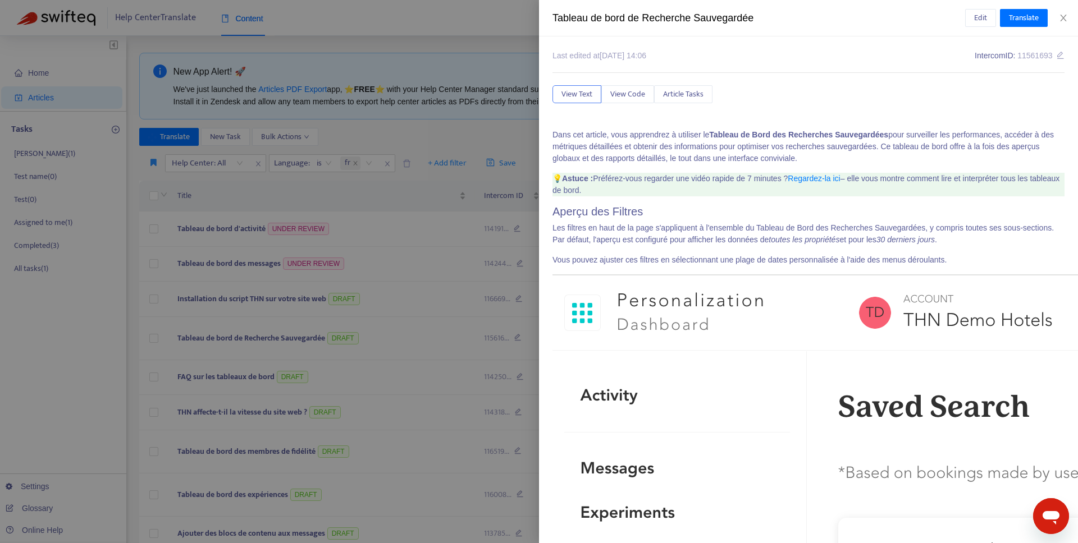
click at [368, 240] on div at bounding box center [539, 271] width 1078 height 543
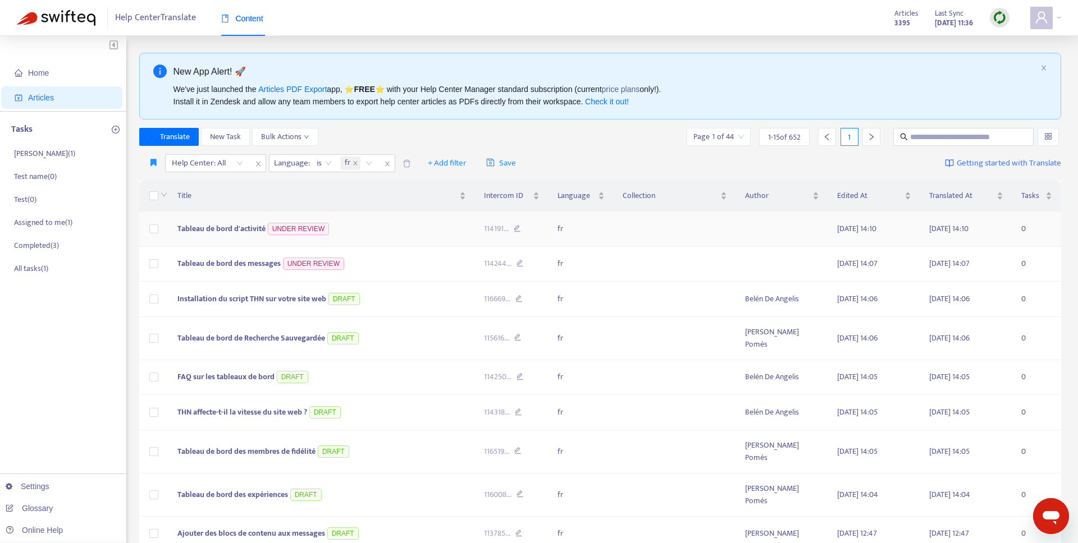
click at [362, 234] on td "Tableau de bord d'activité UNDER REVIEW" at bounding box center [321, 229] width 306 height 35
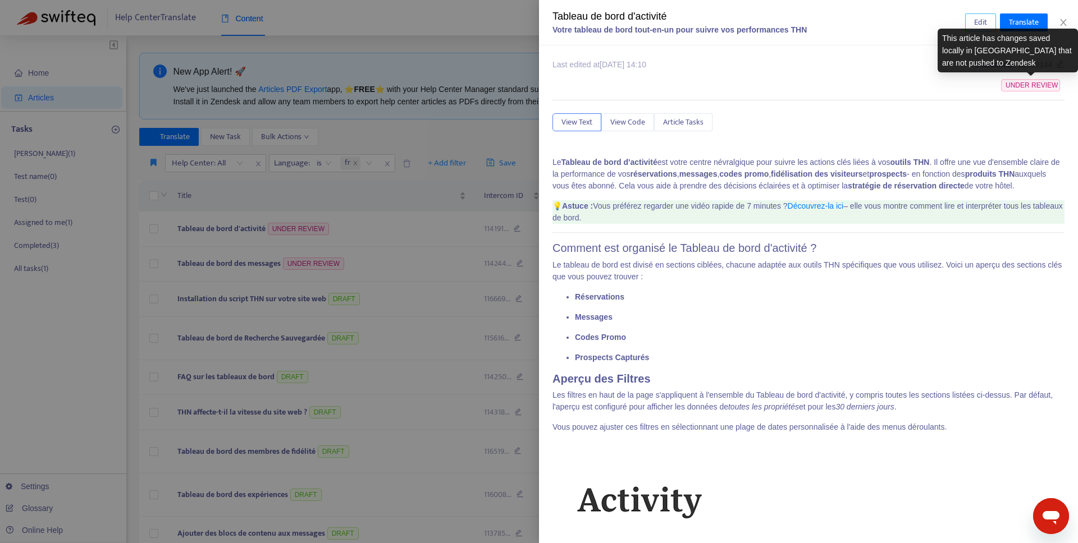
click at [978, 23] on span "Edit" at bounding box center [980, 22] width 13 height 12
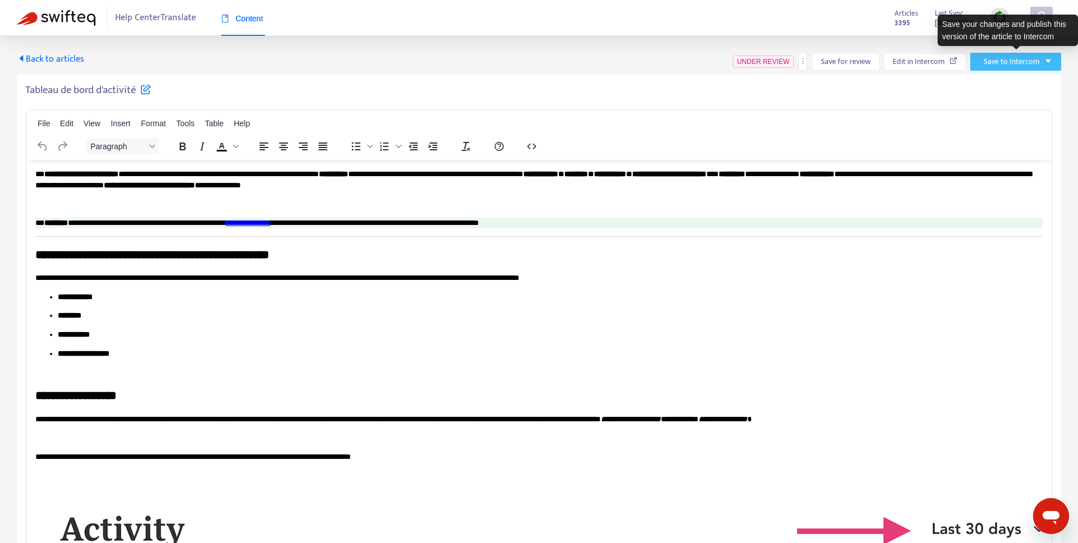
click at [998, 66] on span "Save to Intercom" at bounding box center [1011, 62] width 56 height 12
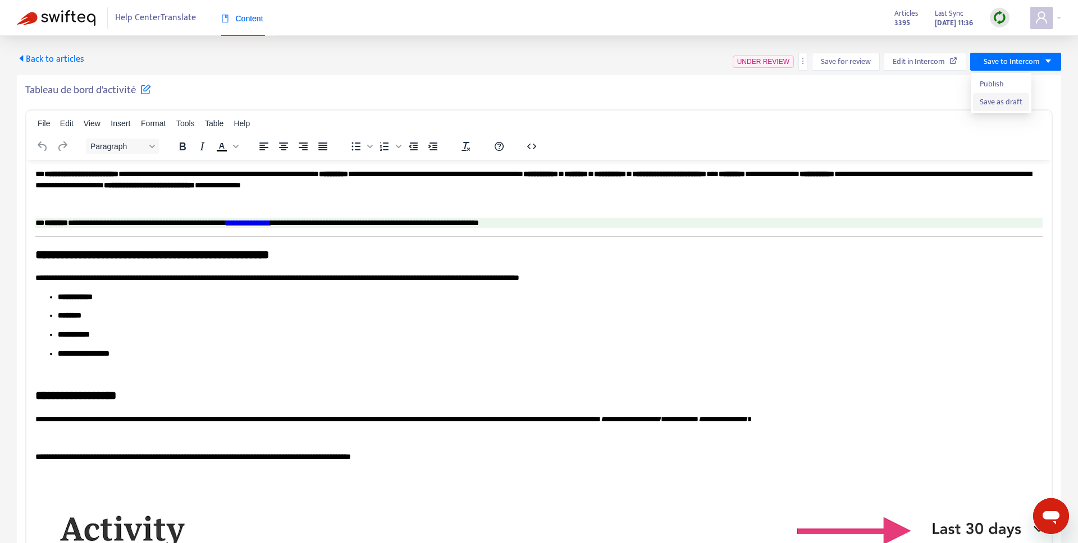
click at [989, 104] on span "Save as draft" at bounding box center [1000, 102] width 43 height 12
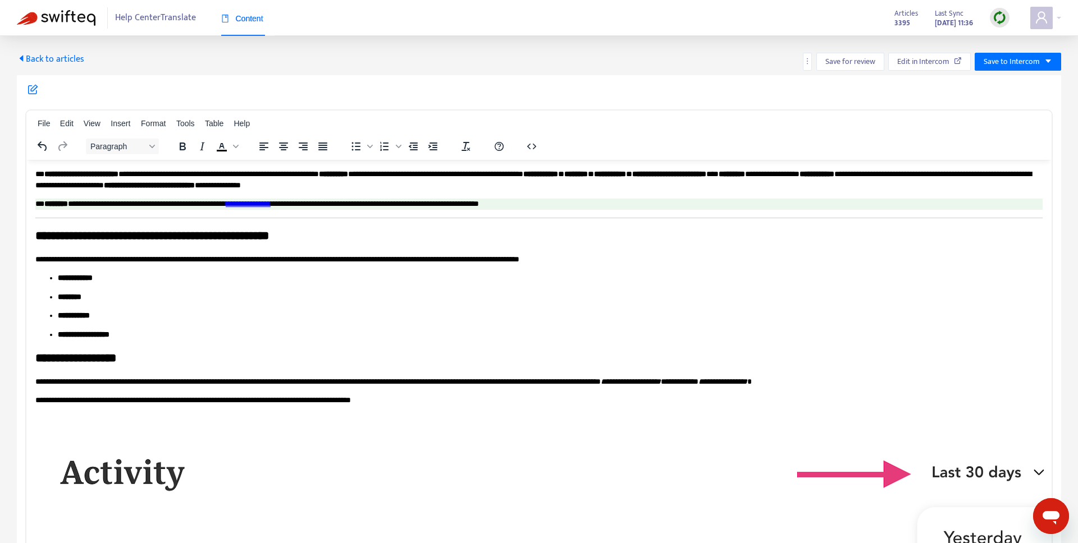
click at [36, 54] on span "Back to articles" at bounding box center [50, 59] width 67 height 15
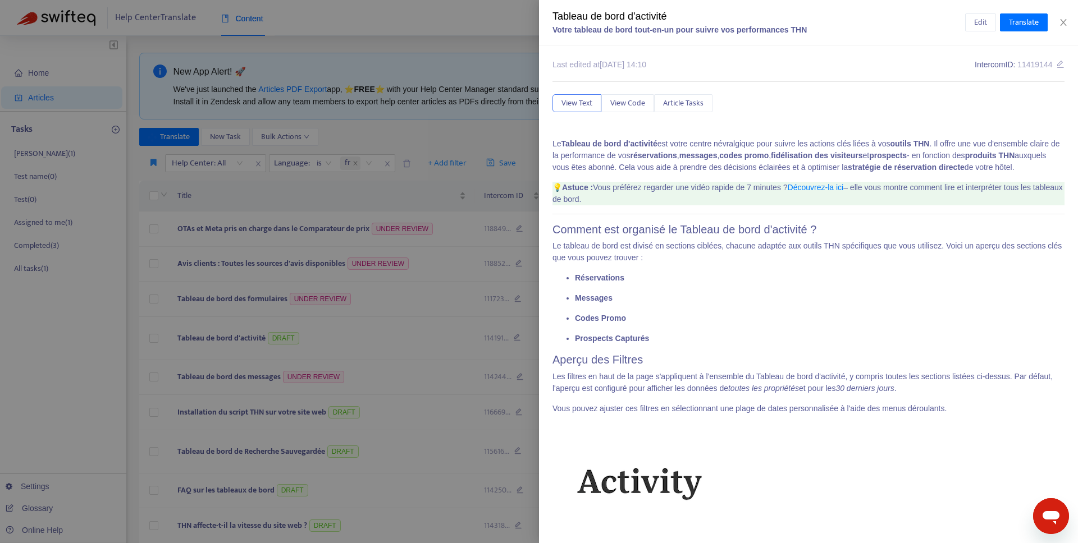
click at [238, 300] on div at bounding box center [539, 271] width 1078 height 543
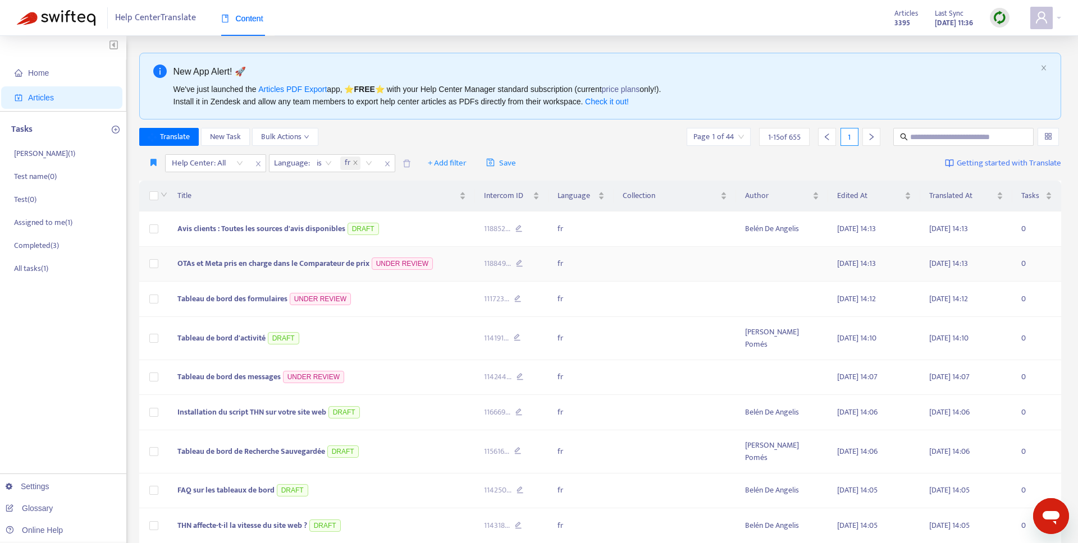
click at [319, 261] on span "OTAs et Meta pris en charge dans le Comparateur de prix" at bounding box center [273, 263] width 192 height 13
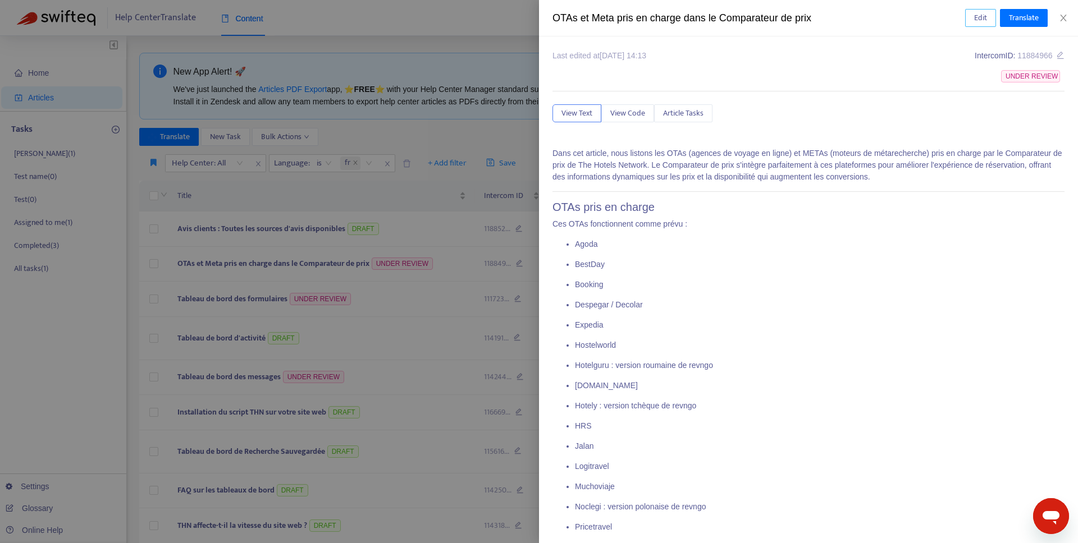
click at [977, 20] on span "Edit" at bounding box center [980, 18] width 13 height 12
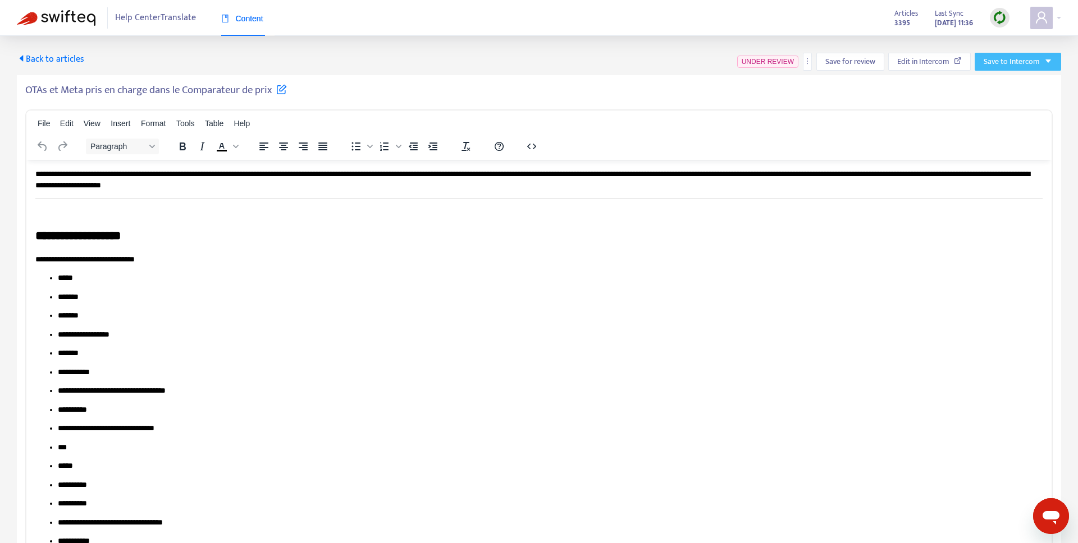
click at [1014, 53] on button "Save to Intercom" at bounding box center [1017, 62] width 86 height 18
click at [996, 102] on span "Save as draft" at bounding box center [1005, 102] width 43 height 12
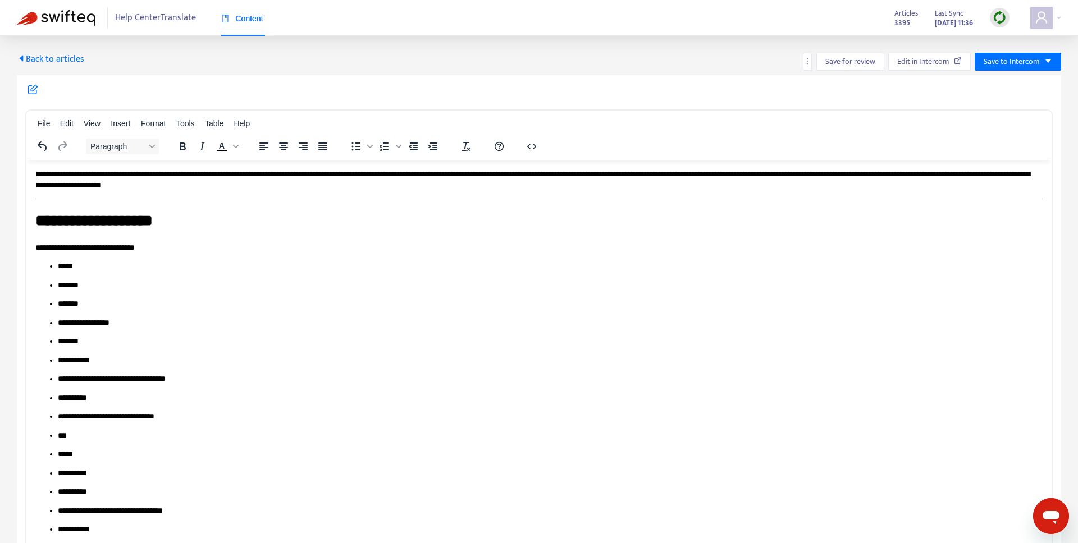
click at [26, 61] on span "Back to articles" at bounding box center [50, 59] width 67 height 15
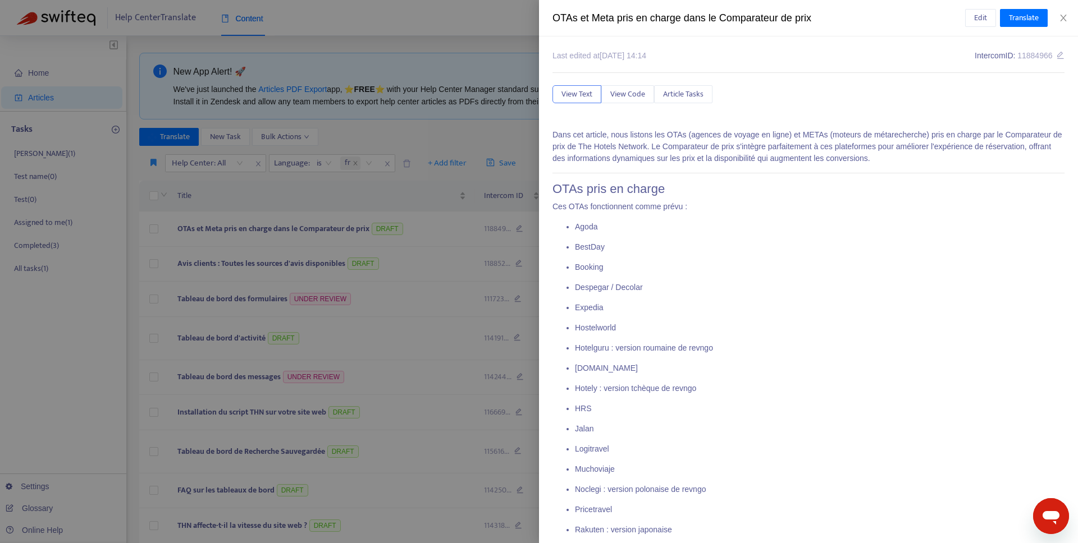
click at [249, 304] on div at bounding box center [539, 271] width 1078 height 543
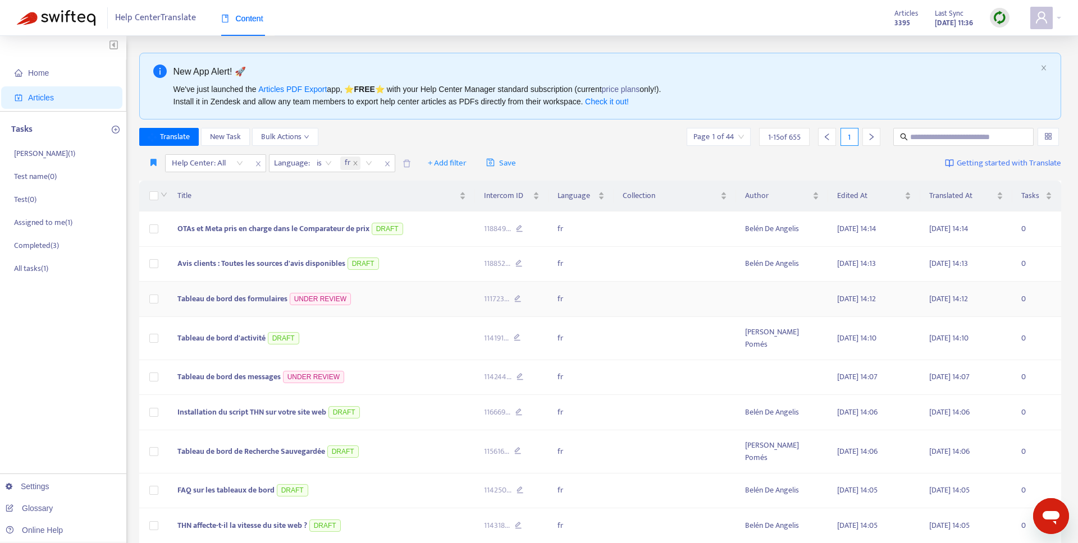
click at [250, 301] on span "Tableau de bord des formulaires" at bounding box center [232, 298] width 110 height 13
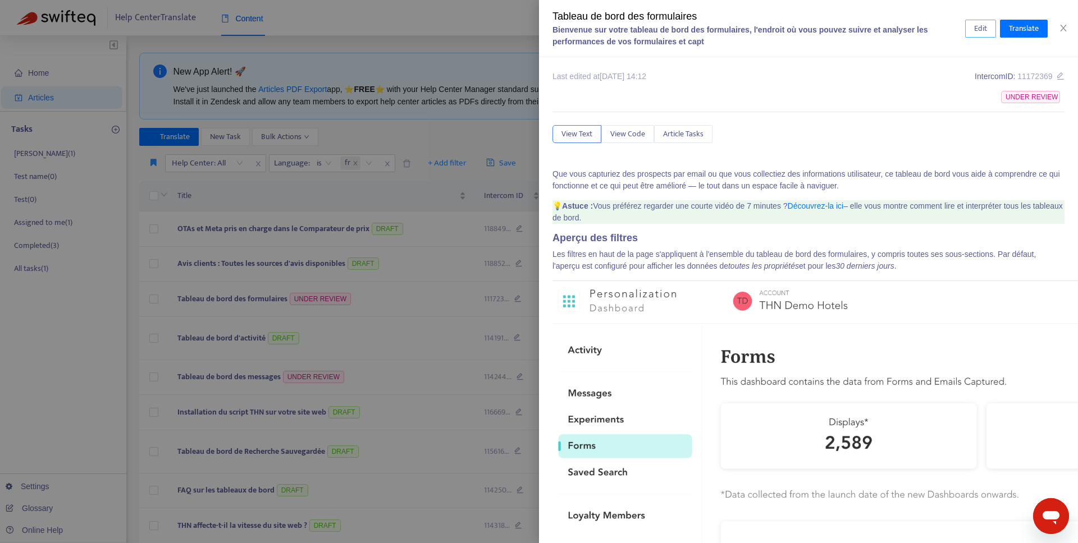
click at [977, 35] on button "Edit" at bounding box center [980, 29] width 31 height 18
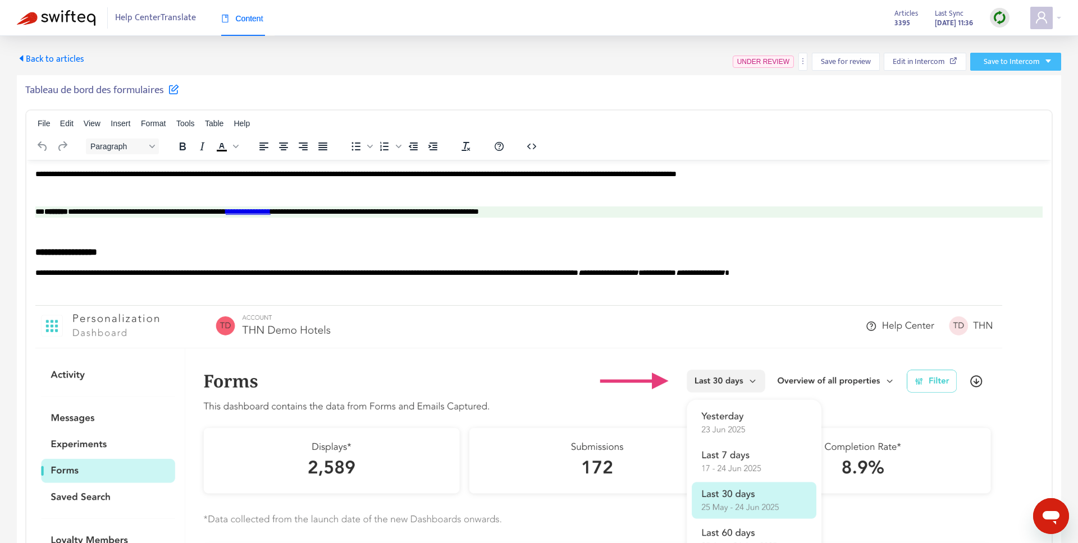
click at [1001, 63] on span "Save to Intercom" at bounding box center [1011, 62] width 56 height 12
click at [999, 108] on span "Save as draft" at bounding box center [1000, 102] width 43 height 12
